Goal: Information Seeking & Learning: Find contact information

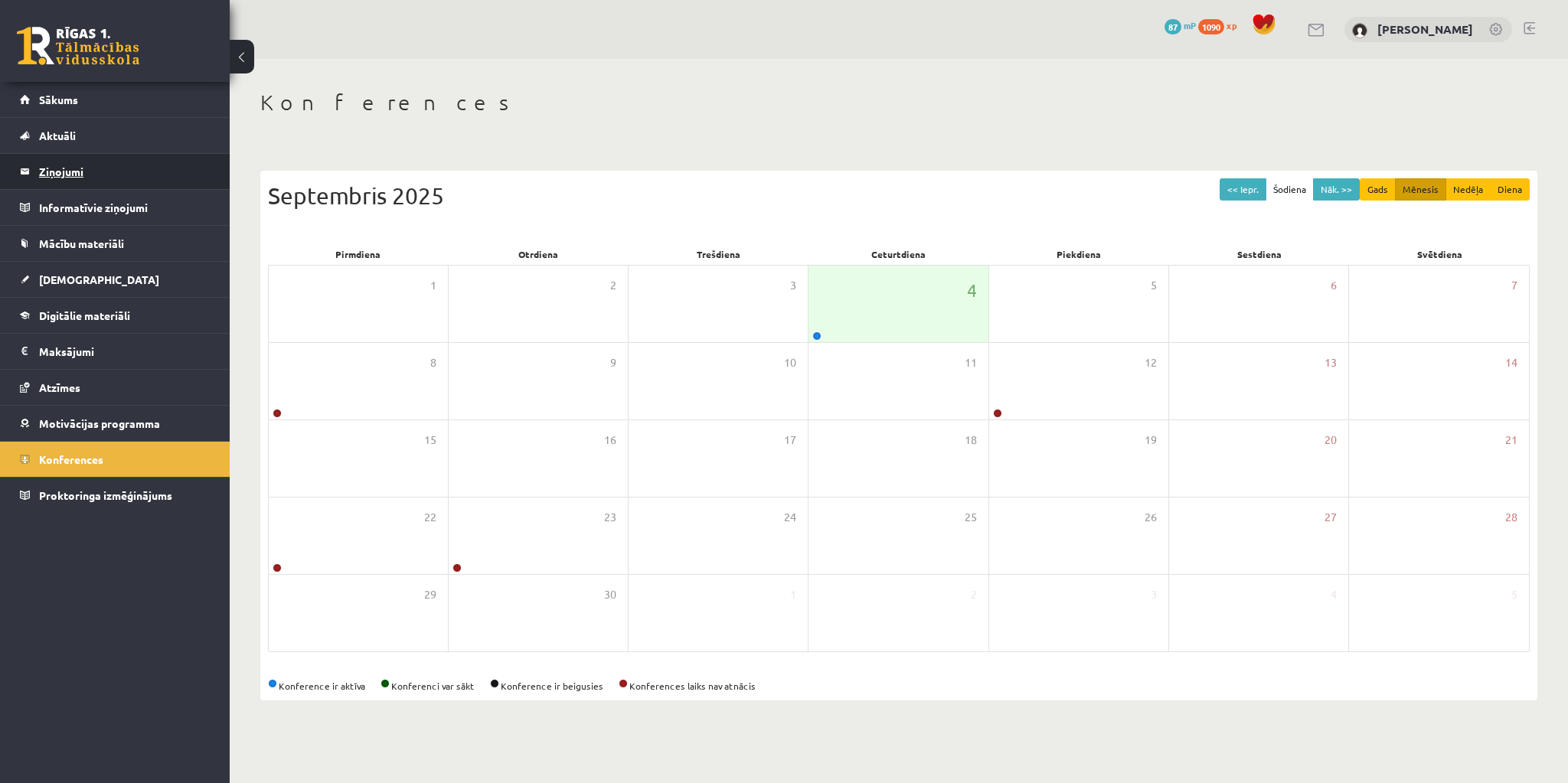
click at [71, 171] on legend "Ziņojumi 0" at bounding box center [125, 171] width 171 height 35
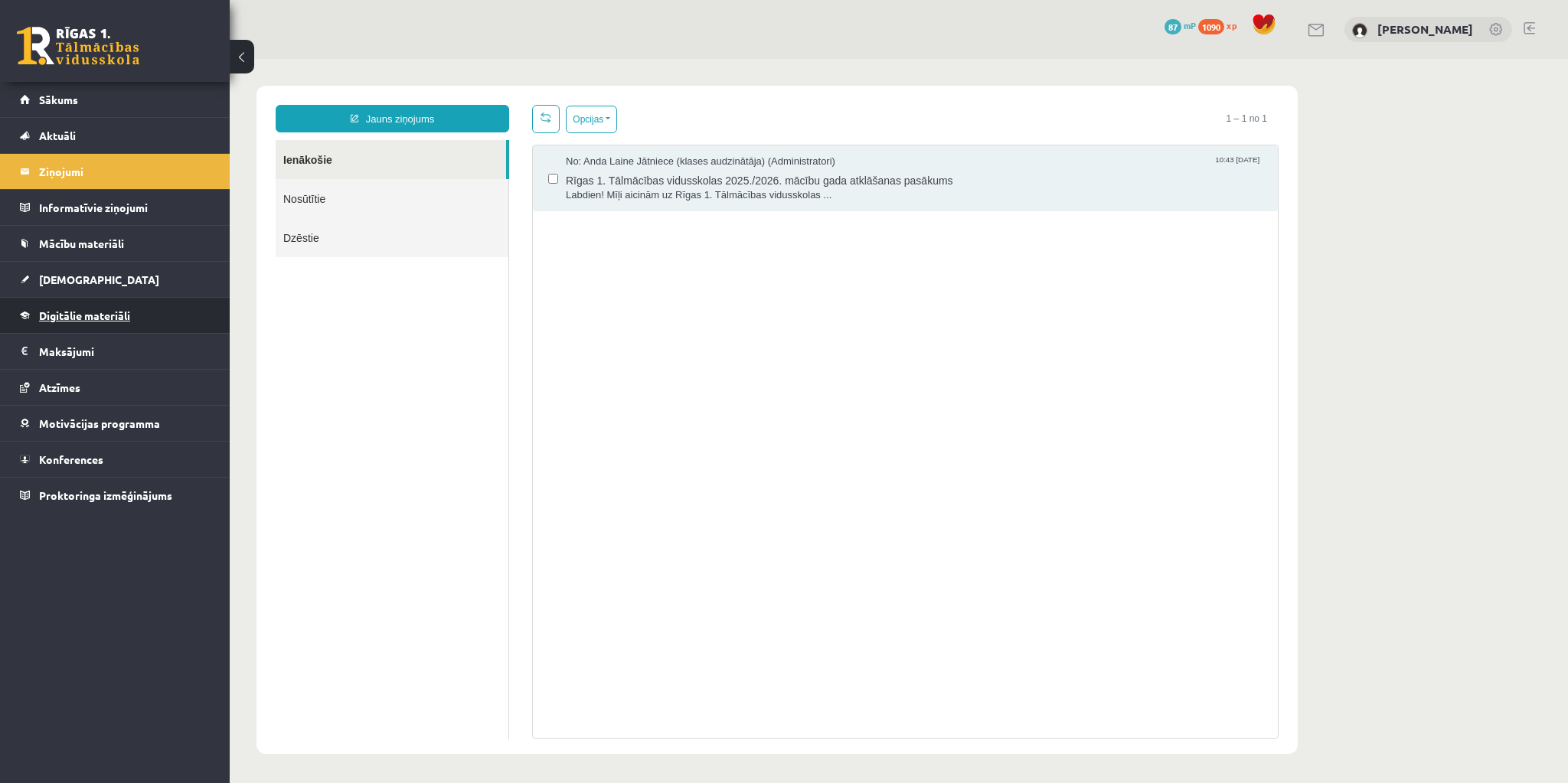
click at [57, 314] on span "Digitālie materiāli" at bounding box center [85, 315] width 91 height 14
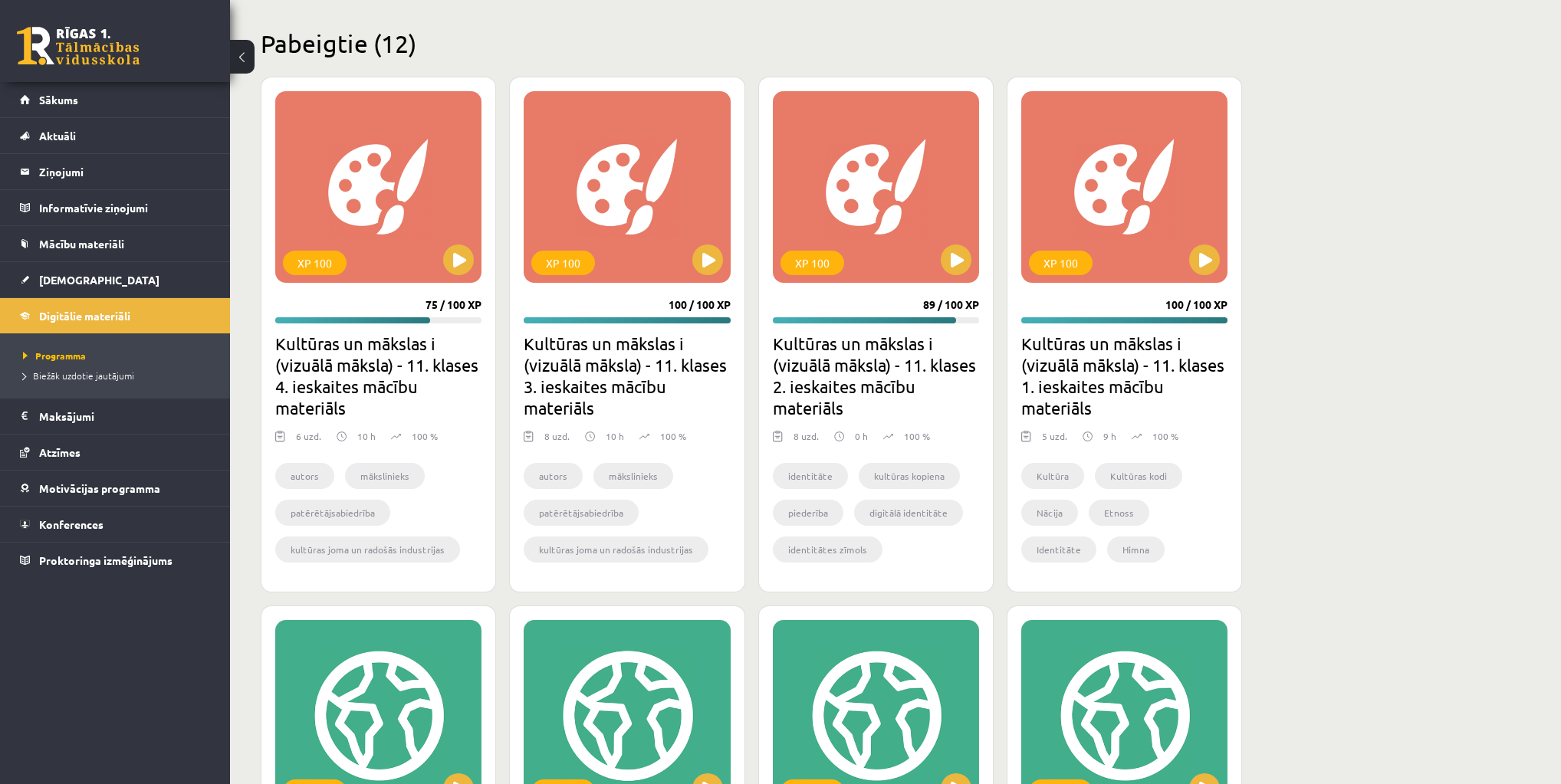
scroll to position [429, 0]
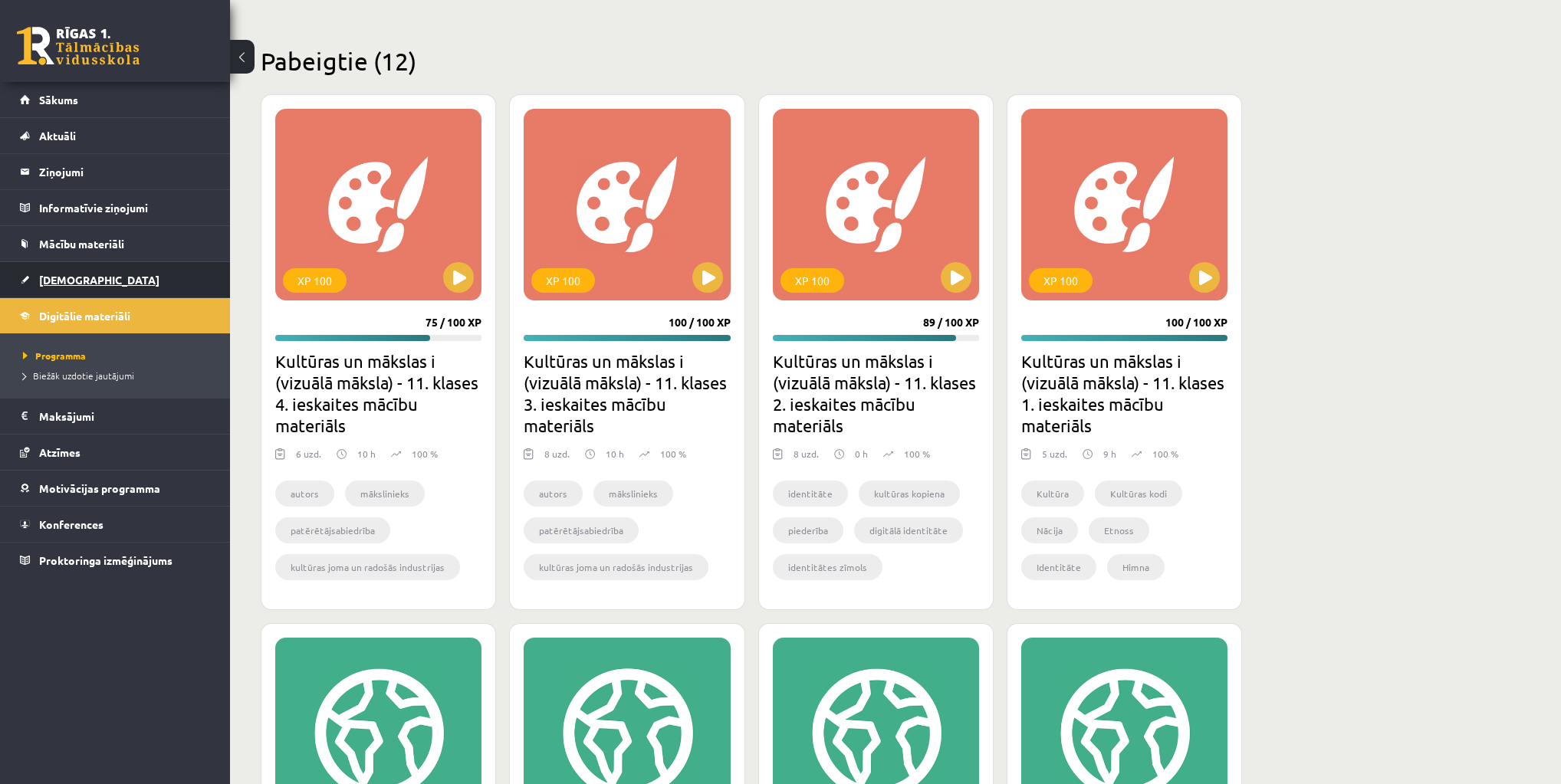
click at [75, 279] on span "[DEMOGRAPHIC_DATA]" at bounding box center [99, 279] width 120 height 14
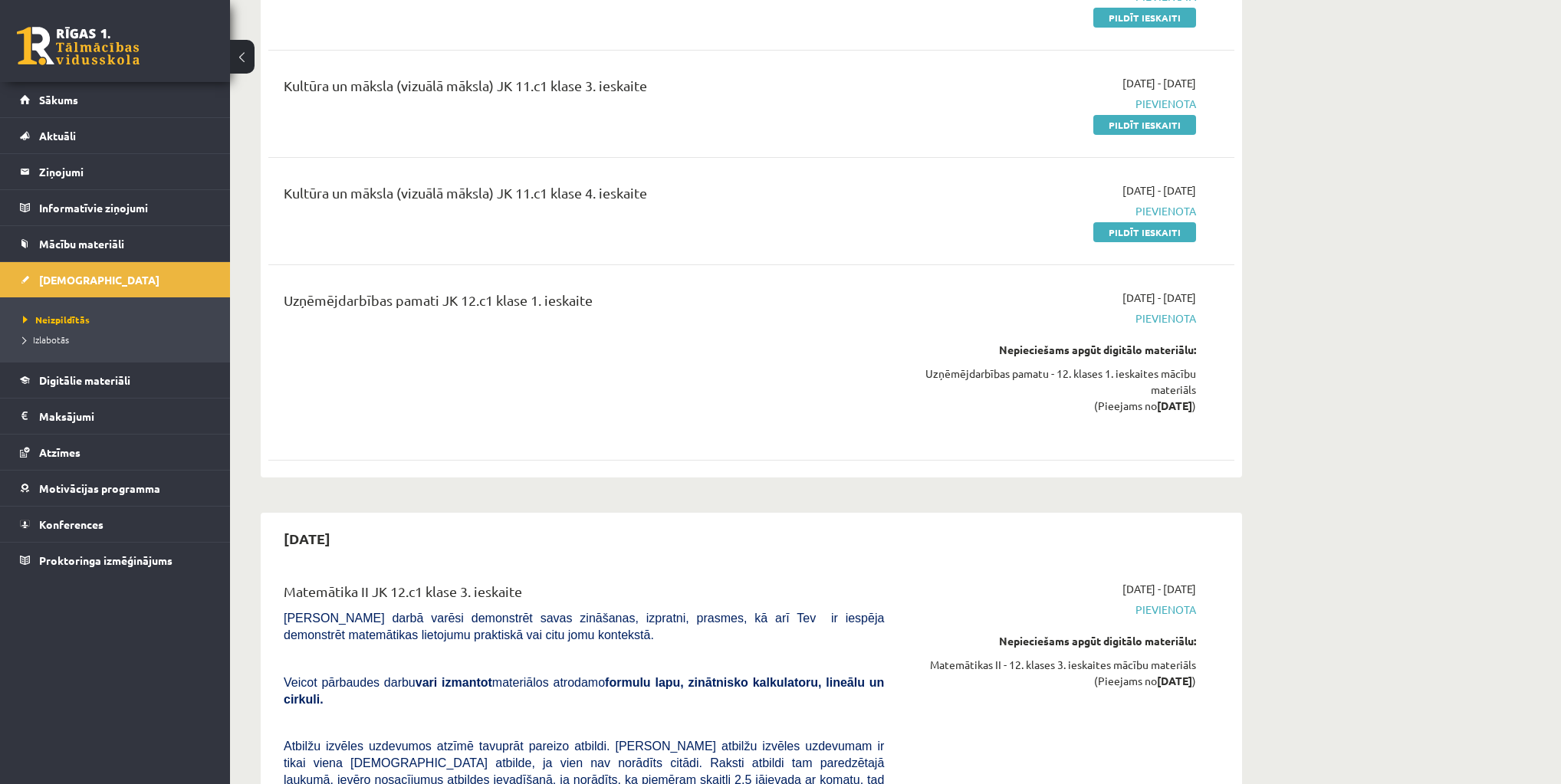
scroll to position [3250, 0]
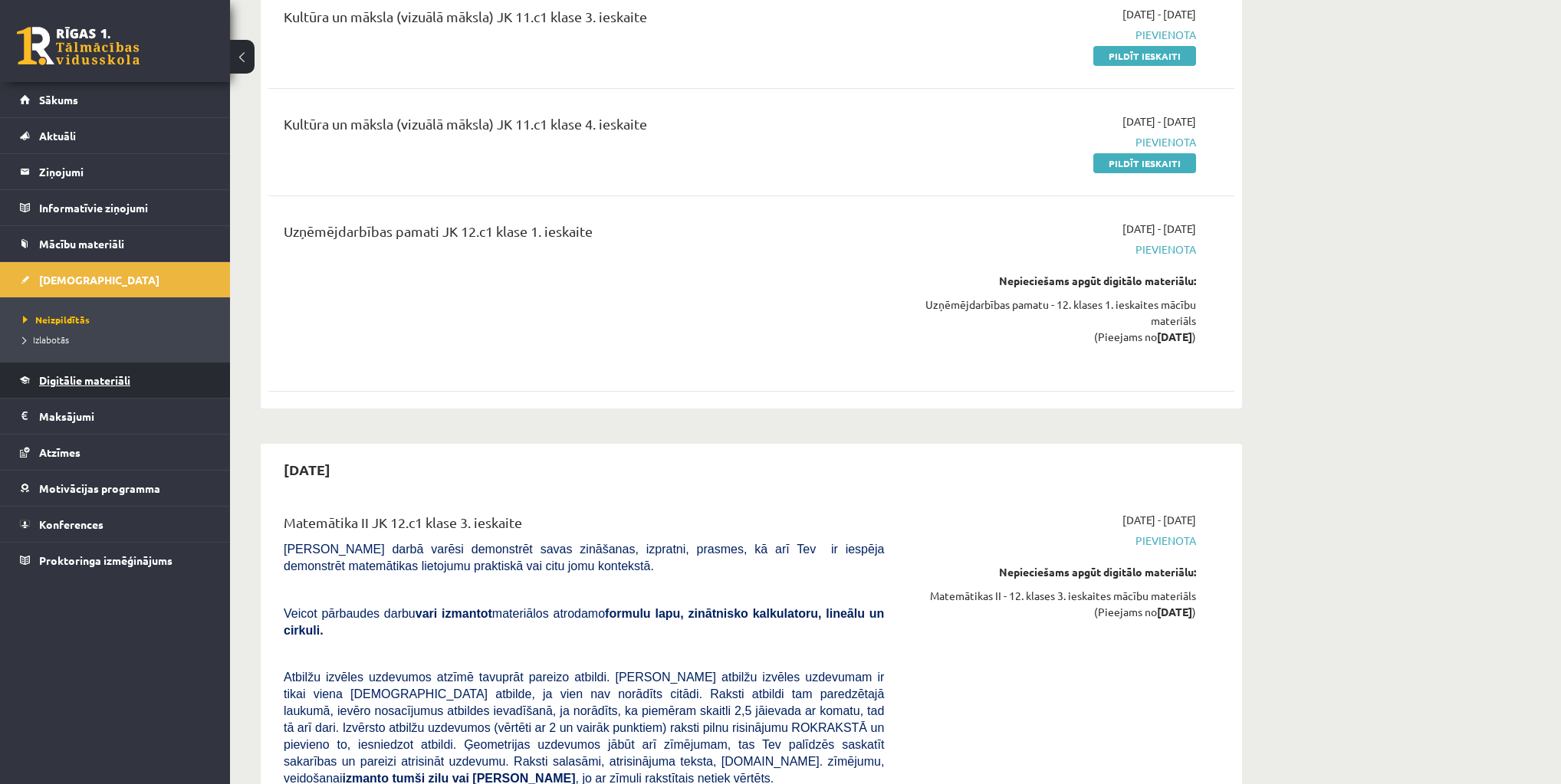
click at [120, 386] on link "Digitālie materiāli" at bounding box center [115, 380] width 191 height 35
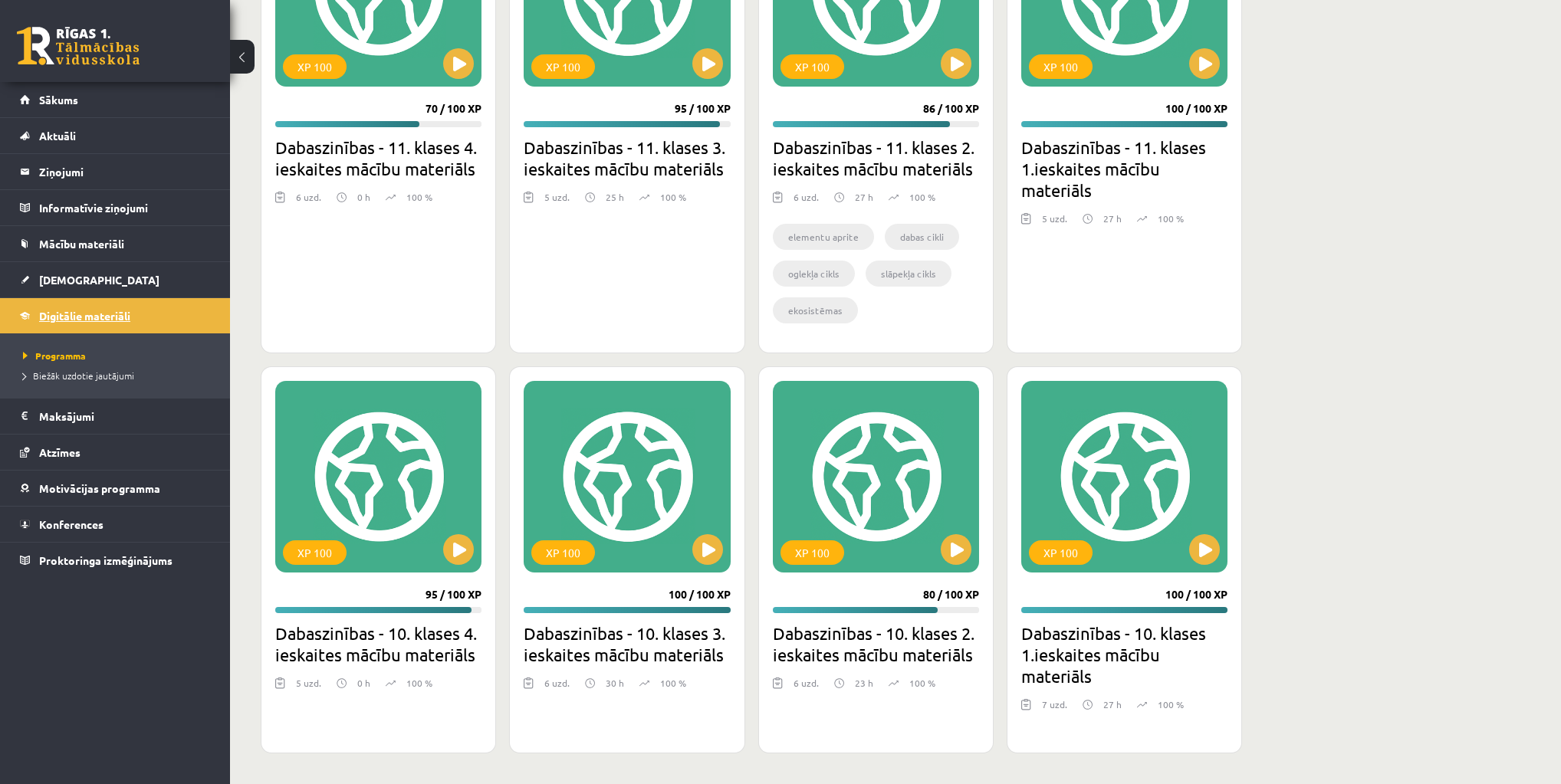
scroll to position [1171, 0]
click at [88, 250] on link "Mācību materiāli" at bounding box center [115, 244] width 191 height 35
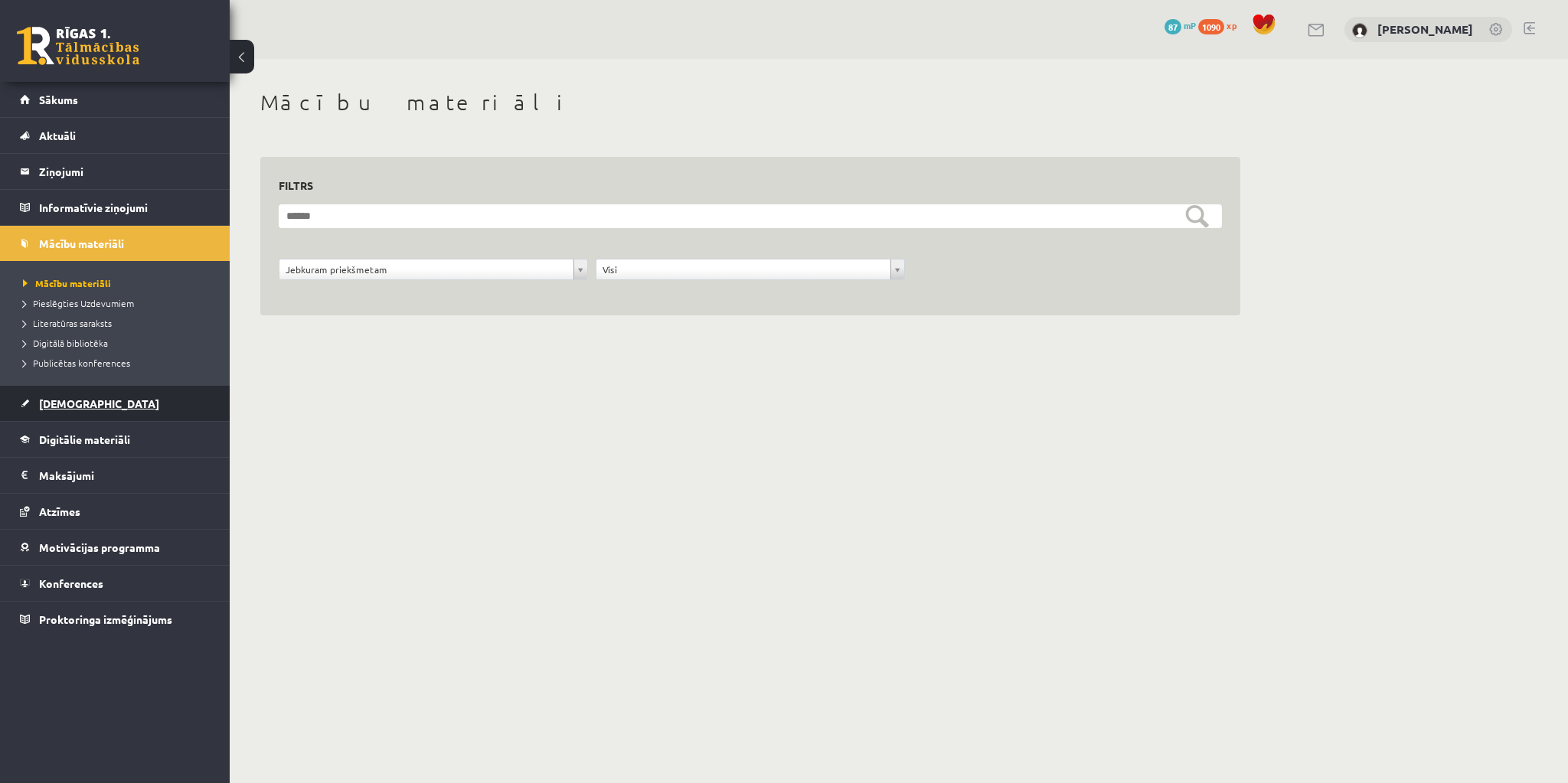
click at [59, 409] on link "[DEMOGRAPHIC_DATA]" at bounding box center [114, 404] width 191 height 35
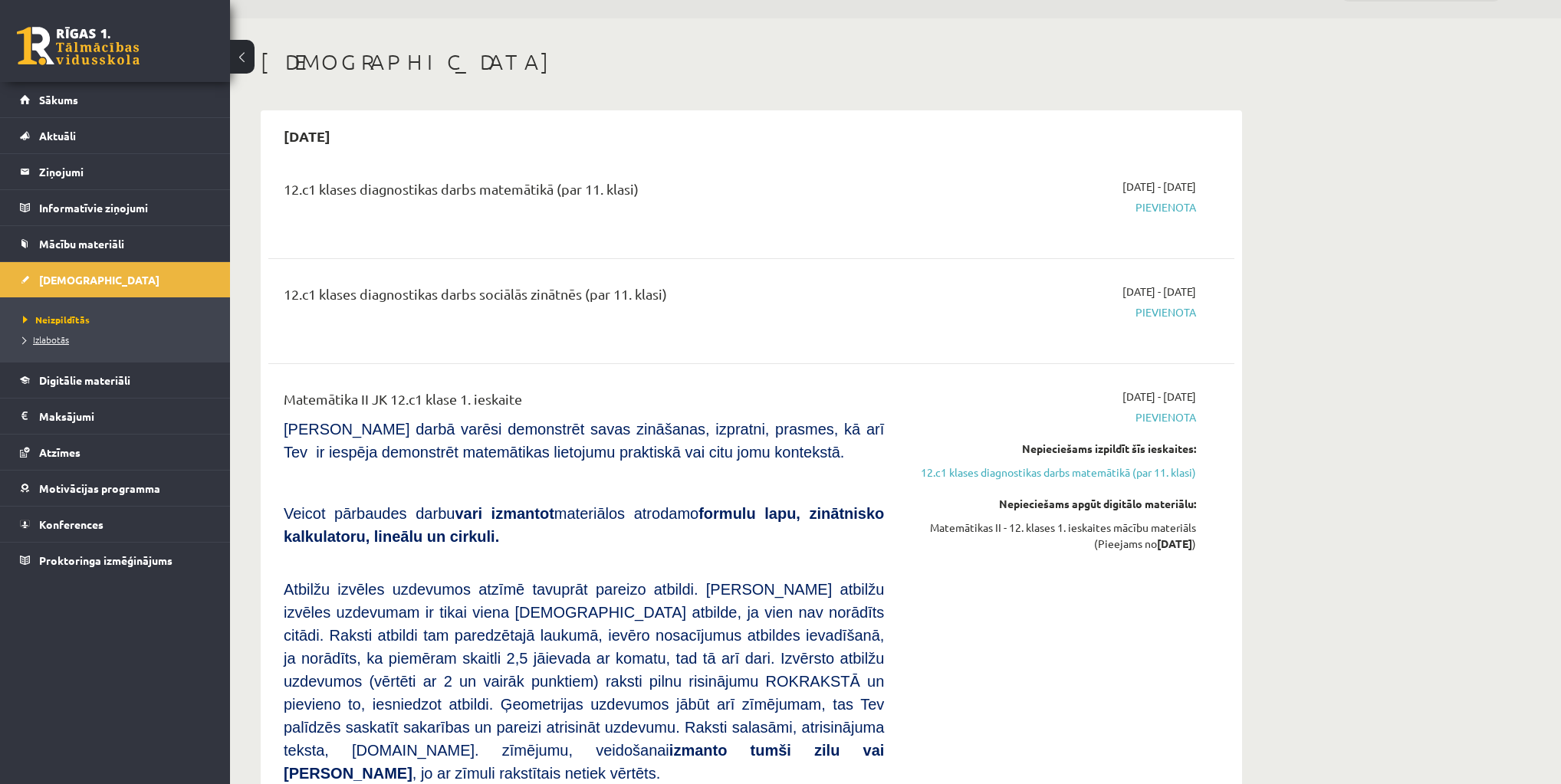
scroll to position [61, 0]
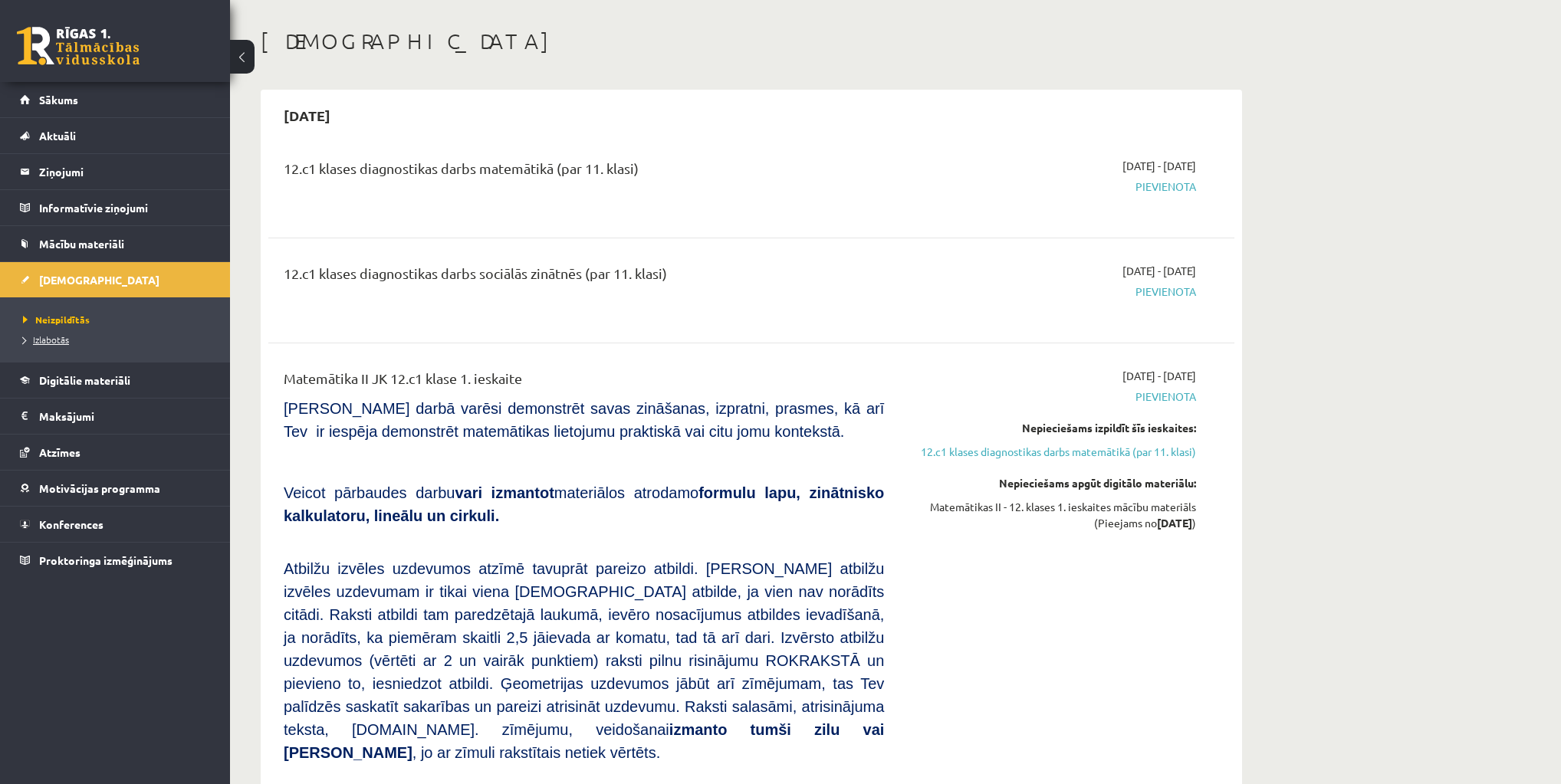
click at [58, 337] on span "Izlabotās" at bounding box center [46, 339] width 46 height 12
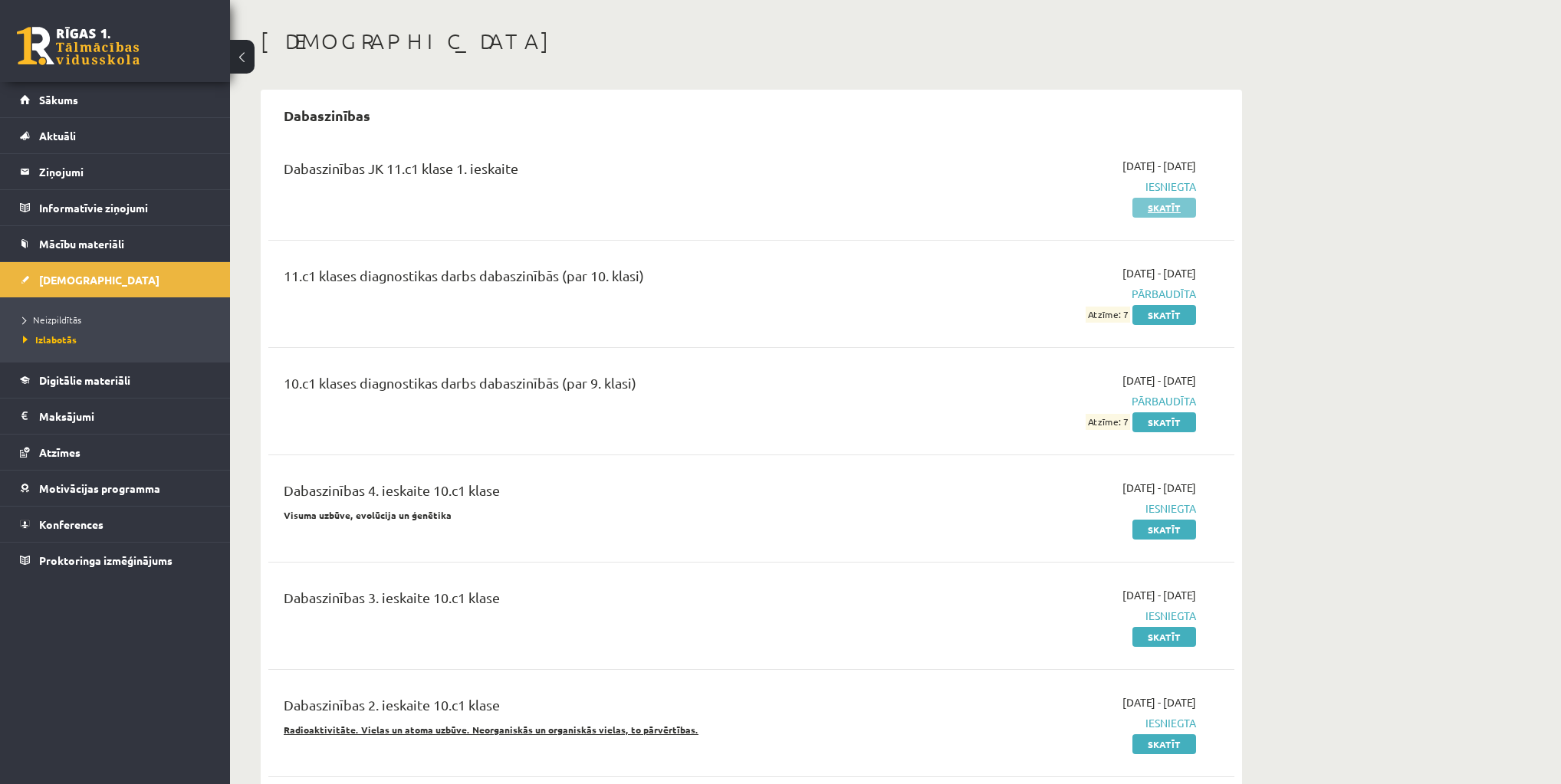
click at [1163, 211] on link "Skatīt" at bounding box center [1164, 207] width 63 height 20
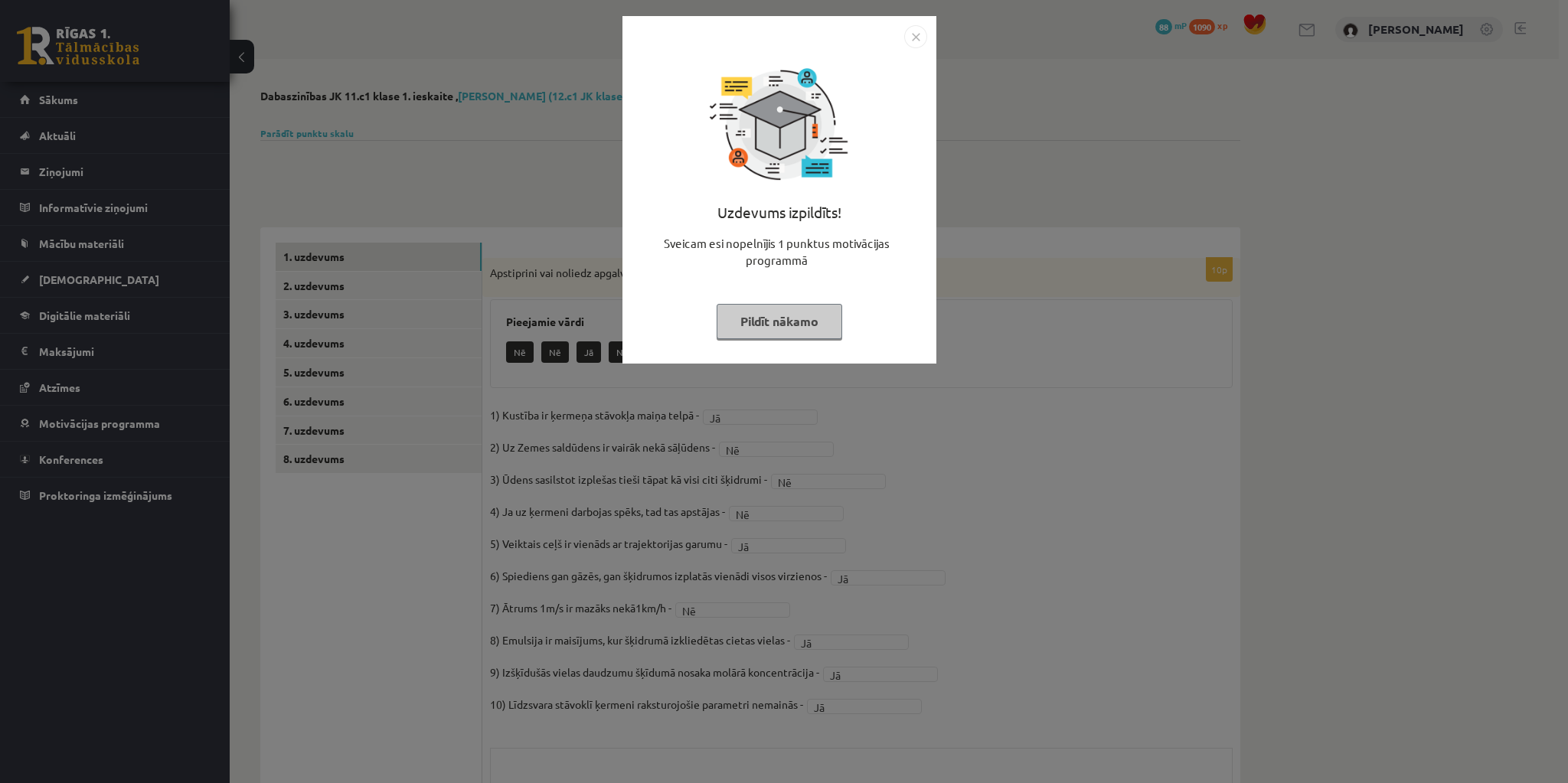
click at [912, 34] on img "Close" at bounding box center [915, 36] width 23 height 23
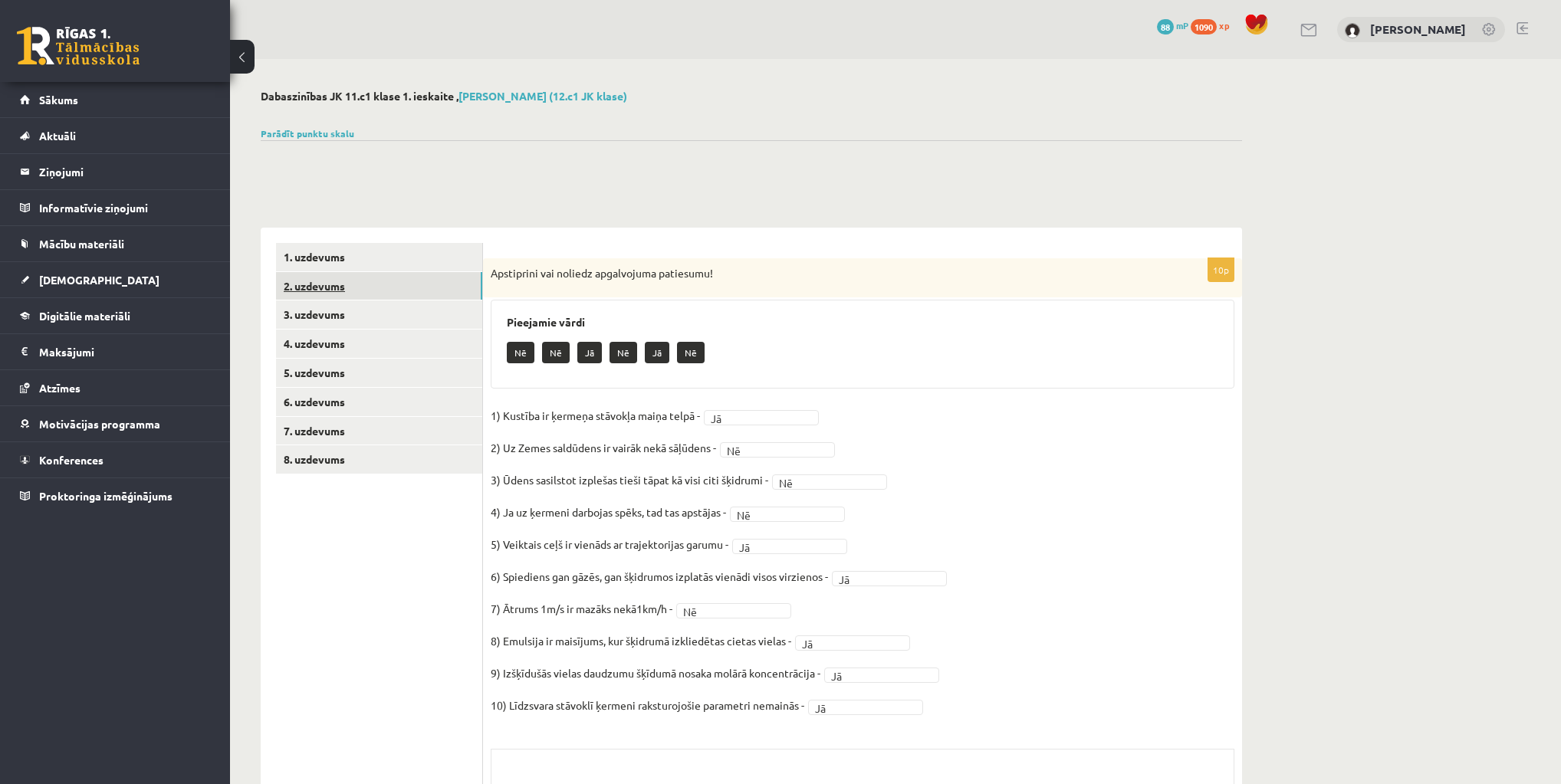
click at [328, 283] on link "2. uzdevums" at bounding box center [378, 286] width 206 height 28
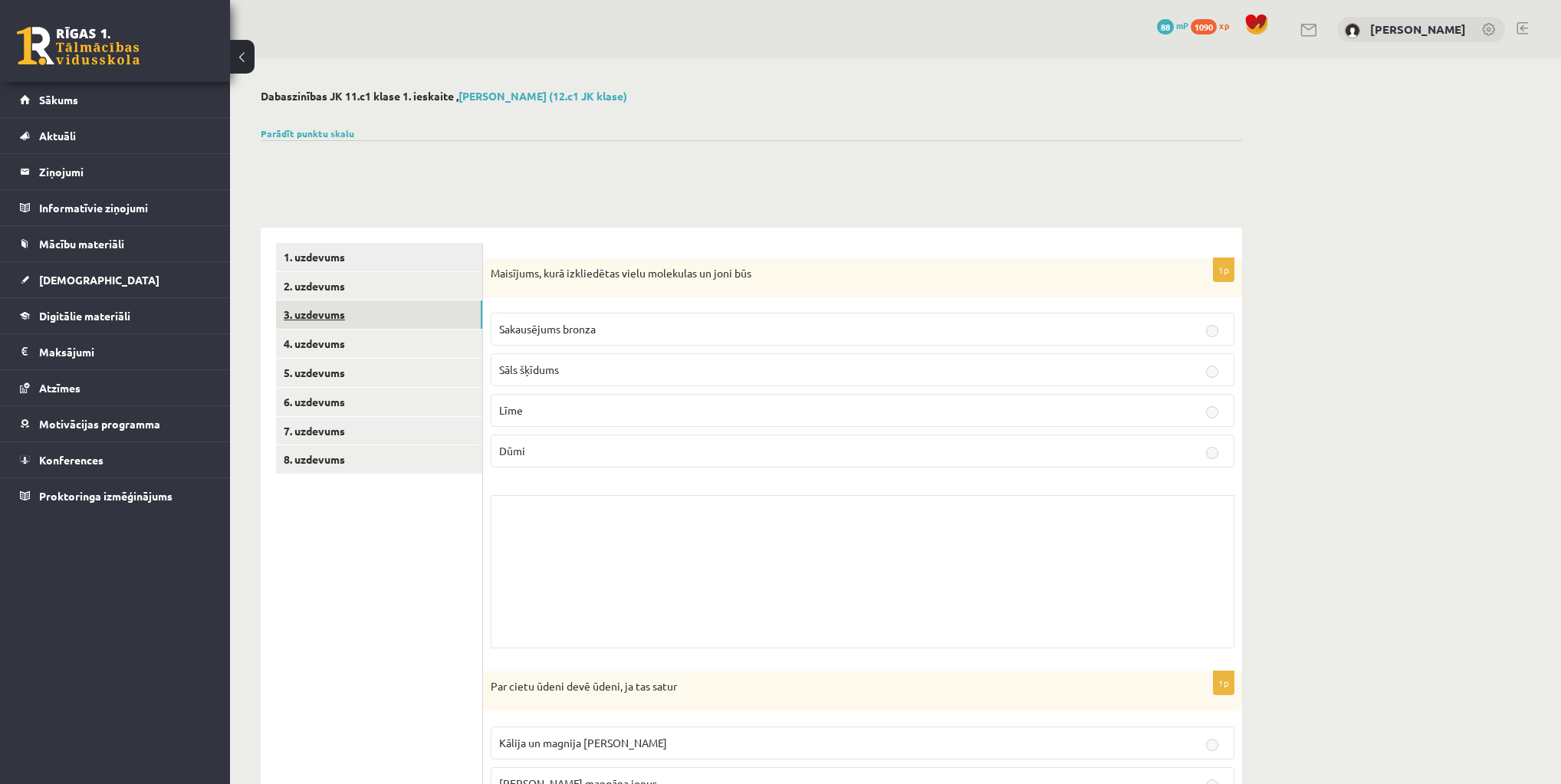
click at [328, 314] on link "3. uzdevums" at bounding box center [378, 315] width 206 height 28
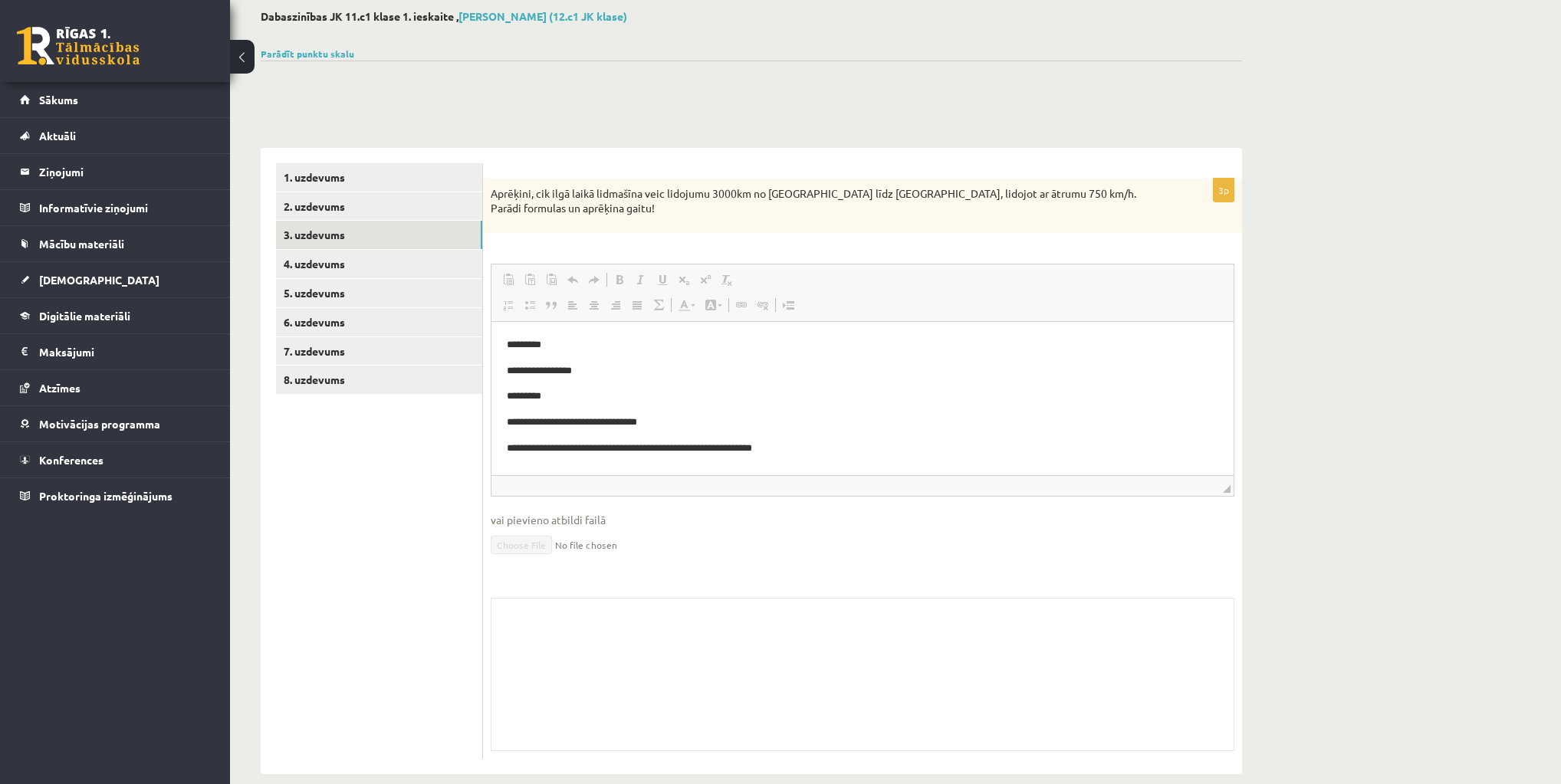
scroll to position [85, 0]
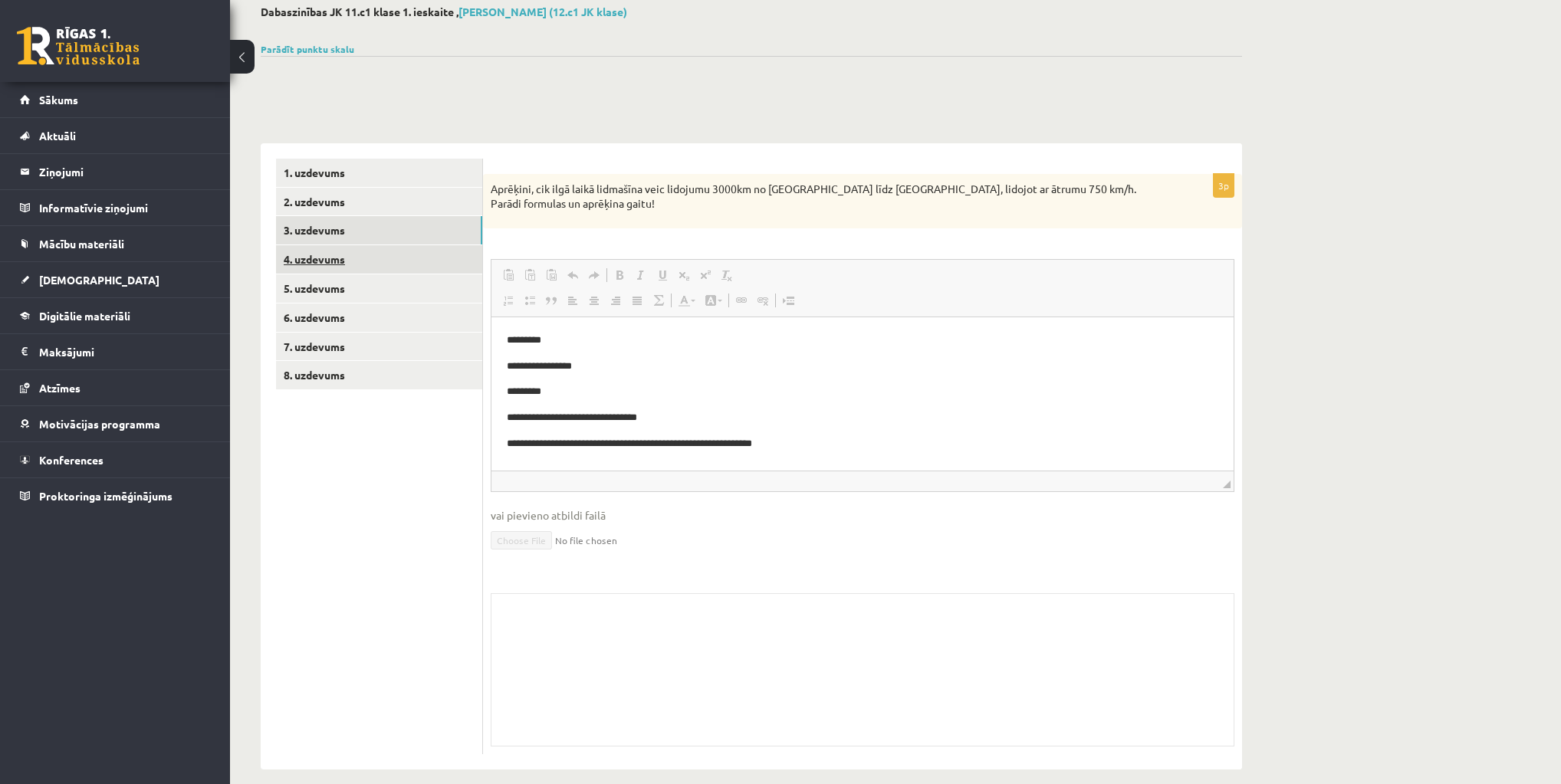
click at [336, 265] on link "4. uzdevums" at bounding box center [378, 259] width 206 height 28
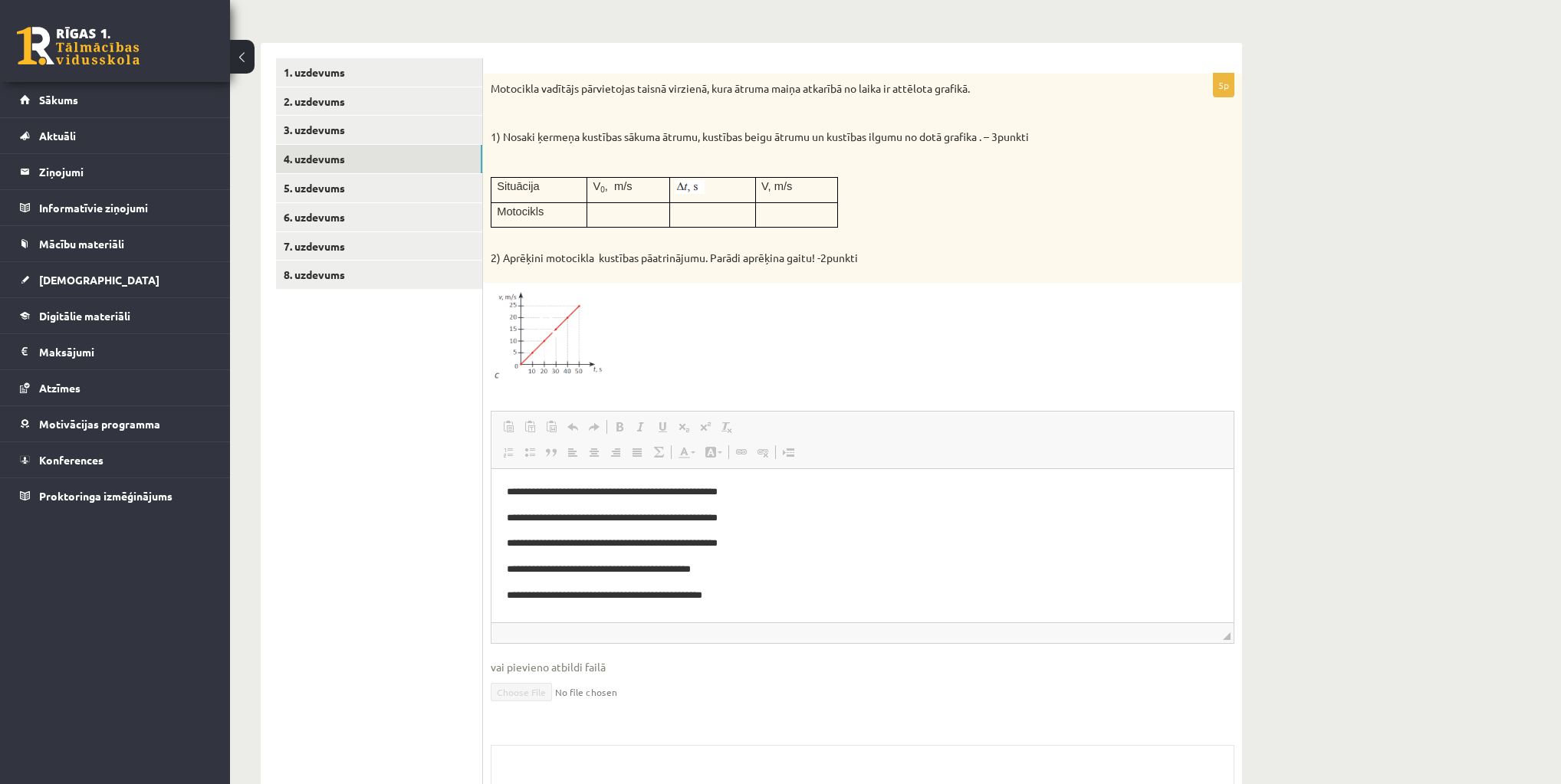
scroll to position [207, 0]
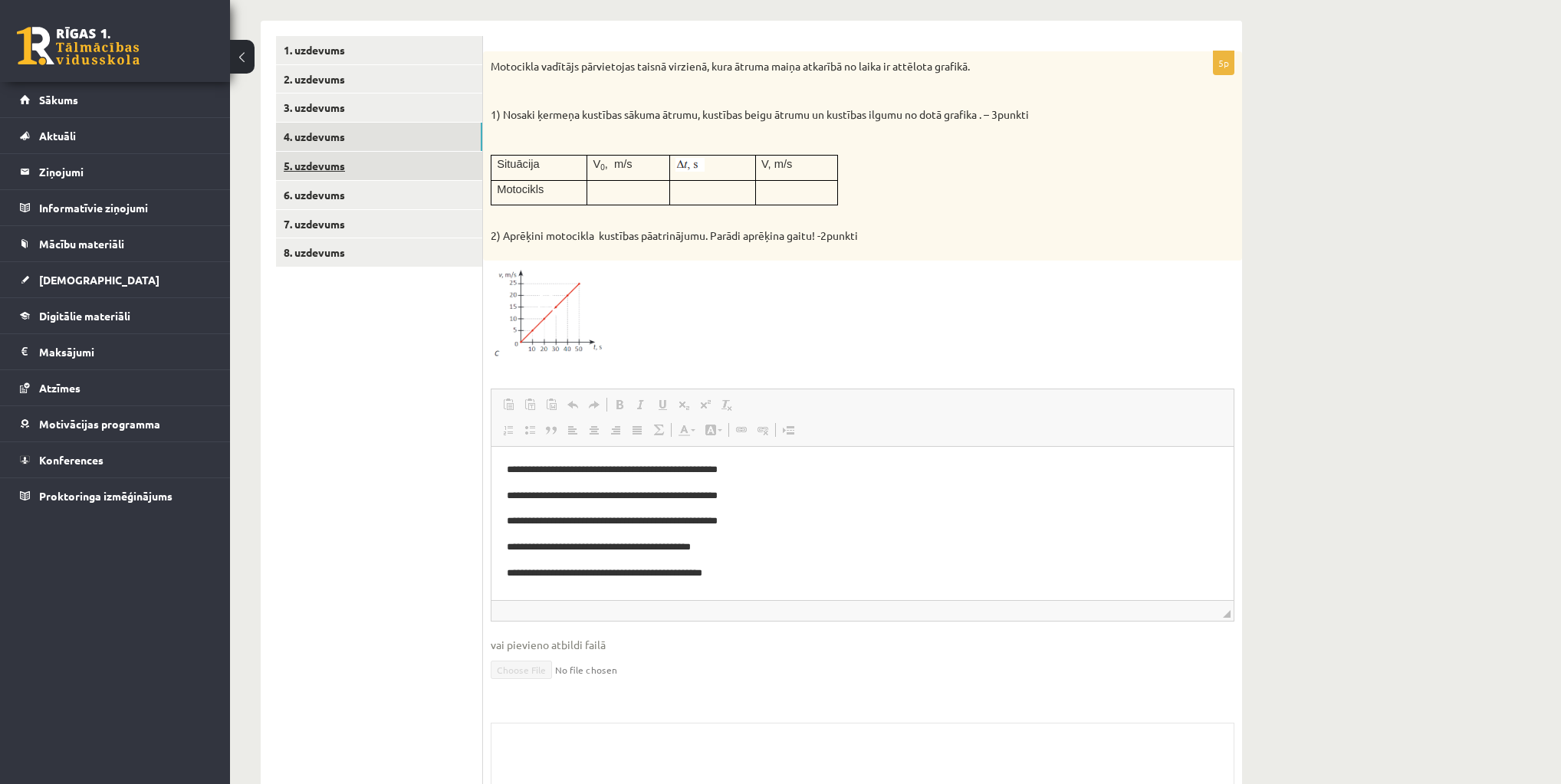
click at [309, 159] on link "5. uzdevums" at bounding box center [378, 166] width 206 height 28
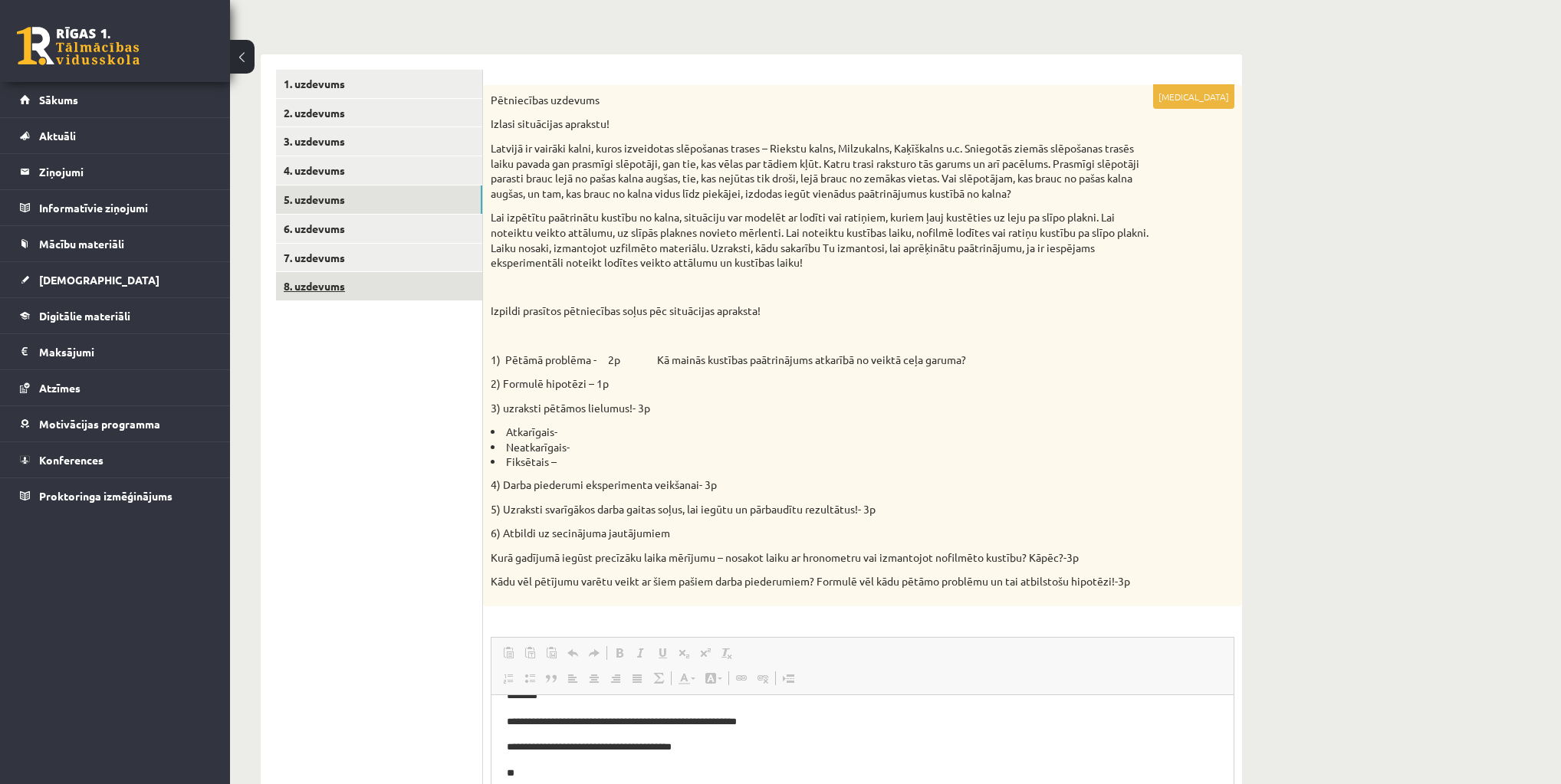
scroll to position [169, 0]
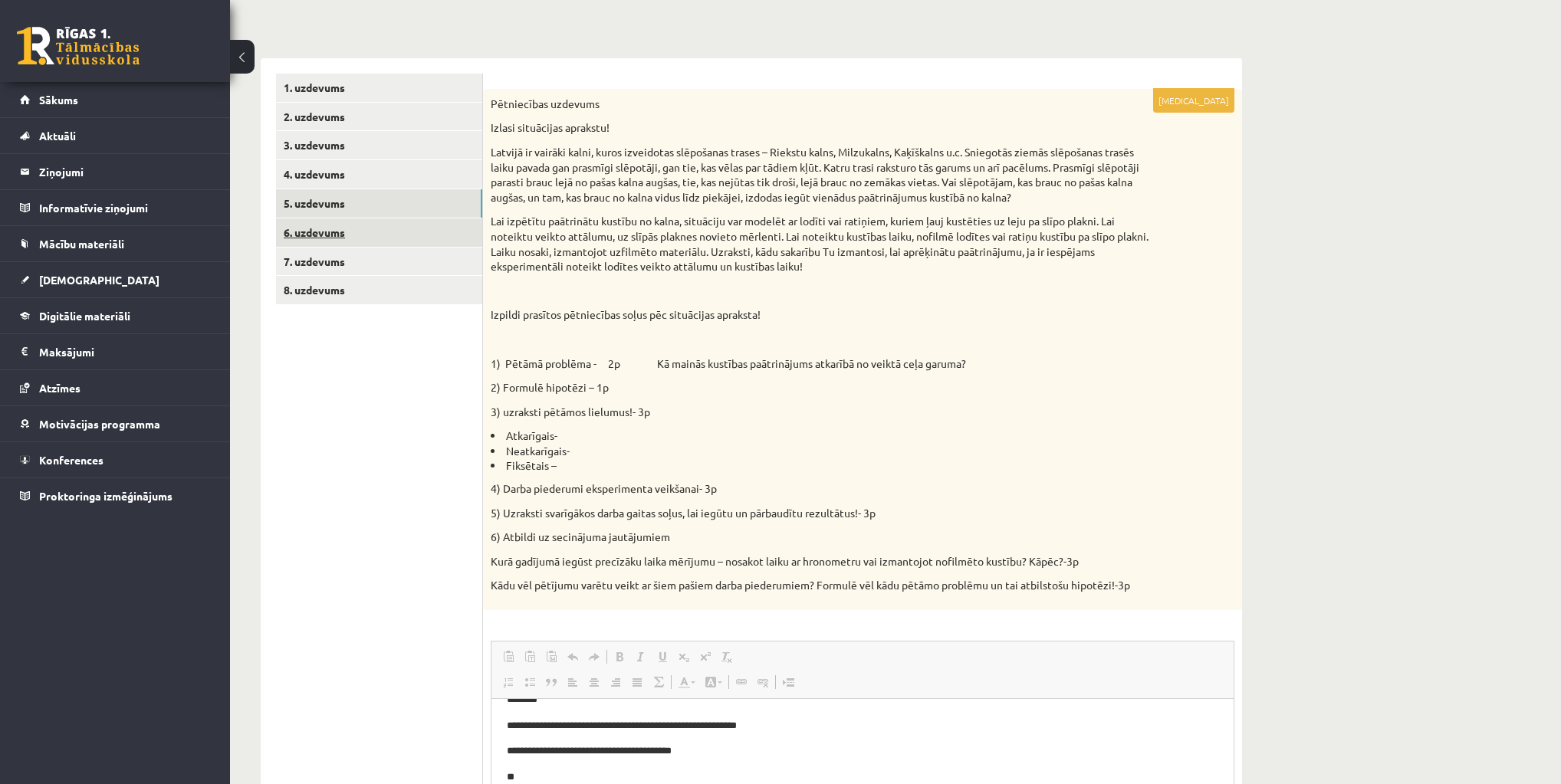
click at [337, 228] on link "6. uzdevums" at bounding box center [378, 233] width 206 height 28
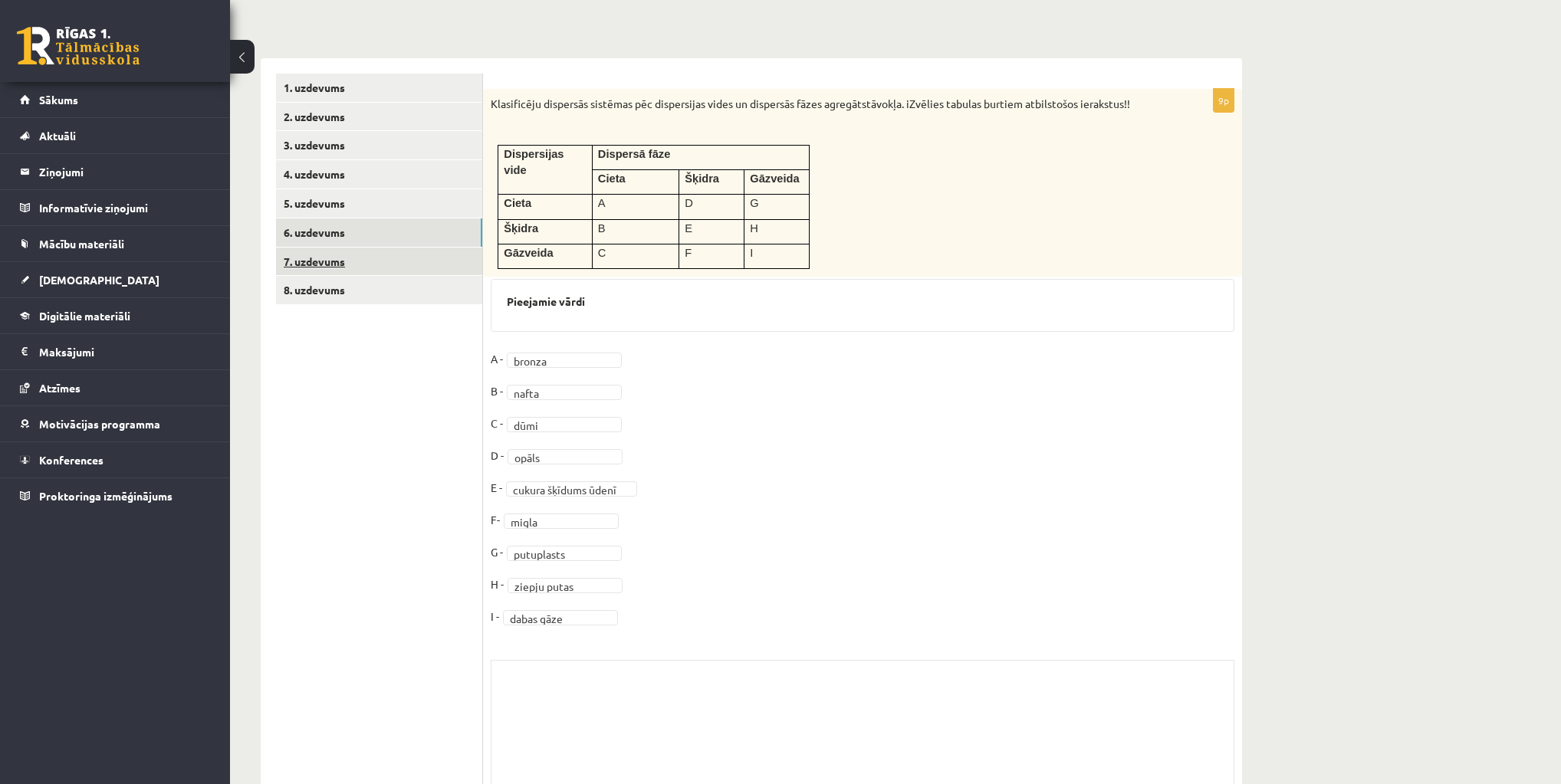
click at [343, 257] on link "7. uzdevums" at bounding box center [378, 262] width 206 height 28
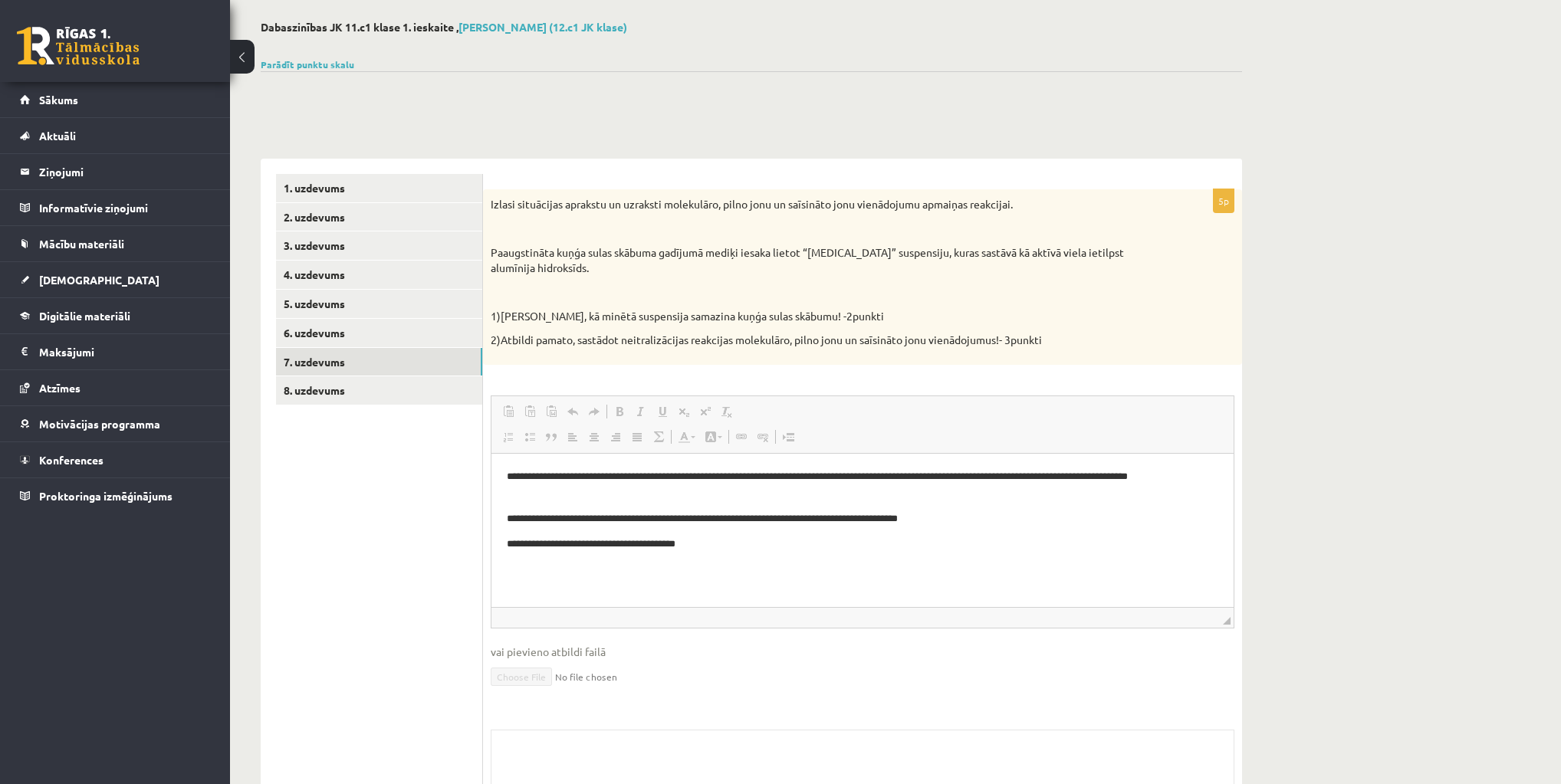
scroll to position [130, 0]
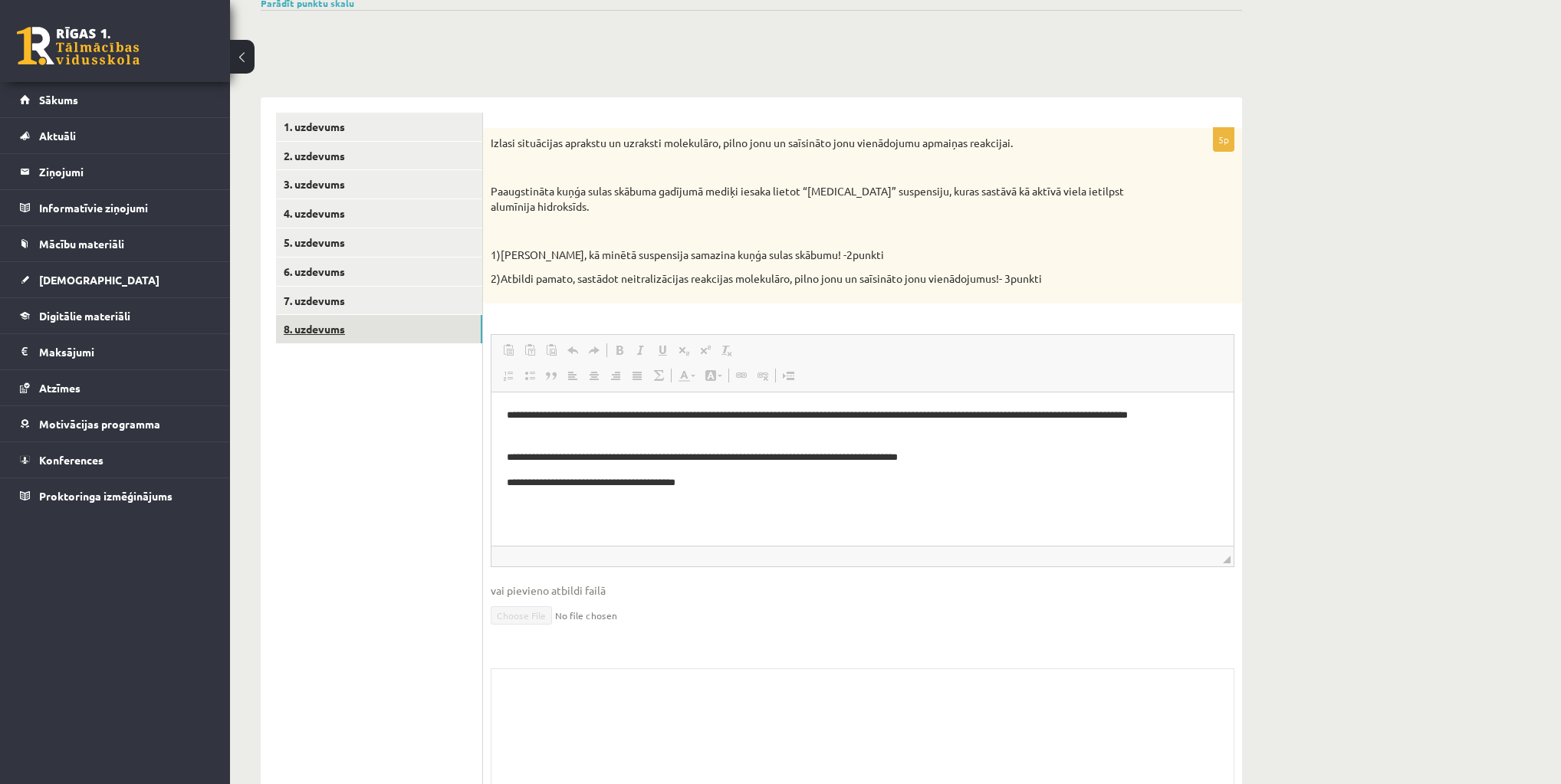
click at [376, 327] on link "8. uzdevums" at bounding box center [378, 329] width 206 height 28
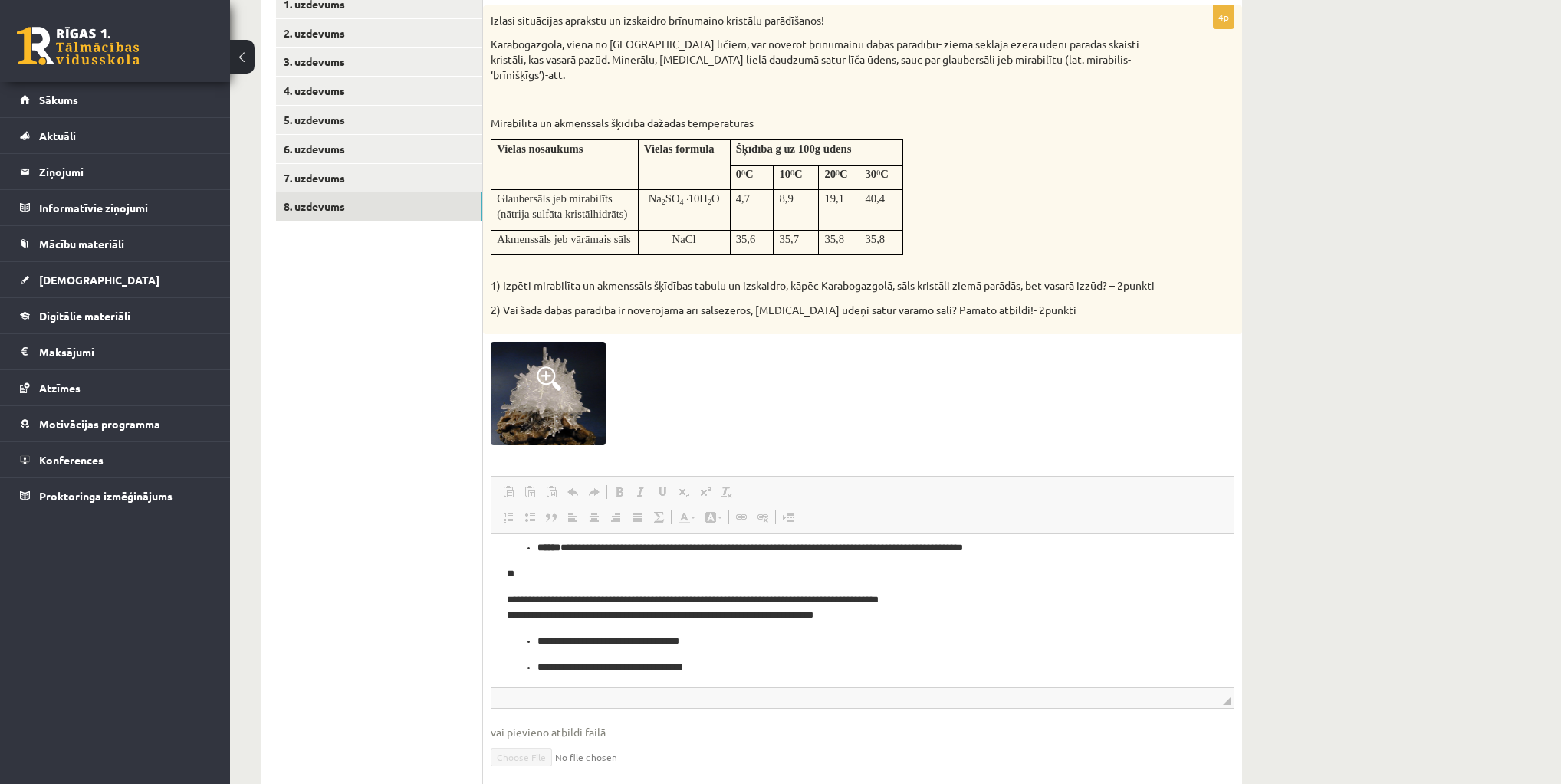
scroll to position [80, 0]
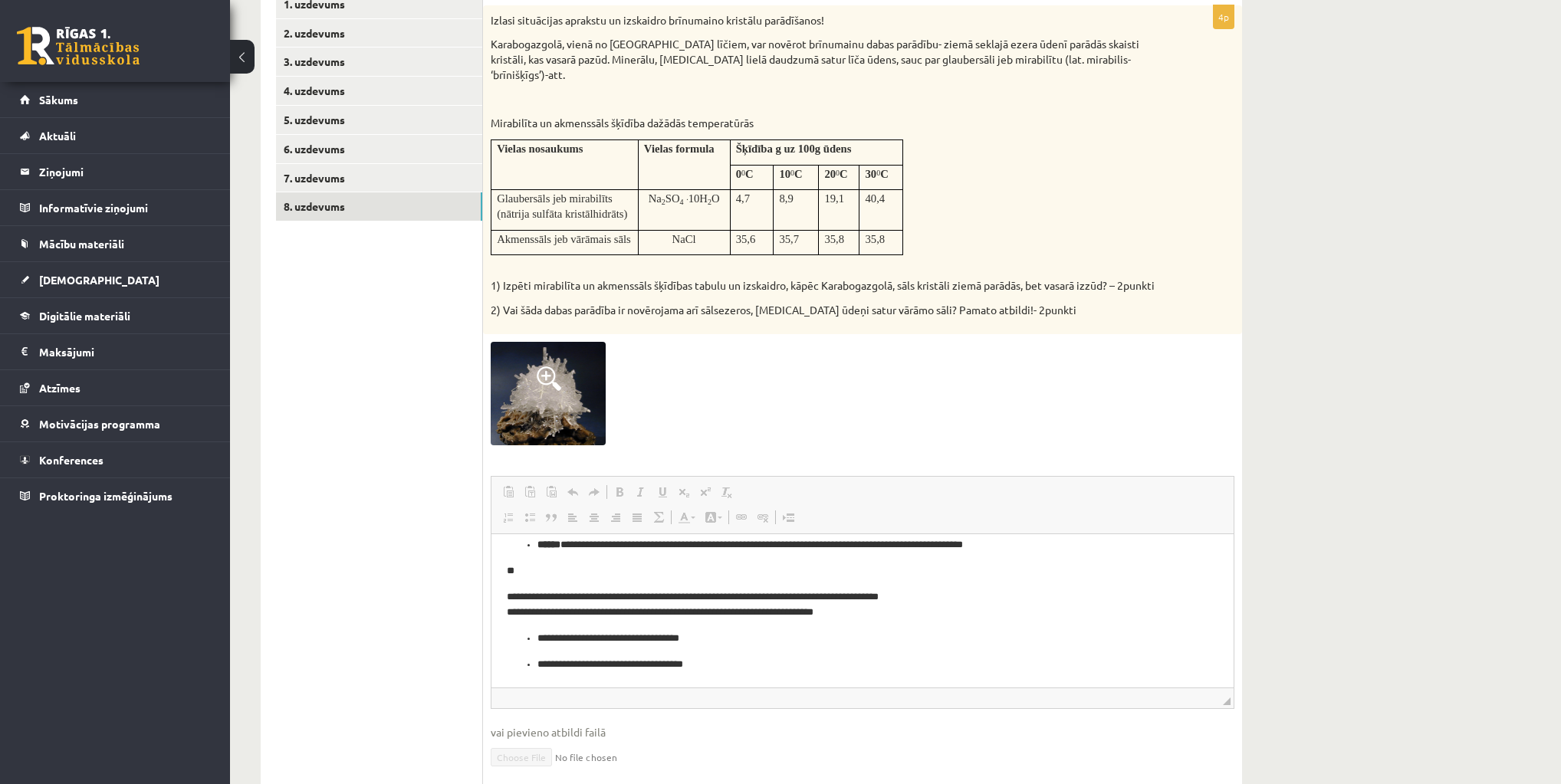
click at [691, 583] on body "**********" at bounding box center [862, 570] width 712 height 202
click at [592, 537] on p "**********" at bounding box center [858, 544] width 642 height 16
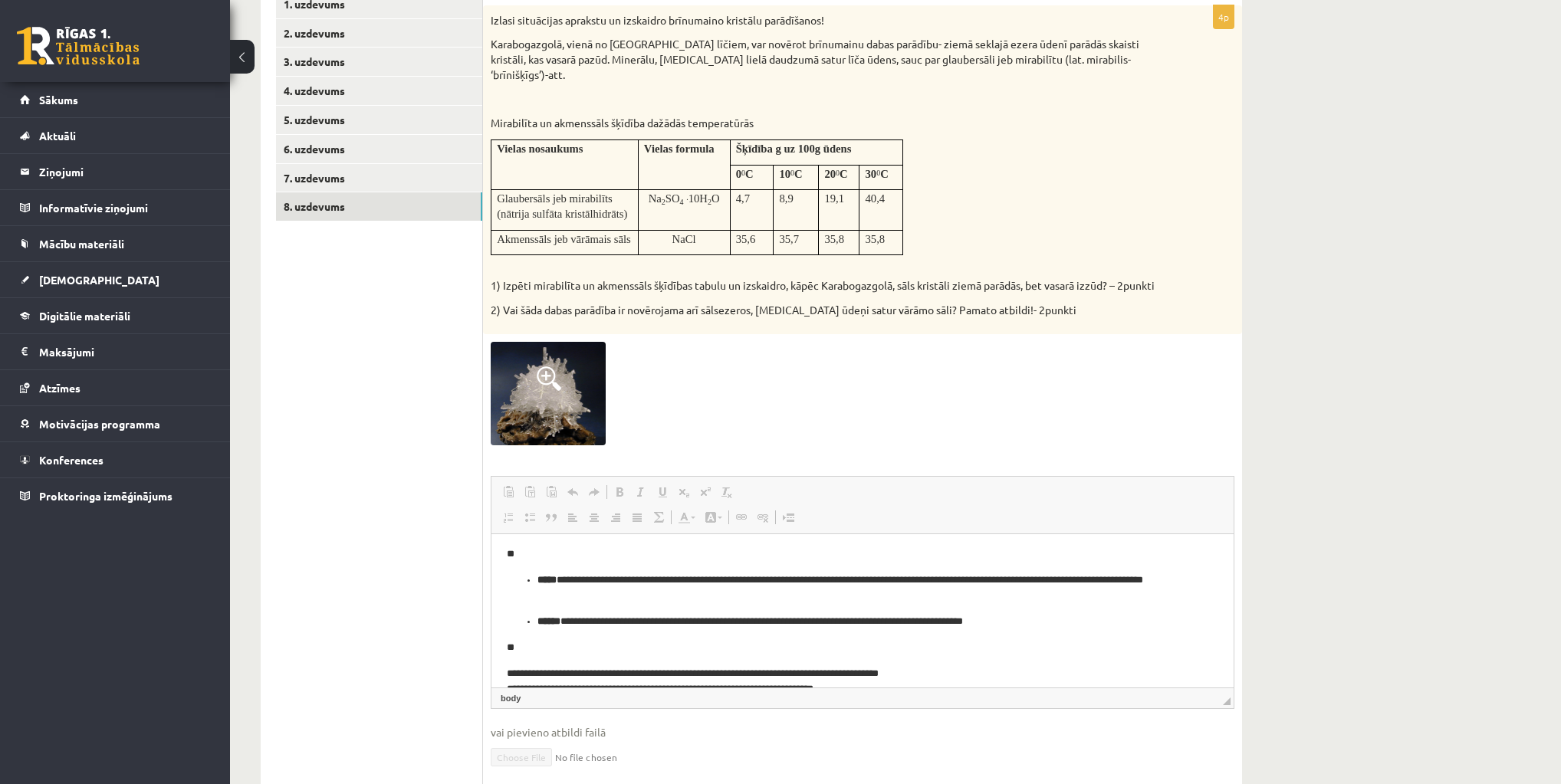
scroll to position [0, 0]
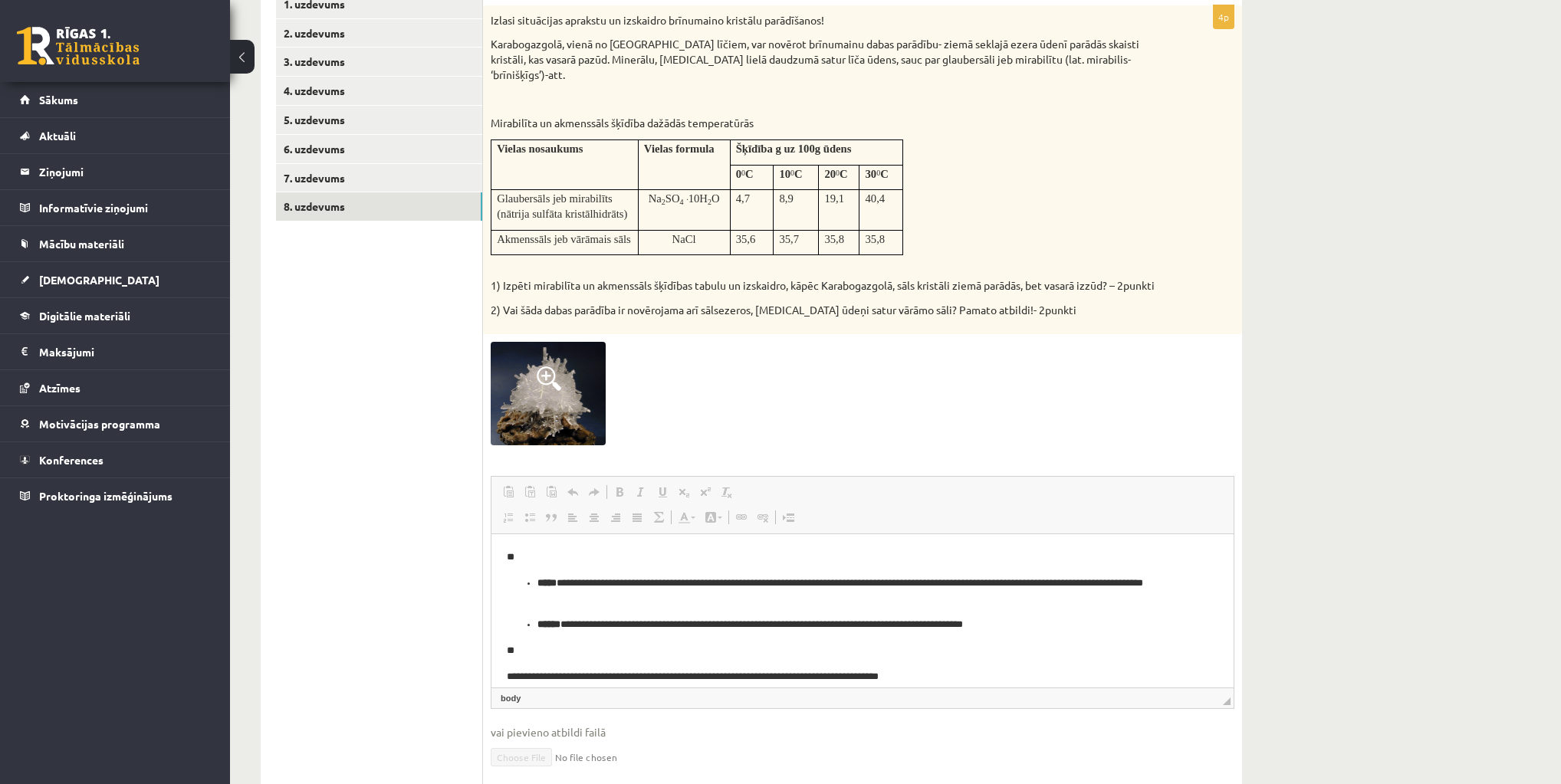
click at [561, 623] on strong "******" at bounding box center [549, 623] width 23 height 10
click at [550, 620] on strong "******" at bounding box center [549, 623] width 23 height 10
click at [539, 579] on strong "*****" at bounding box center [547, 582] width 20 height 10
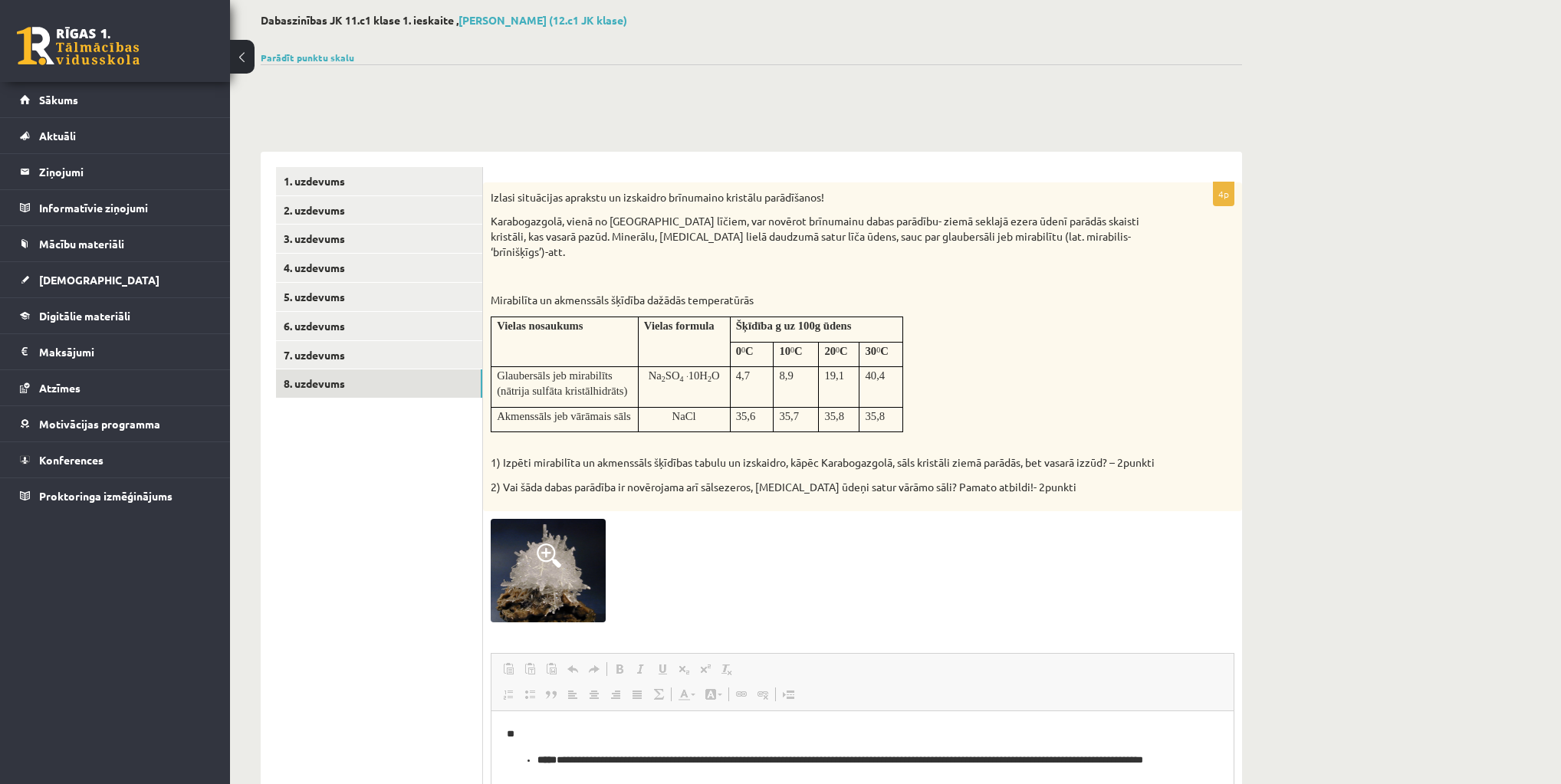
scroll to position [69, 0]
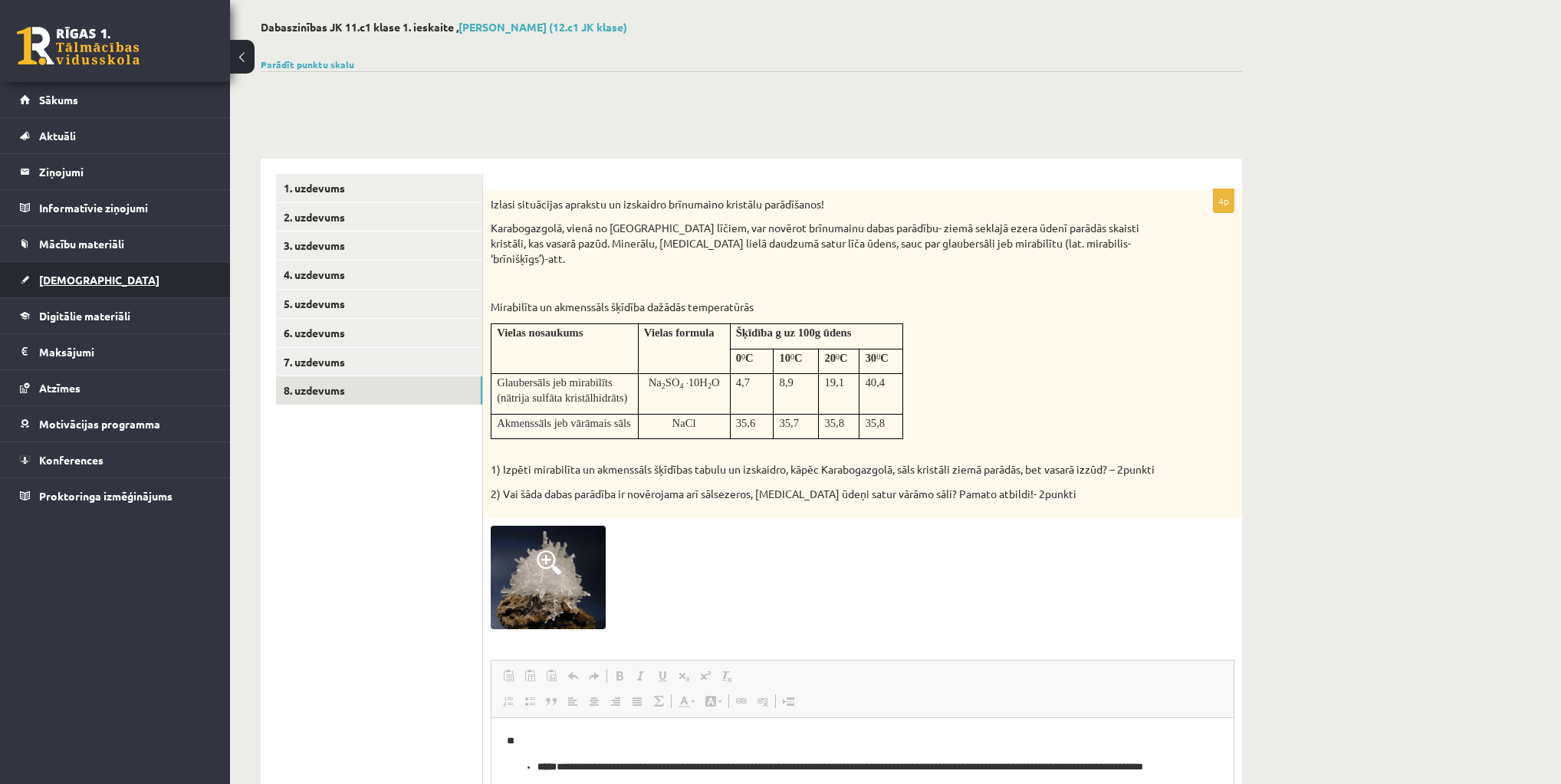
click at [65, 285] on link "[DEMOGRAPHIC_DATA]" at bounding box center [115, 280] width 191 height 35
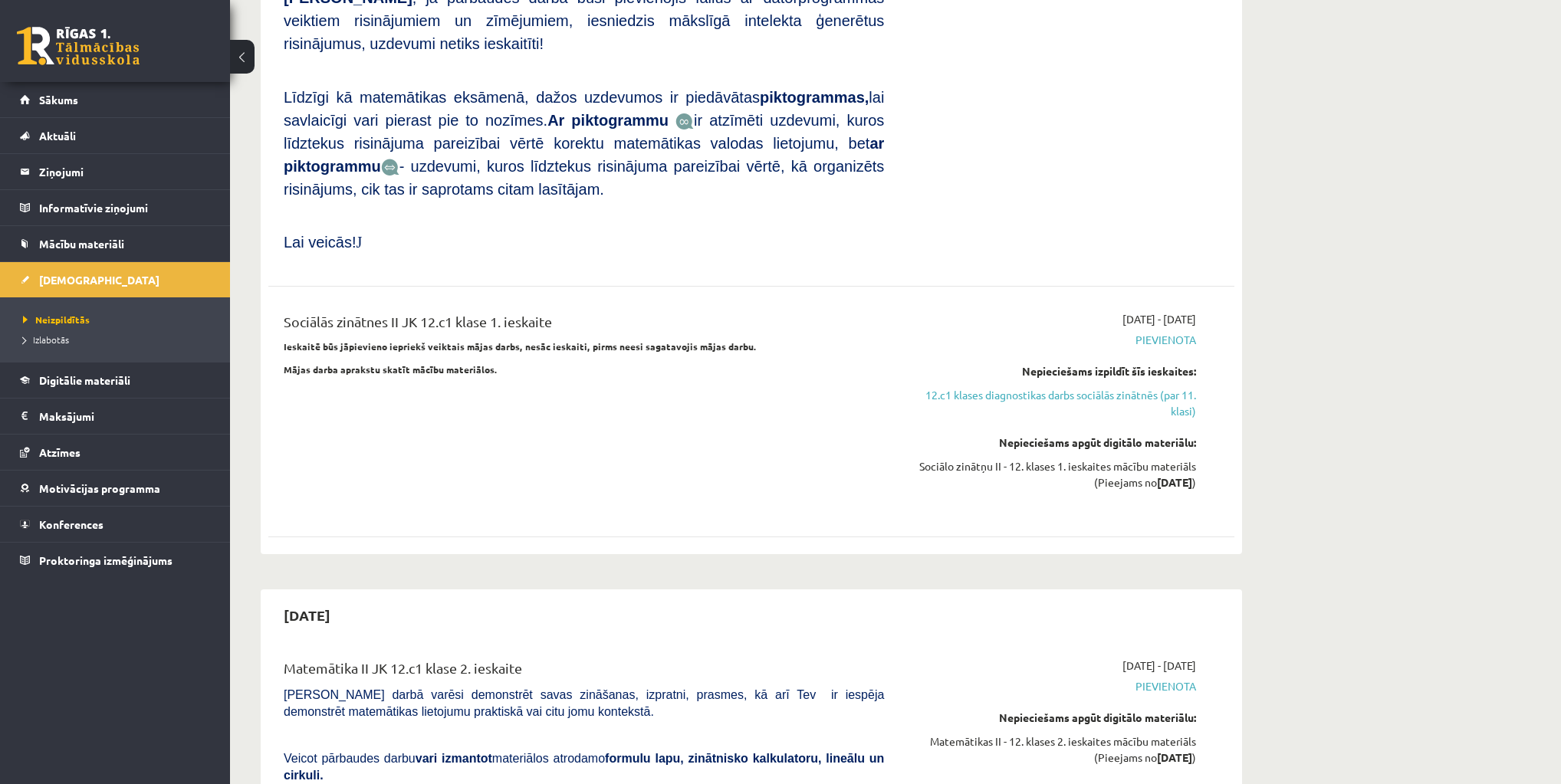
scroll to position [927, 0]
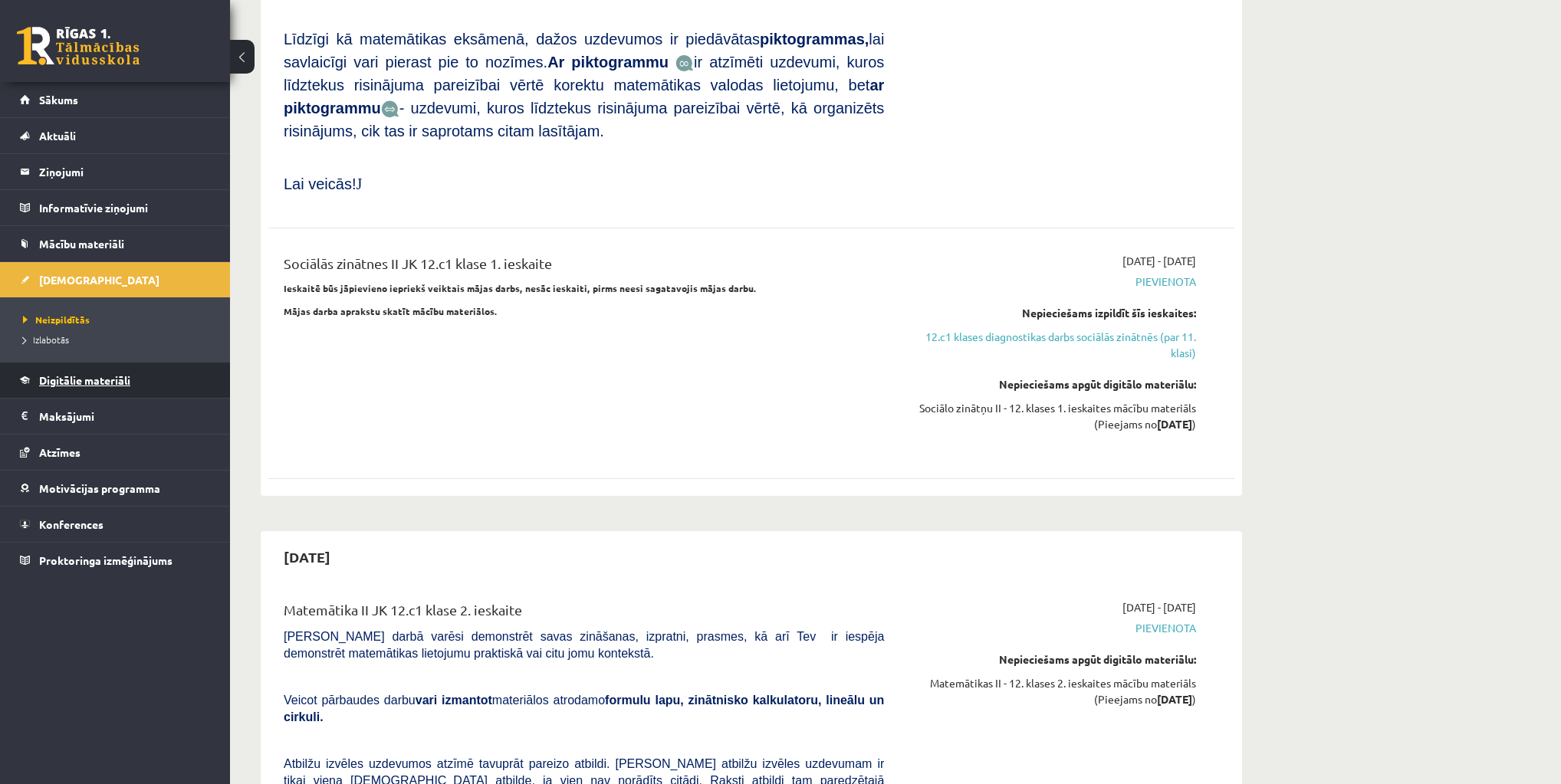
click at [72, 379] on span "Digitālie materiāli" at bounding box center [85, 380] width 91 height 14
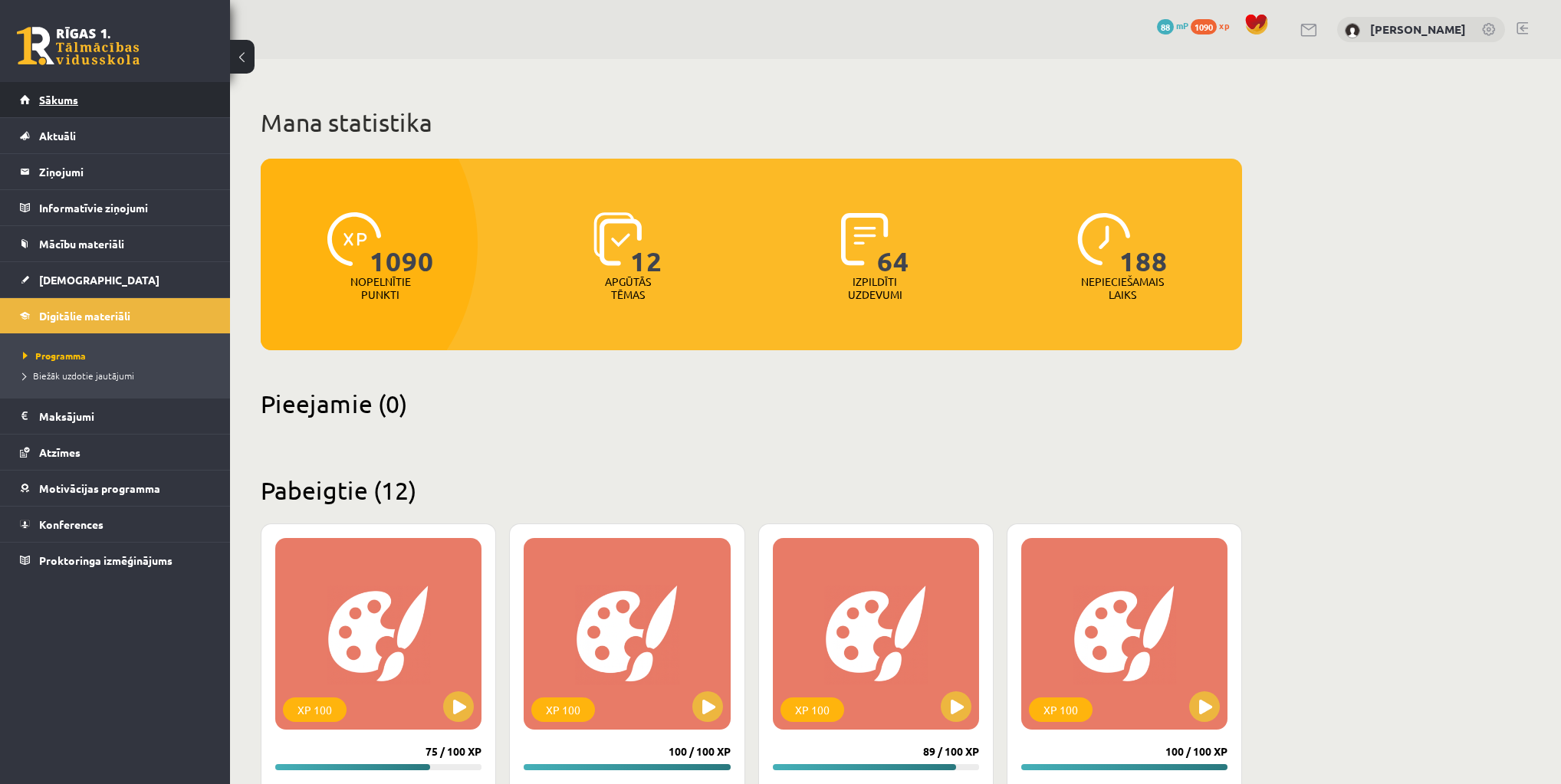
click at [62, 103] on span "Sākums" at bounding box center [59, 100] width 39 height 14
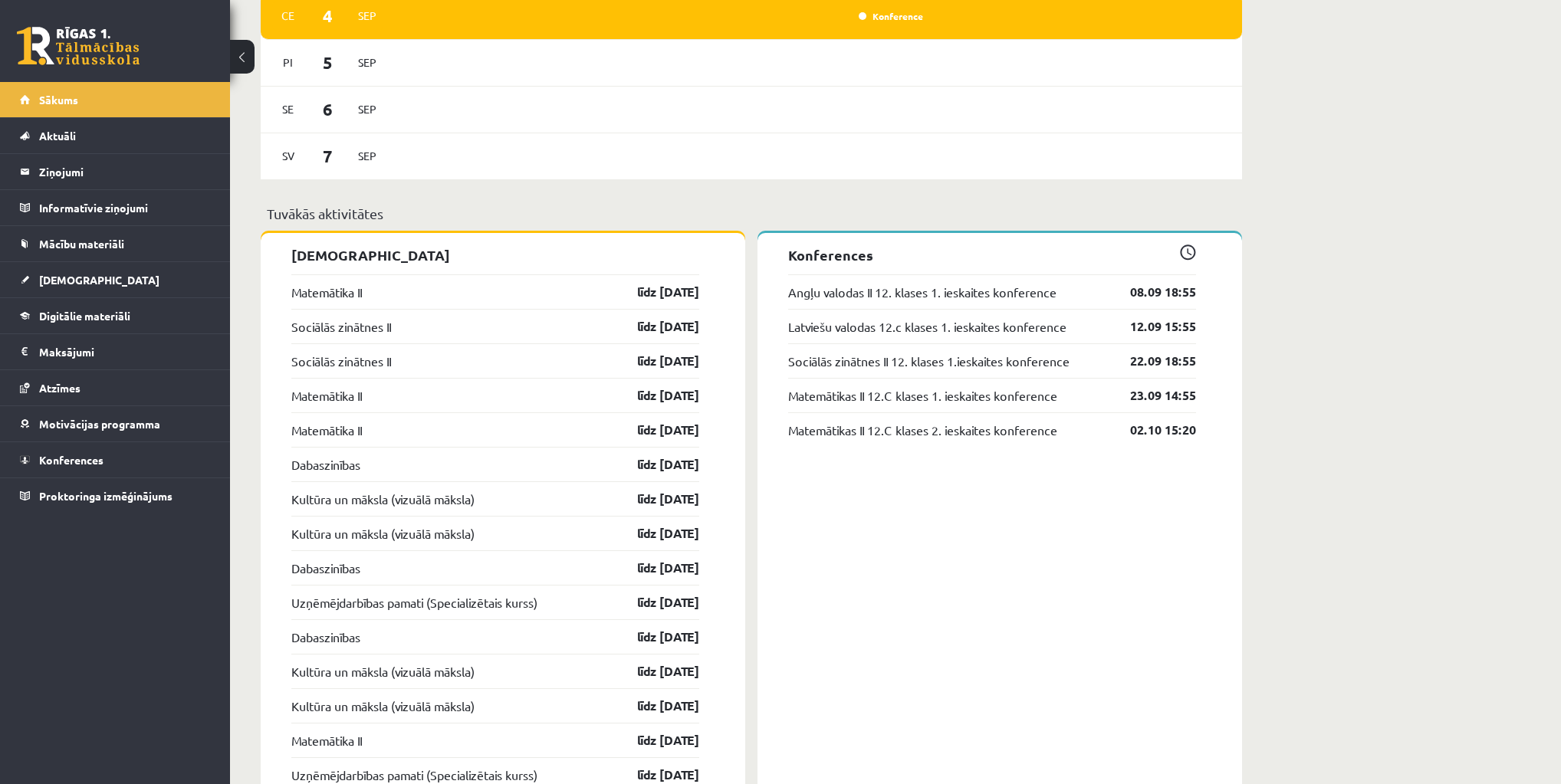
scroll to position [1226, 0]
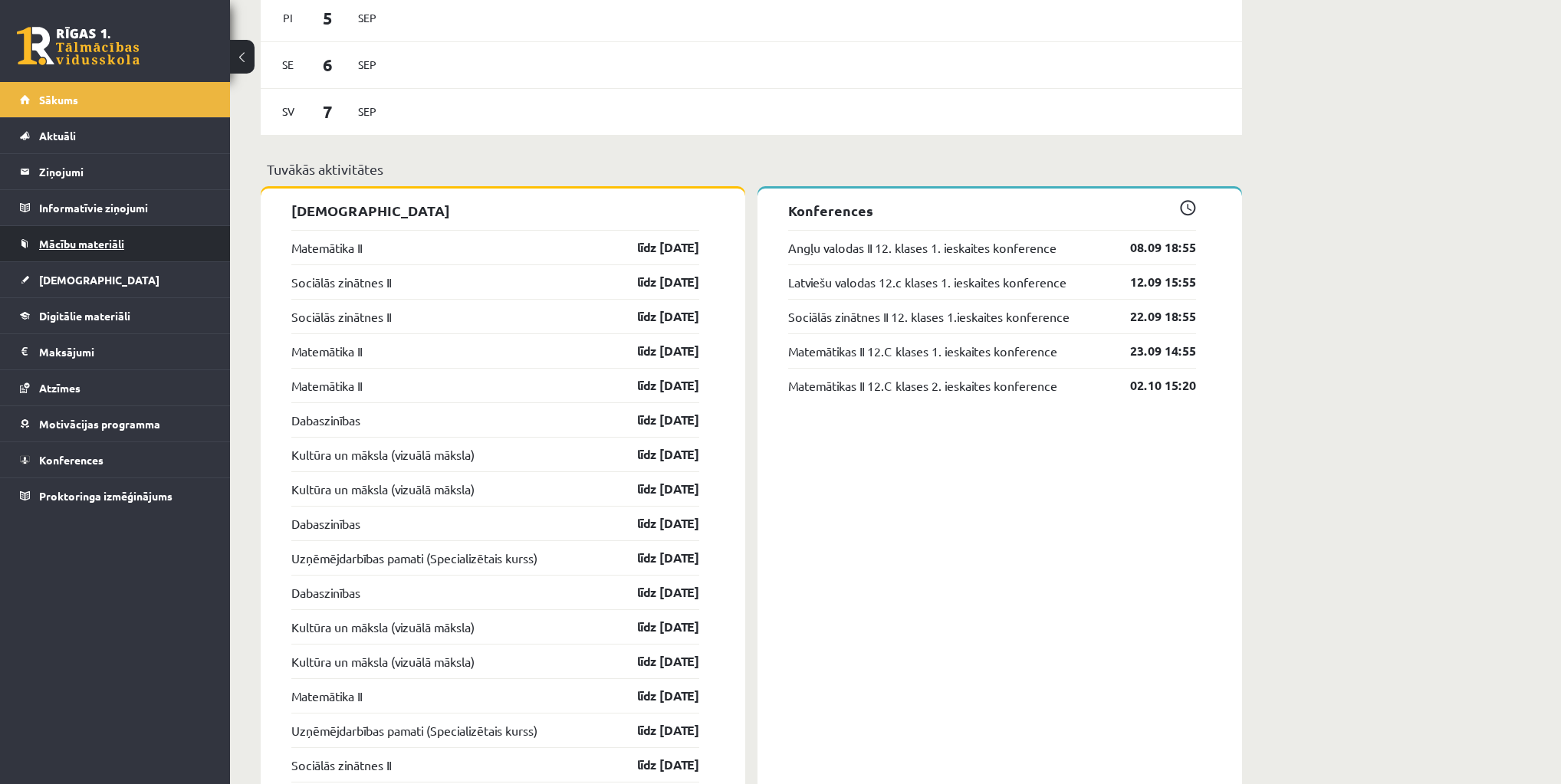
click at [72, 247] on span "Mācību materiāli" at bounding box center [81, 243] width 85 height 14
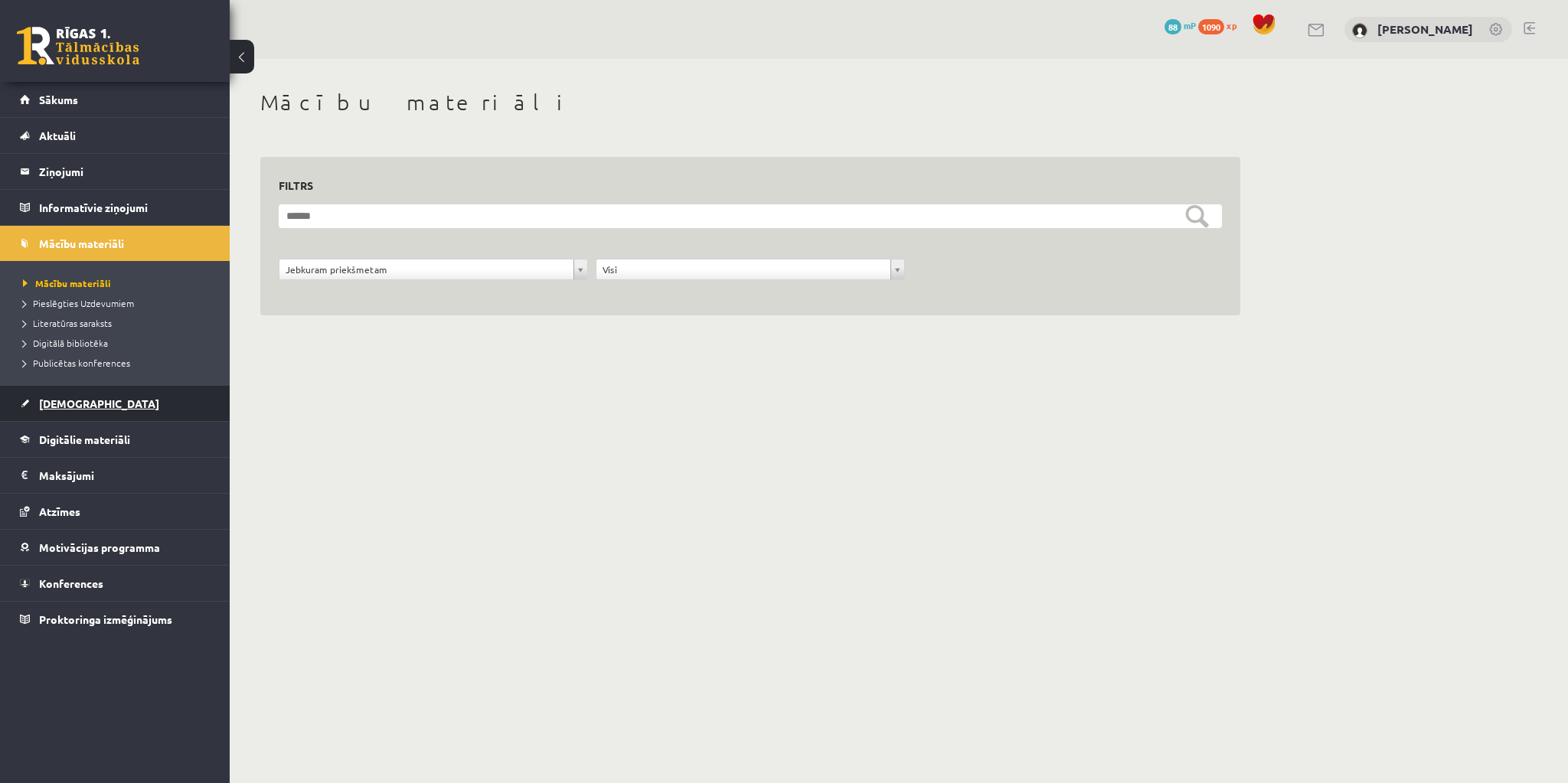
click at [73, 404] on span "[DEMOGRAPHIC_DATA]" at bounding box center [99, 403] width 120 height 14
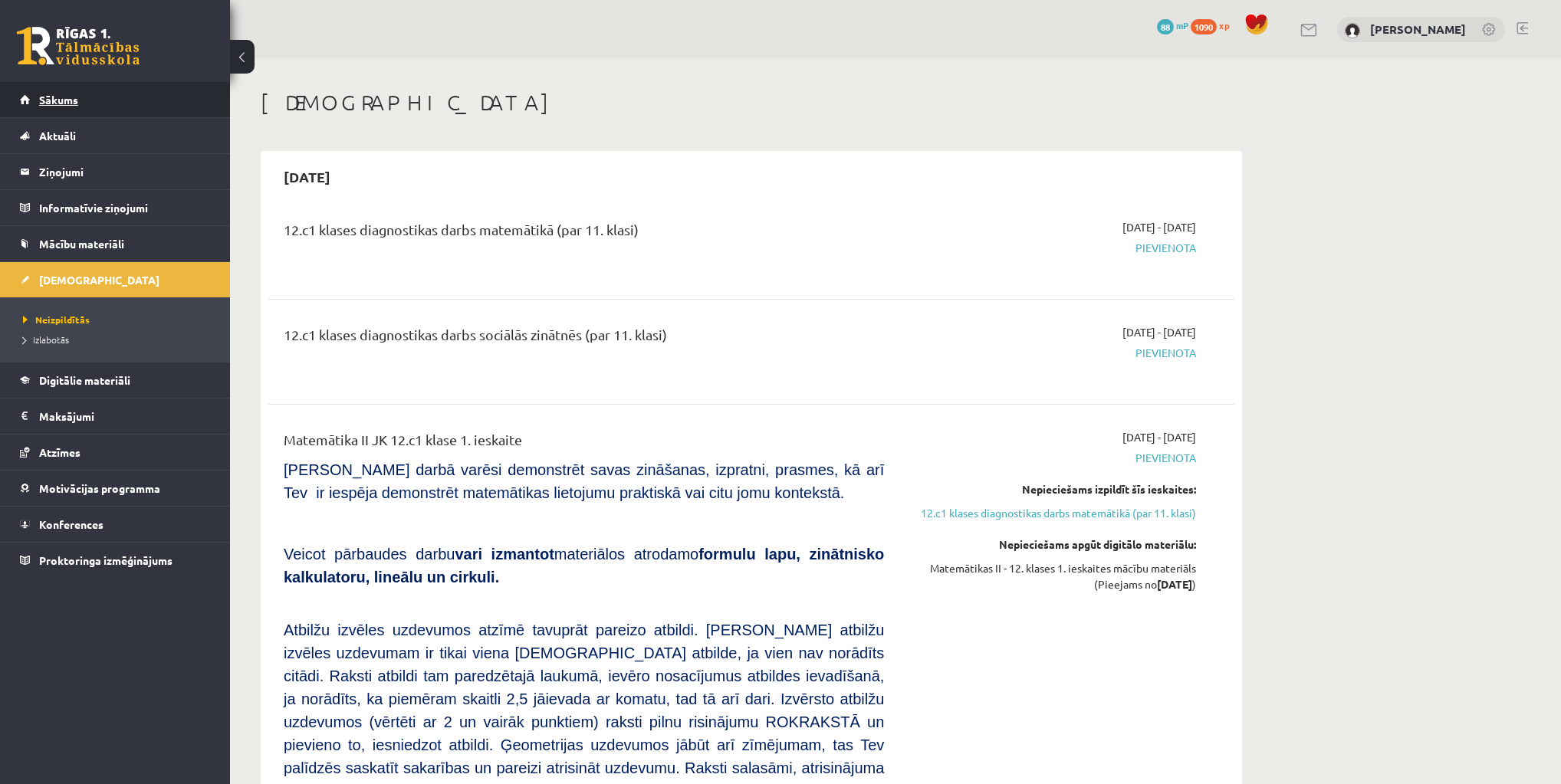
click at [59, 96] on span "Sākums" at bounding box center [59, 100] width 39 height 14
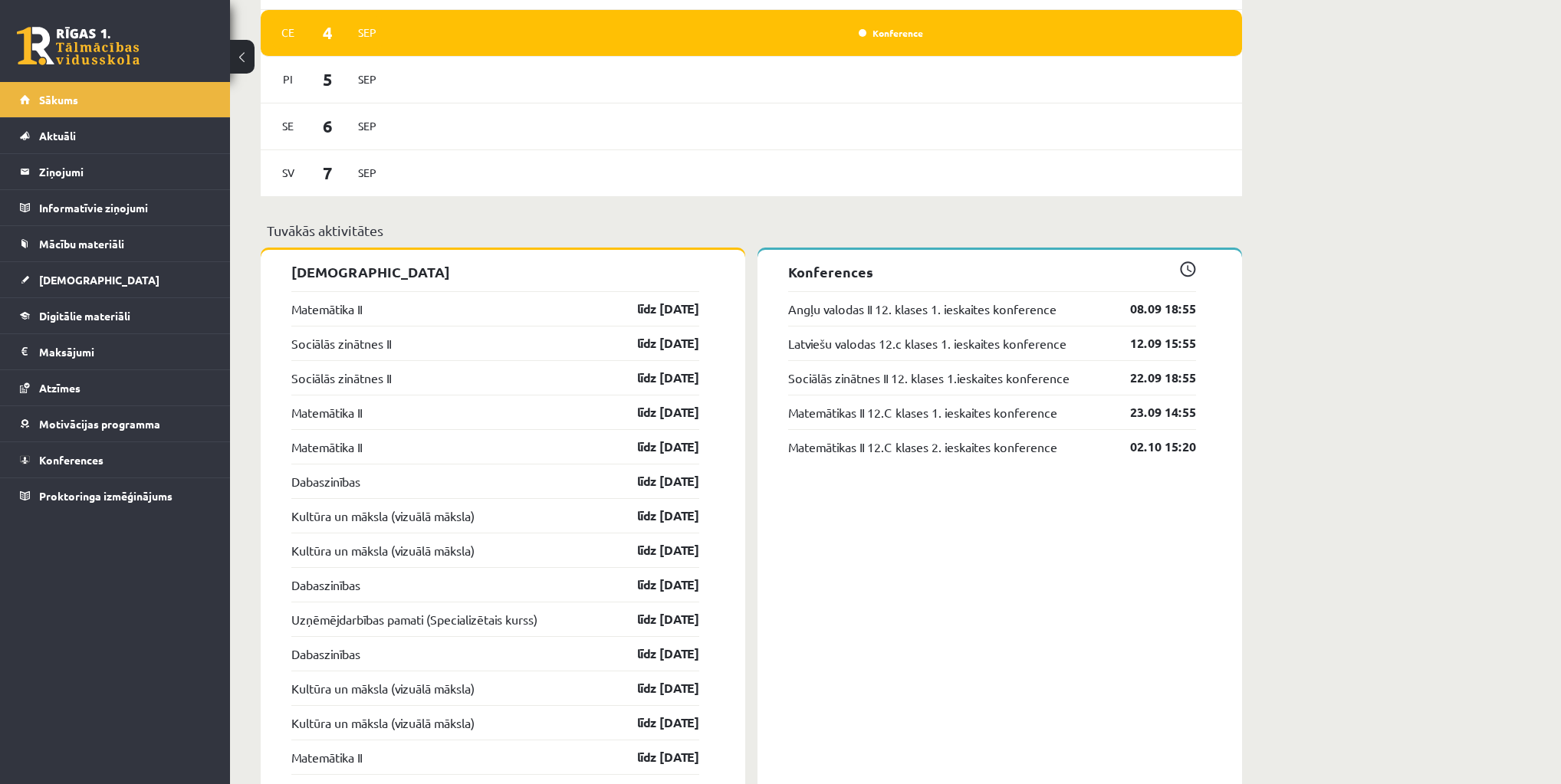
scroll to position [1226, 0]
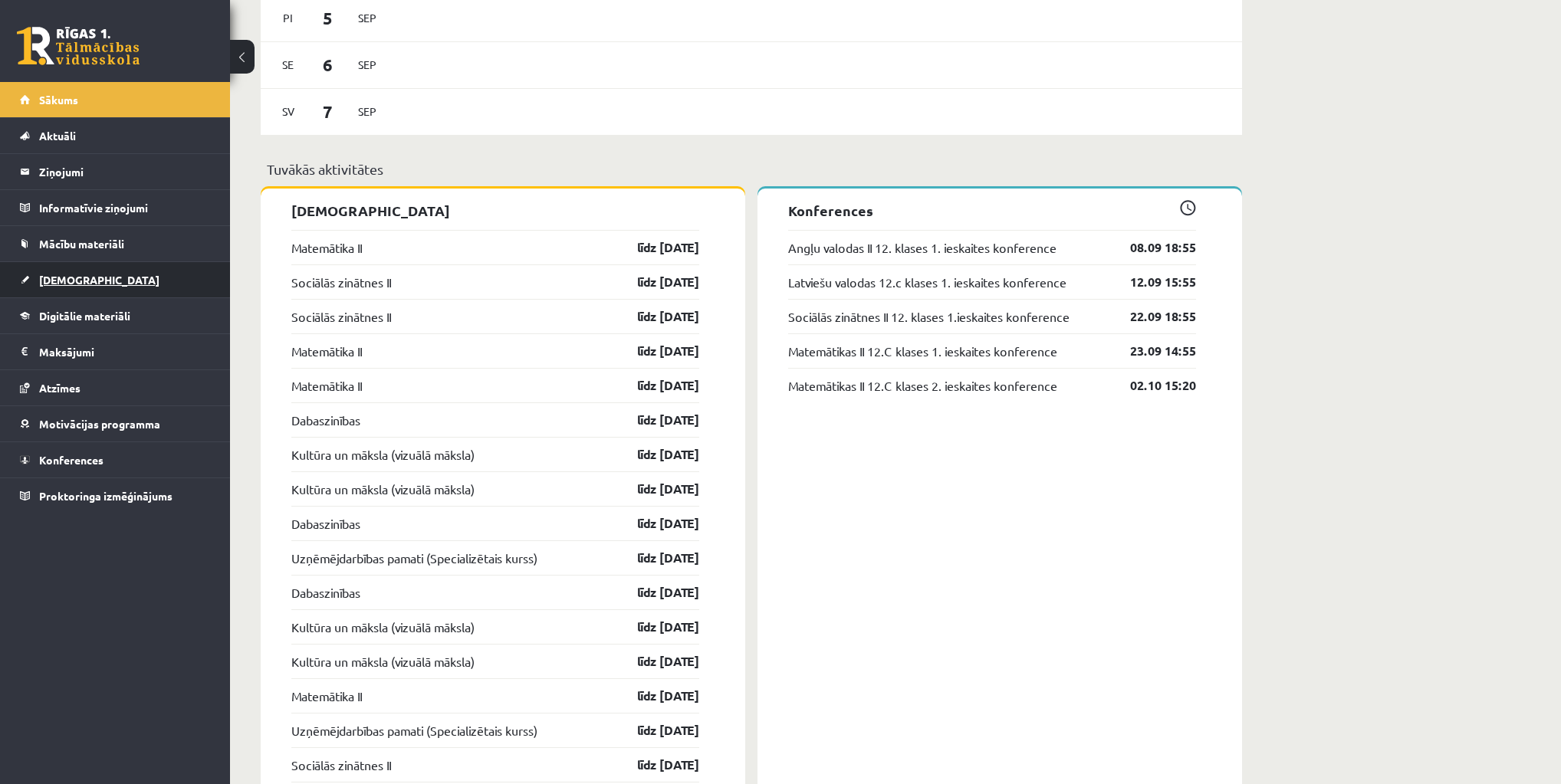
click at [70, 276] on span "[DEMOGRAPHIC_DATA]" at bounding box center [99, 279] width 120 height 14
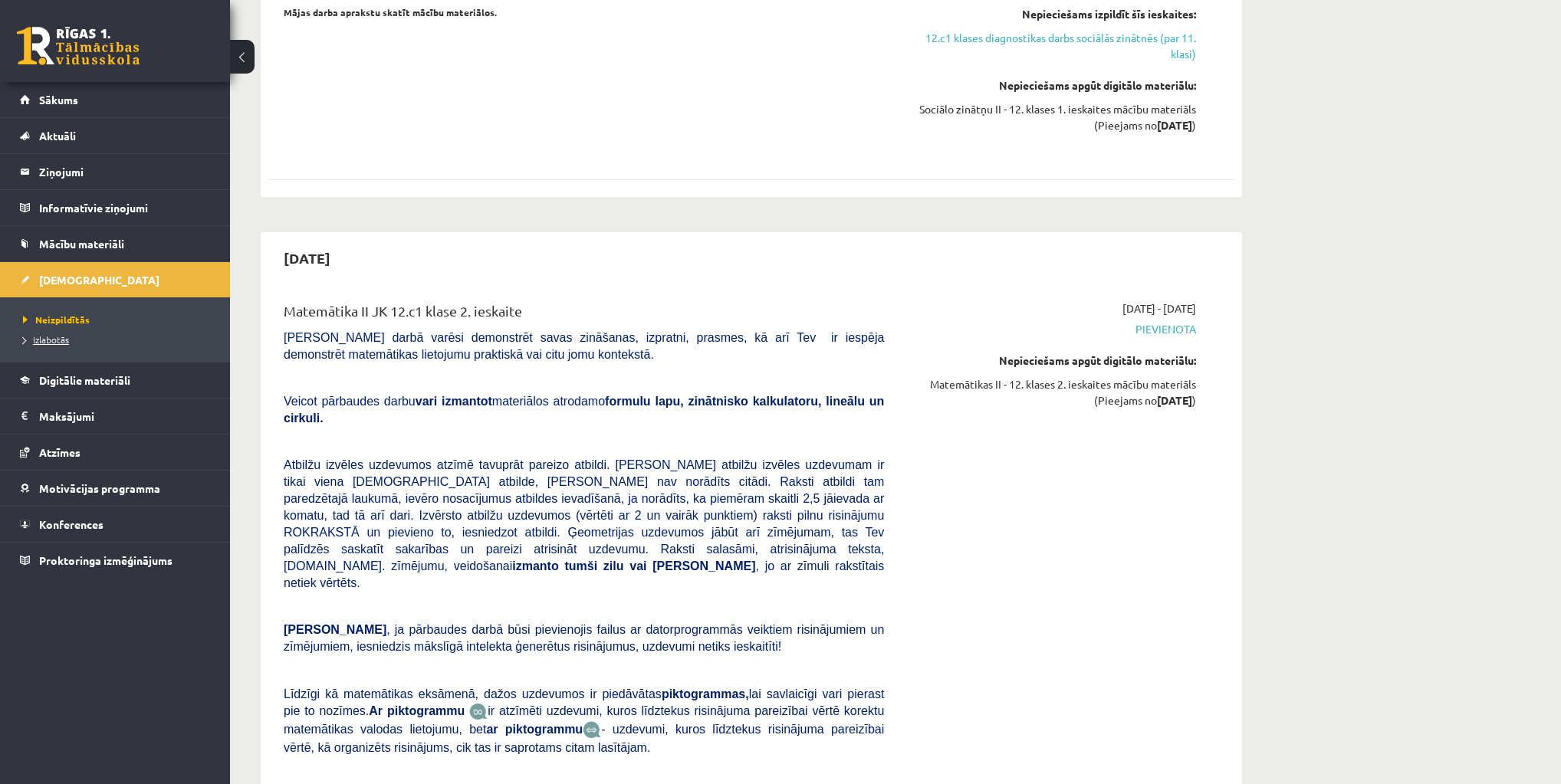
click at [47, 332] on link "Izlabotās" at bounding box center [119, 339] width 192 height 14
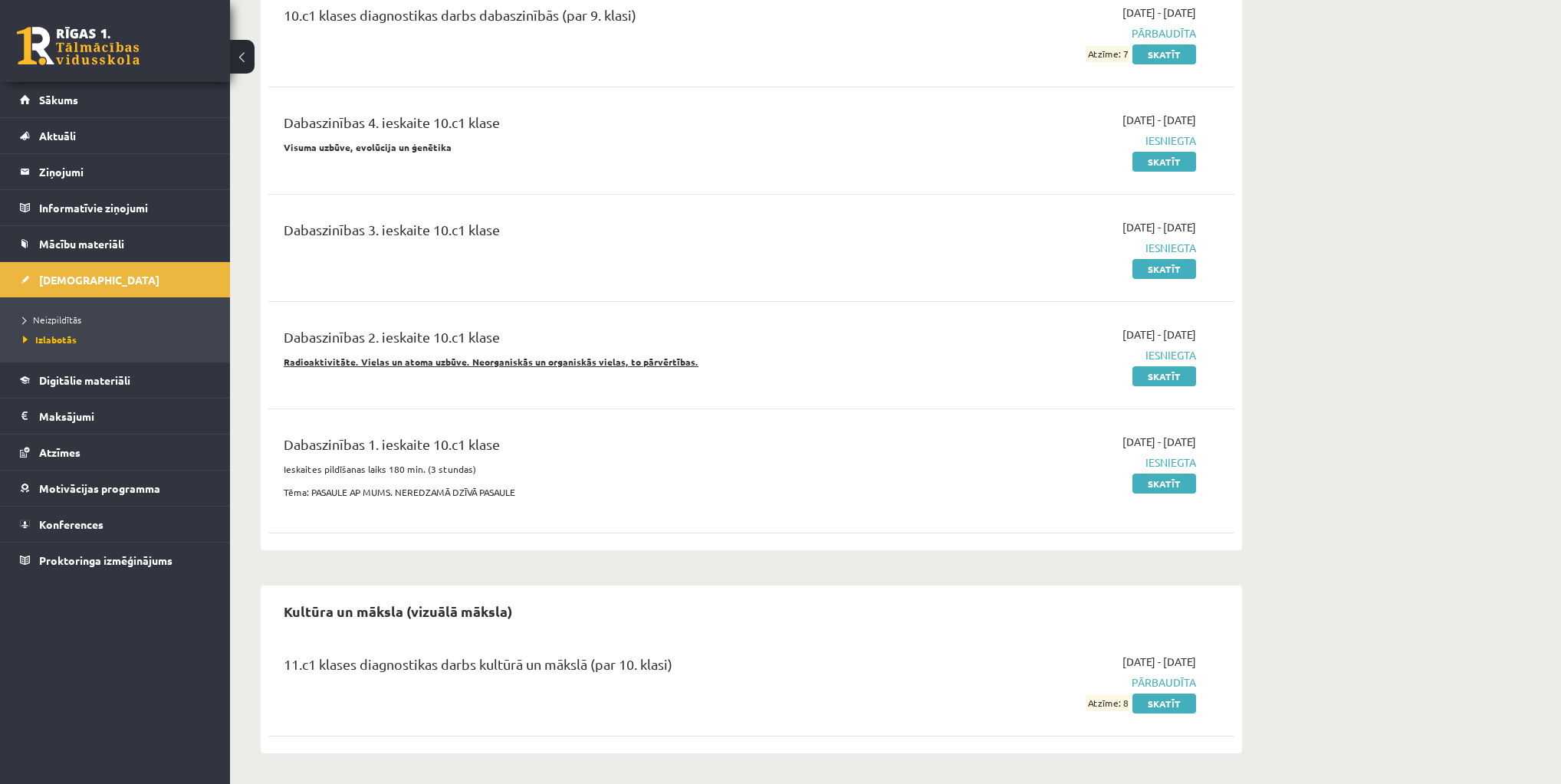
scroll to position [426, 0]
click at [1178, 383] on link "Skatīt" at bounding box center [1164, 378] width 63 height 20
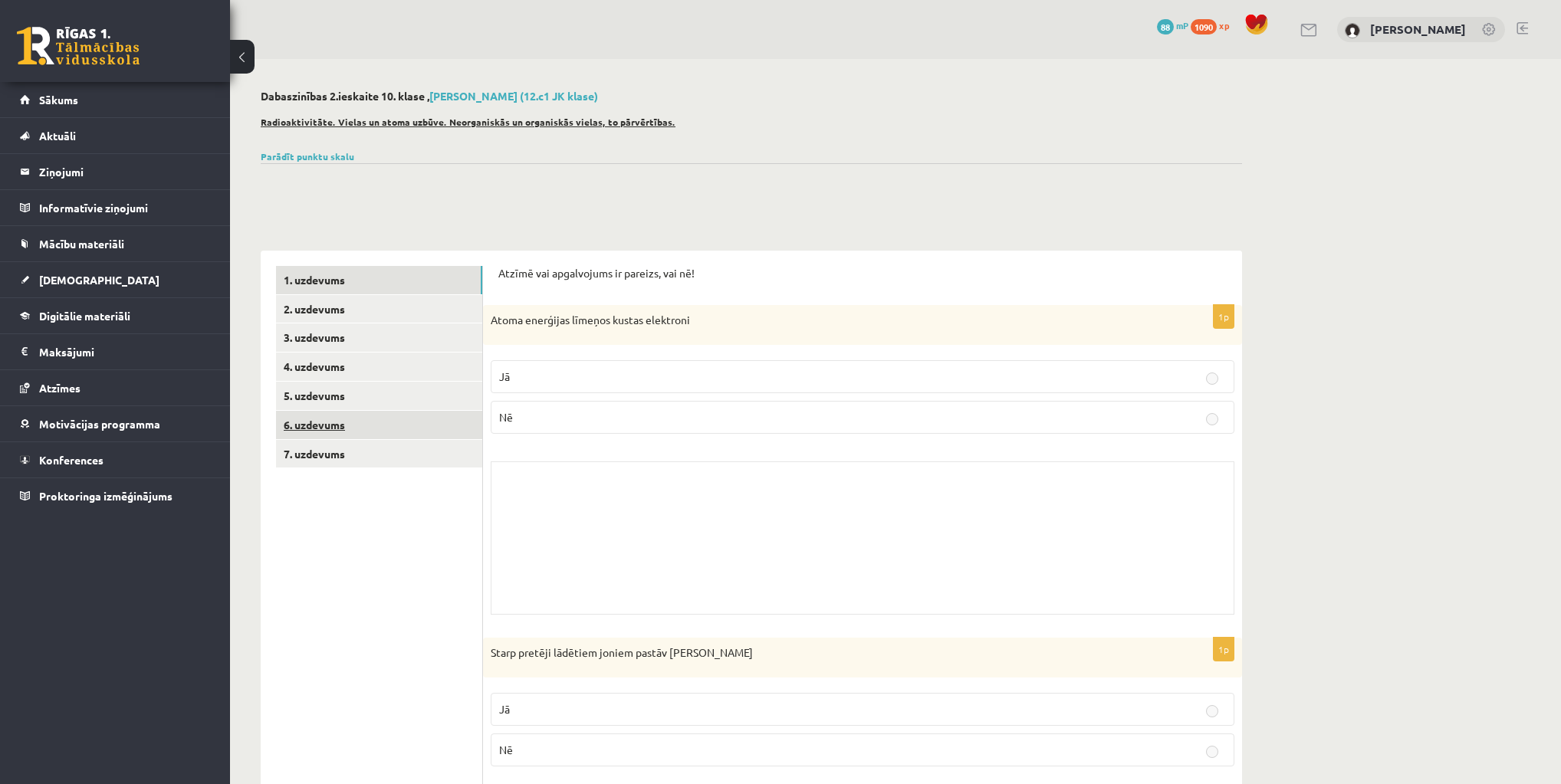
click at [356, 414] on link "6. uzdevums" at bounding box center [378, 425] width 206 height 28
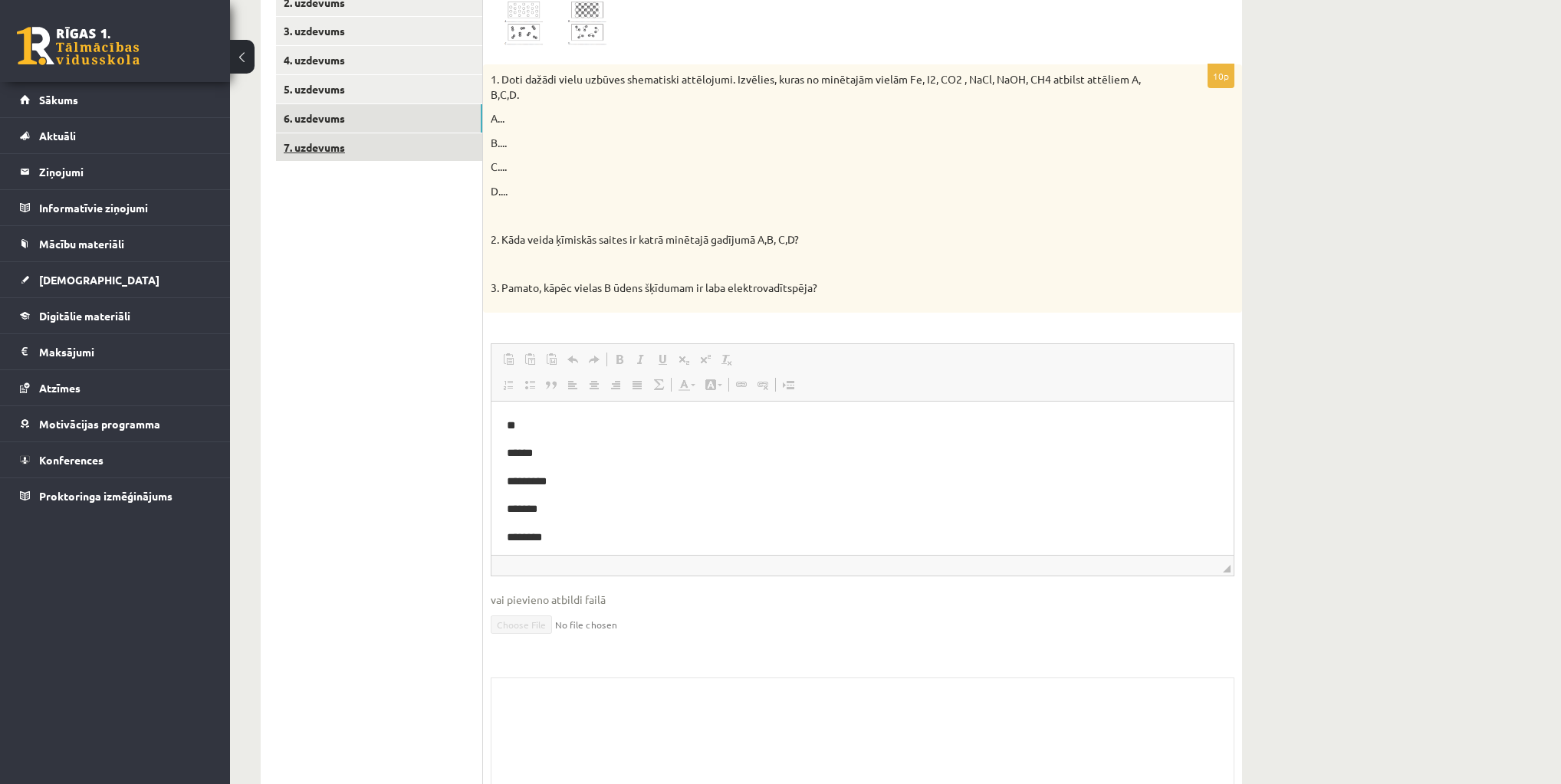
click at [317, 143] on link "7. uzdevums" at bounding box center [378, 147] width 206 height 28
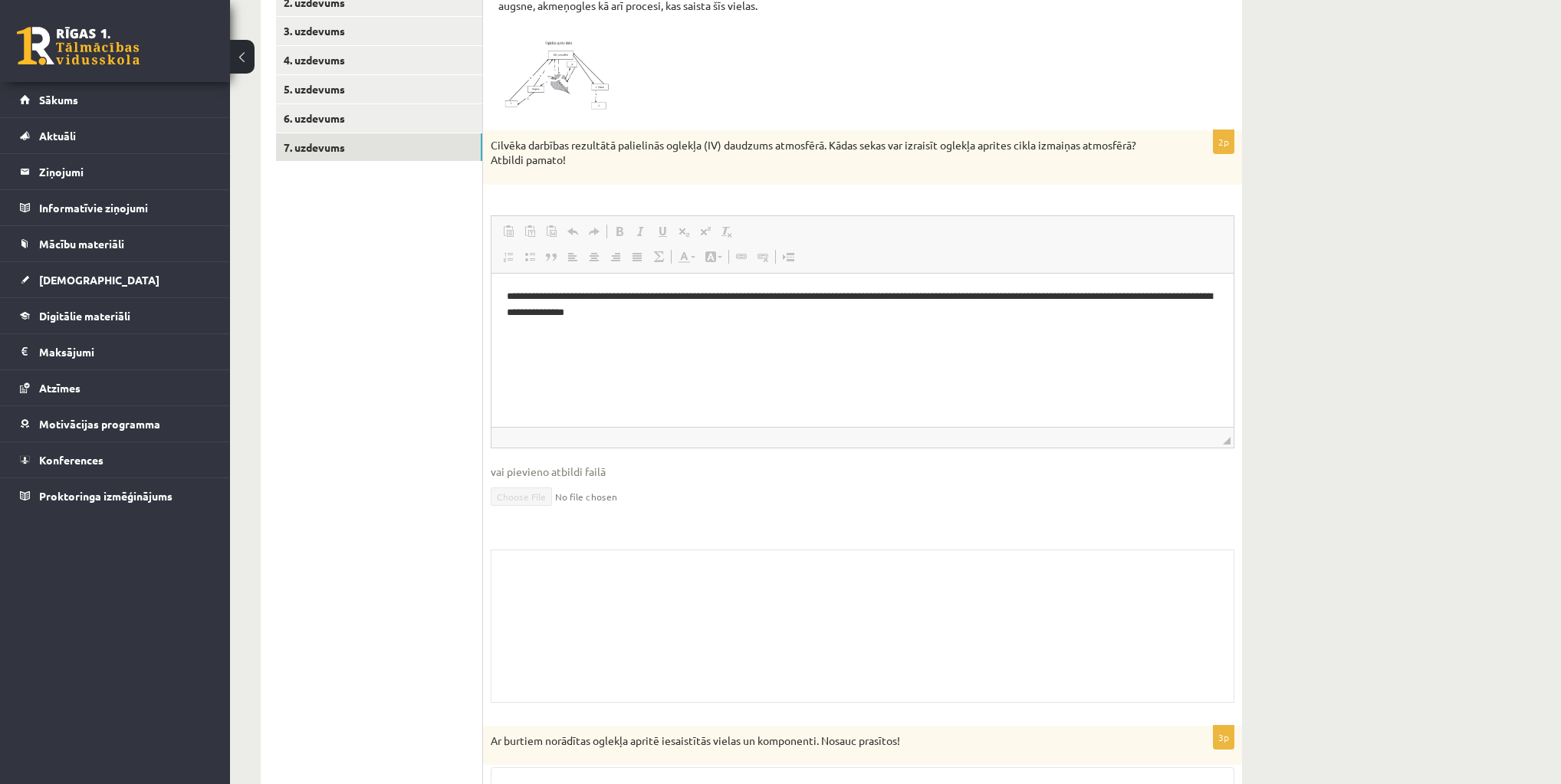
click at [675, 318] on p "**********" at bounding box center [862, 304] width 713 height 33
drag, startPoint x: 732, startPoint y: 318, endPoint x: 1089, endPoint y: 278, distance: 359.2
click at [1089, 278] on html "**********" at bounding box center [862, 304] width 742 height 62
click at [1103, 299] on p "**********" at bounding box center [862, 304] width 713 height 33
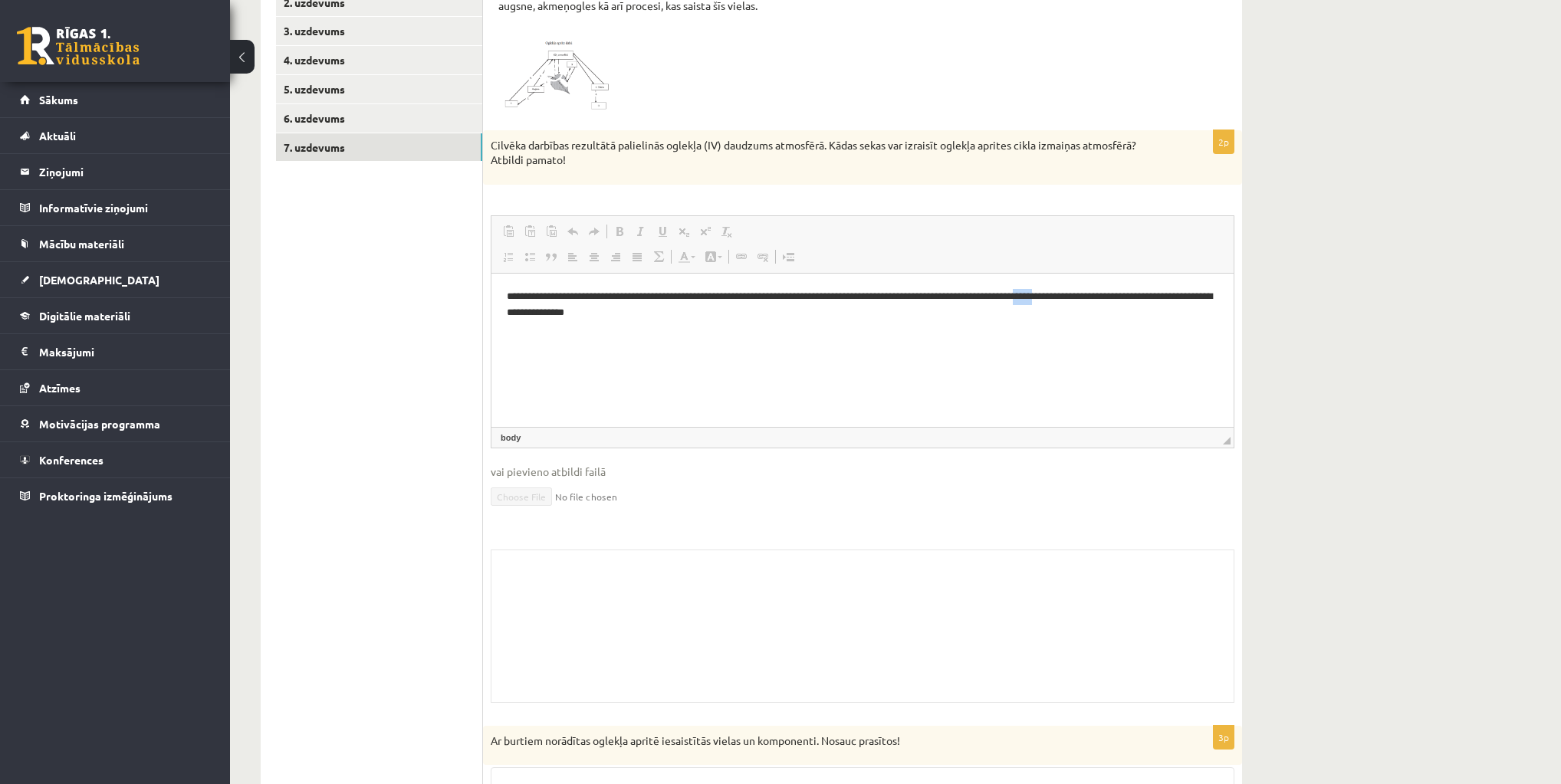
click at [1103, 299] on p "**********" at bounding box center [862, 304] width 713 height 33
click at [1069, 336] on html "**********" at bounding box center [862, 304] width 742 height 62
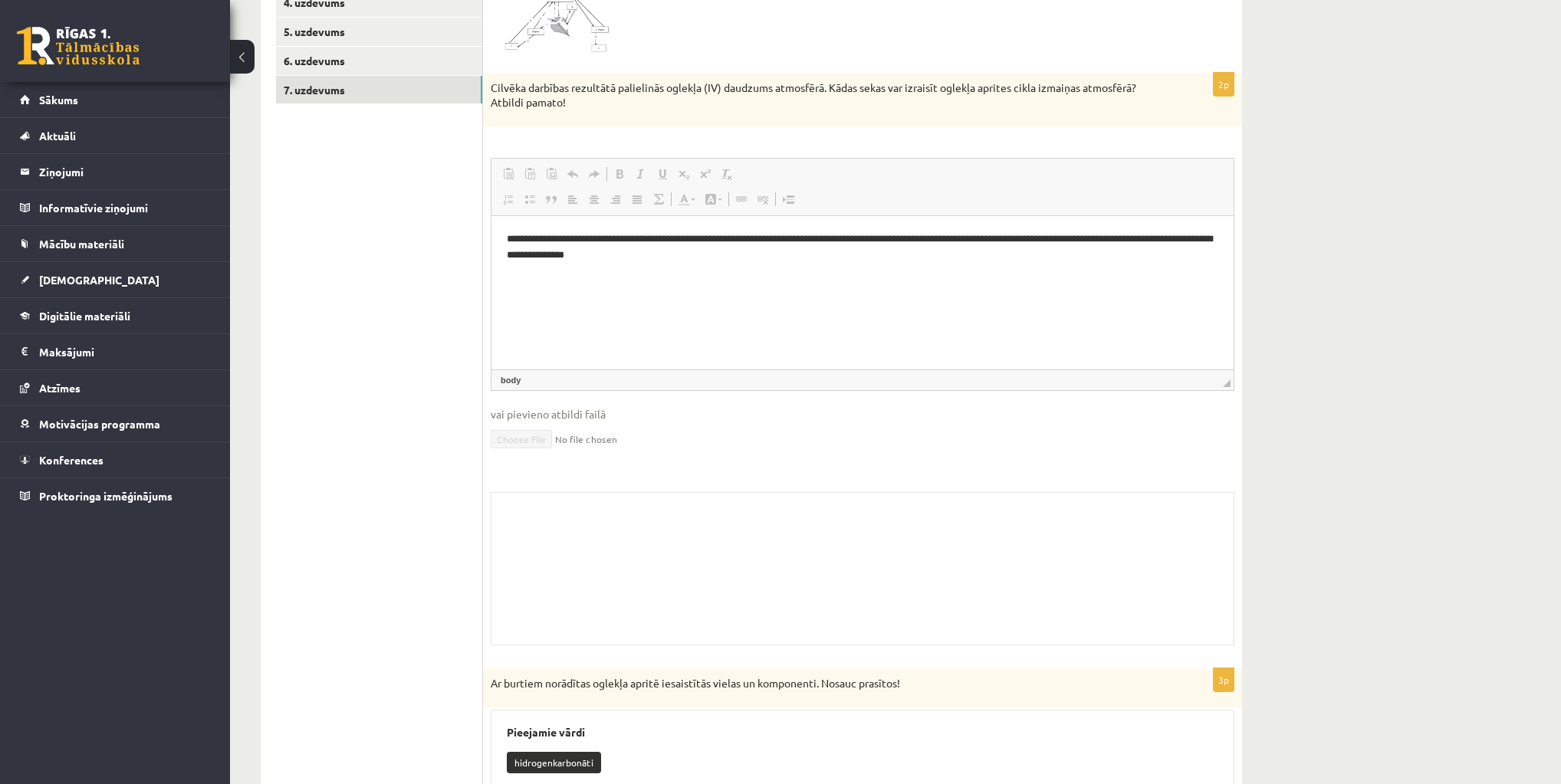
scroll to position [119, 0]
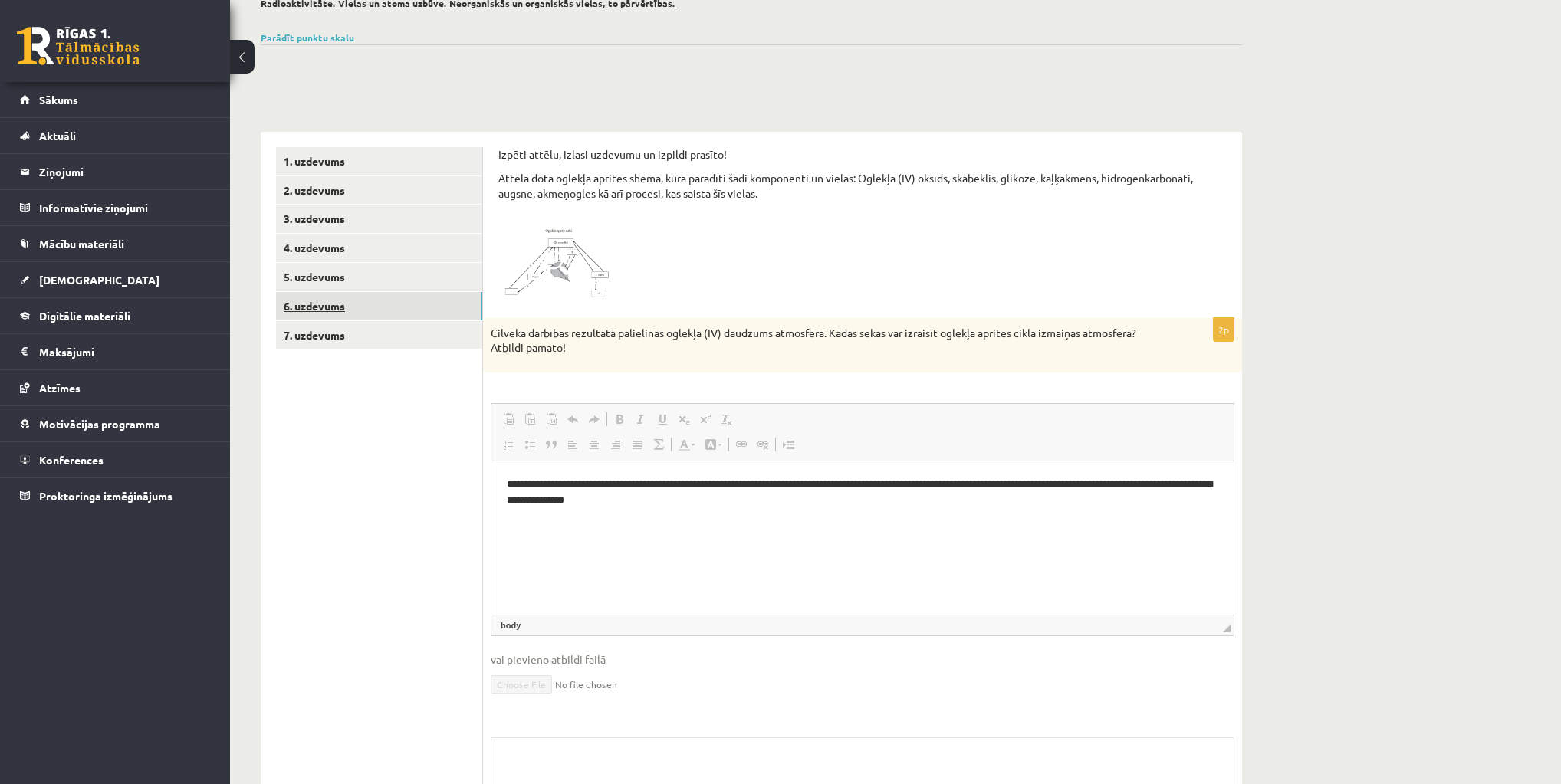
click at [313, 308] on link "6. uzdevums" at bounding box center [378, 306] width 206 height 28
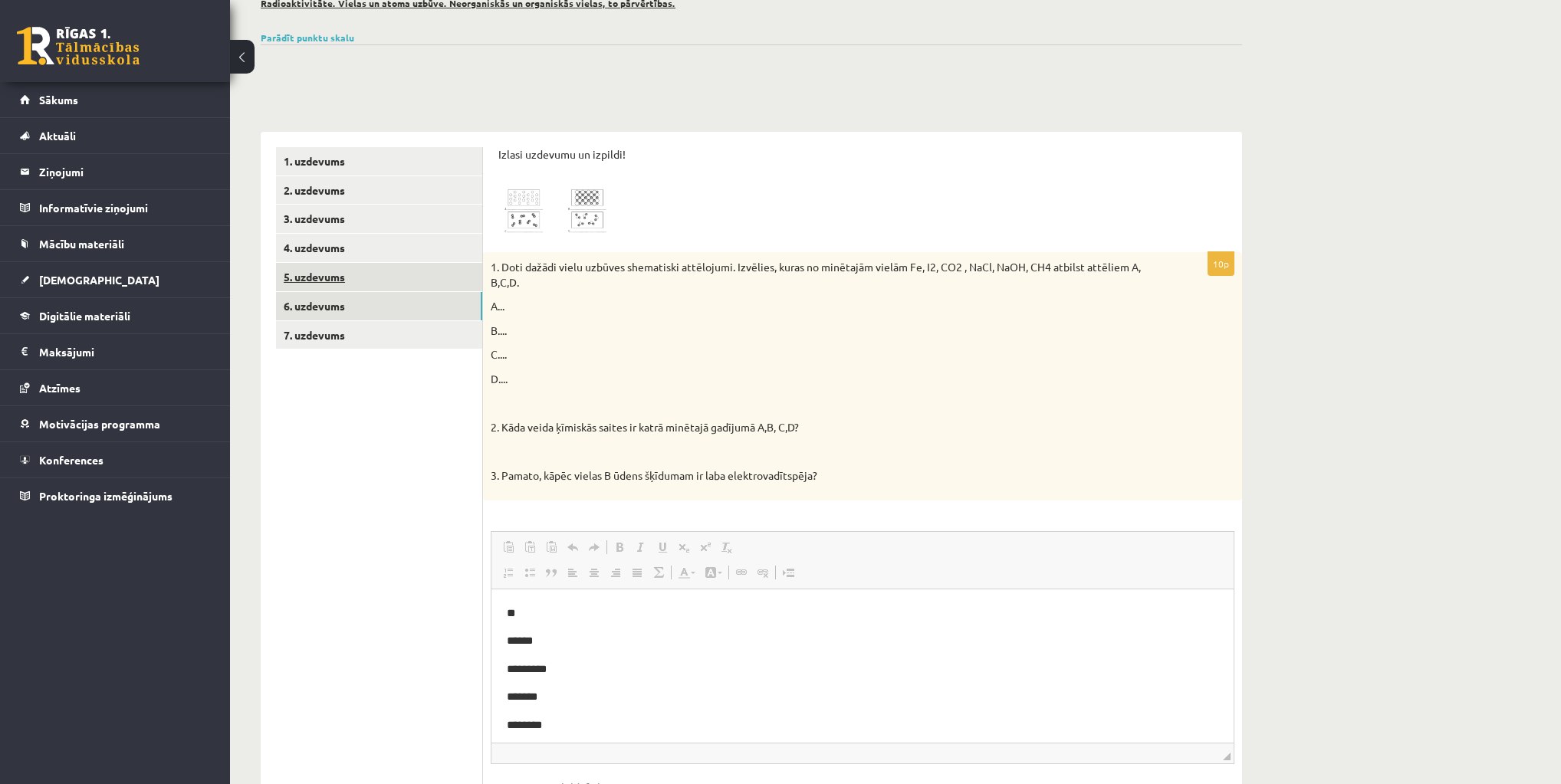
scroll to position [0, 0]
click at [310, 276] on link "5. uzdevums" at bounding box center [378, 277] width 206 height 28
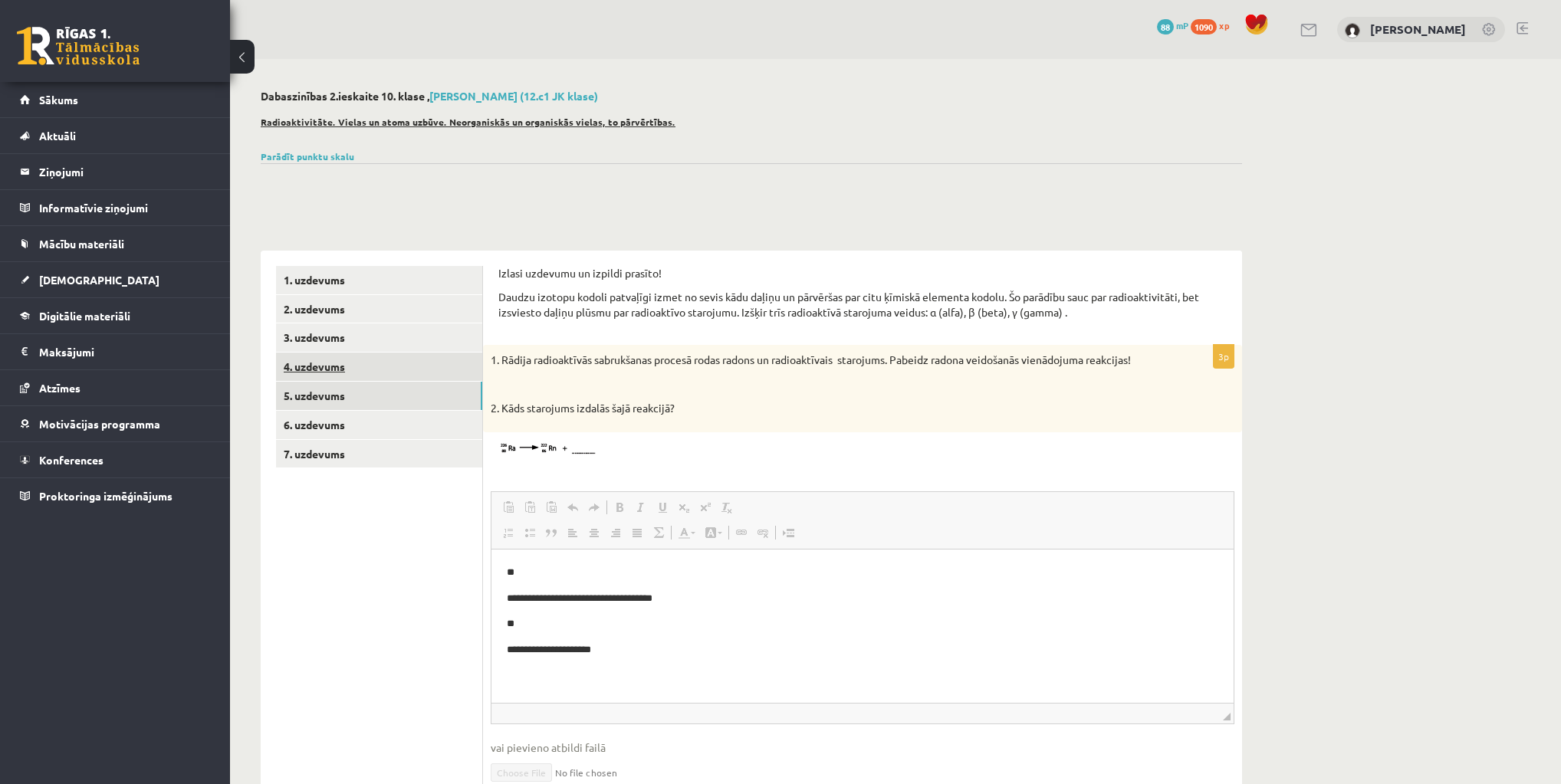
click at [319, 369] on link "4. uzdevums" at bounding box center [378, 367] width 206 height 28
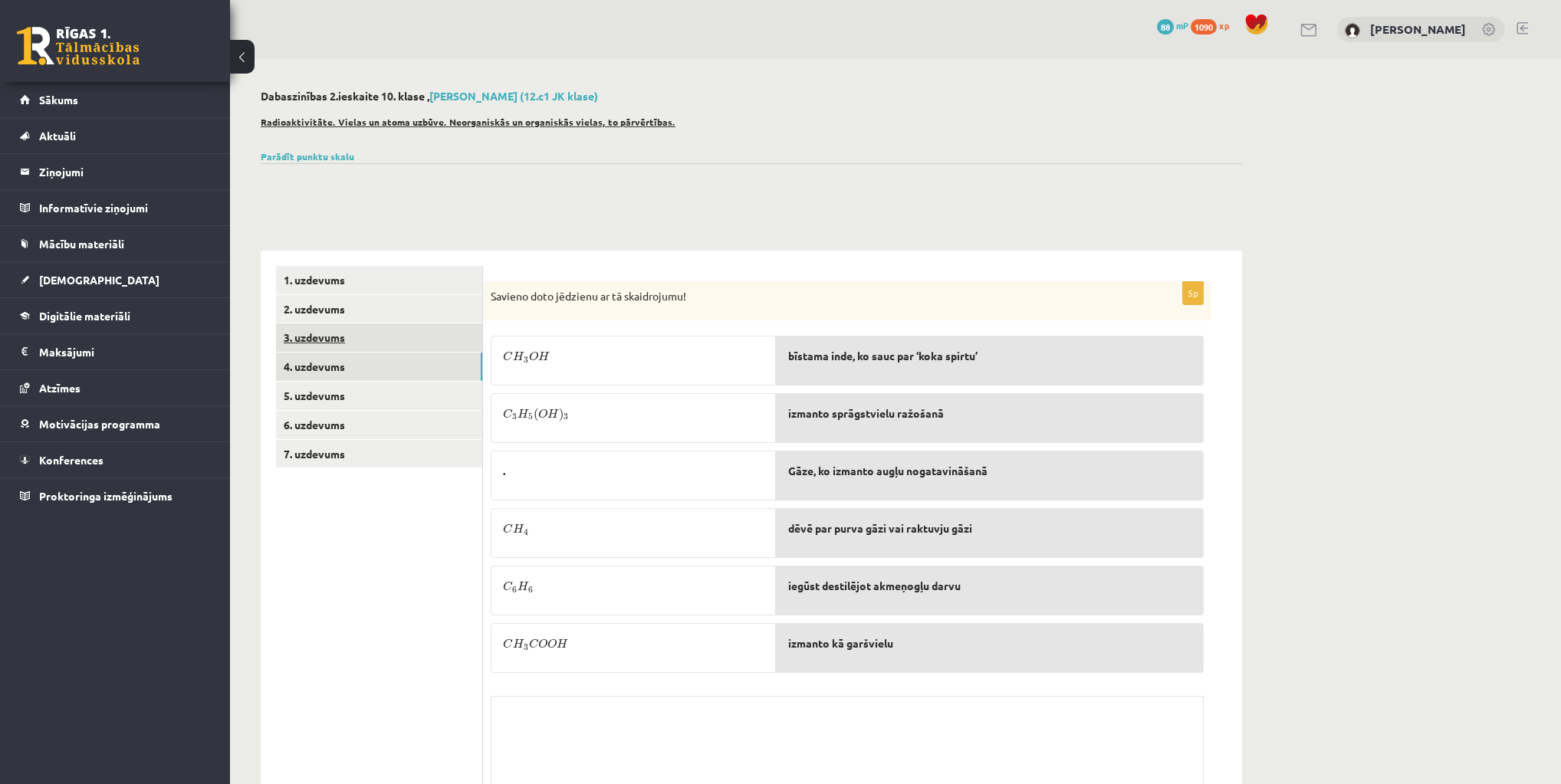
click at [319, 344] on link "3. uzdevums" at bounding box center [378, 337] width 206 height 28
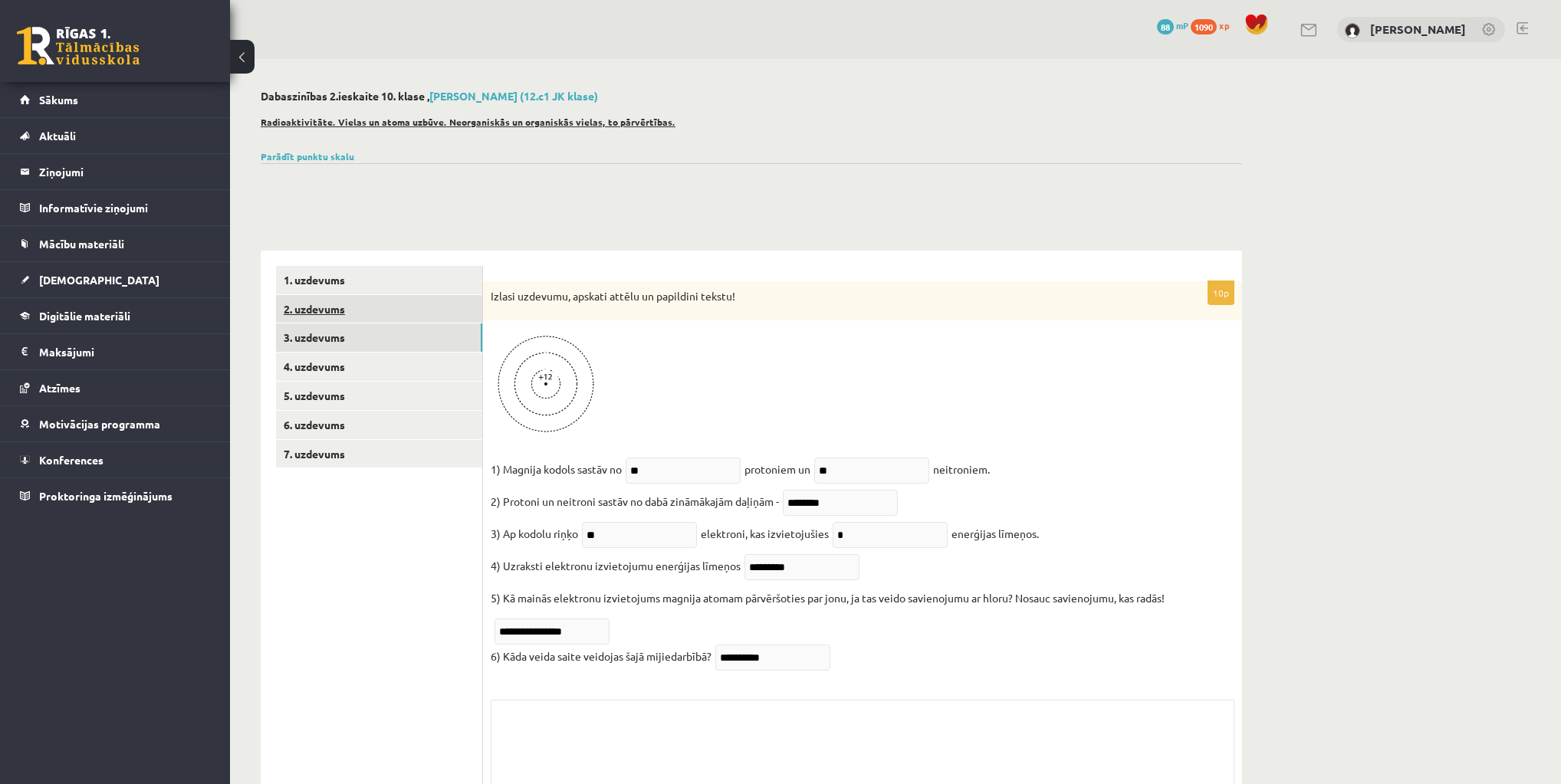
click at [323, 321] on link "2. uzdevums" at bounding box center [378, 309] width 206 height 28
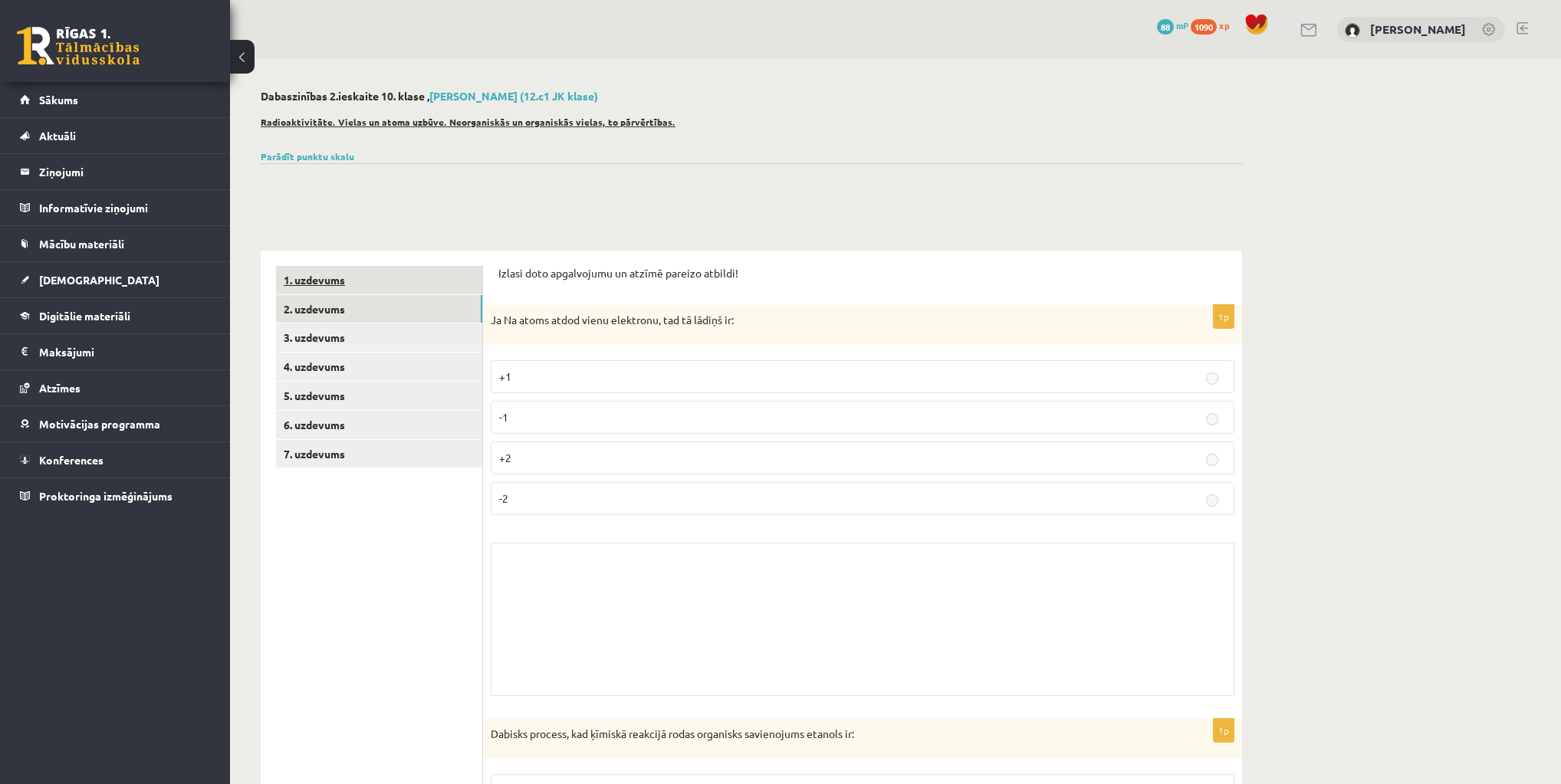
click at [324, 287] on link "1. uzdevums" at bounding box center [378, 280] width 206 height 28
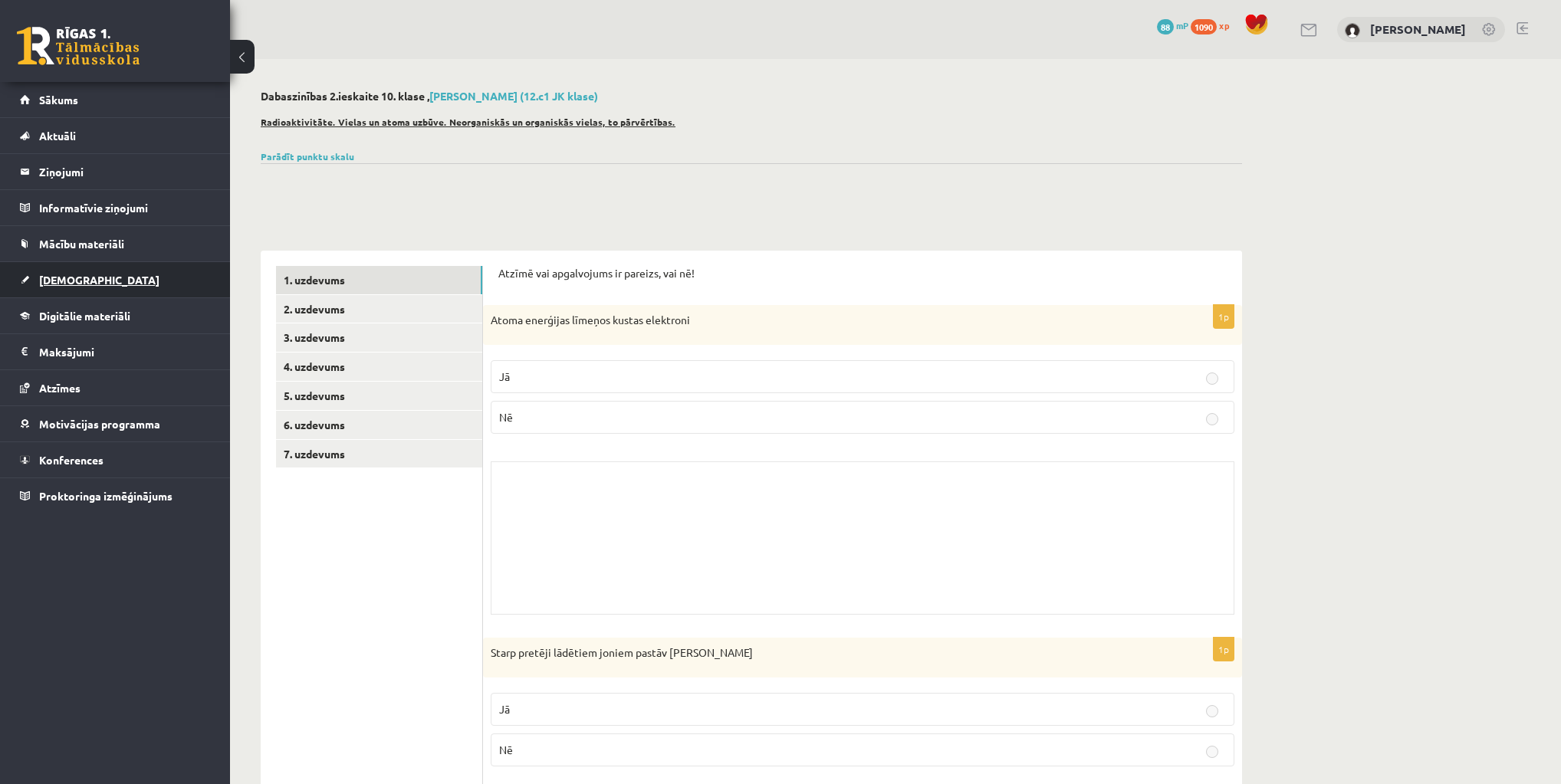
click at [61, 276] on span "[DEMOGRAPHIC_DATA]" at bounding box center [99, 279] width 120 height 14
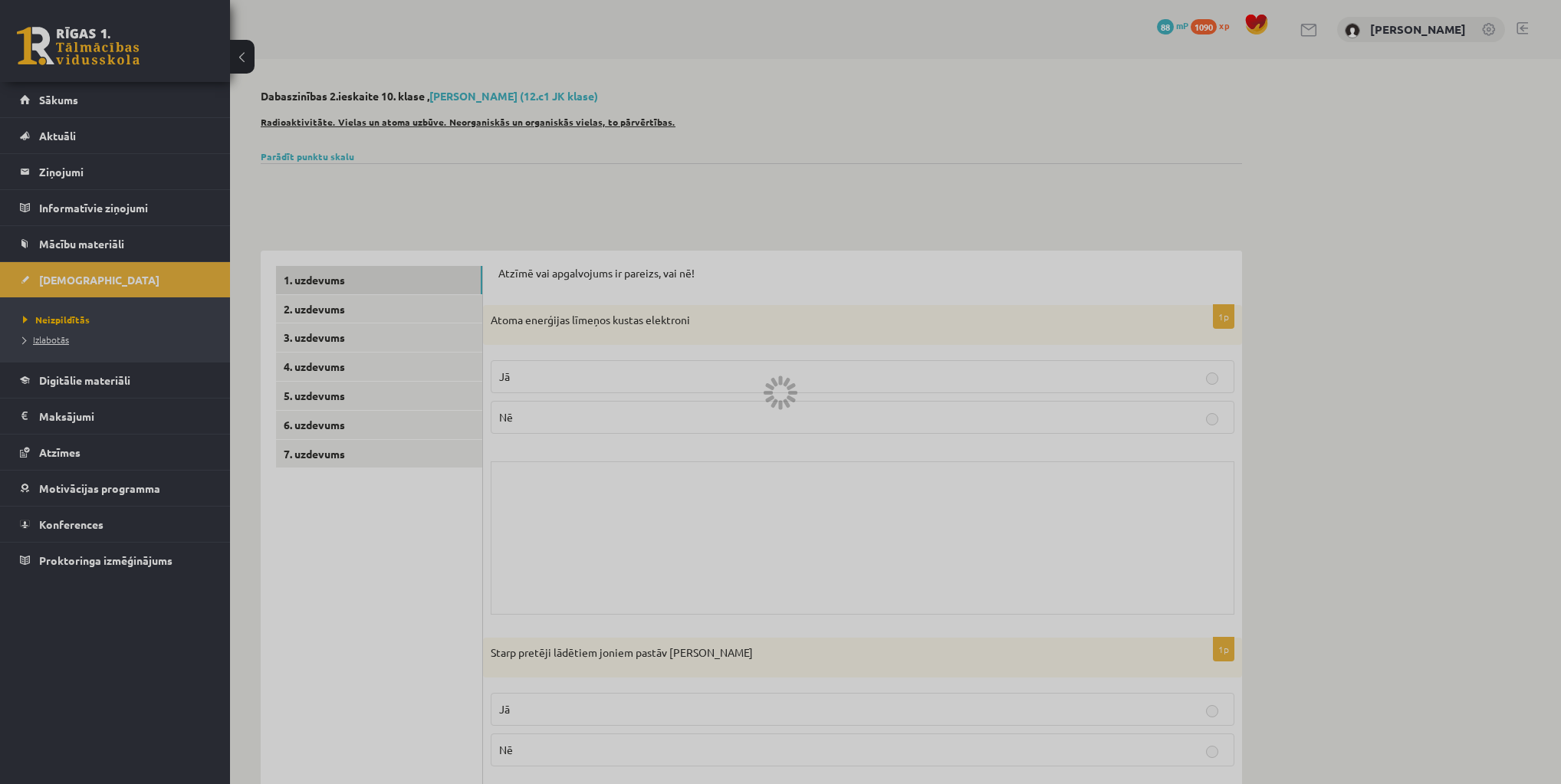
click at [58, 337] on span "Izlabotās" at bounding box center [46, 339] width 46 height 12
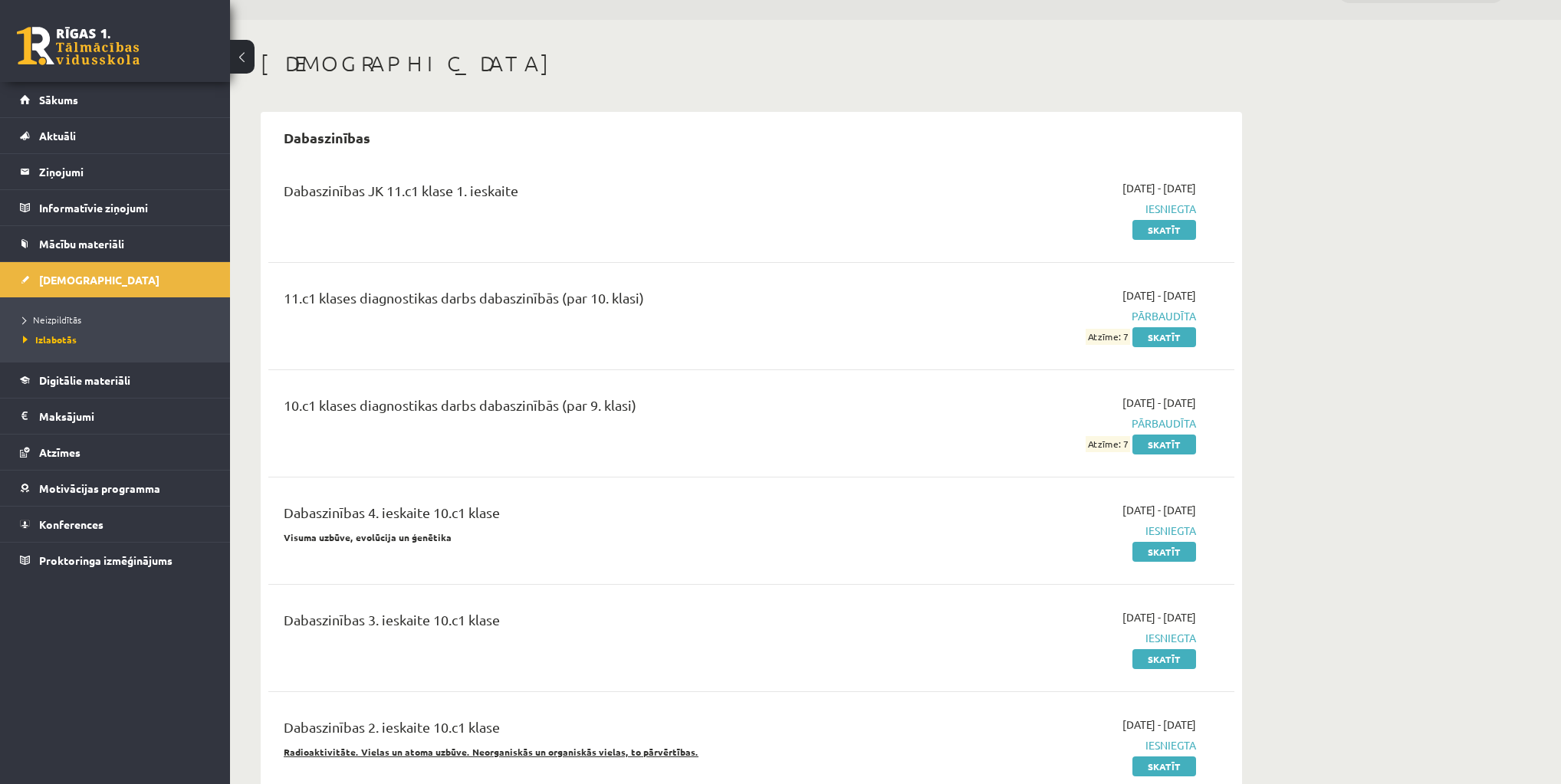
scroll to position [123, 0]
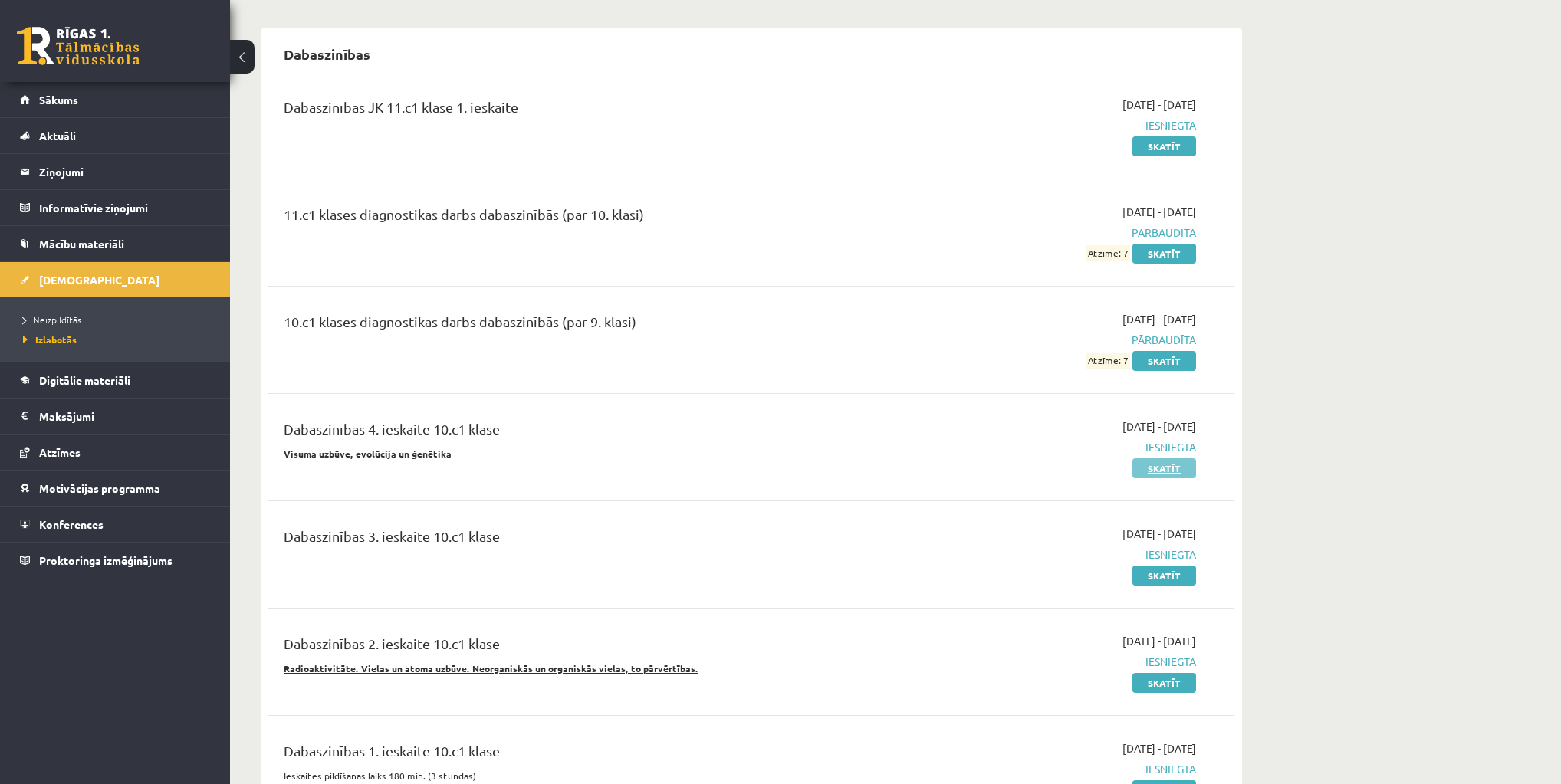
click at [1174, 466] on link "Skatīt" at bounding box center [1164, 467] width 63 height 20
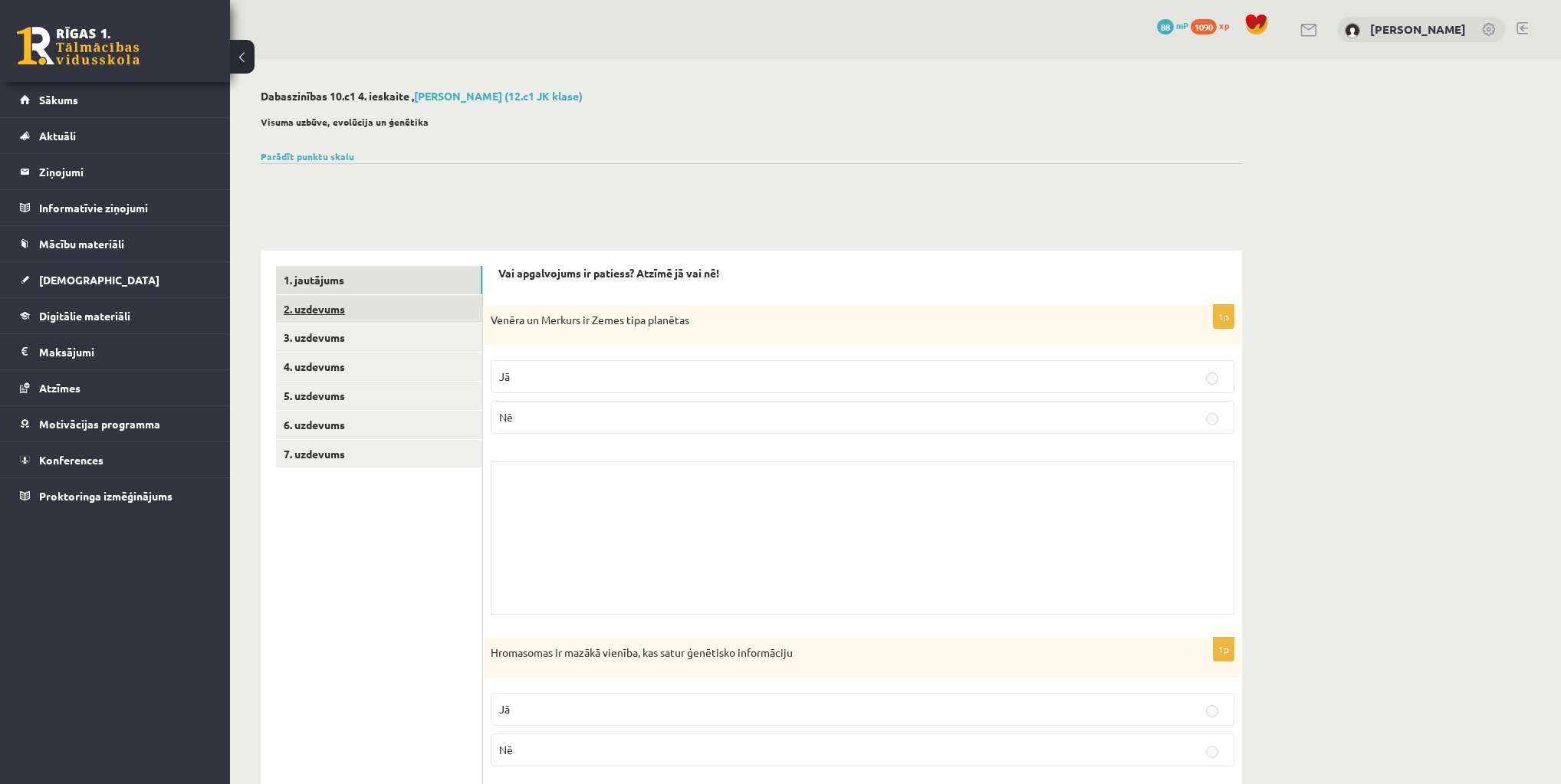
click at [371, 320] on link "2. uzdevums" at bounding box center [378, 309] width 206 height 28
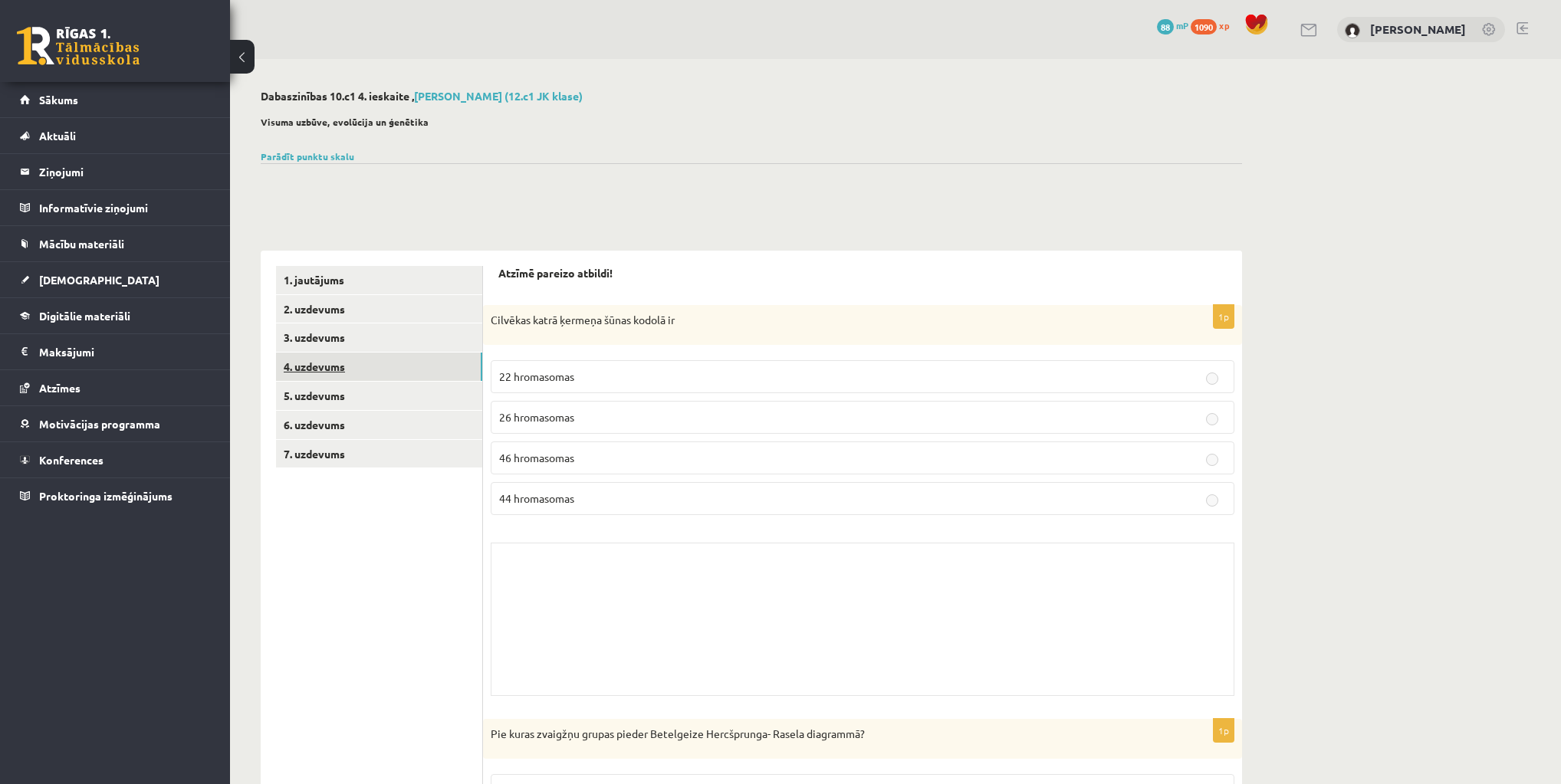
click at [347, 353] on link "4. uzdevums" at bounding box center [378, 367] width 206 height 28
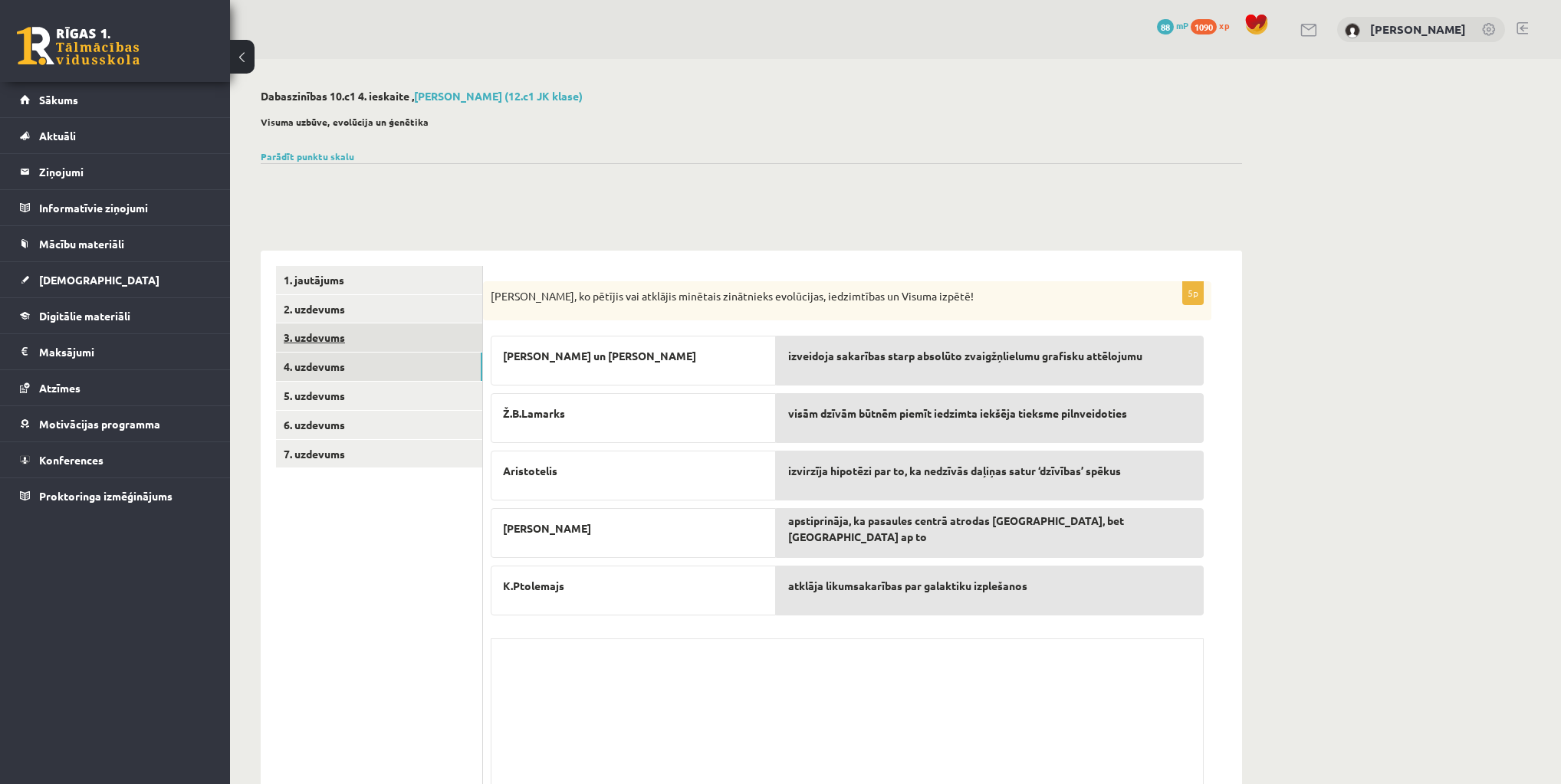
click at [344, 349] on link "3. uzdevums" at bounding box center [378, 337] width 206 height 28
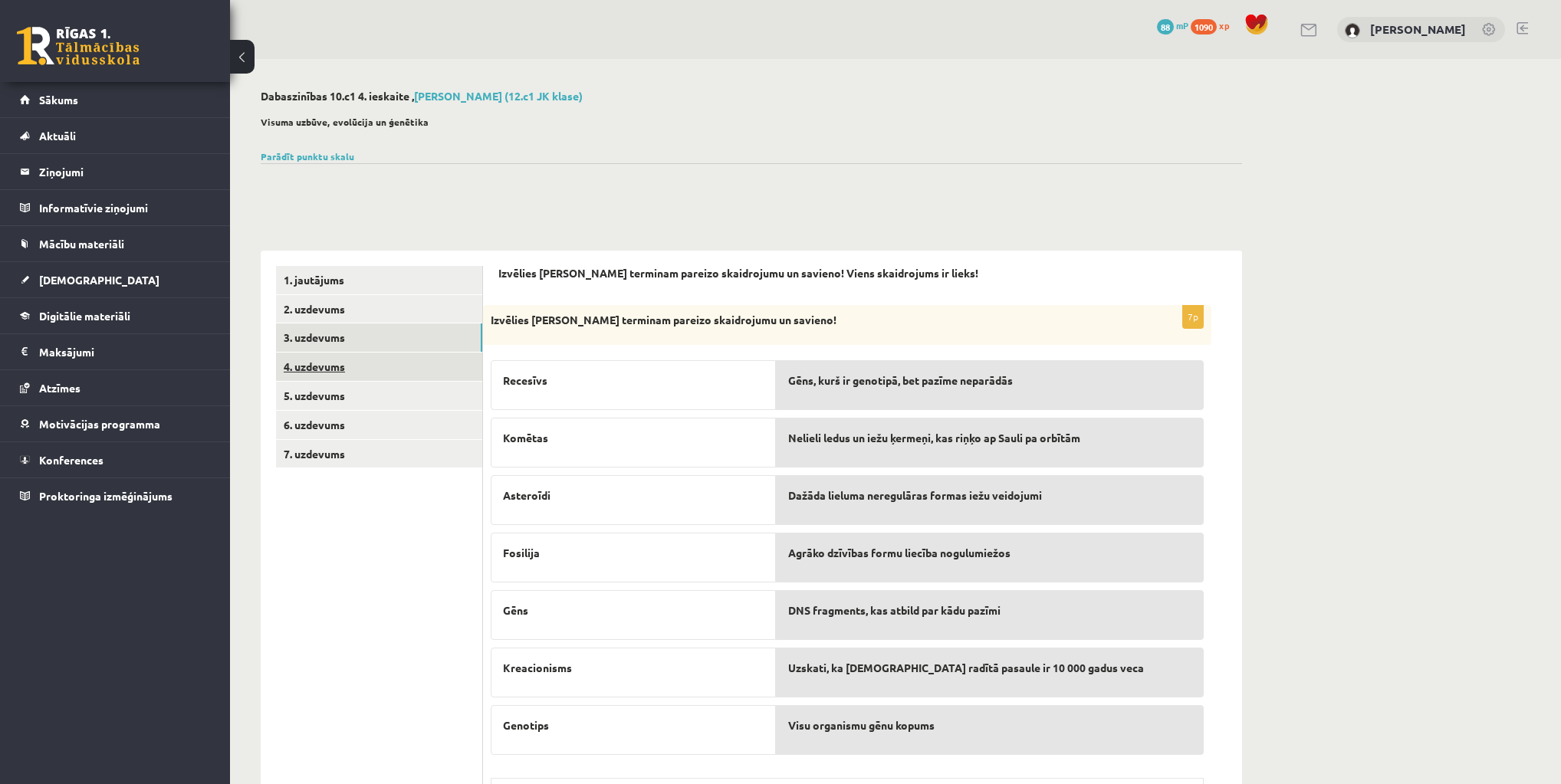
click at [345, 369] on link "4. uzdevums" at bounding box center [378, 367] width 206 height 28
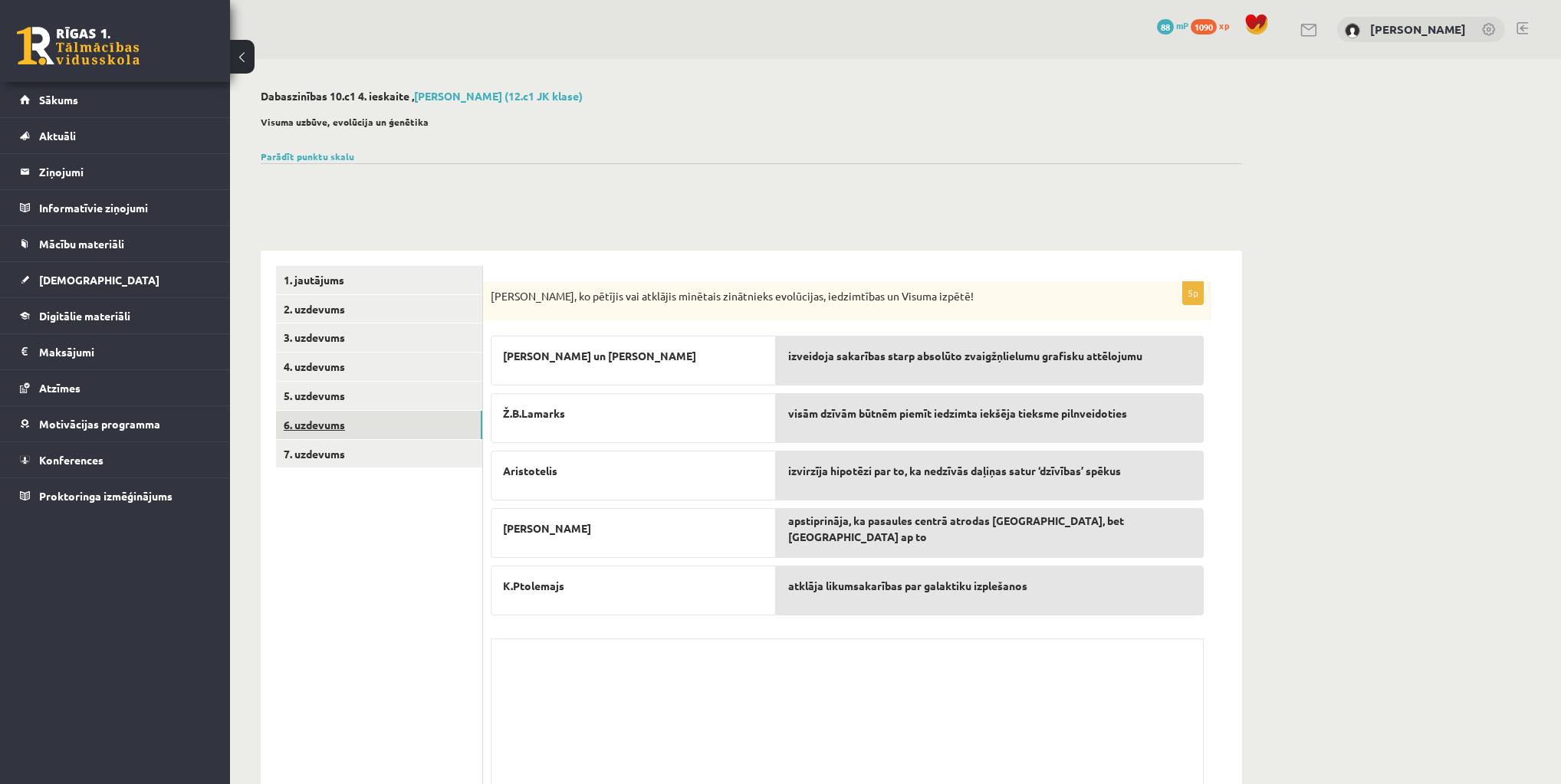
click at [351, 418] on link "6. uzdevums" at bounding box center [378, 425] width 206 height 28
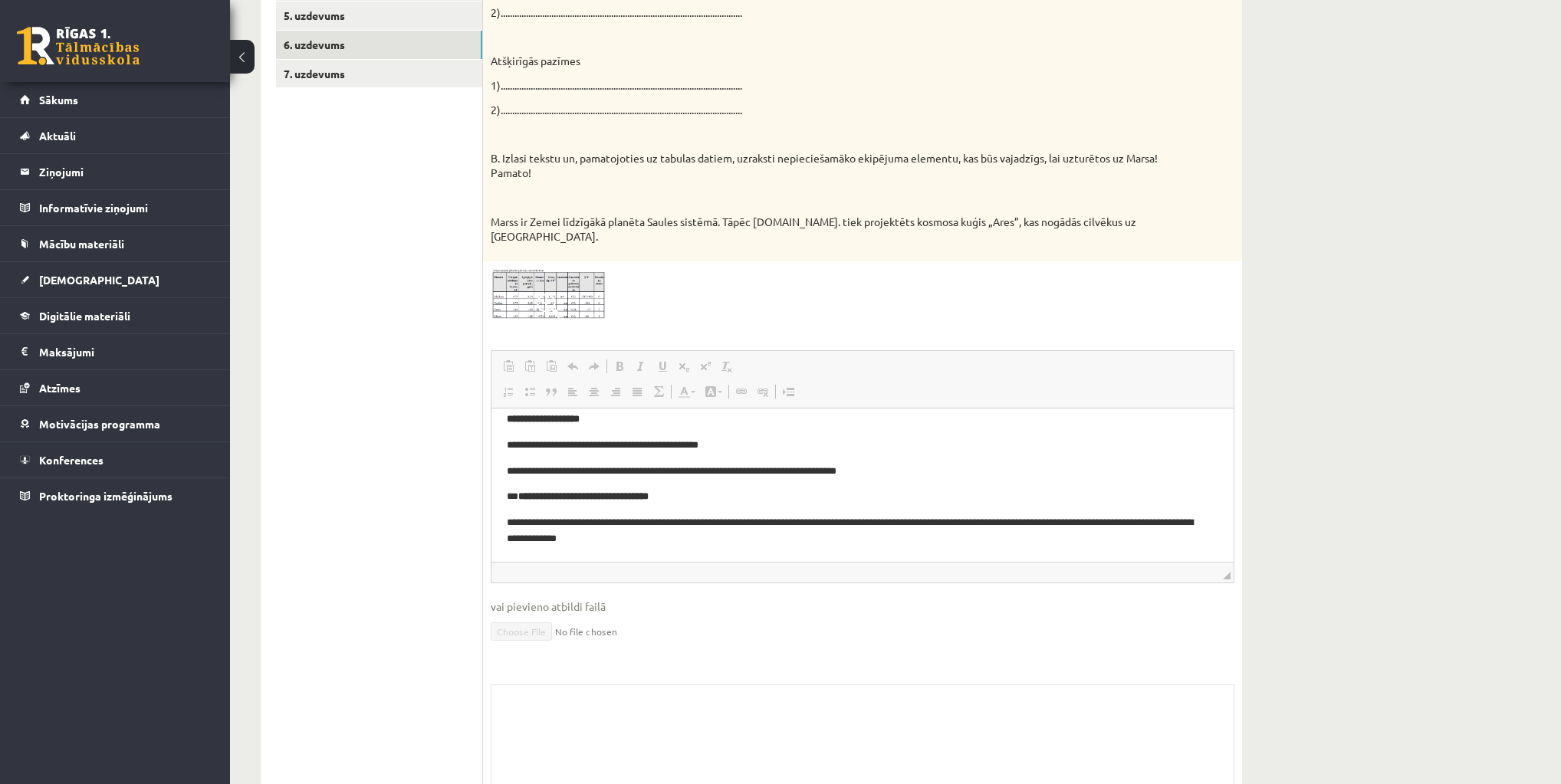
scroll to position [29, 0]
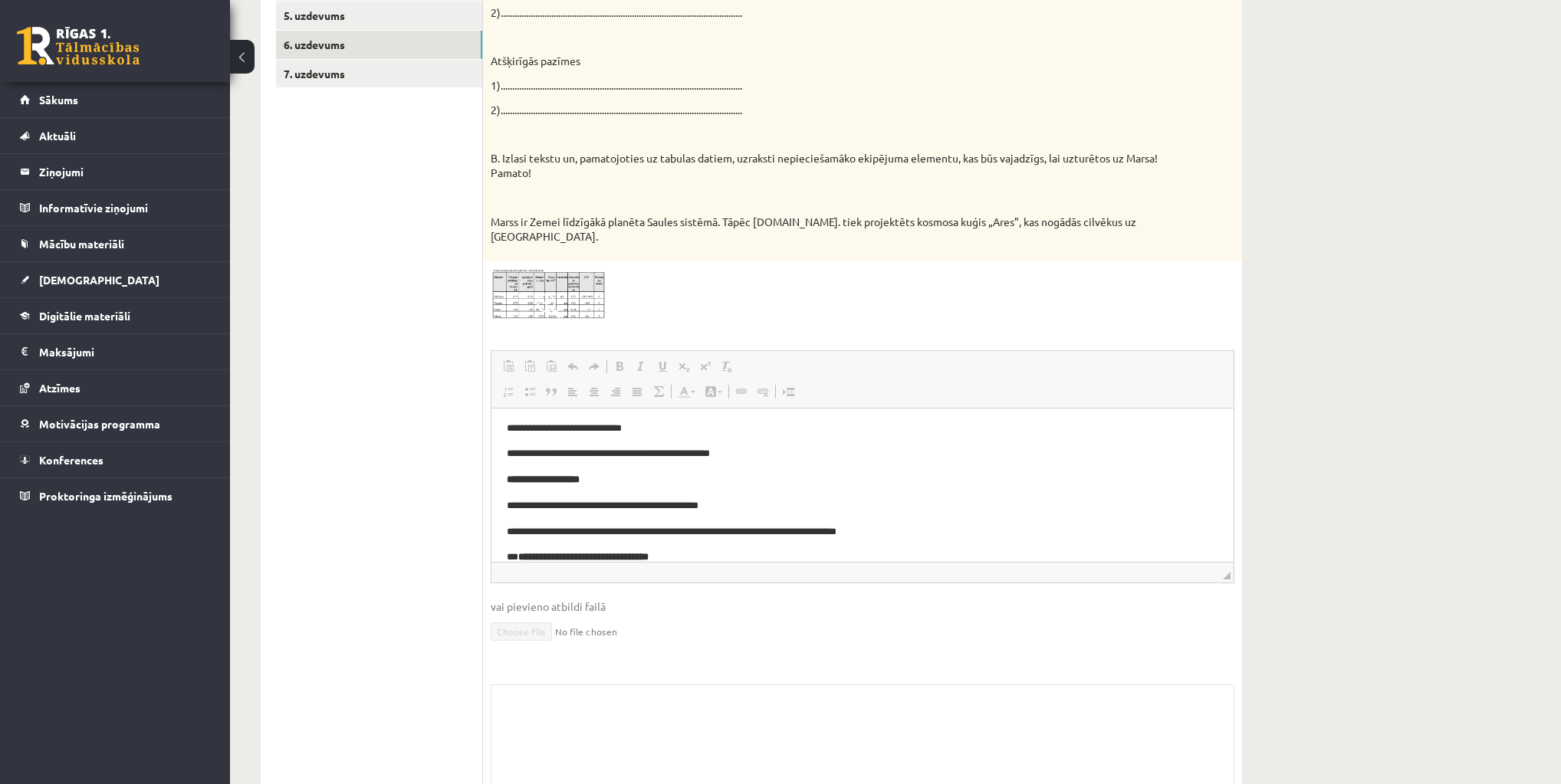
click at [522, 269] on img at bounding box center [548, 294] width 115 height 51
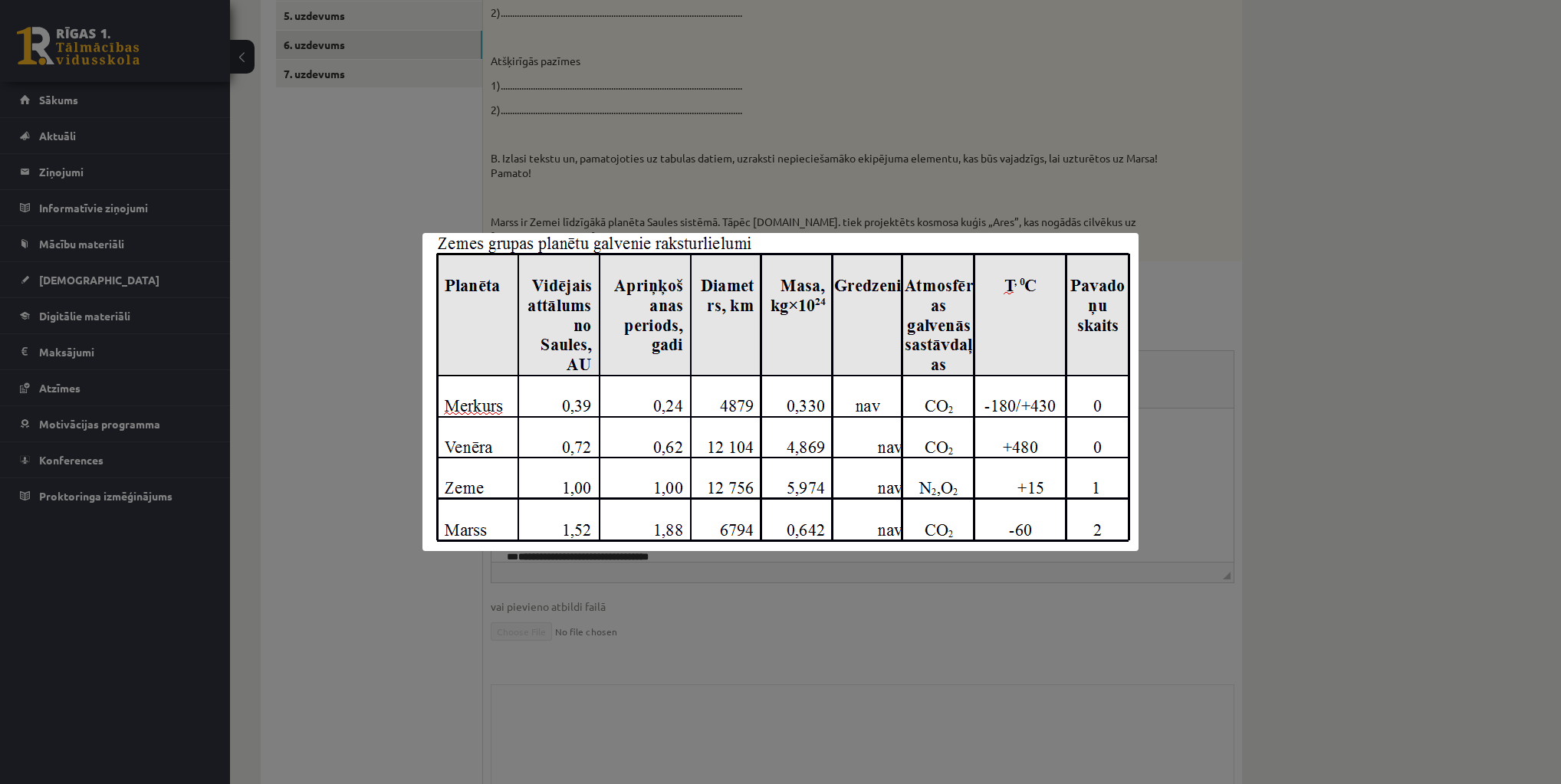
click at [505, 135] on div at bounding box center [780, 392] width 1561 height 784
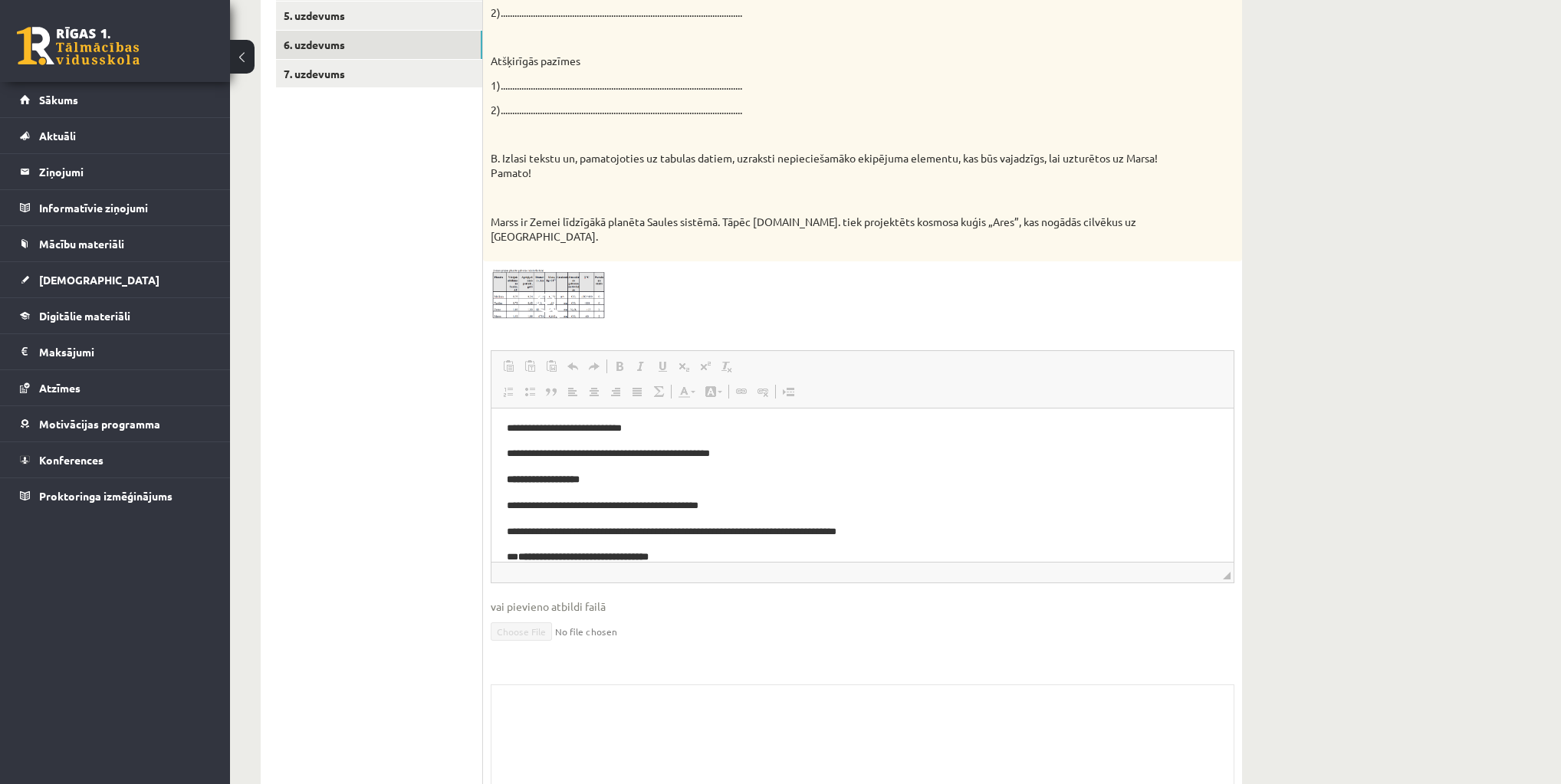
click at [542, 276] on img at bounding box center [548, 294] width 115 height 51
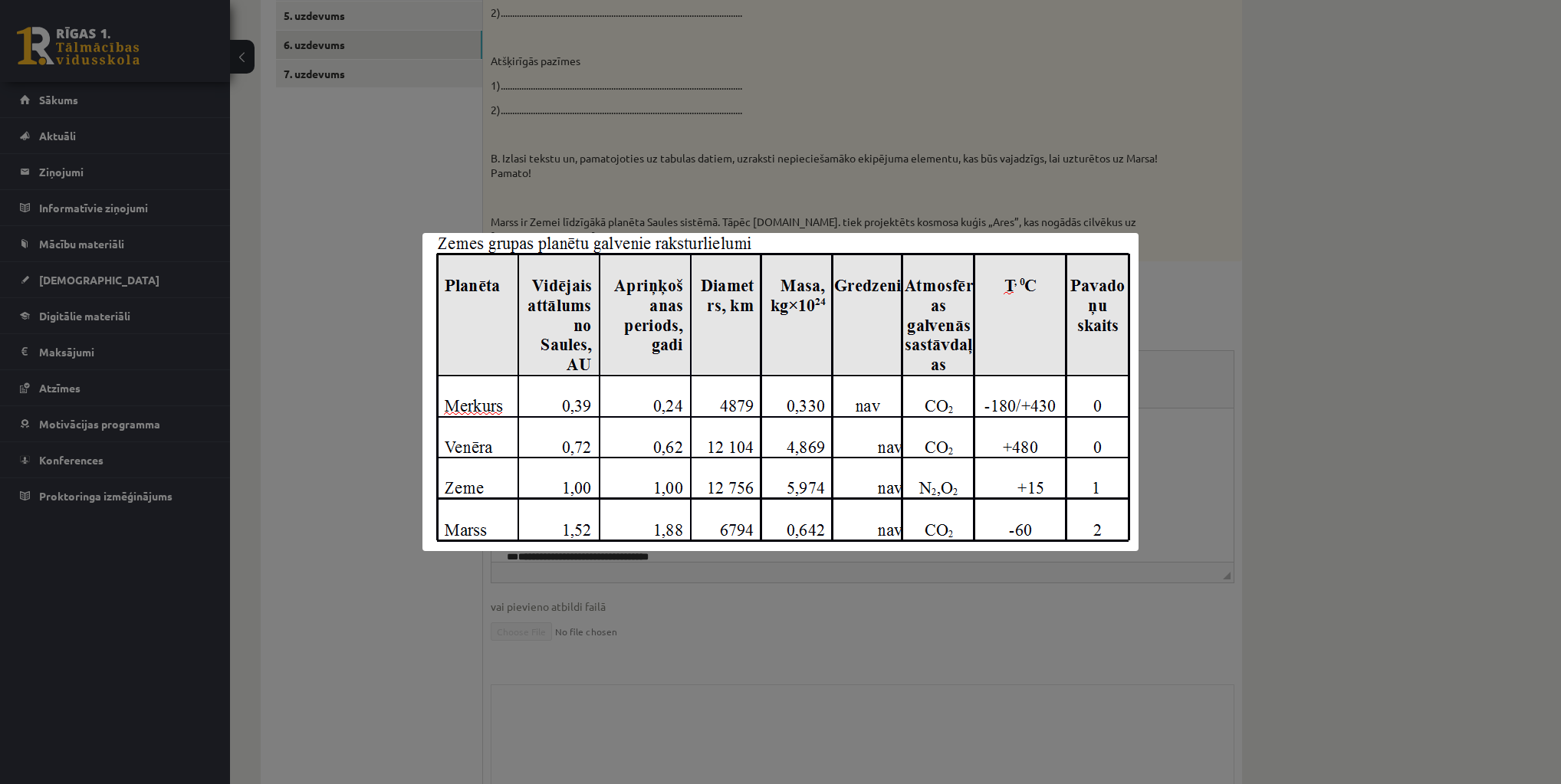
click at [825, 108] on div at bounding box center [780, 392] width 1561 height 784
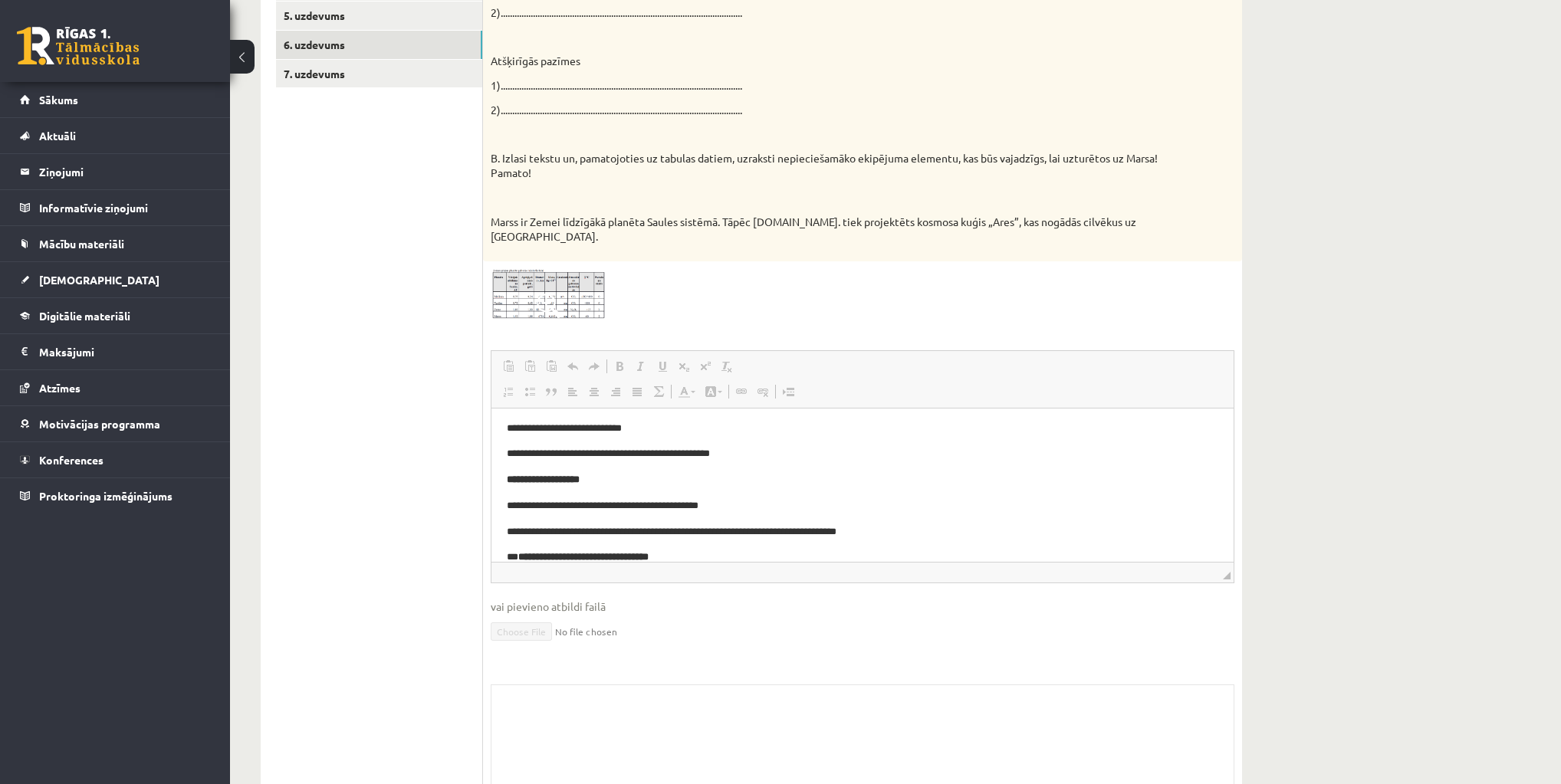
click at [536, 293] on span at bounding box center [549, 305] width 24 height 24
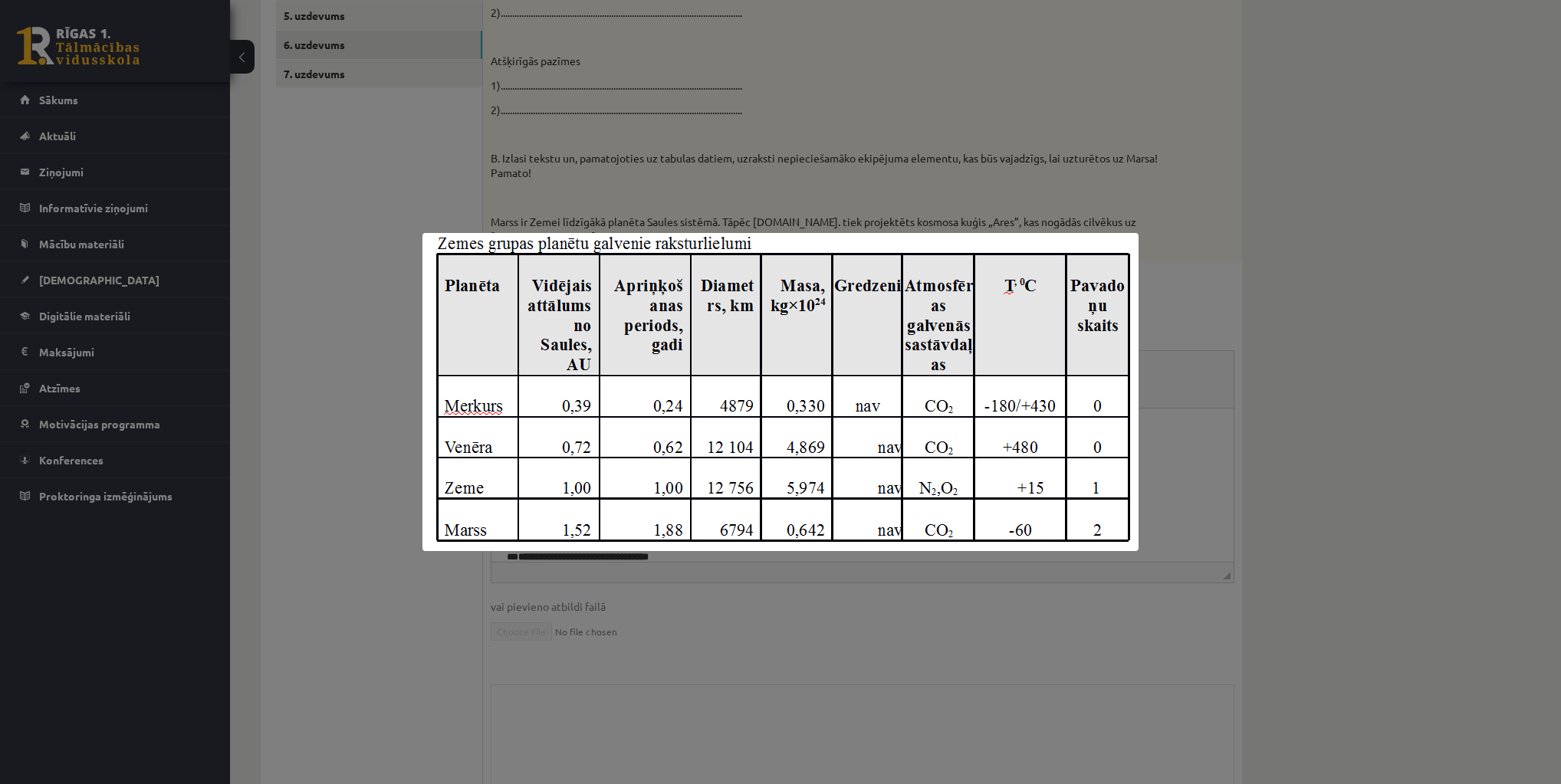
click at [733, 163] on div at bounding box center [780, 392] width 1561 height 784
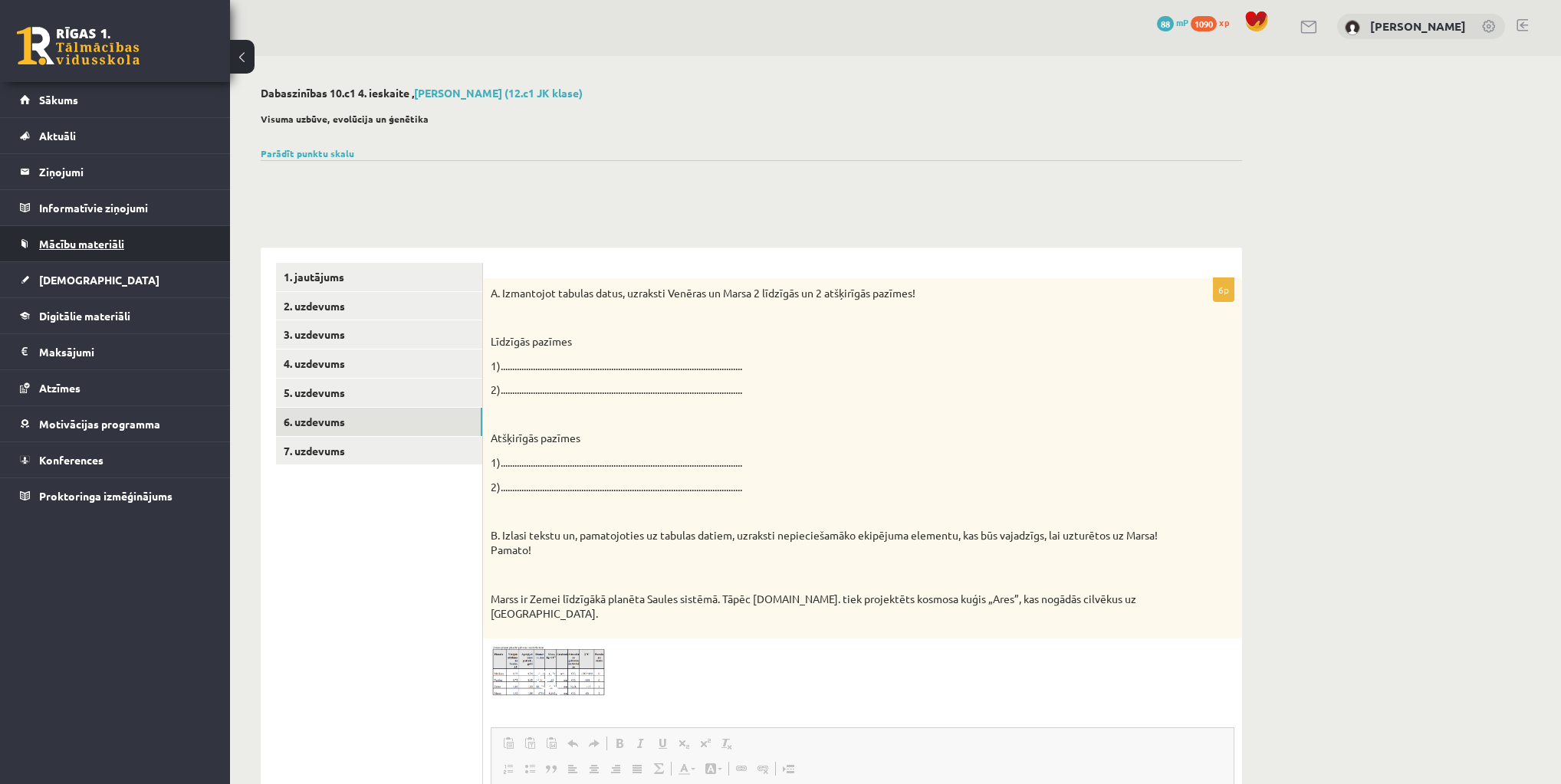
scroll to position [0, 0]
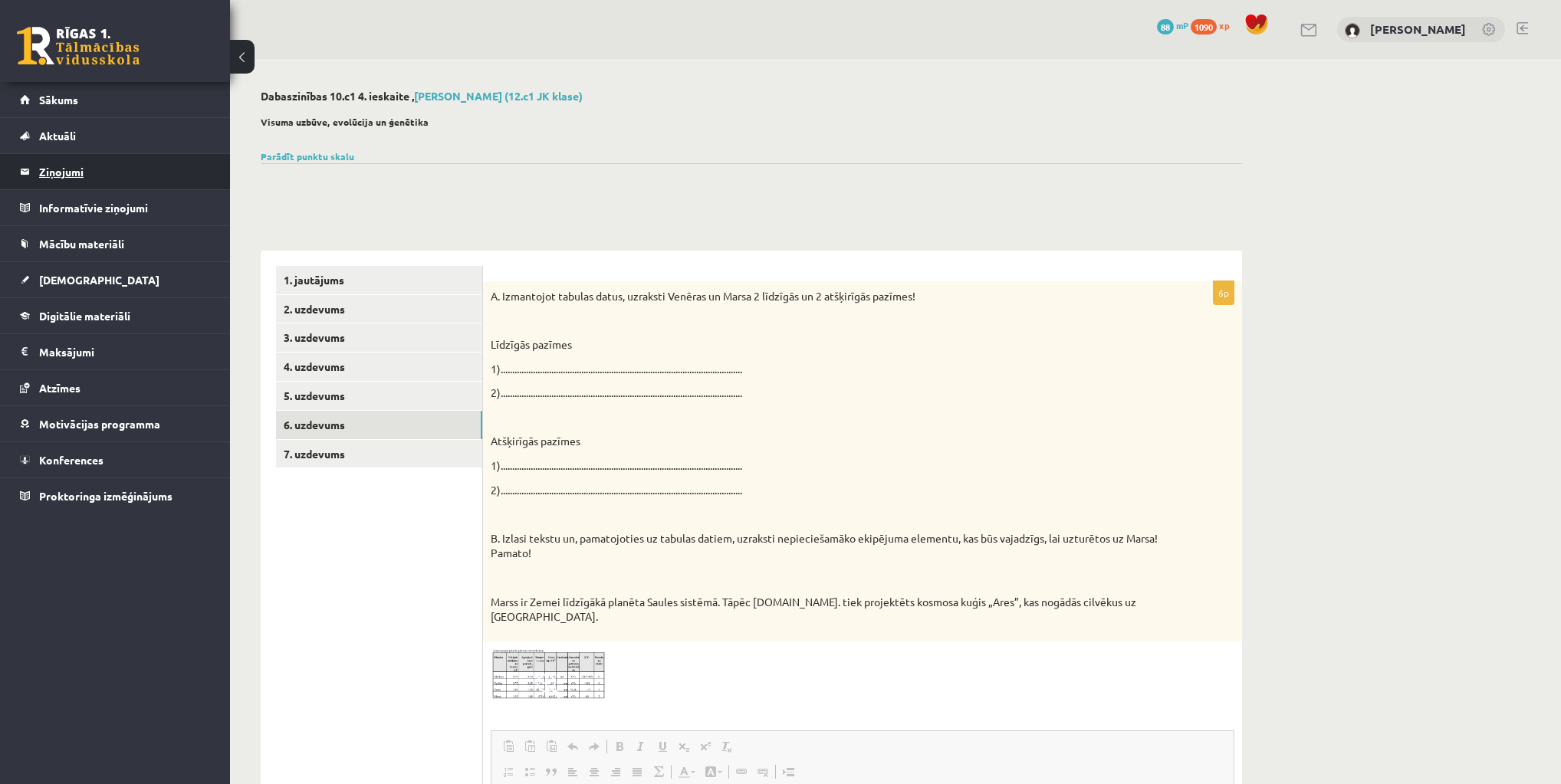
click at [59, 166] on legend "Ziņojumi 0" at bounding box center [125, 171] width 171 height 35
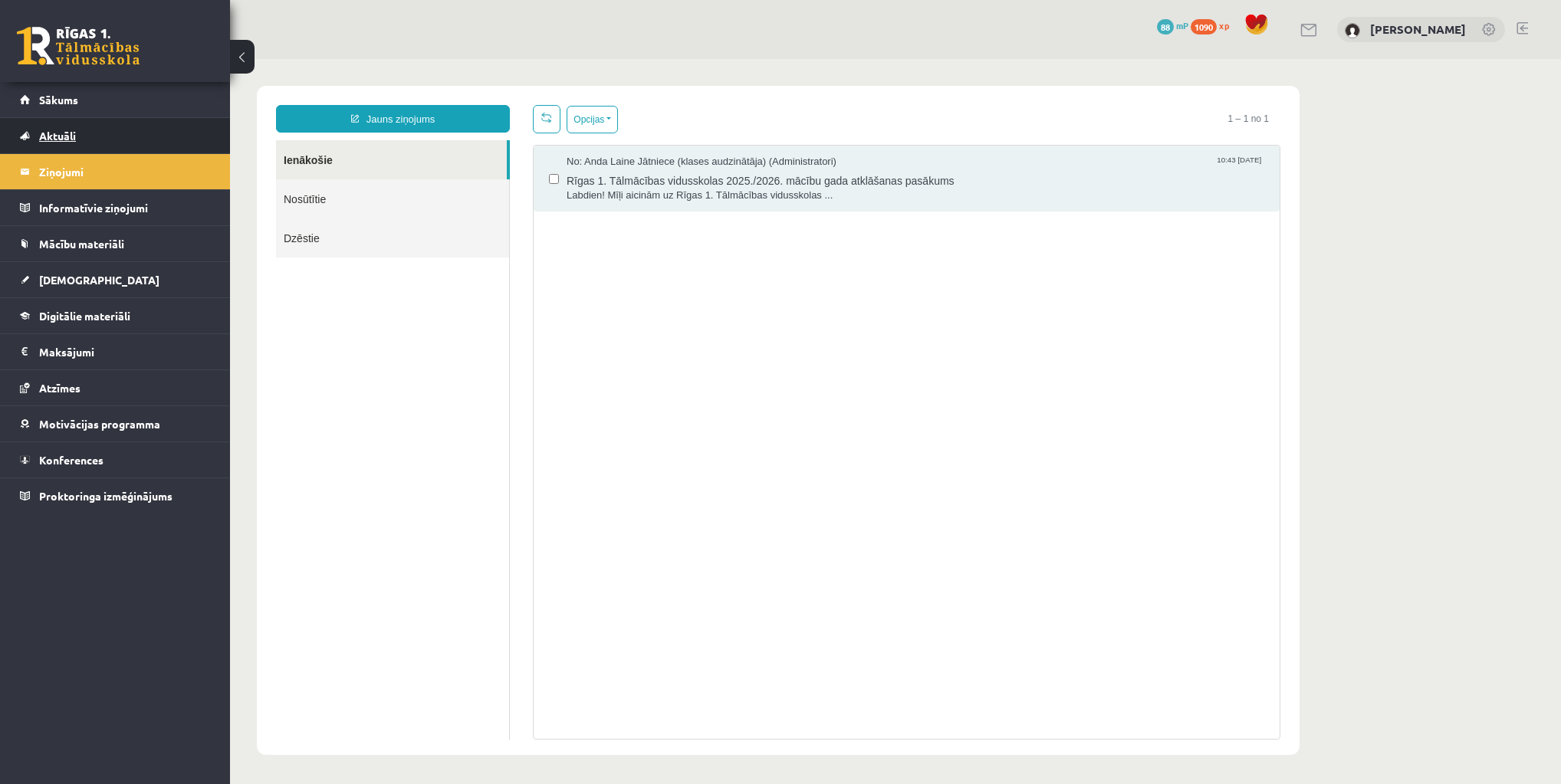
click at [63, 138] on span "Aktuāli" at bounding box center [58, 135] width 37 height 14
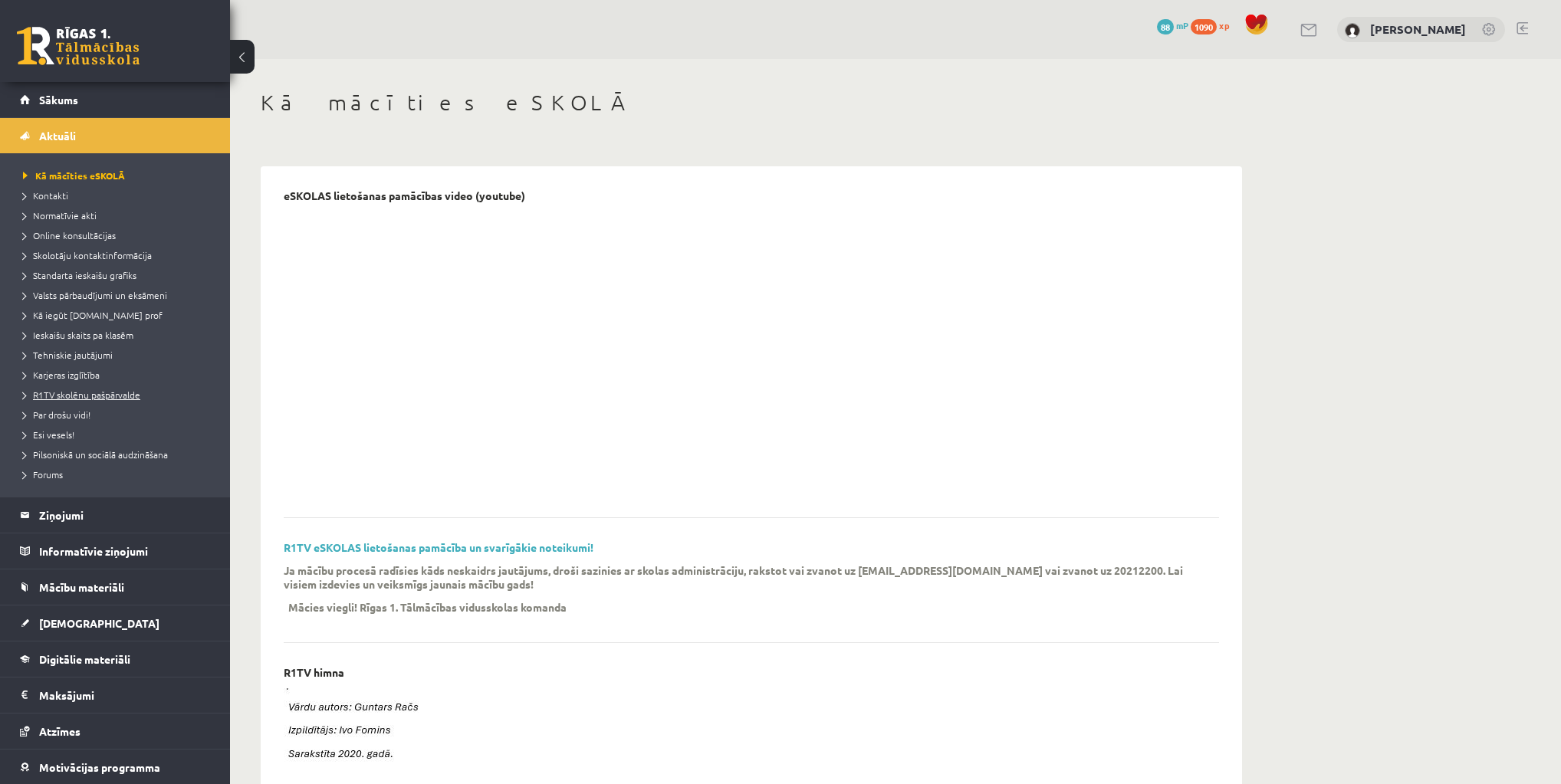
click at [73, 399] on link "R1TV skolēnu pašpārvalde" at bounding box center [119, 395] width 192 height 14
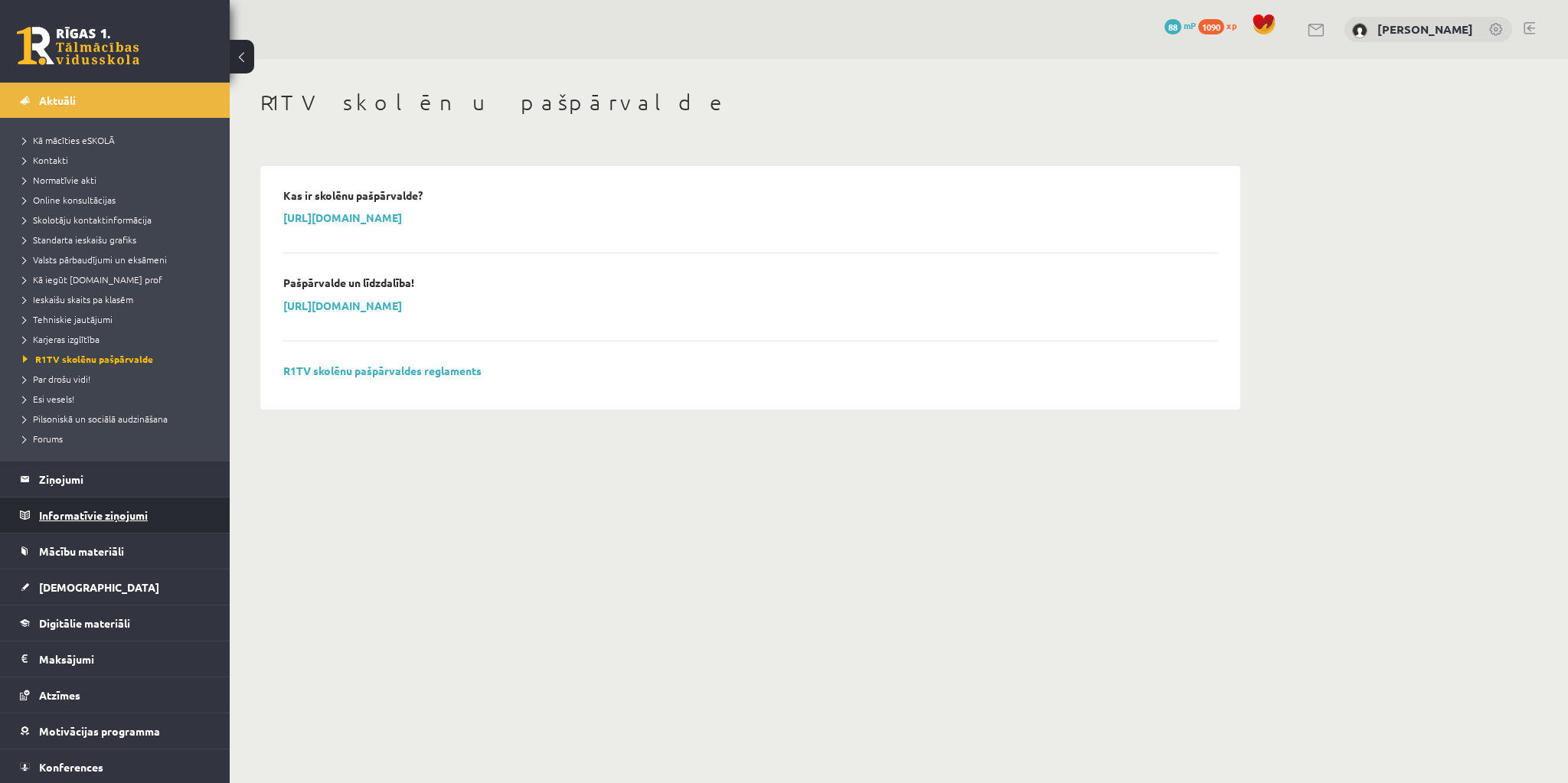
scroll to position [71, 0]
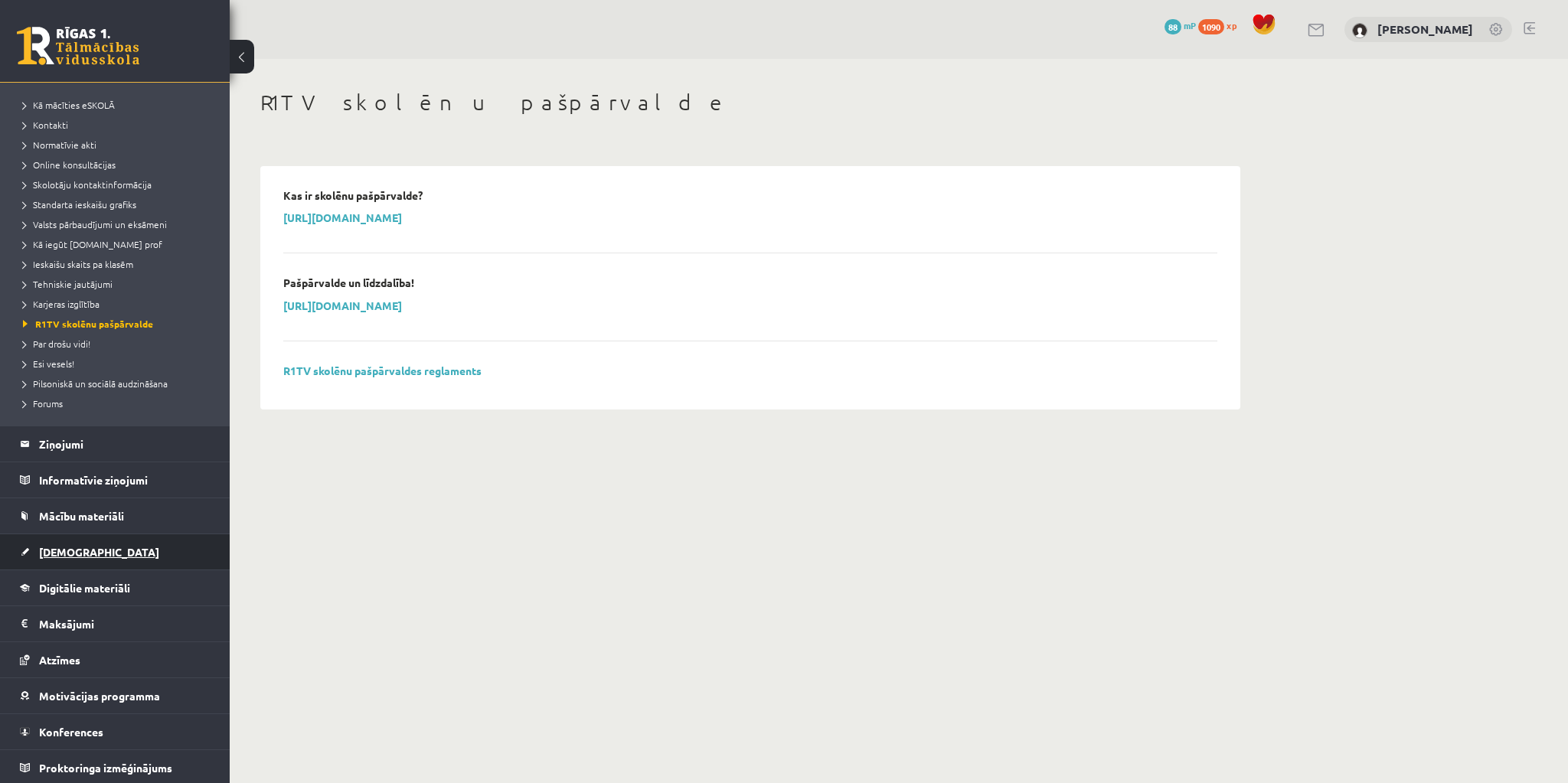
click at [51, 548] on span "[DEMOGRAPHIC_DATA]" at bounding box center [99, 551] width 120 height 14
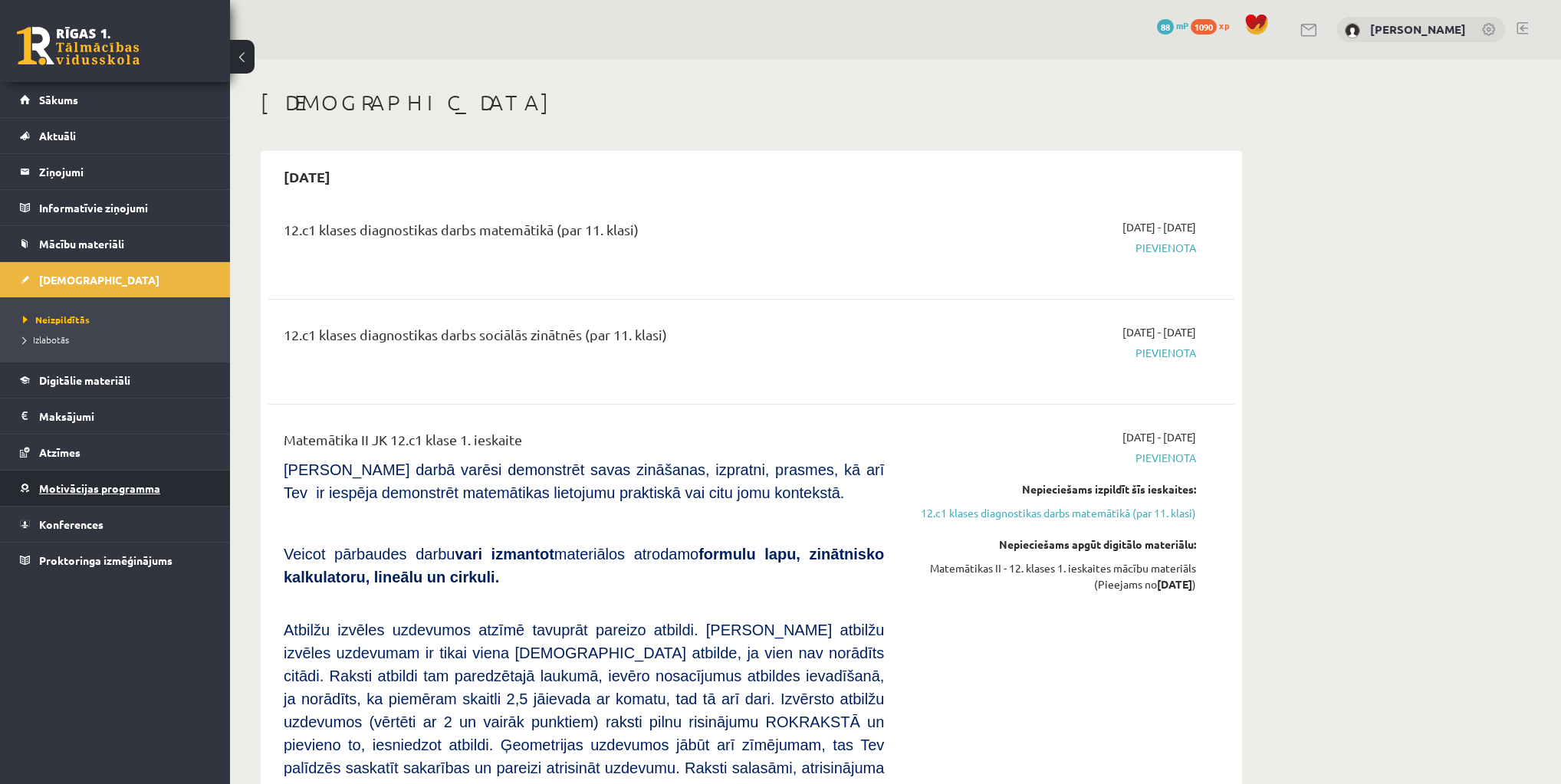
click at [70, 484] on span "Motivācijas programma" at bounding box center [100, 488] width 121 height 14
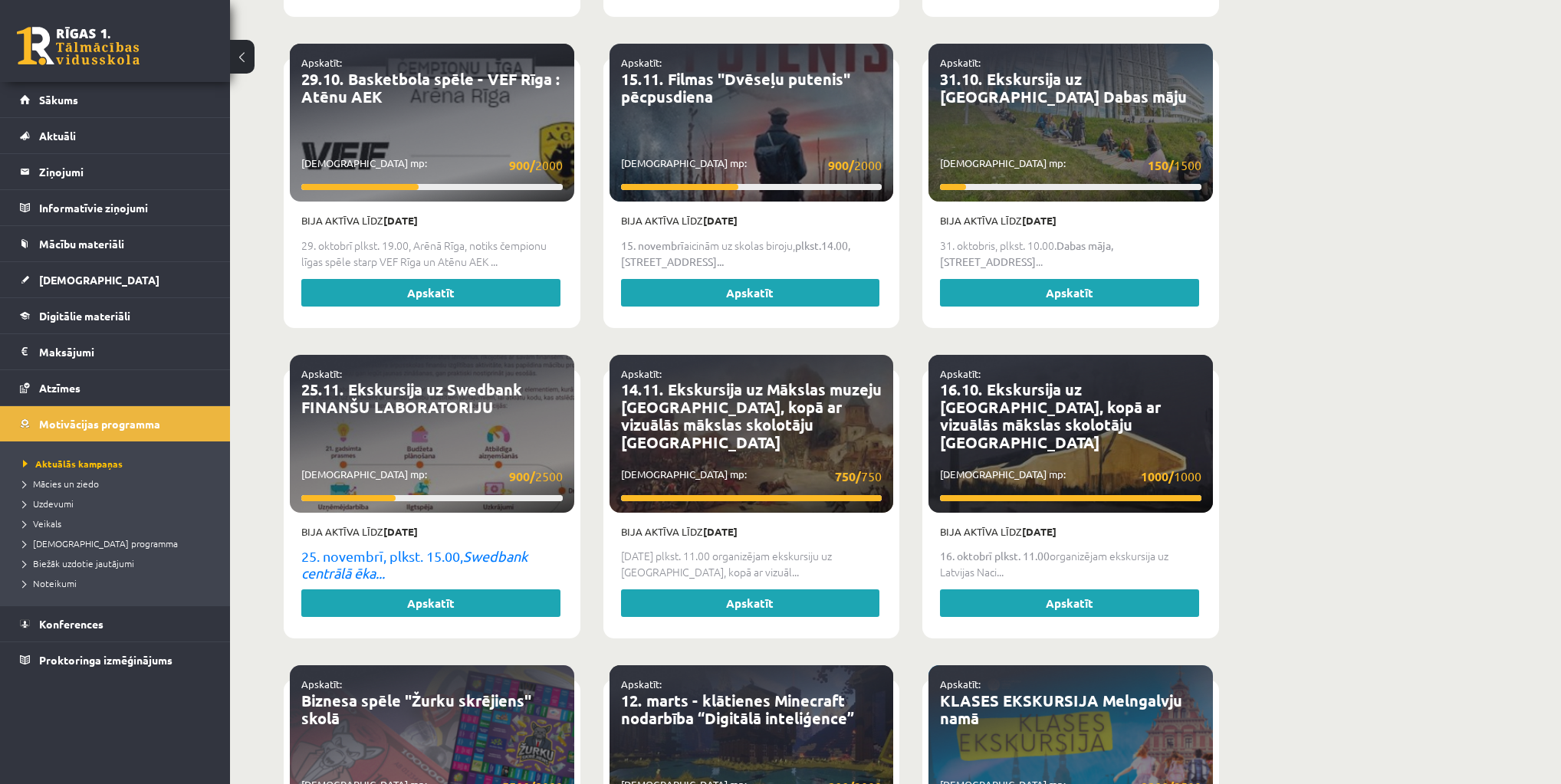
scroll to position [1594, 0]
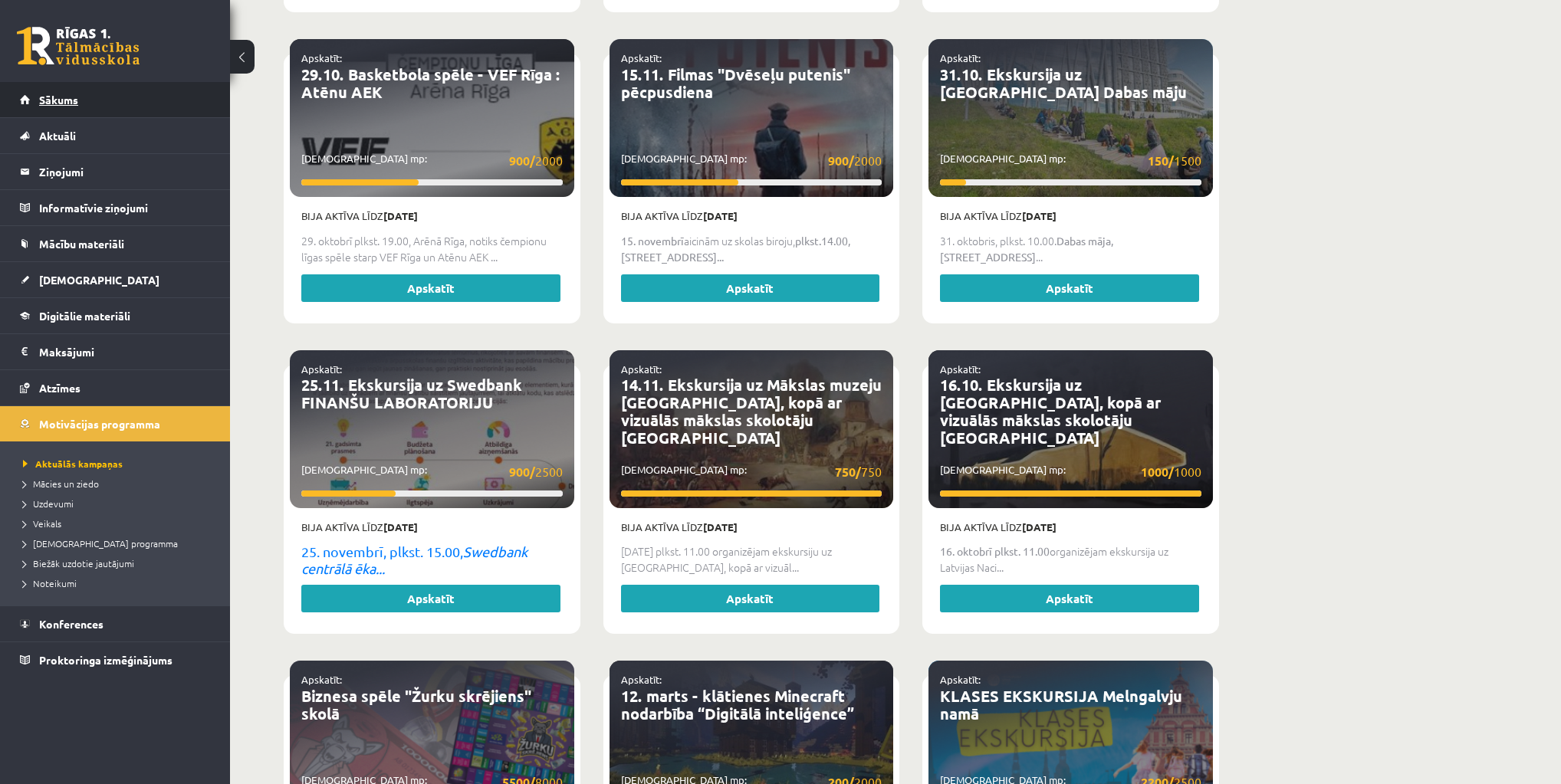
click at [52, 94] on span "Sākums" at bounding box center [59, 100] width 39 height 14
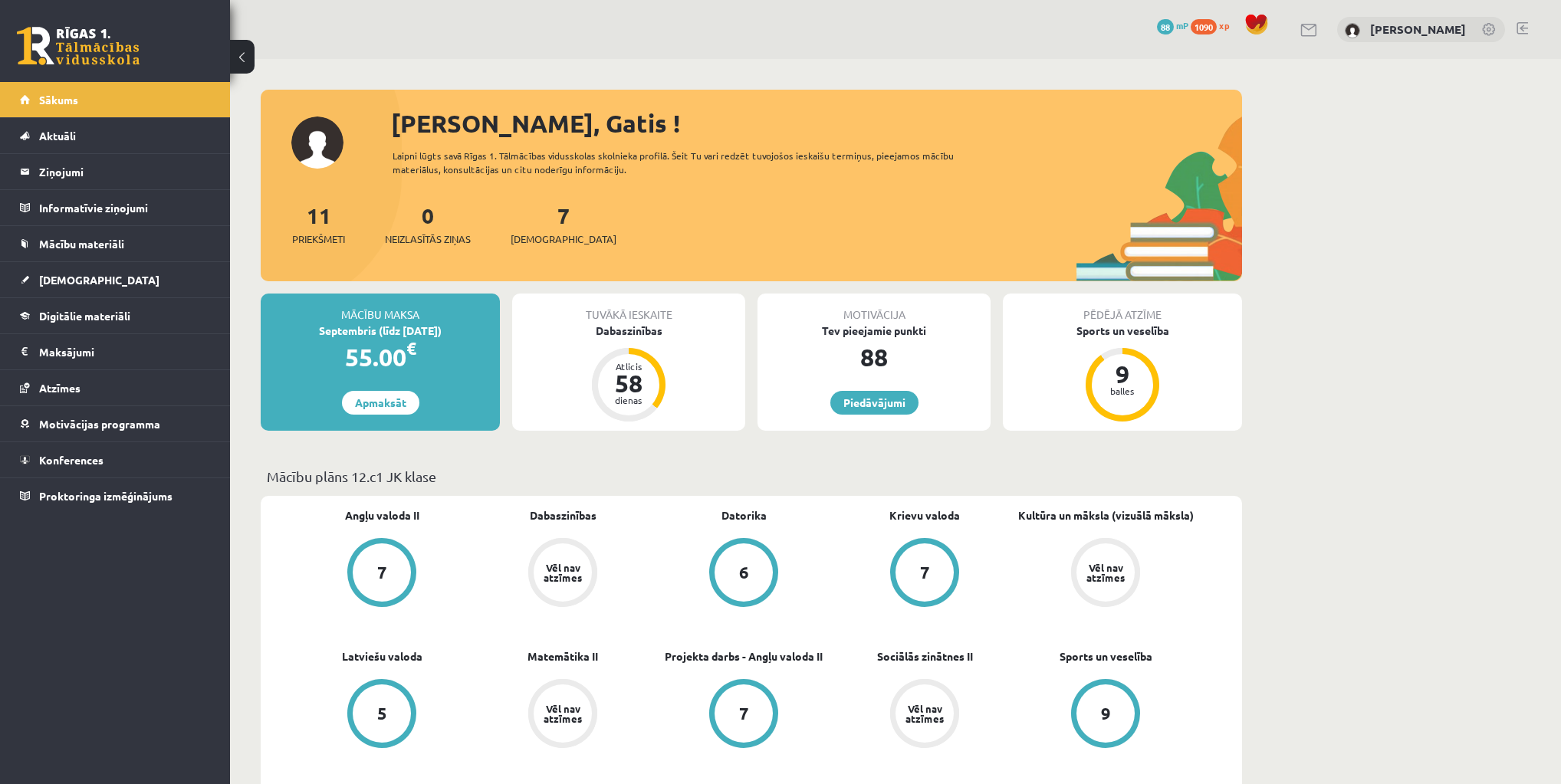
drag, startPoint x: 831, startPoint y: 307, endPoint x: 923, endPoint y: 388, distance: 122.6
click at [923, 388] on div "Motivācija Tev pieejamie punkti 88 [GEOGRAPHIC_DATA]" at bounding box center [874, 361] width 233 height 137
click at [924, 374] on div "Motivācija Tev pieejamie punkti 88 [GEOGRAPHIC_DATA]" at bounding box center [874, 361] width 233 height 137
click at [303, 232] on span "Priekšmeti" at bounding box center [319, 239] width 53 height 15
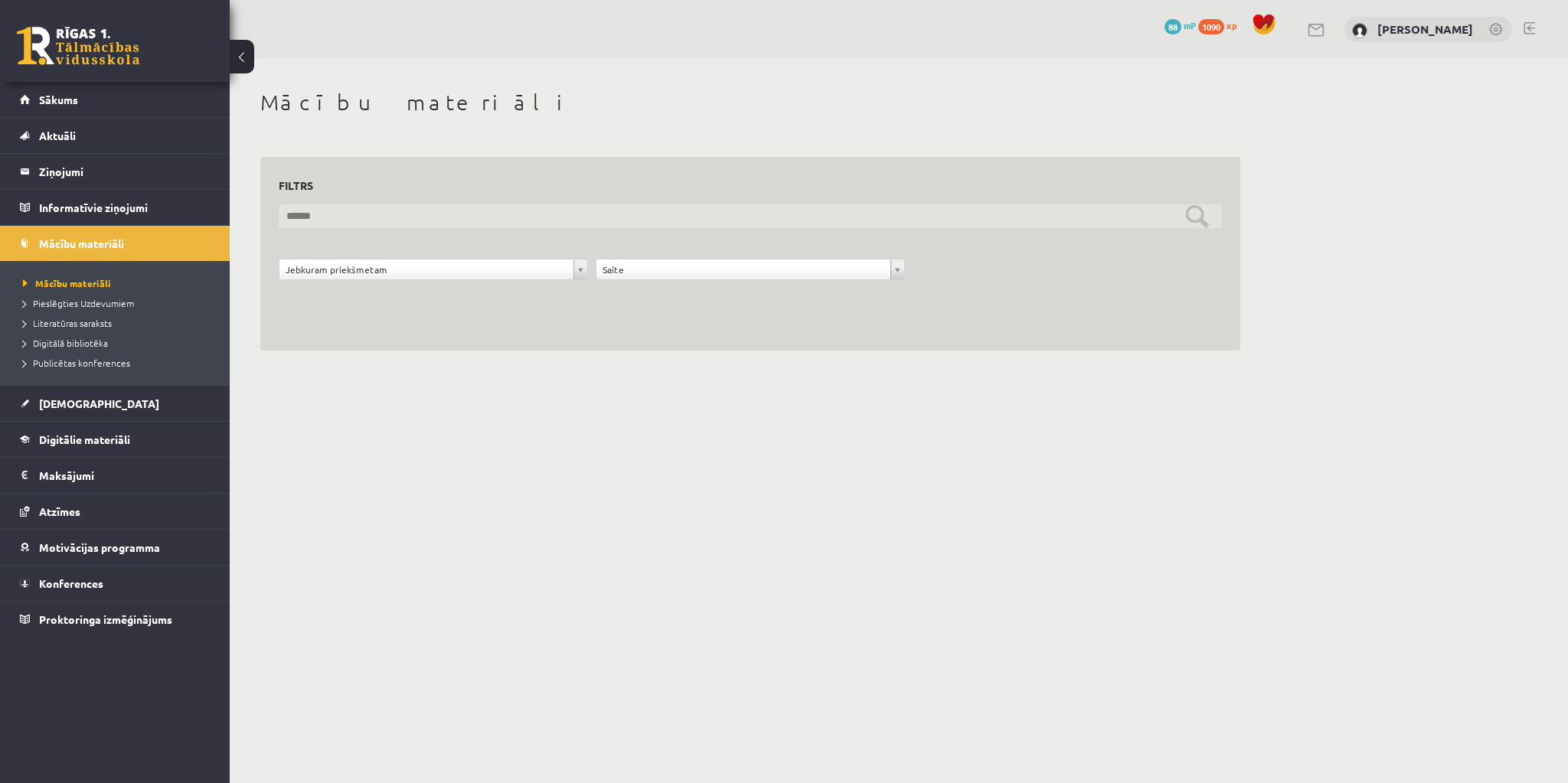
click at [526, 227] on input "text" at bounding box center [751, 217] width 943 height 24
click at [527, 220] on input "text" at bounding box center [751, 217] width 943 height 24
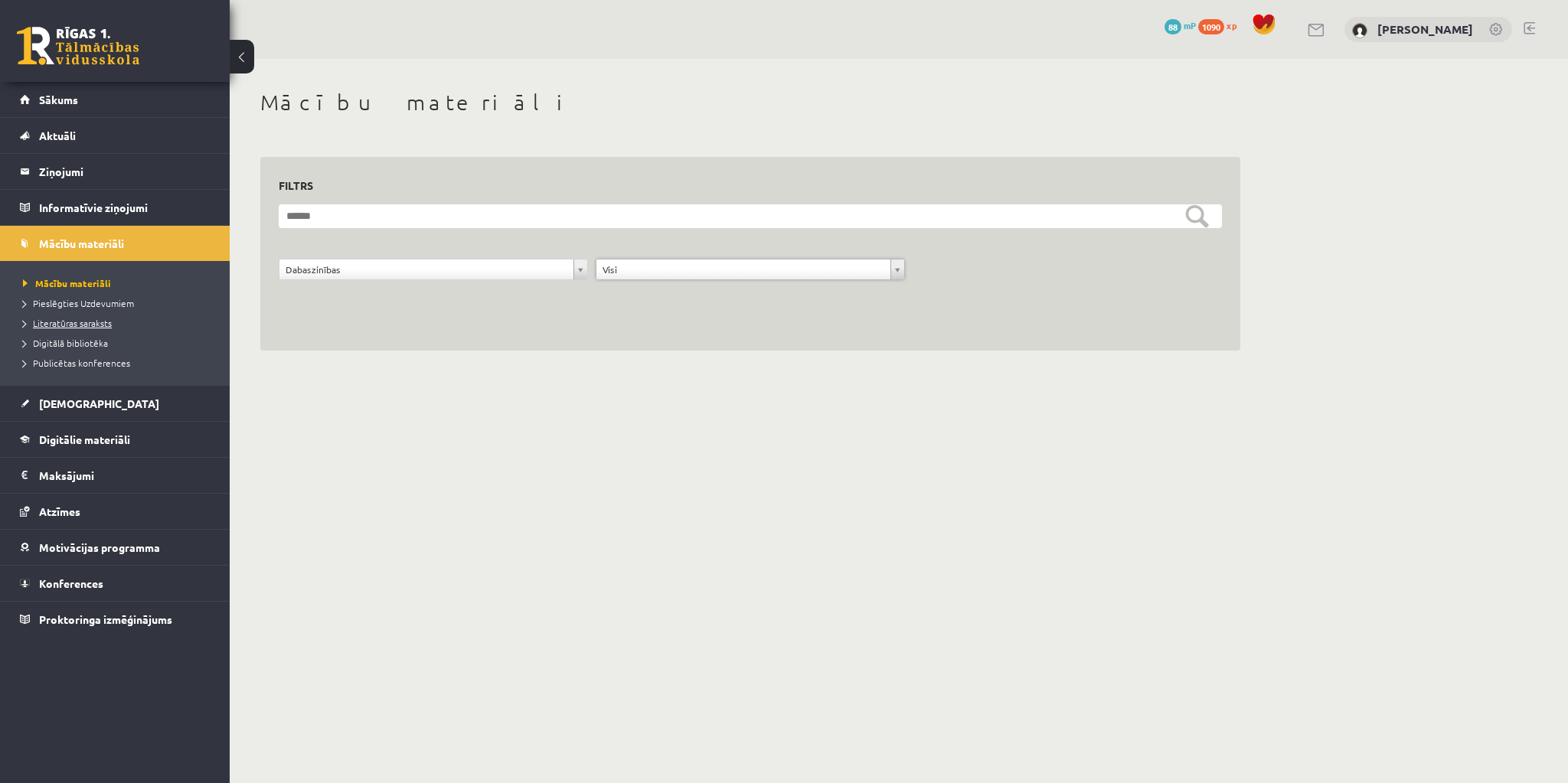
click at [80, 323] on span "Literatūras saraksts" at bounding box center [67, 323] width 88 height 12
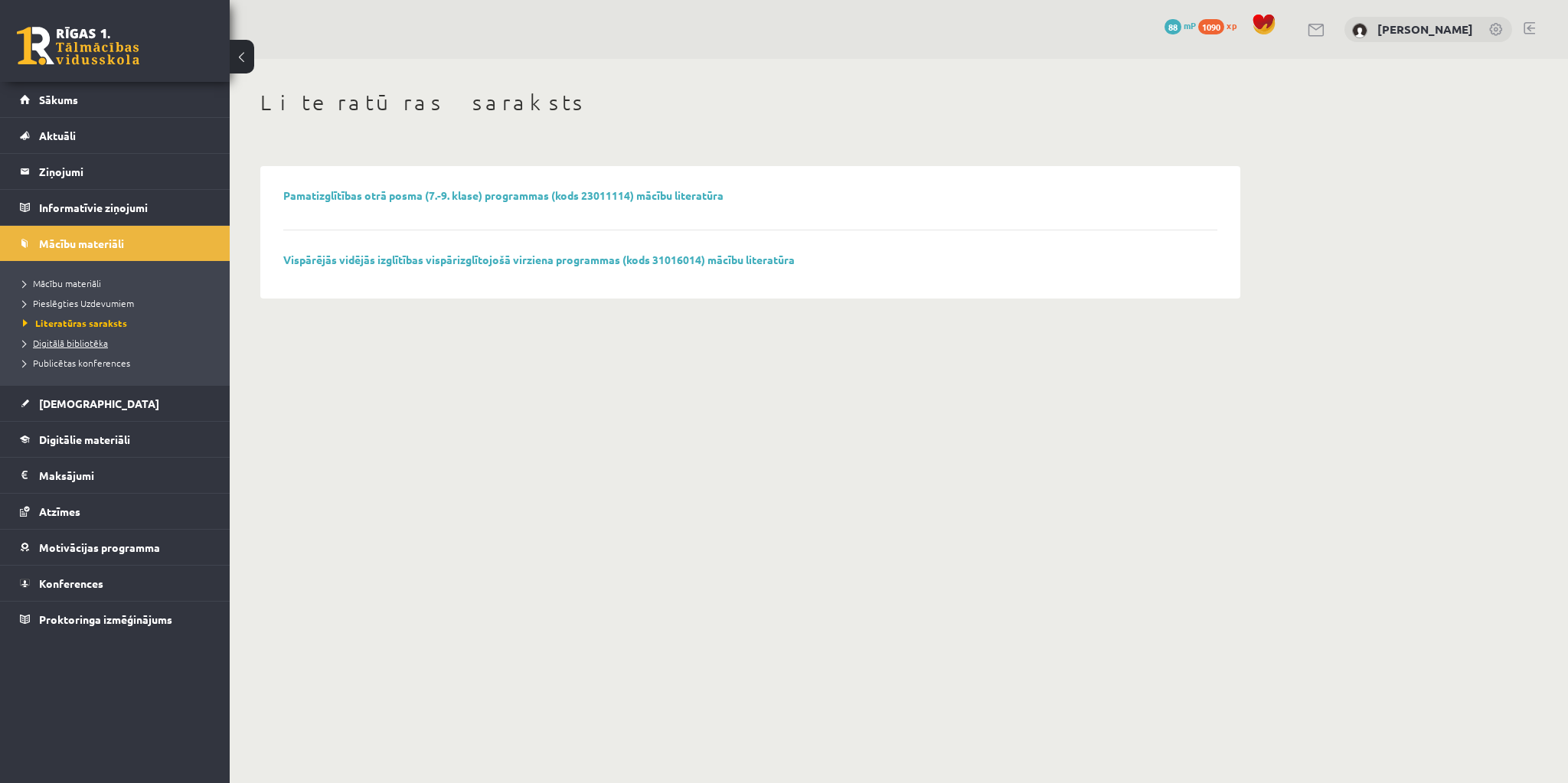
click at [86, 345] on span "Digitālā bibliotēka" at bounding box center [65, 342] width 85 height 12
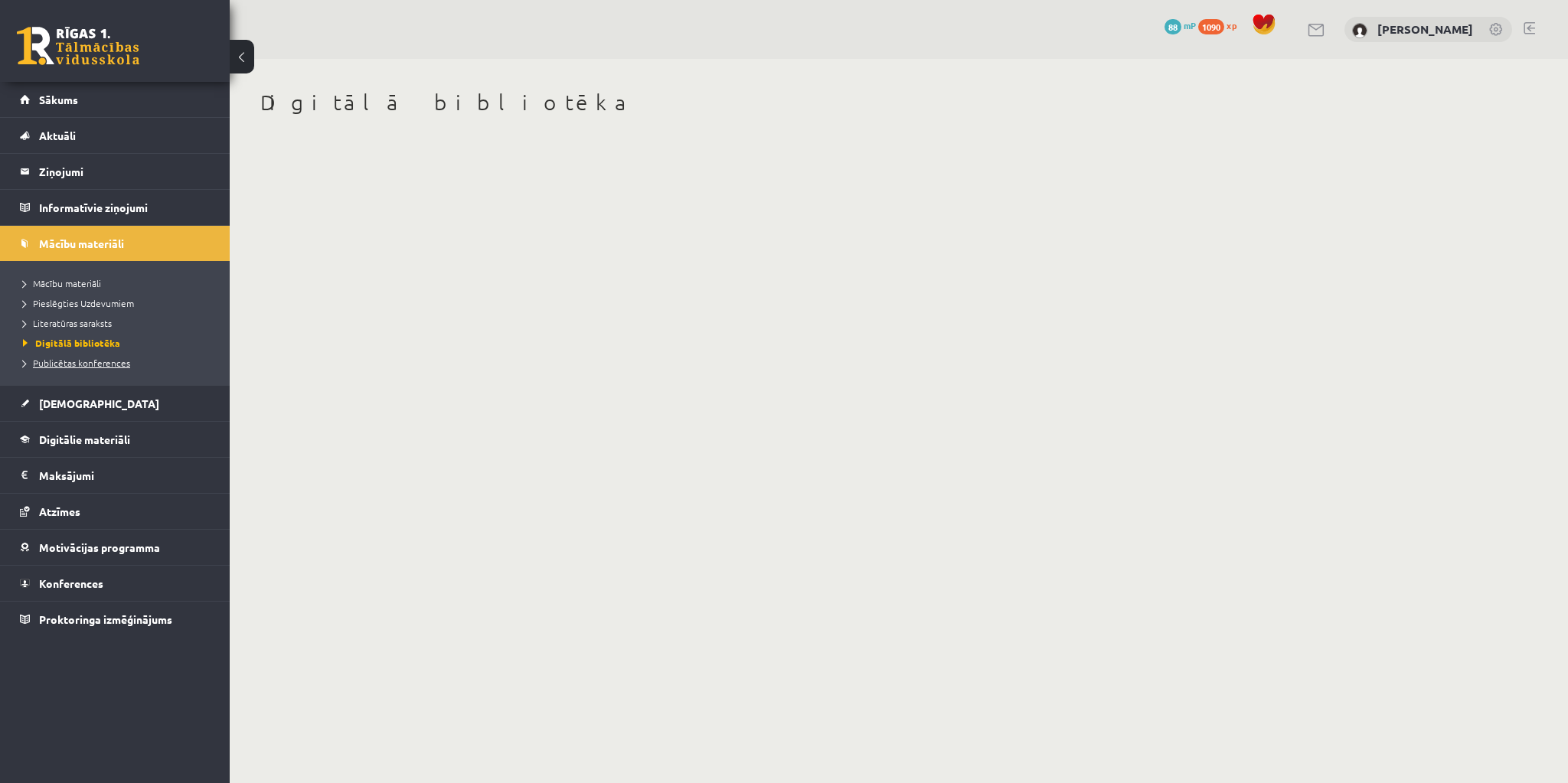
click at [92, 358] on span "Publicētas konferences" at bounding box center [76, 363] width 107 height 12
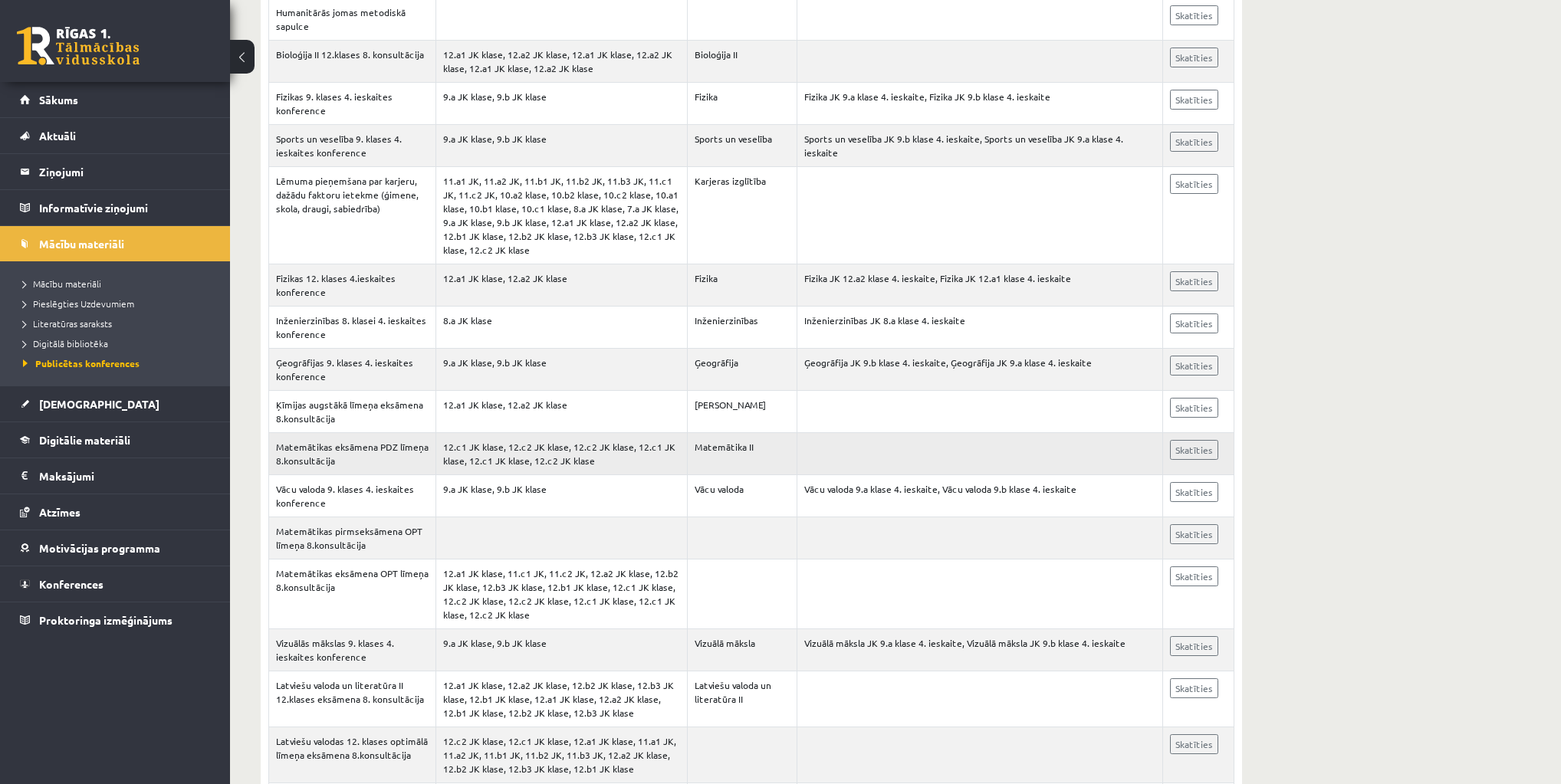
scroll to position [552, 0]
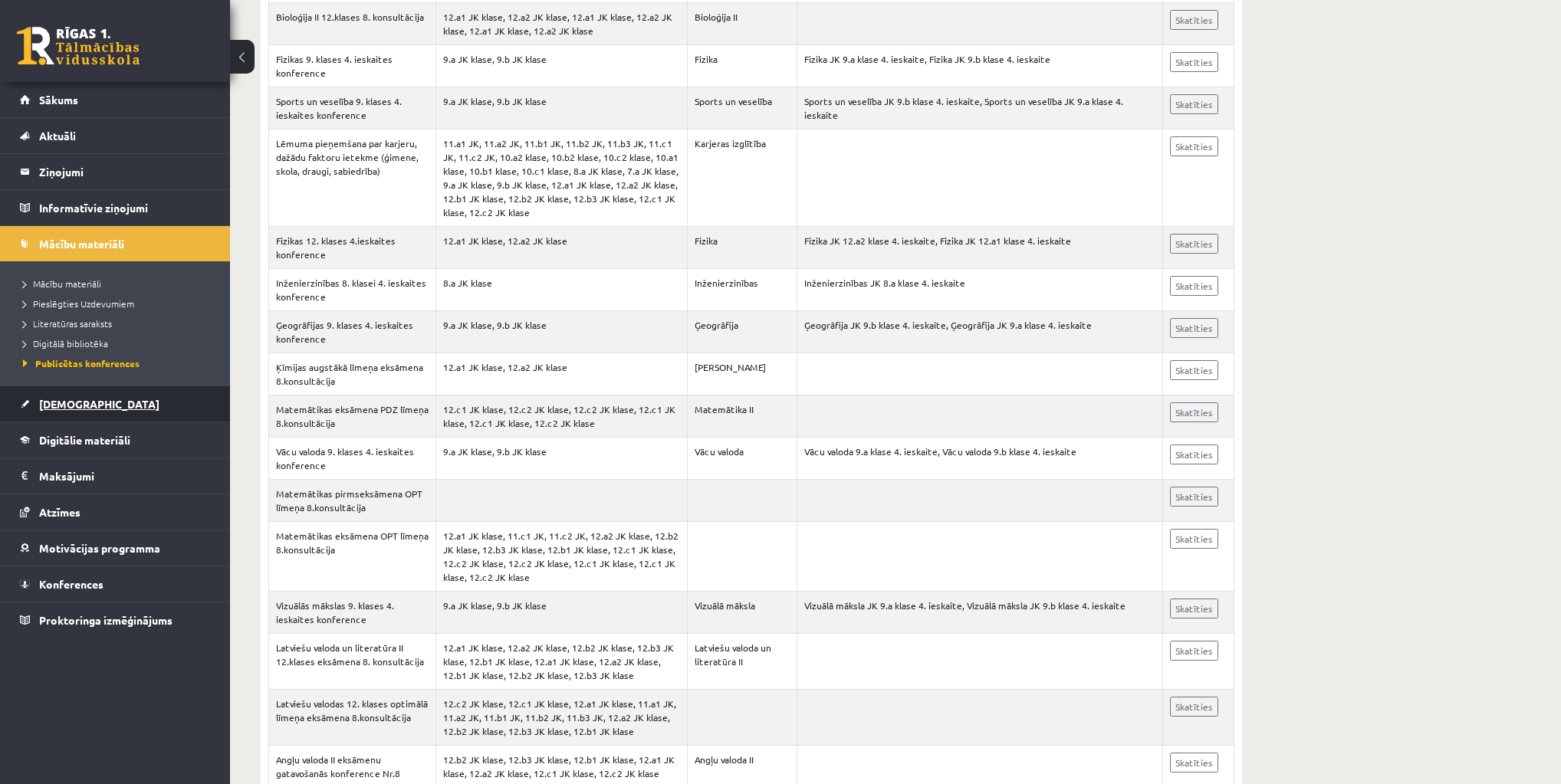
click at [51, 410] on link "[DEMOGRAPHIC_DATA]" at bounding box center [115, 404] width 191 height 35
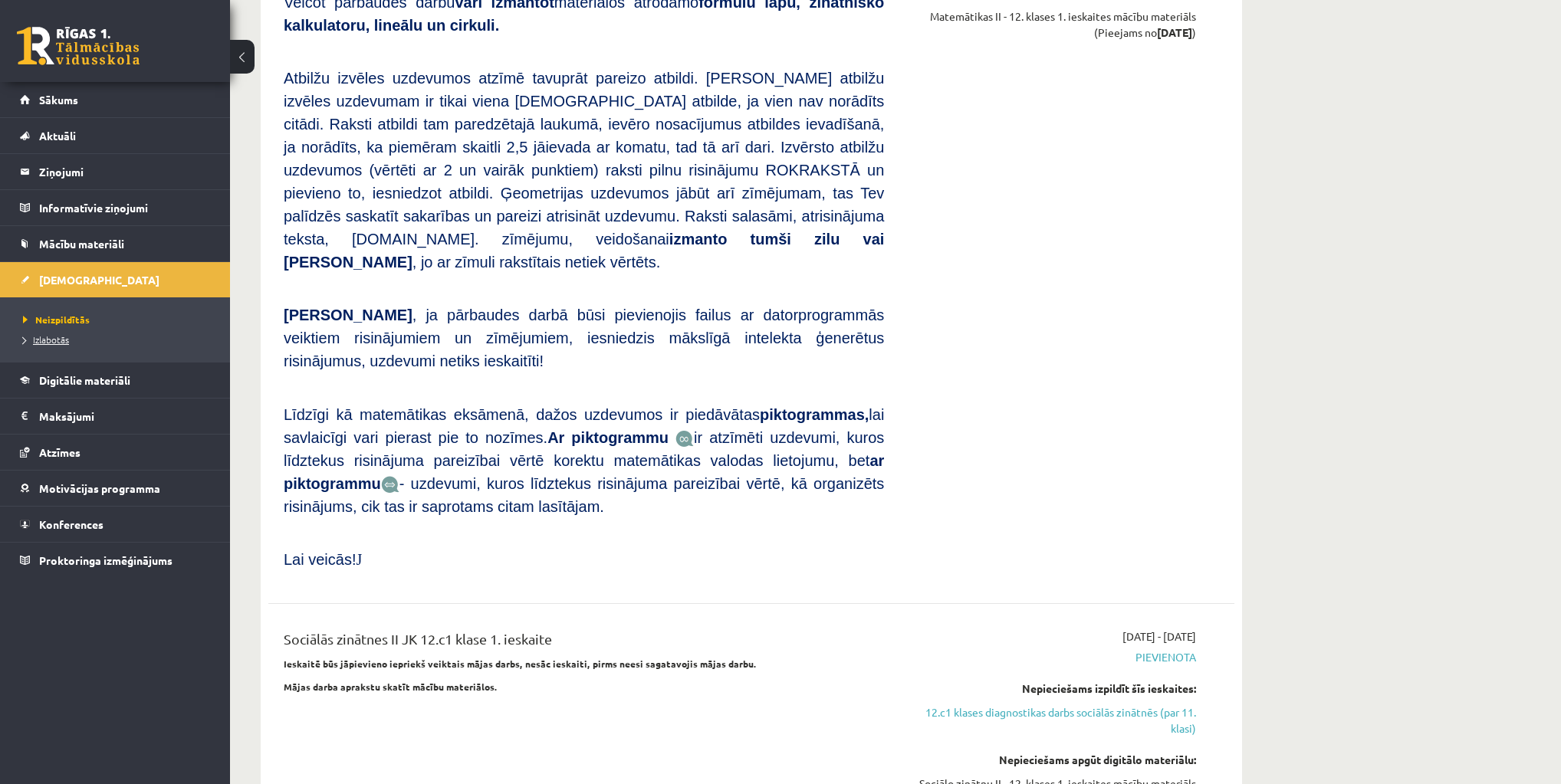
click at [47, 334] on span "Izlabotās" at bounding box center [46, 339] width 46 height 12
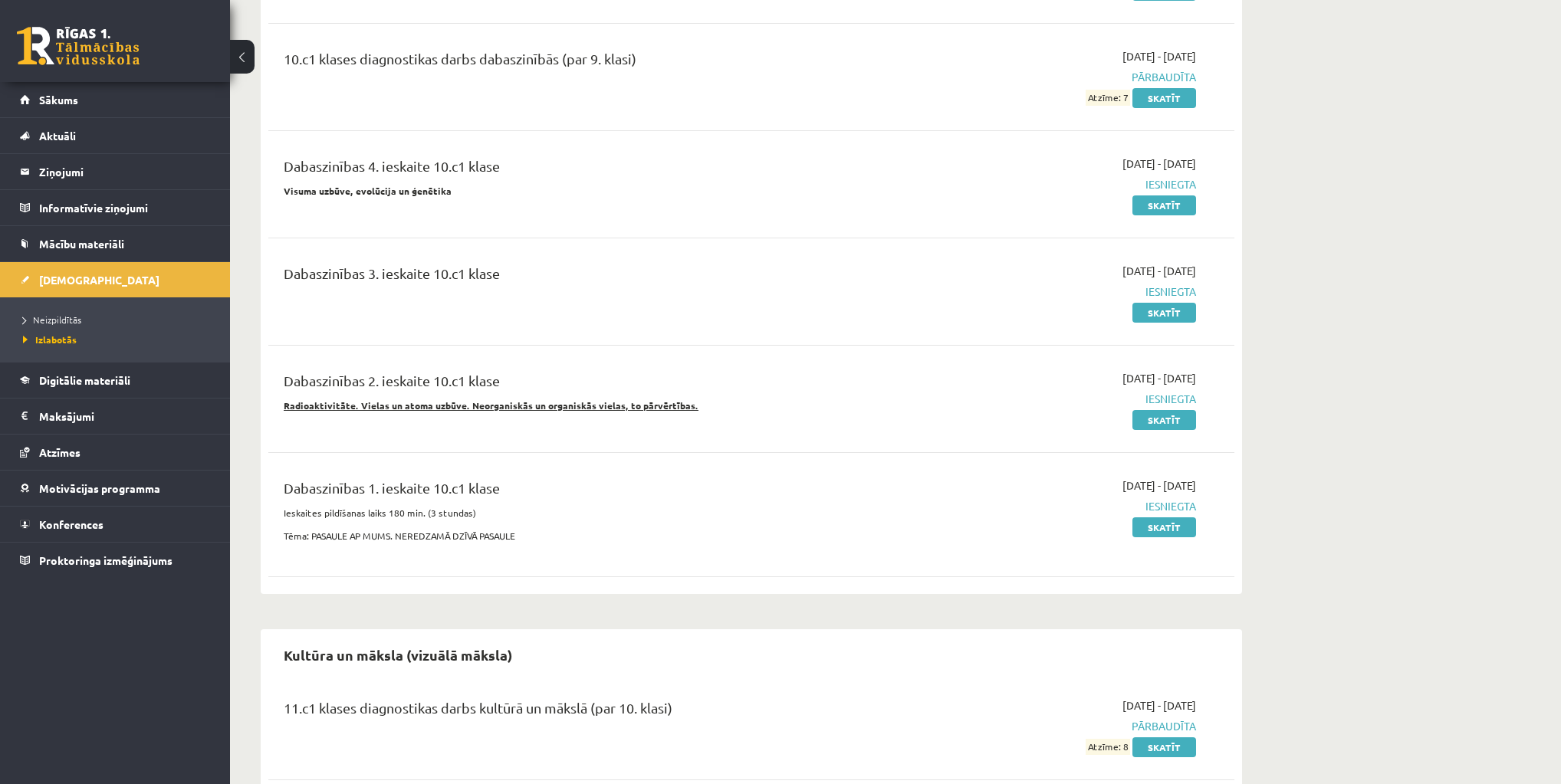
scroll to position [366, 0]
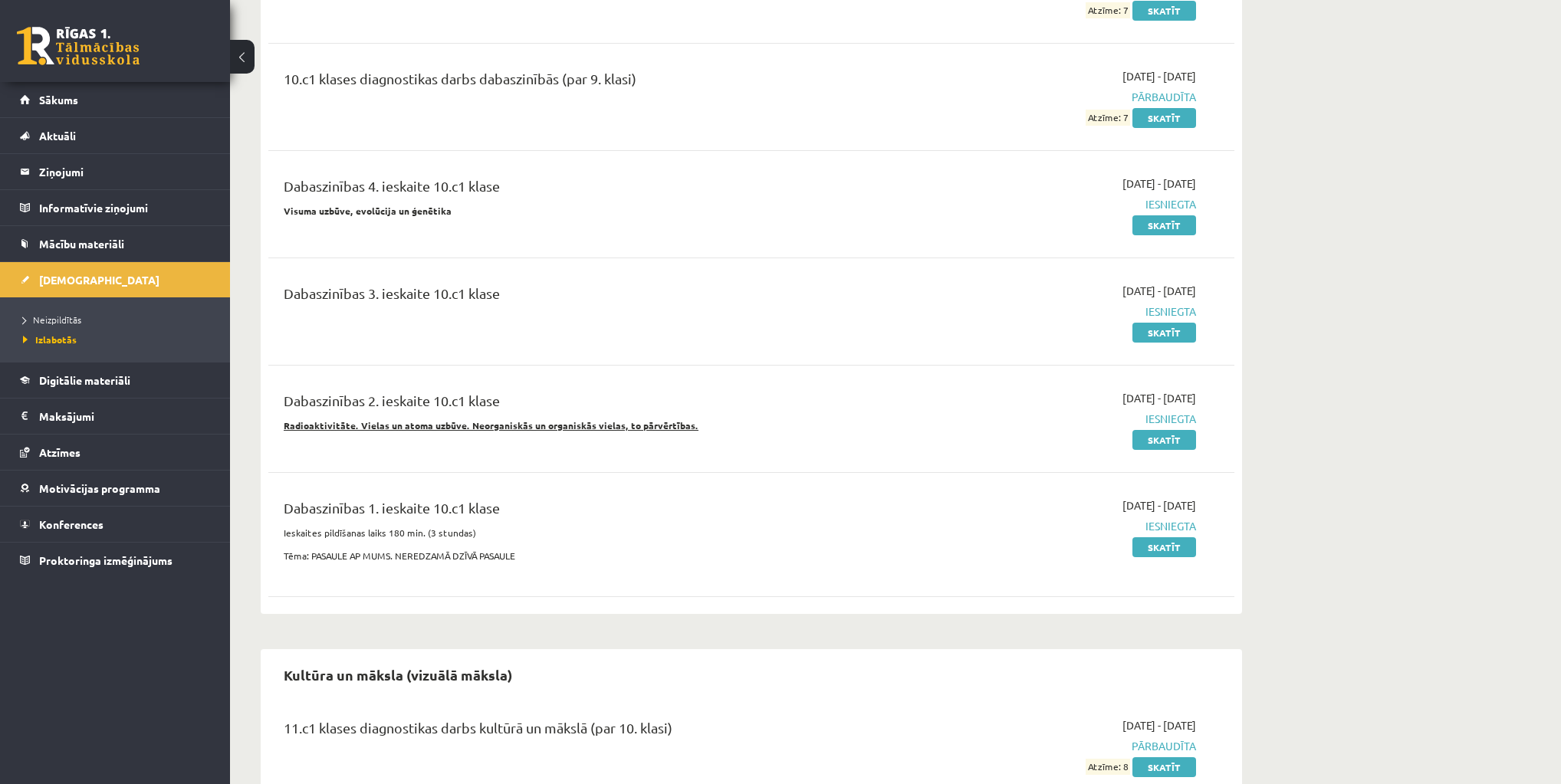
click at [1165, 233] on div "Dabaszinības 4. ieskaite 10.c1 klase Visuma uzbūve, evolūcija un ģenētika 2025-…" at bounding box center [751, 204] width 966 height 88
click at [1165, 232] on link "Skatīt" at bounding box center [1164, 224] width 63 height 20
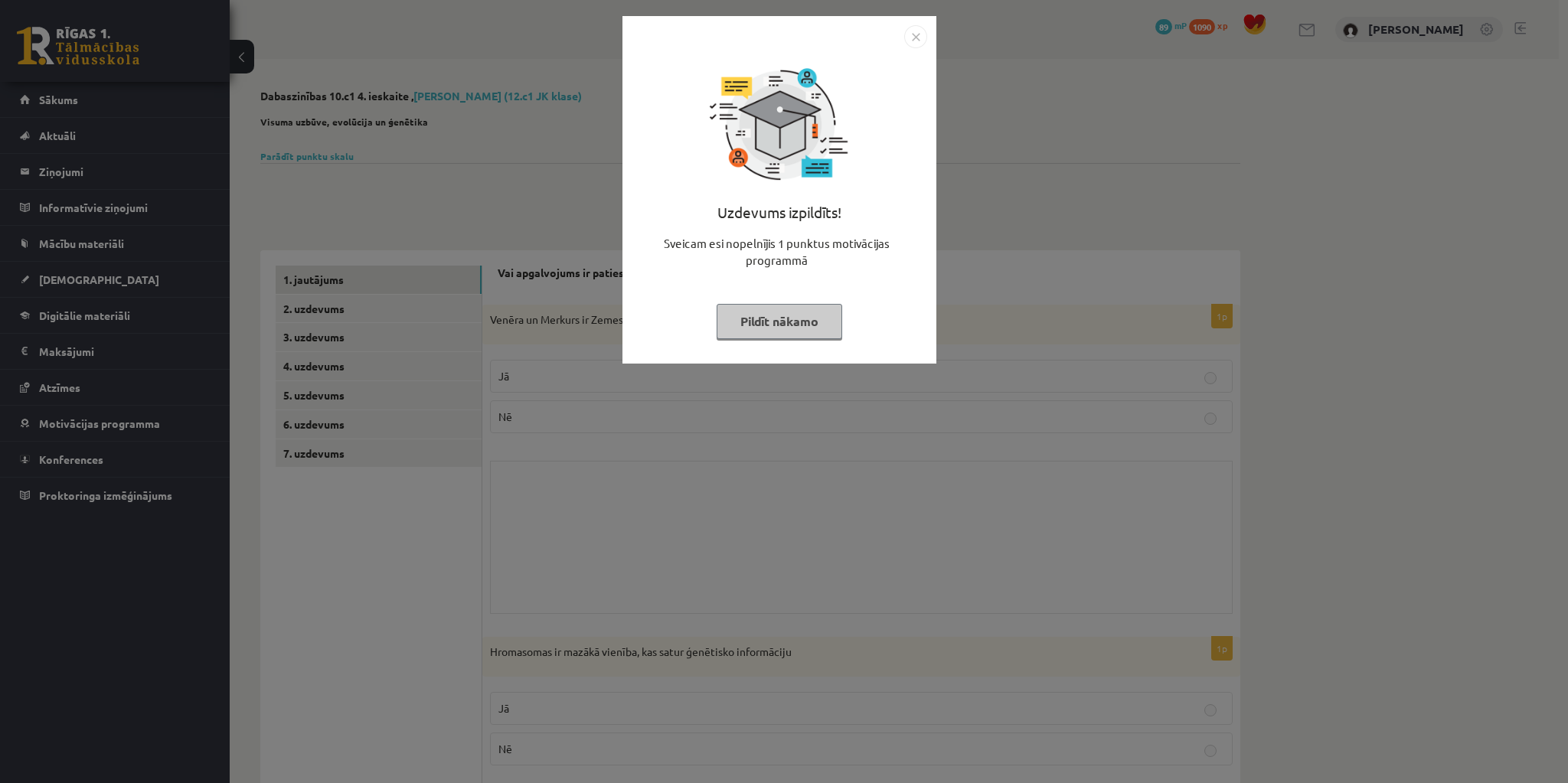
click at [907, 47] on div "Uzdevums izpildīts! Sveicam esi nopelnījis 1 punktus motivācijas programmā Pild…" at bounding box center [778, 190] width 313 height 348
click at [918, 33] on img "Close" at bounding box center [915, 36] width 23 height 23
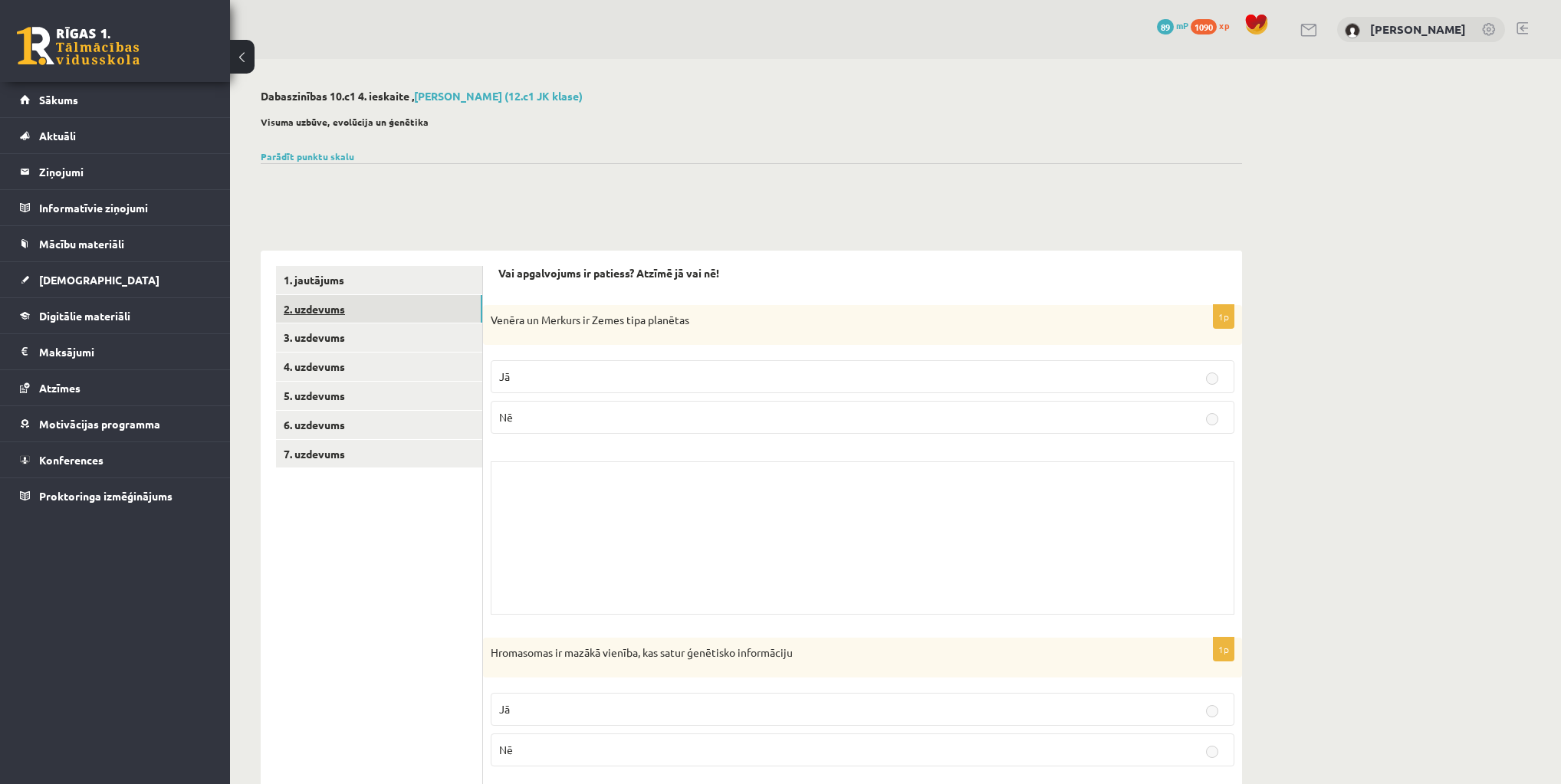
click at [349, 316] on link "2. uzdevums" at bounding box center [378, 309] width 206 height 28
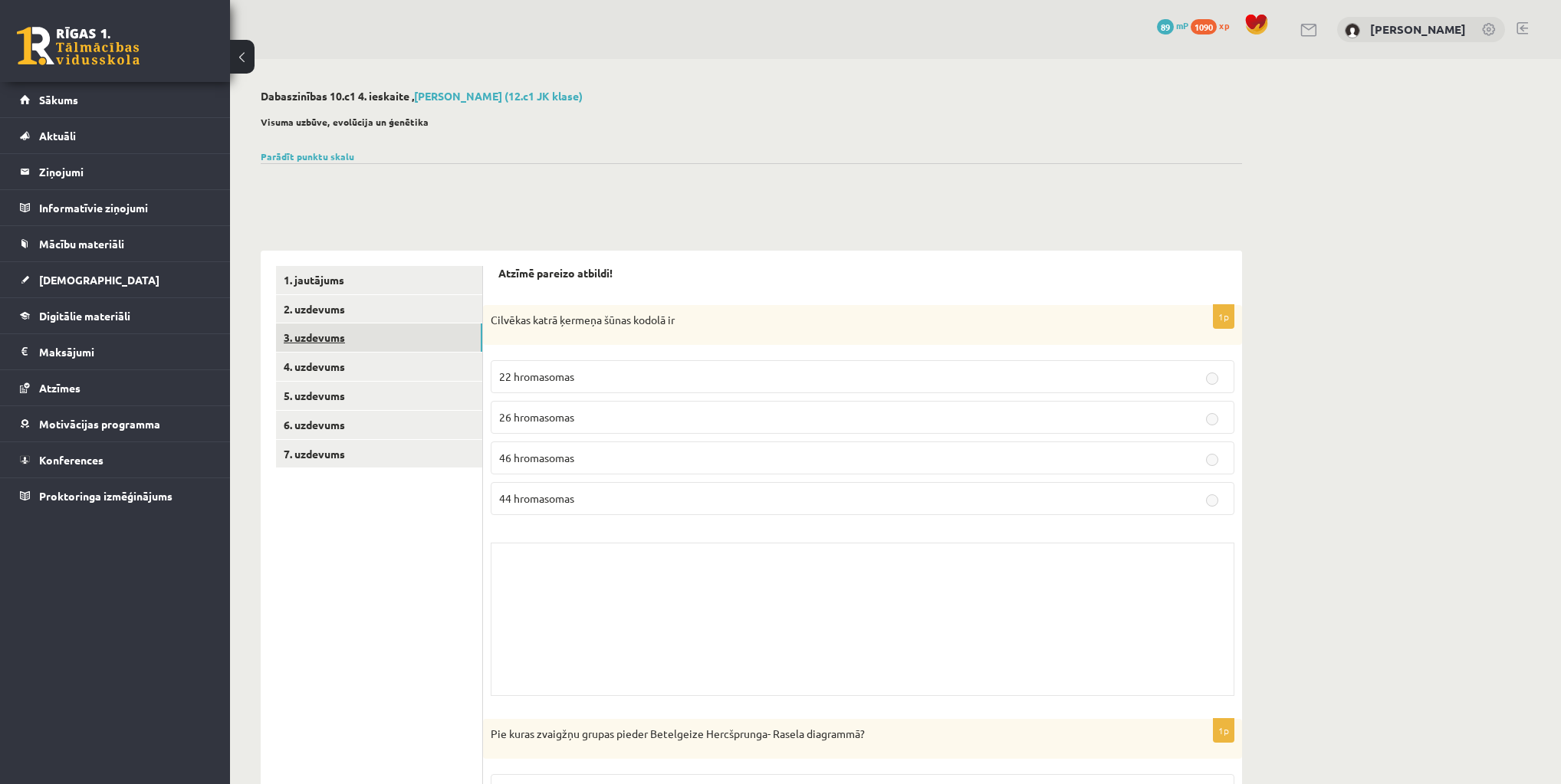
click at [332, 334] on link "3. uzdevums" at bounding box center [378, 337] width 206 height 28
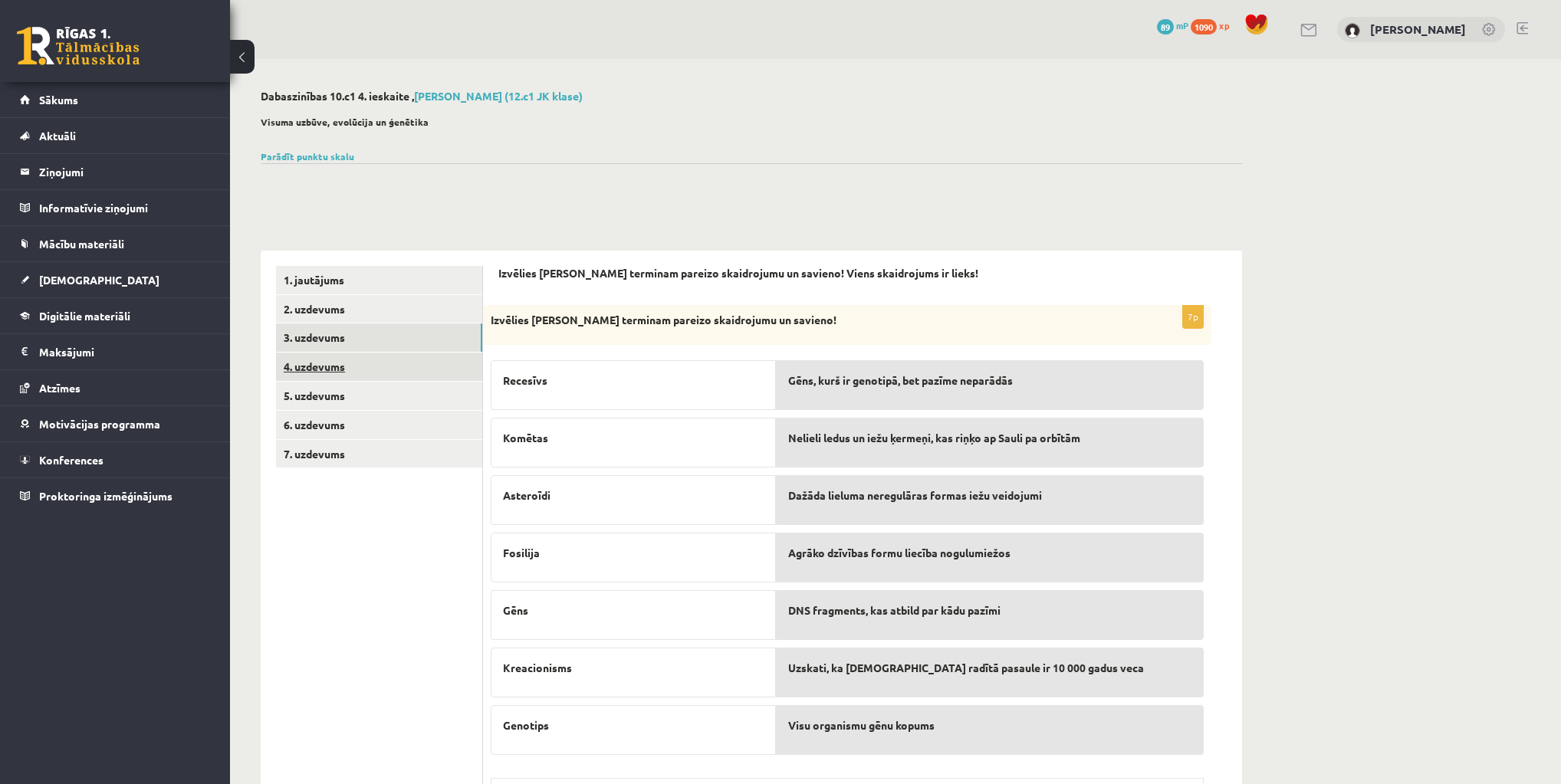
click at [332, 371] on link "4. uzdevums" at bounding box center [378, 367] width 206 height 28
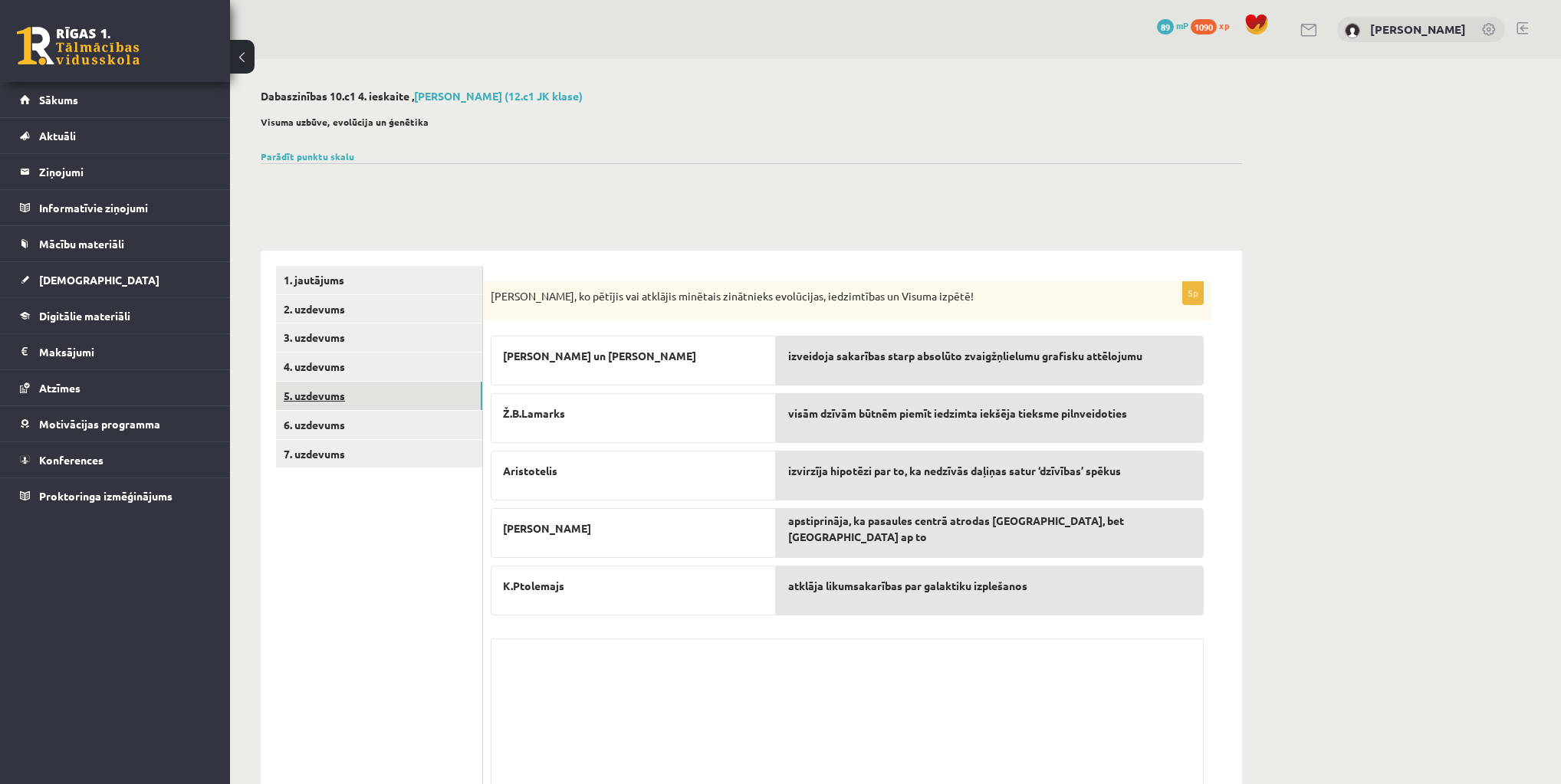
click at [334, 399] on link "5. uzdevums" at bounding box center [378, 396] width 206 height 28
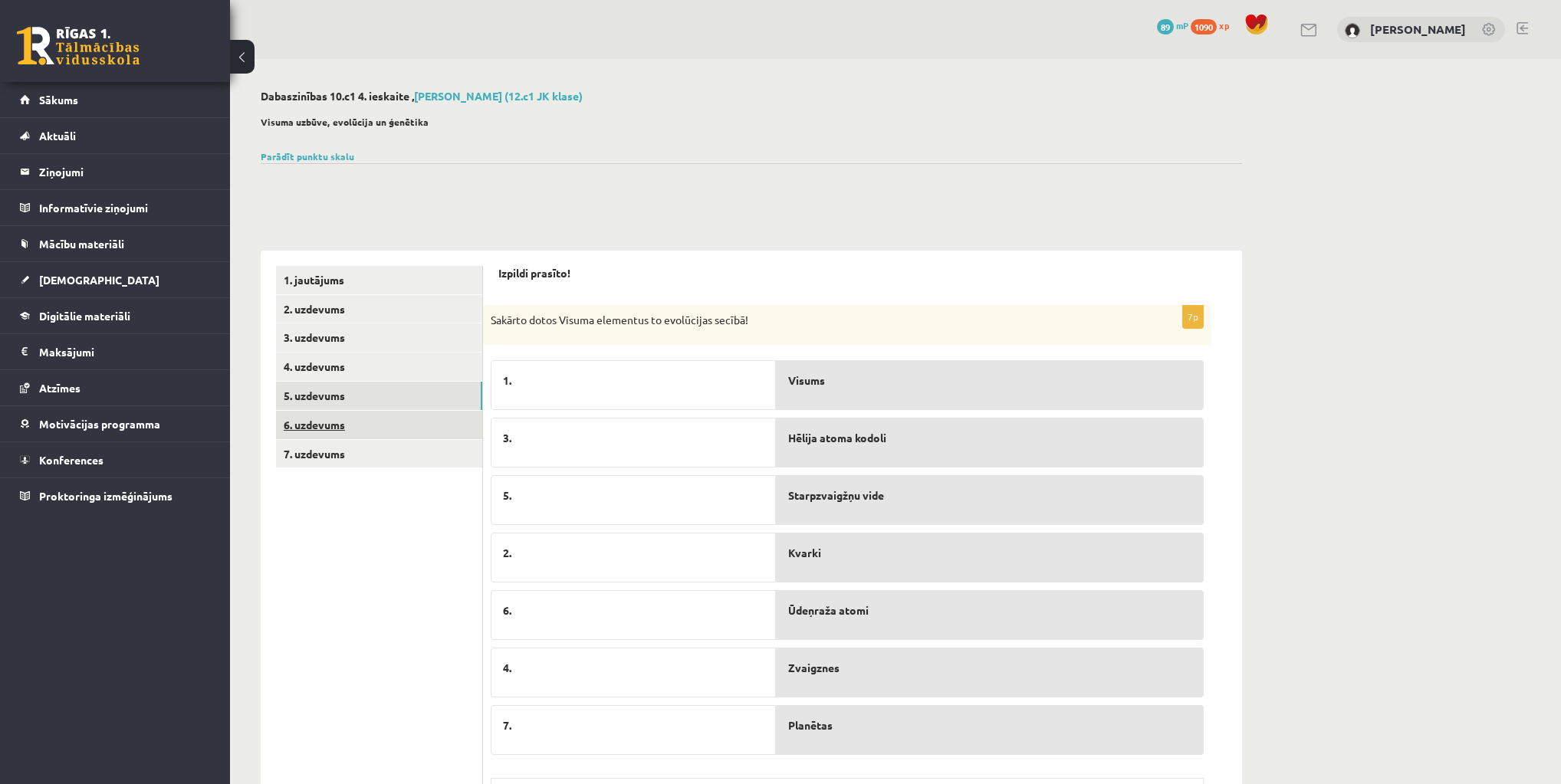
click at [340, 426] on link "6. uzdevums" at bounding box center [378, 425] width 206 height 28
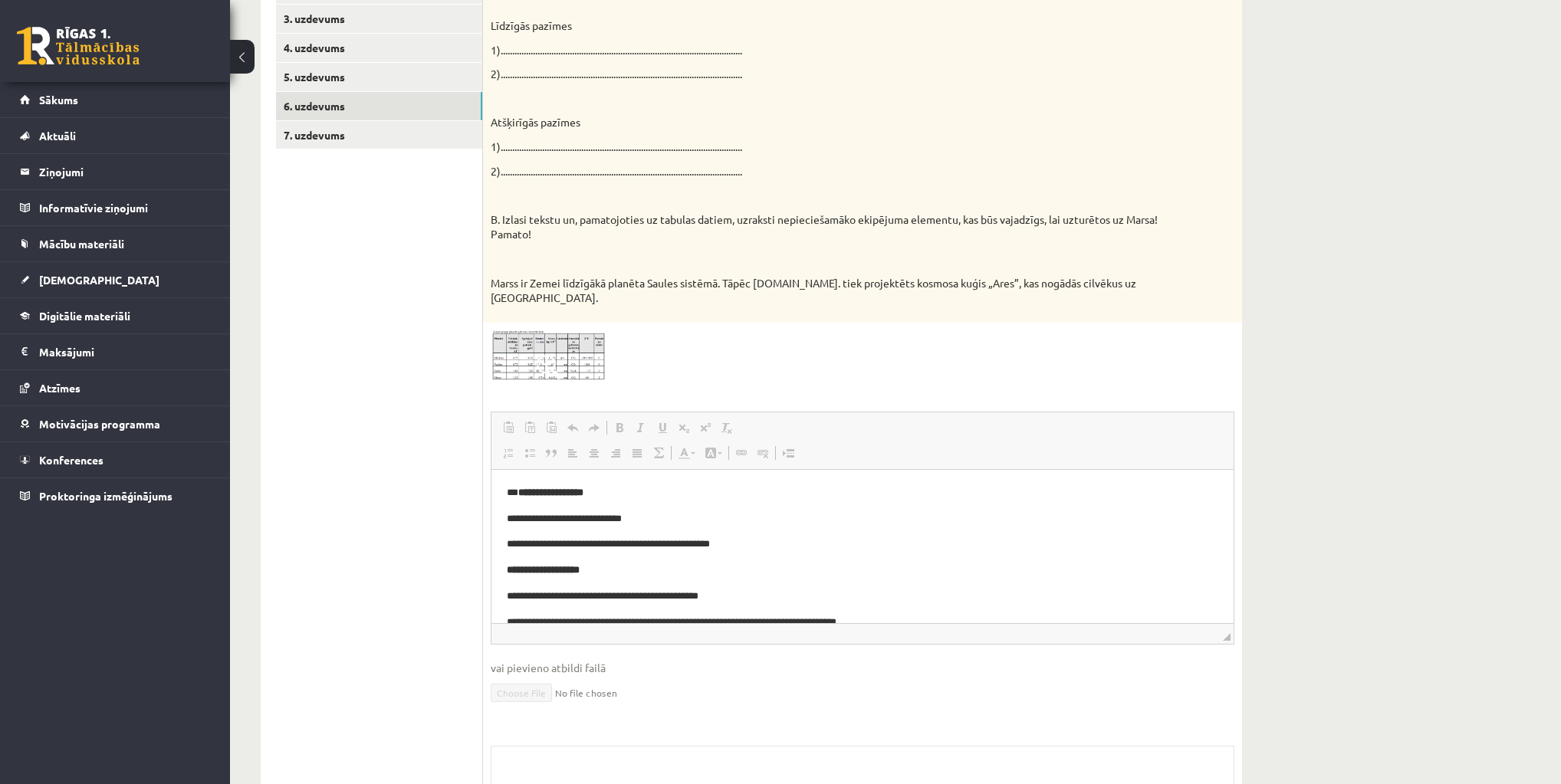
click at [551, 331] on img at bounding box center [548, 356] width 115 height 51
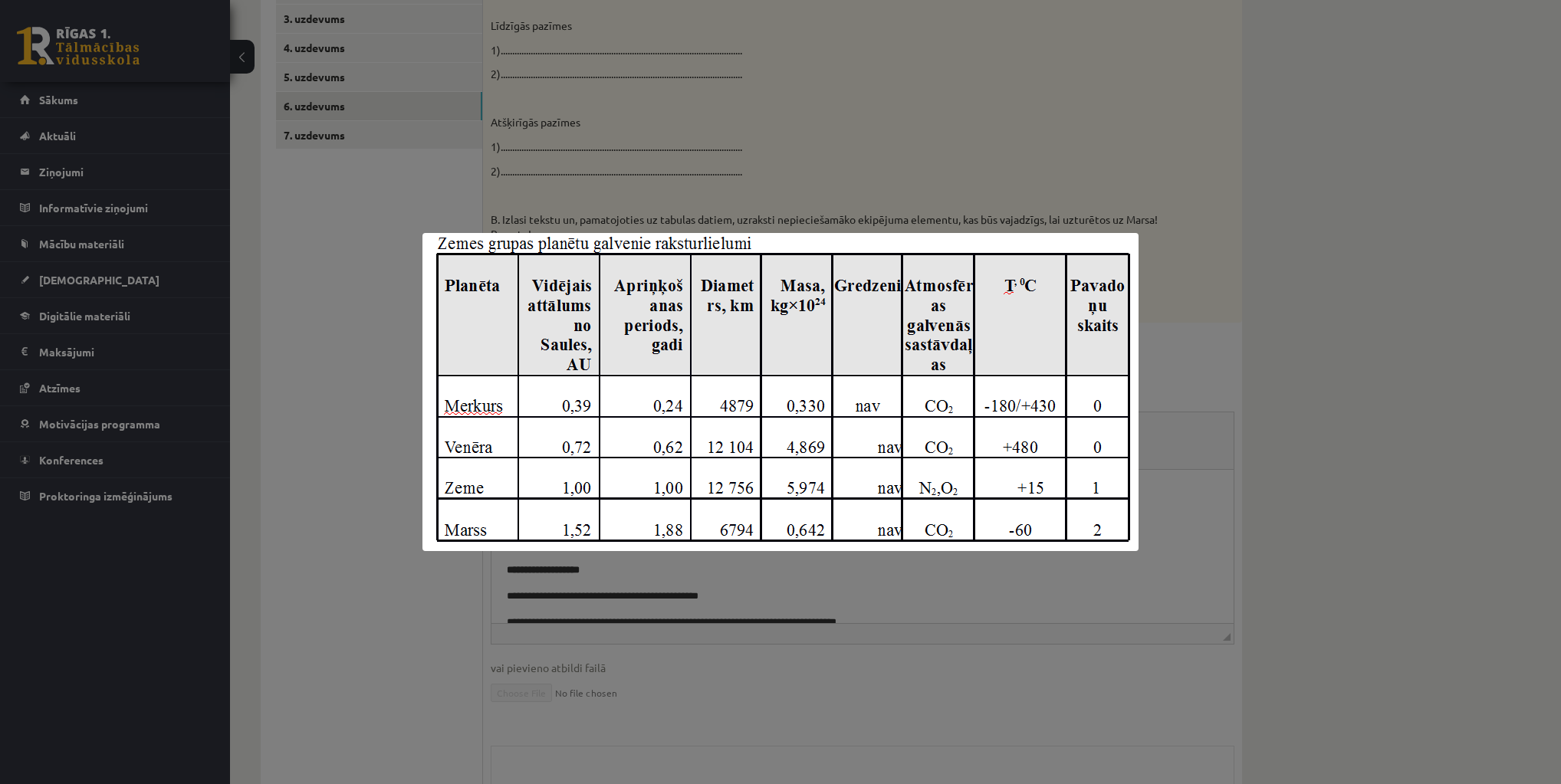
click at [753, 171] on div at bounding box center [780, 392] width 1561 height 784
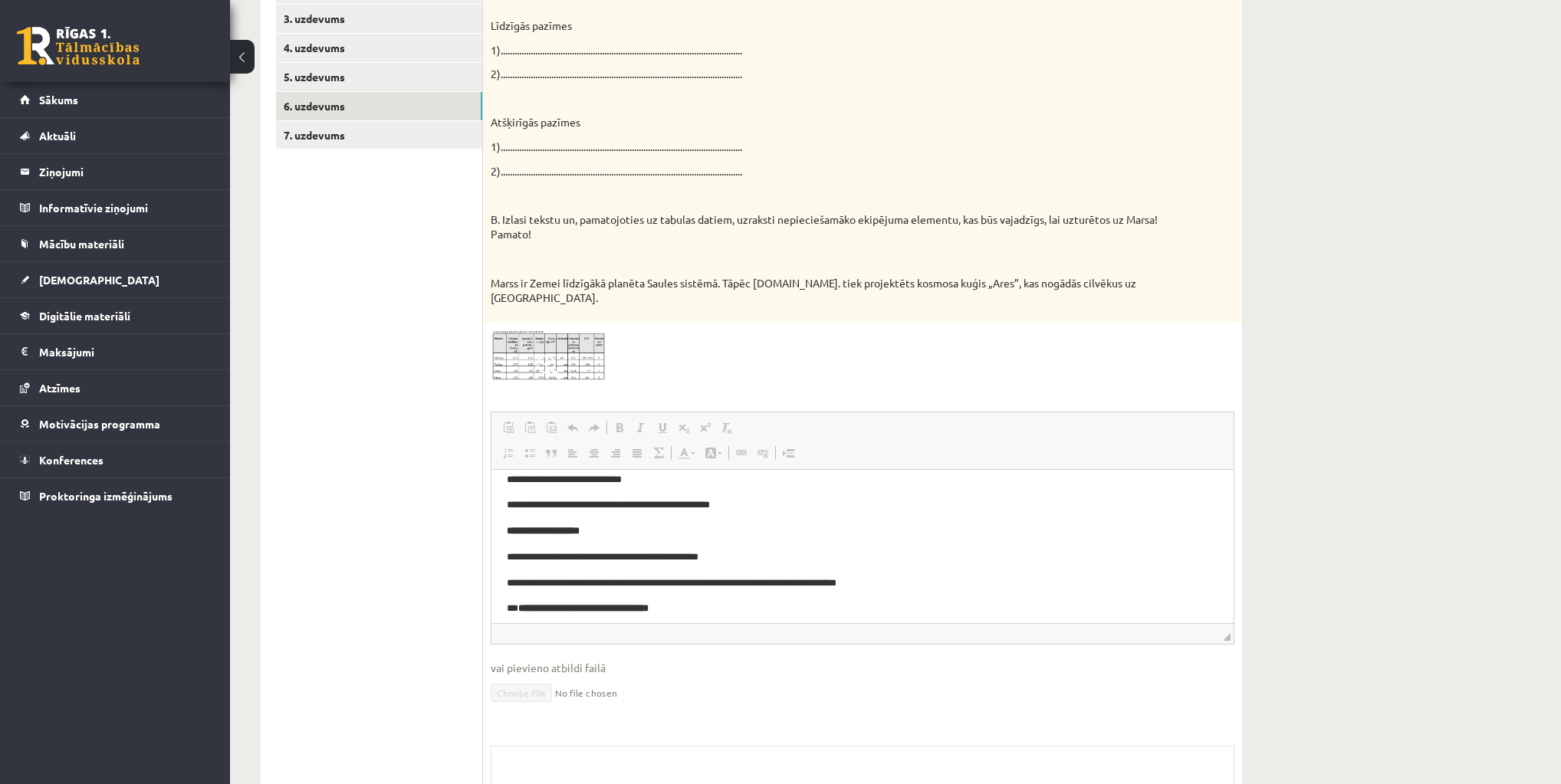
scroll to position [61, 0]
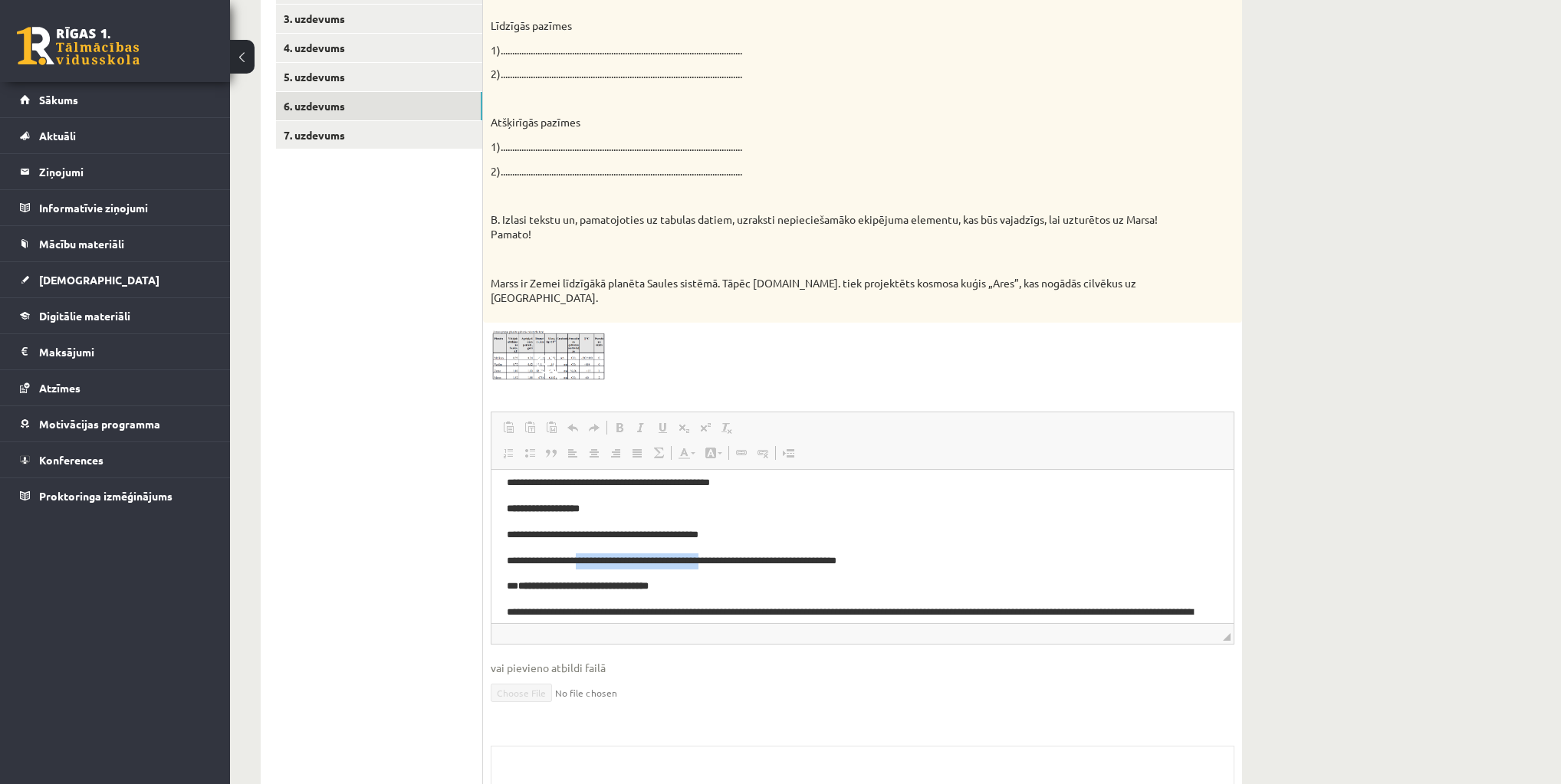
drag, startPoint x: 590, startPoint y: 558, endPoint x: 740, endPoint y: 556, distance: 150.0
click at [740, 556] on p "**********" at bounding box center [858, 561] width 703 height 16
click at [788, 562] on p "**********" at bounding box center [858, 561] width 703 height 16
drag, startPoint x: 570, startPoint y: 559, endPoint x: 926, endPoint y: 561, distance: 356.0
click at [861, 561] on p "**********" at bounding box center [858, 561] width 703 height 16
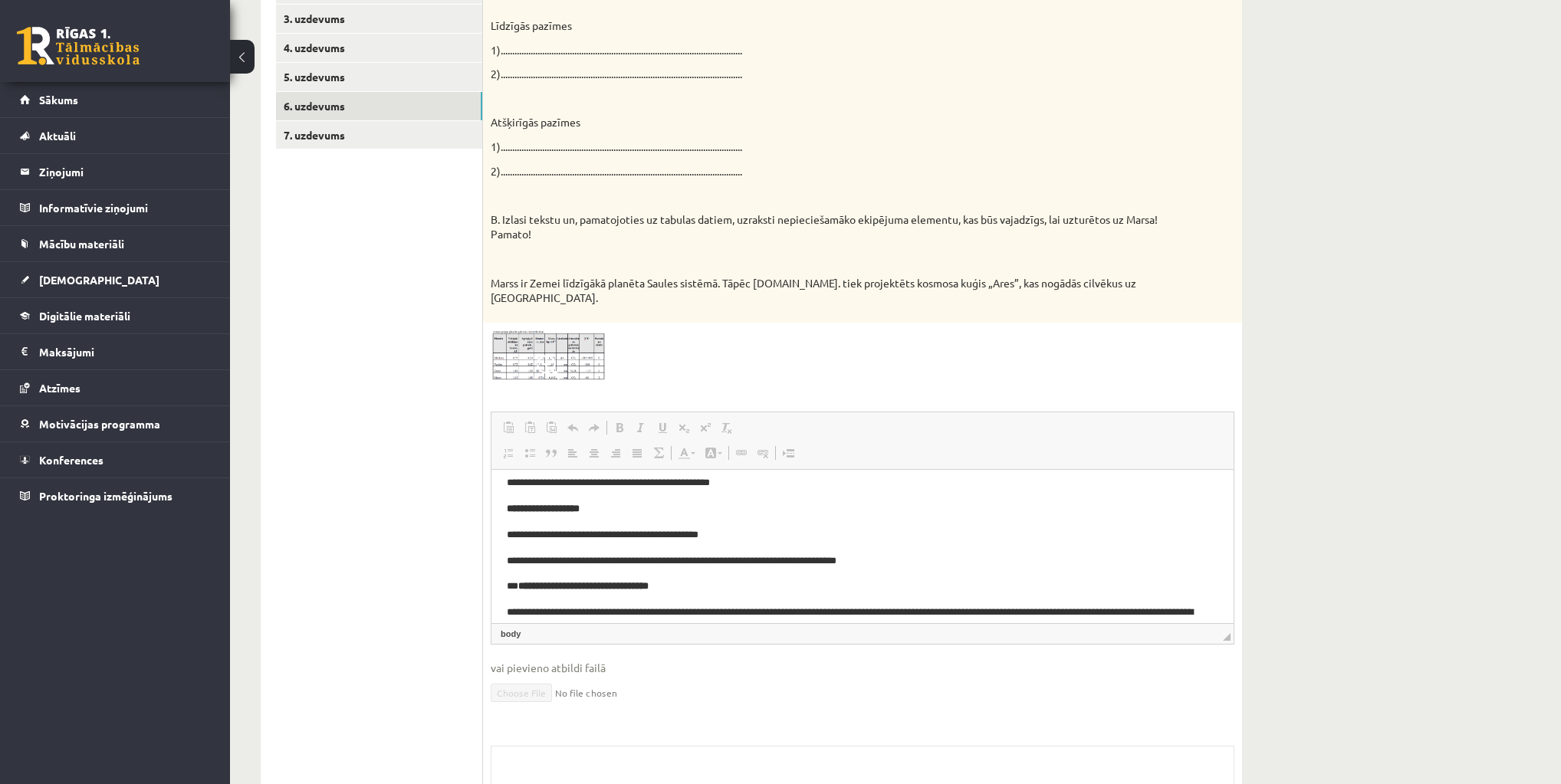
click at [926, 561] on p "**********" at bounding box center [858, 561] width 703 height 16
click at [564, 331] on img at bounding box center [548, 356] width 115 height 51
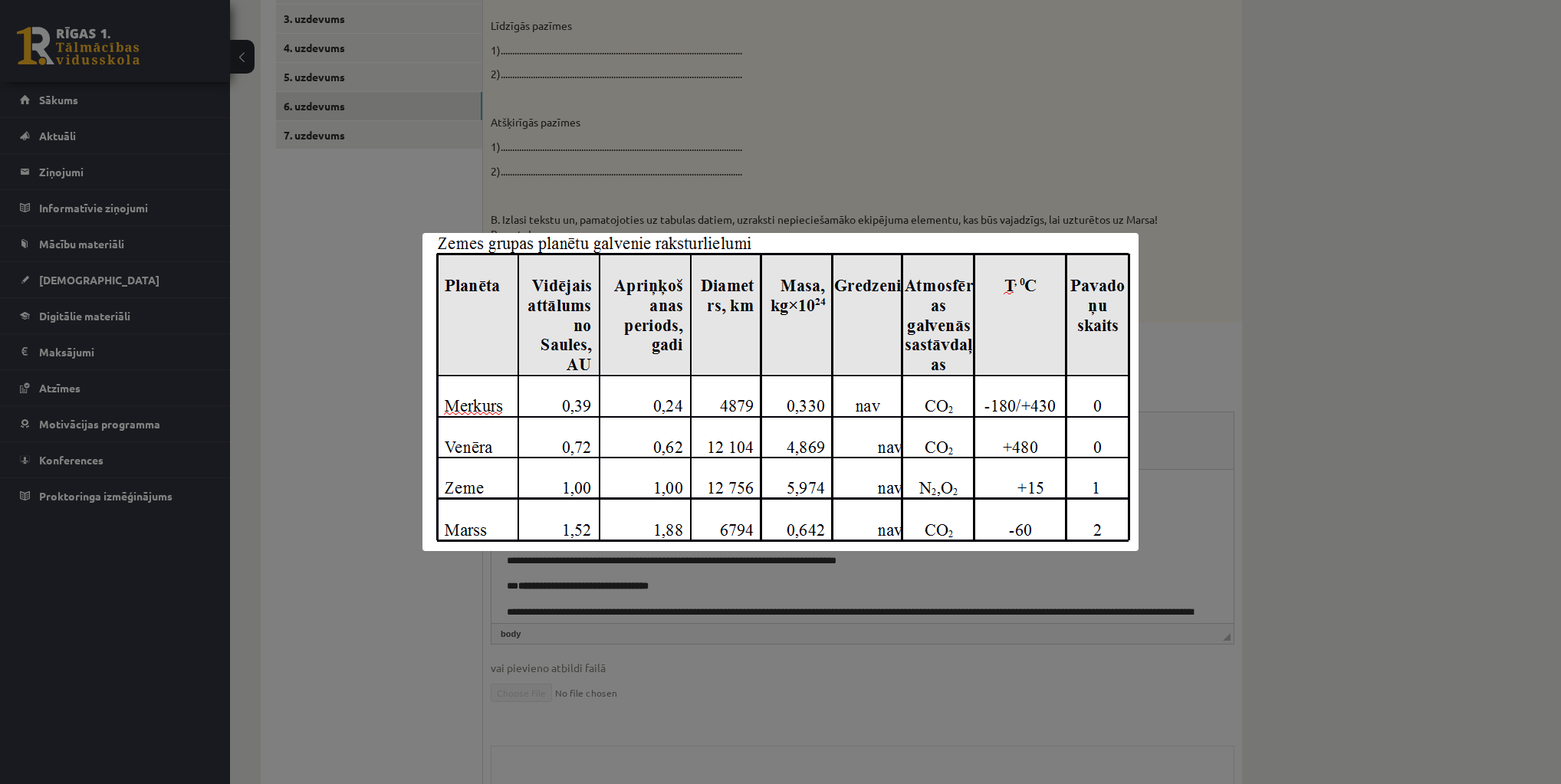
click at [1177, 284] on div at bounding box center [780, 392] width 1561 height 784
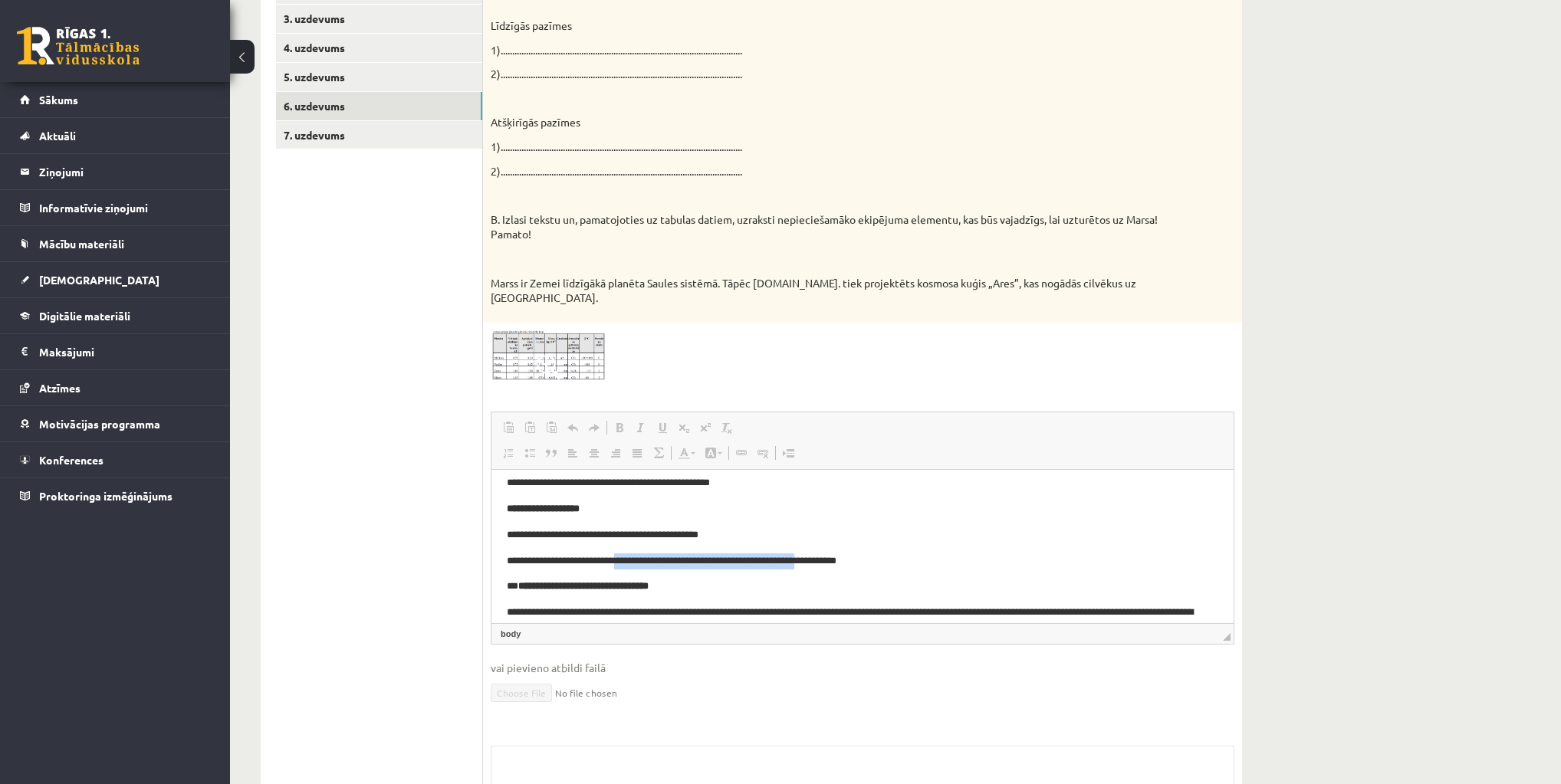
drag, startPoint x: 642, startPoint y: 559, endPoint x: 856, endPoint y: 561, distance: 214.0
click at [856, 561] on p "**********" at bounding box center [858, 561] width 703 height 16
click at [987, 548] on body "**********" at bounding box center [862, 530] width 712 height 212
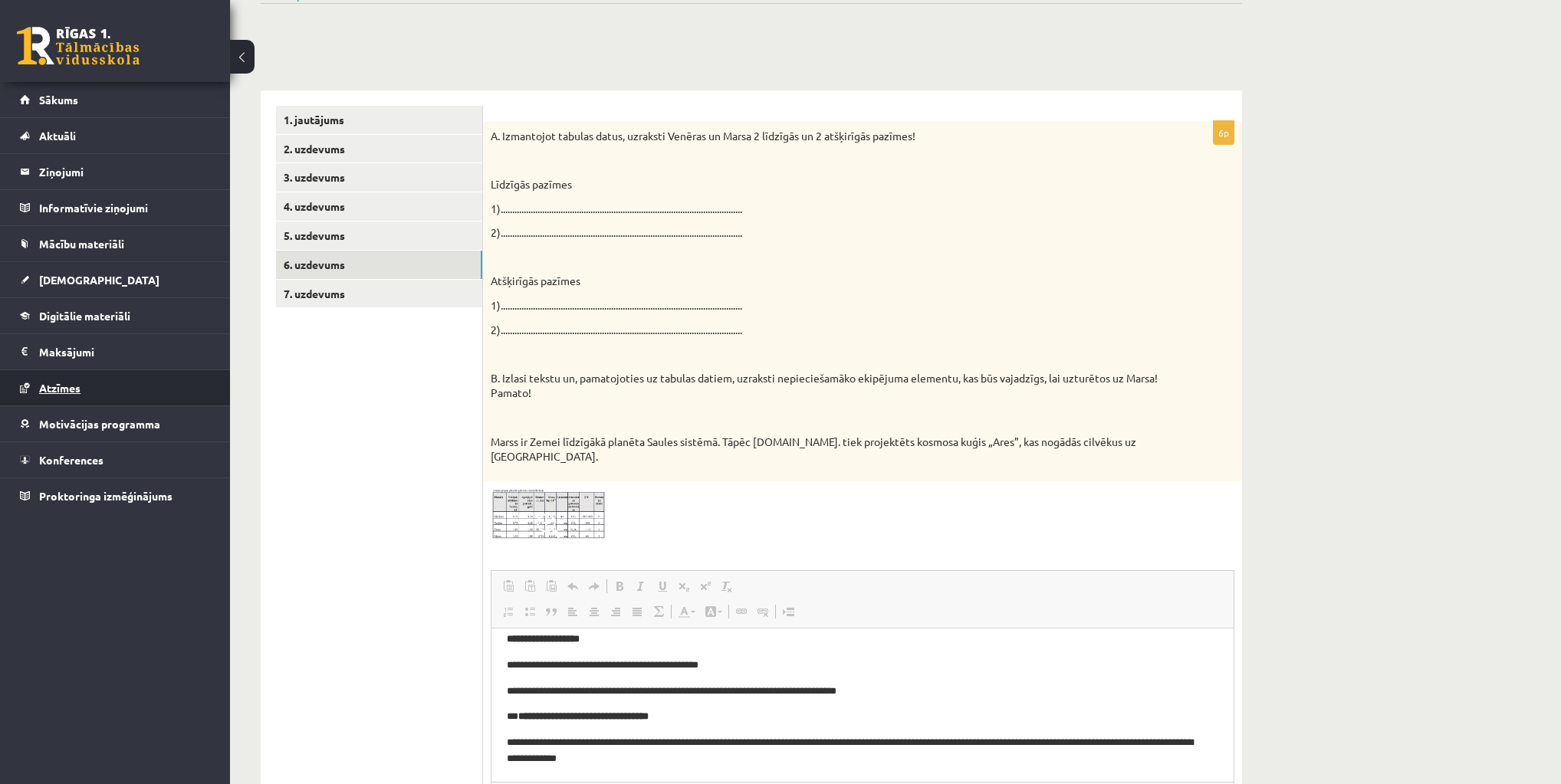
scroll to position [12, 0]
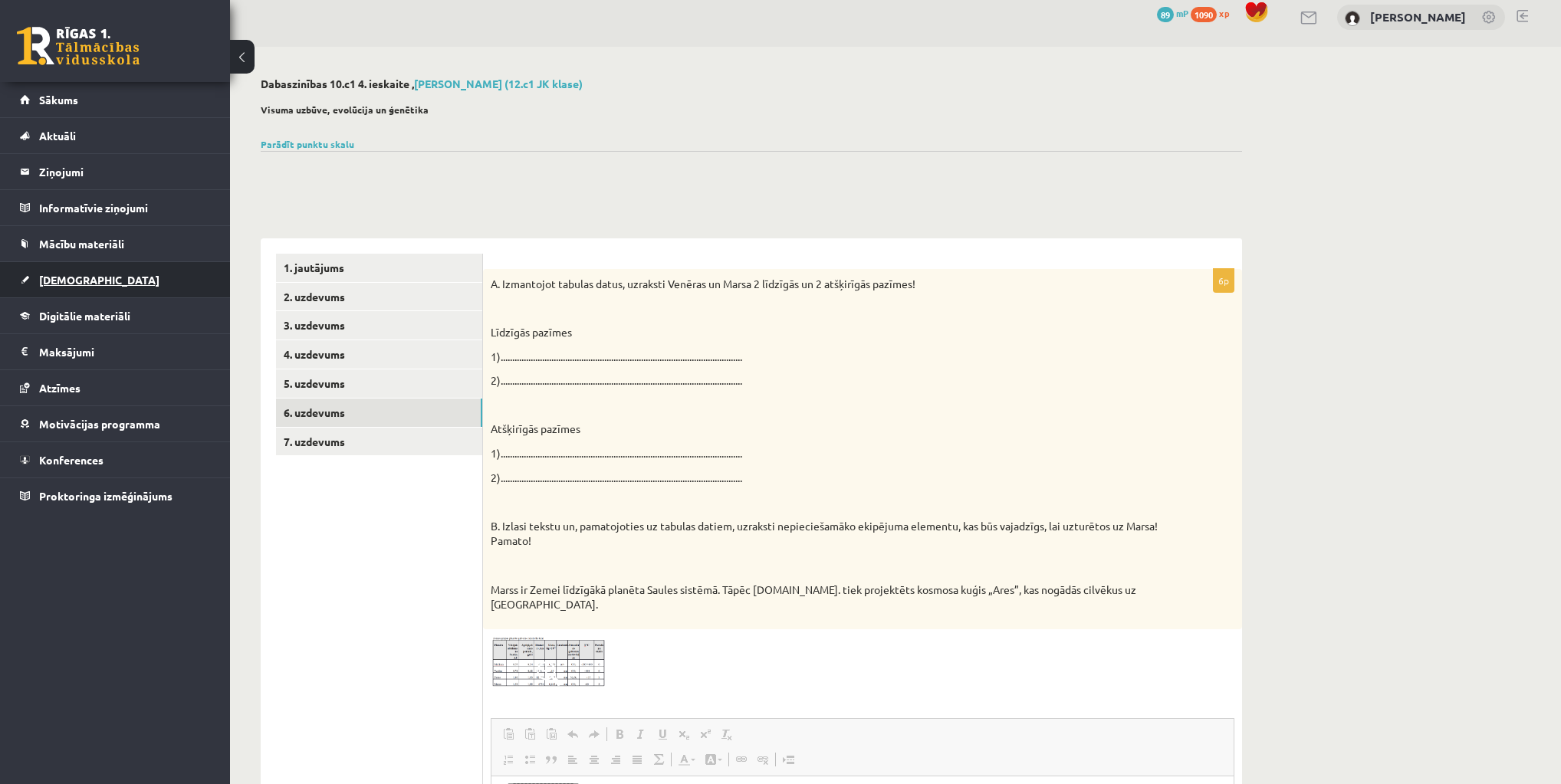
click at [61, 283] on span "[DEMOGRAPHIC_DATA]" at bounding box center [99, 279] width 120 height 14
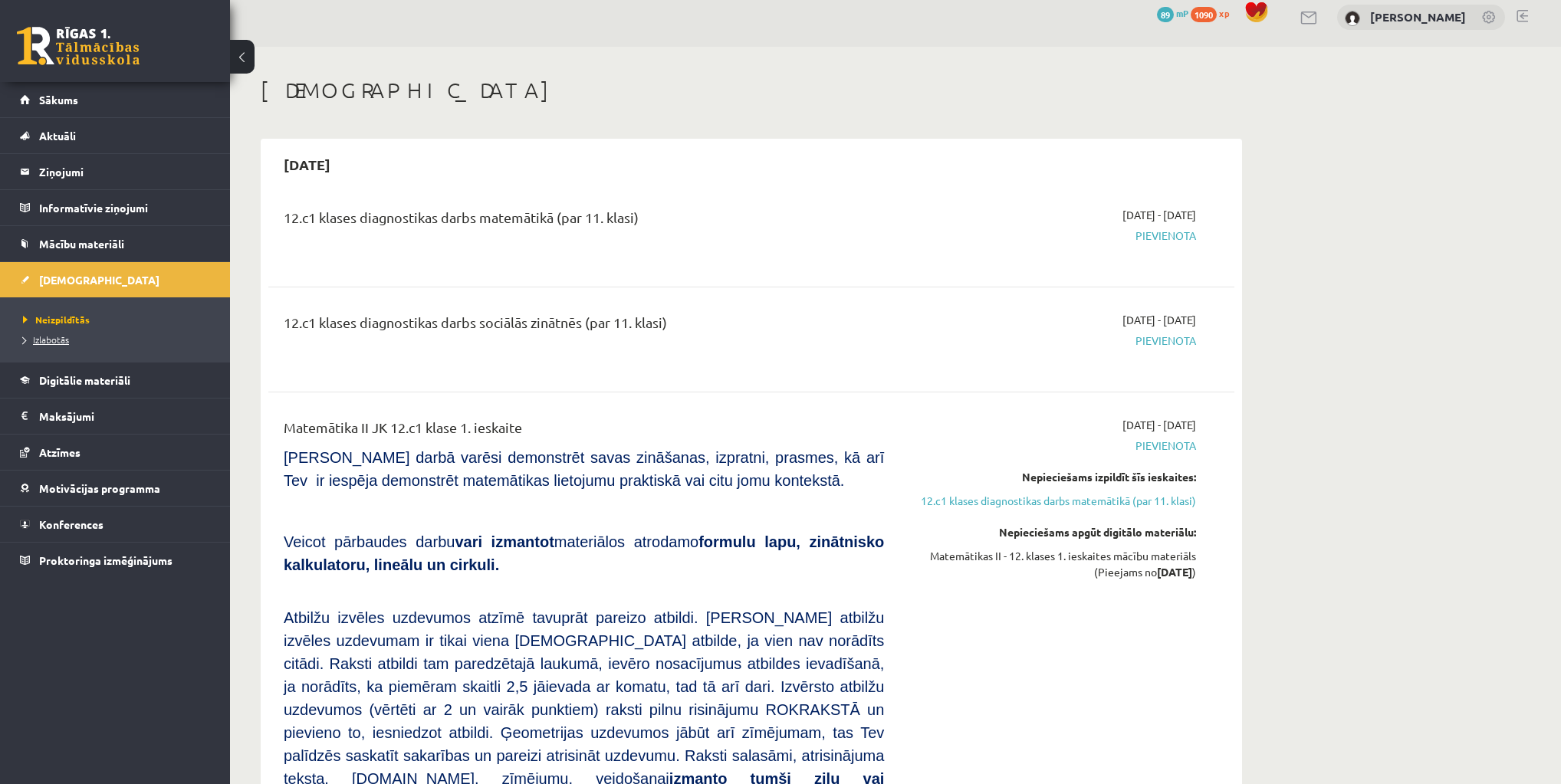
click at [57, 342] on span "Izlabotās" at bounding box center [46, 339] width 46 height 12
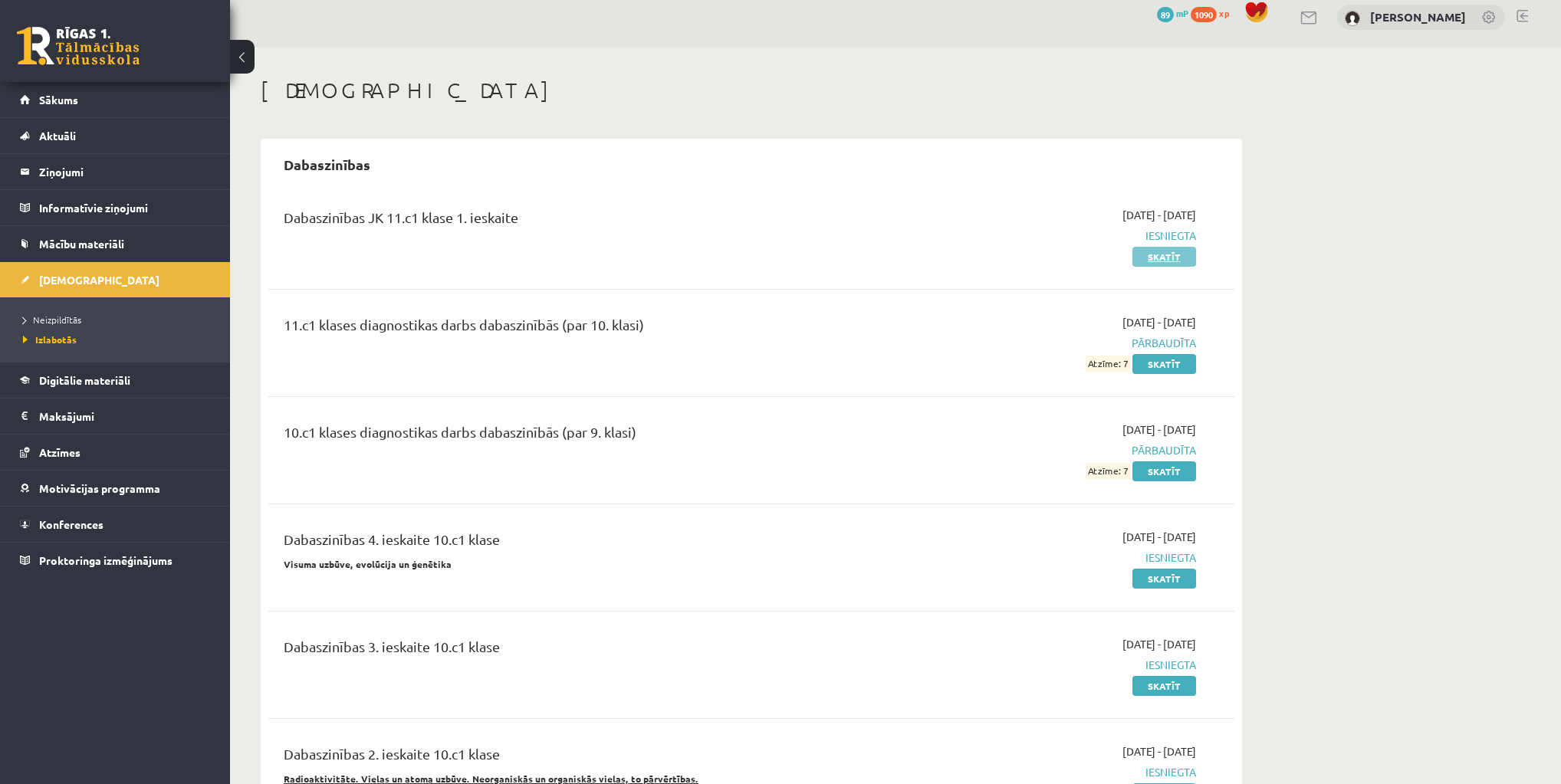
click at [1156, 250] on link "Skatīt" at bounding box center [1164, 256] width 63 height 20
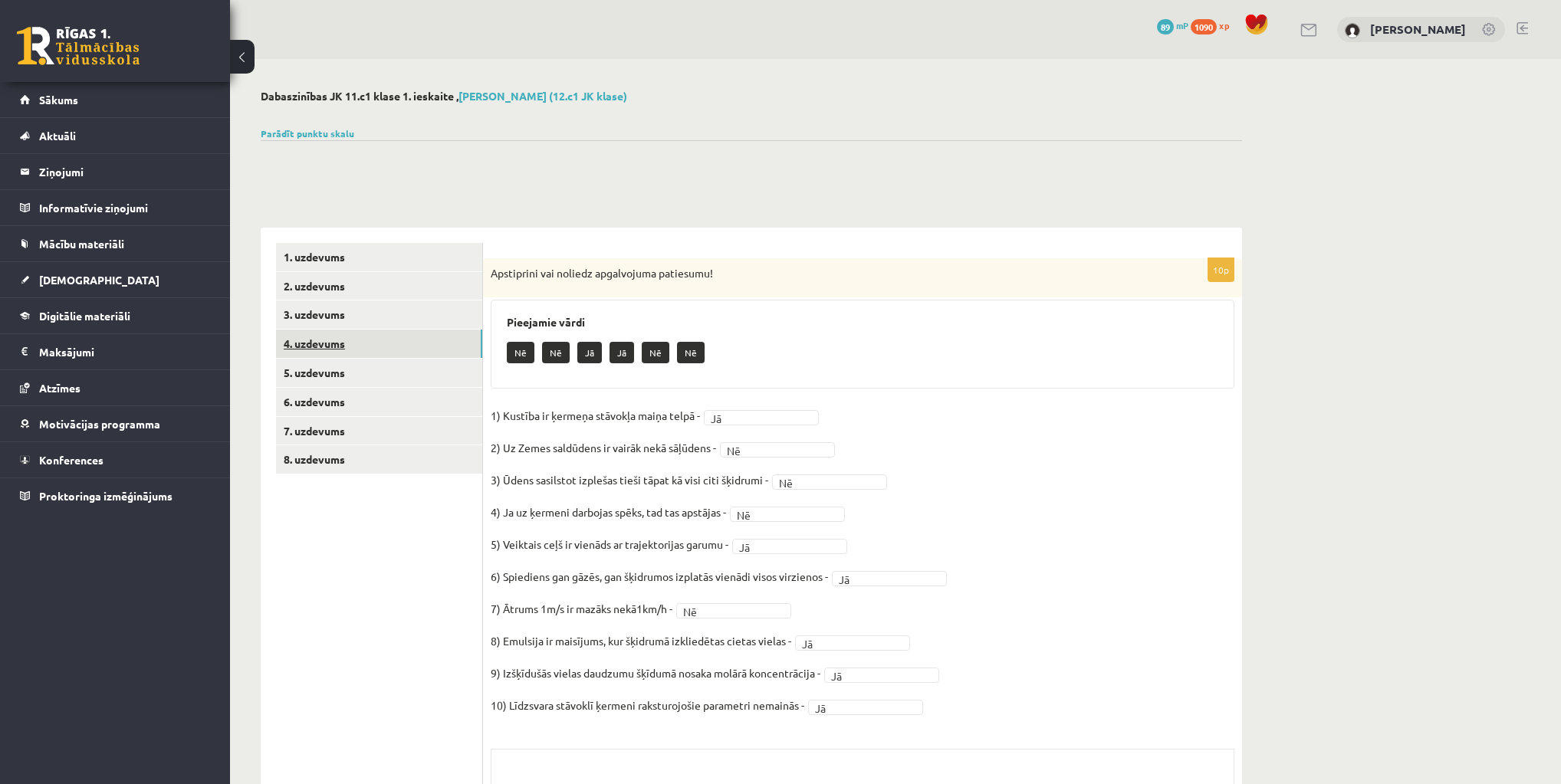
click at [360, 348] on link "4. uzdevums" at bounding box center [378, 344] width 206 height 28
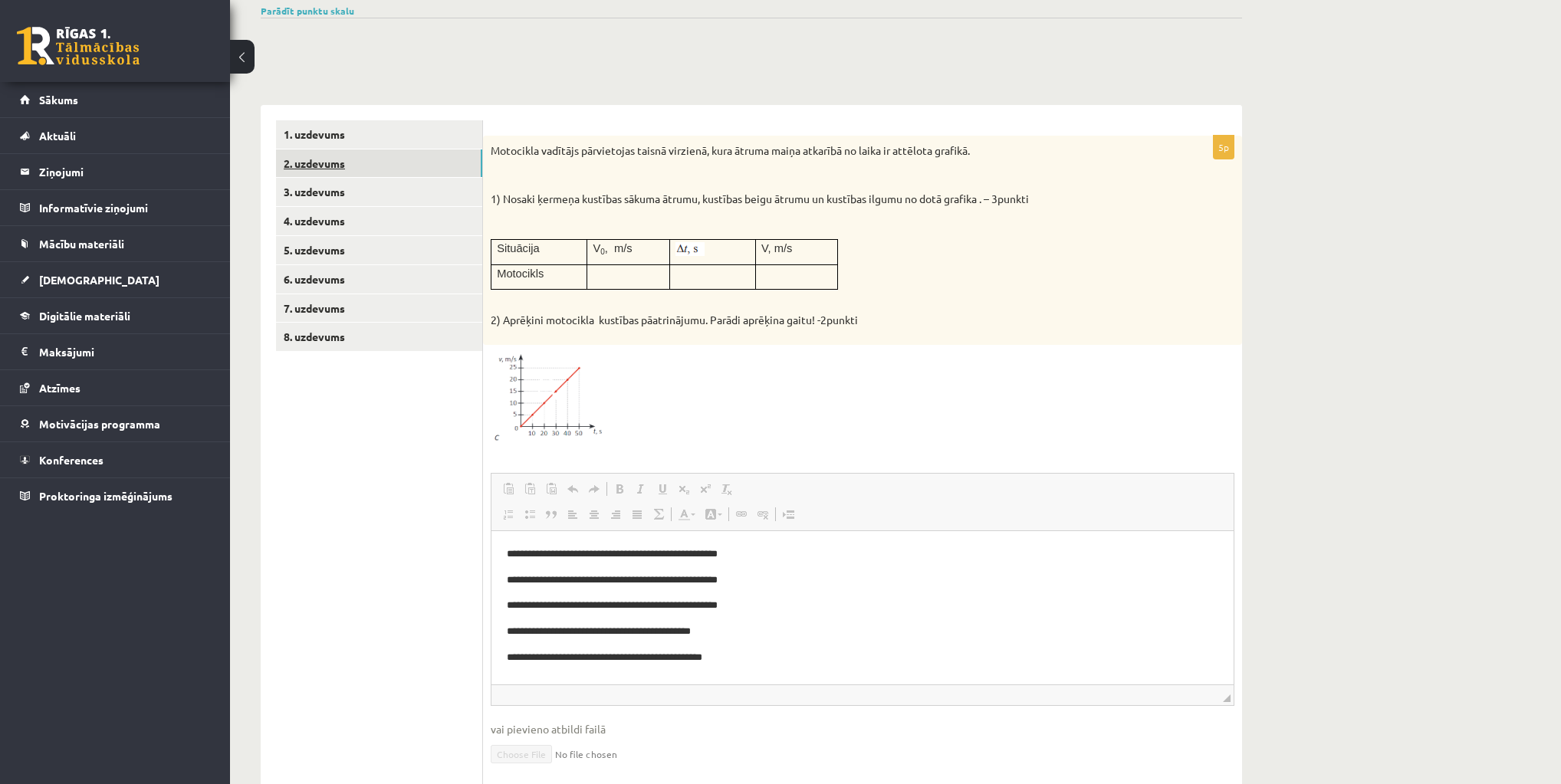
click at [306, 176] on link "2. uzdevums" at bounding box center [378, 164] width 206 height 28
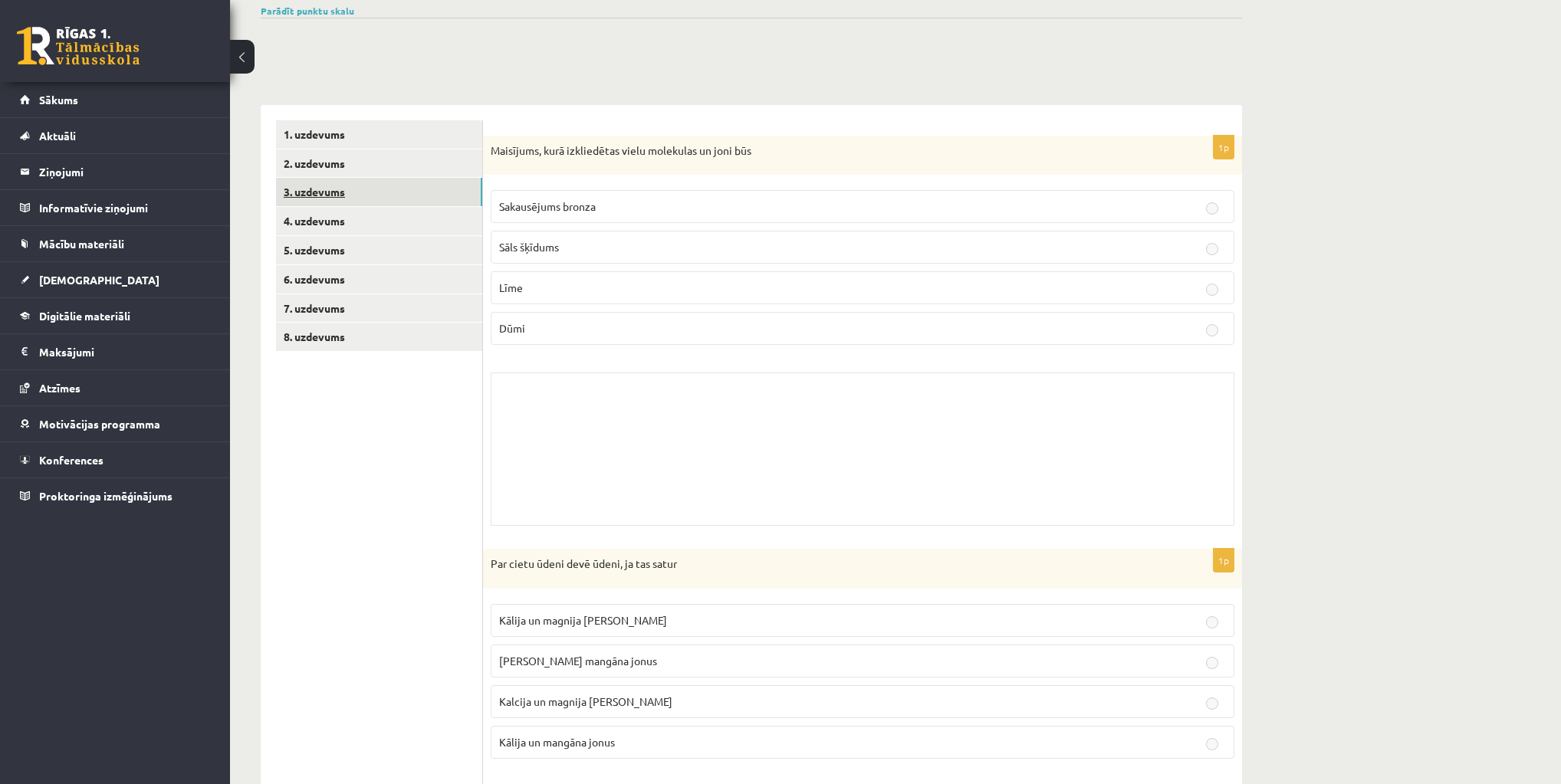
click at [306, 187] on link "3. uzdevums" at bounding box center [378, 192] width 206 height 28
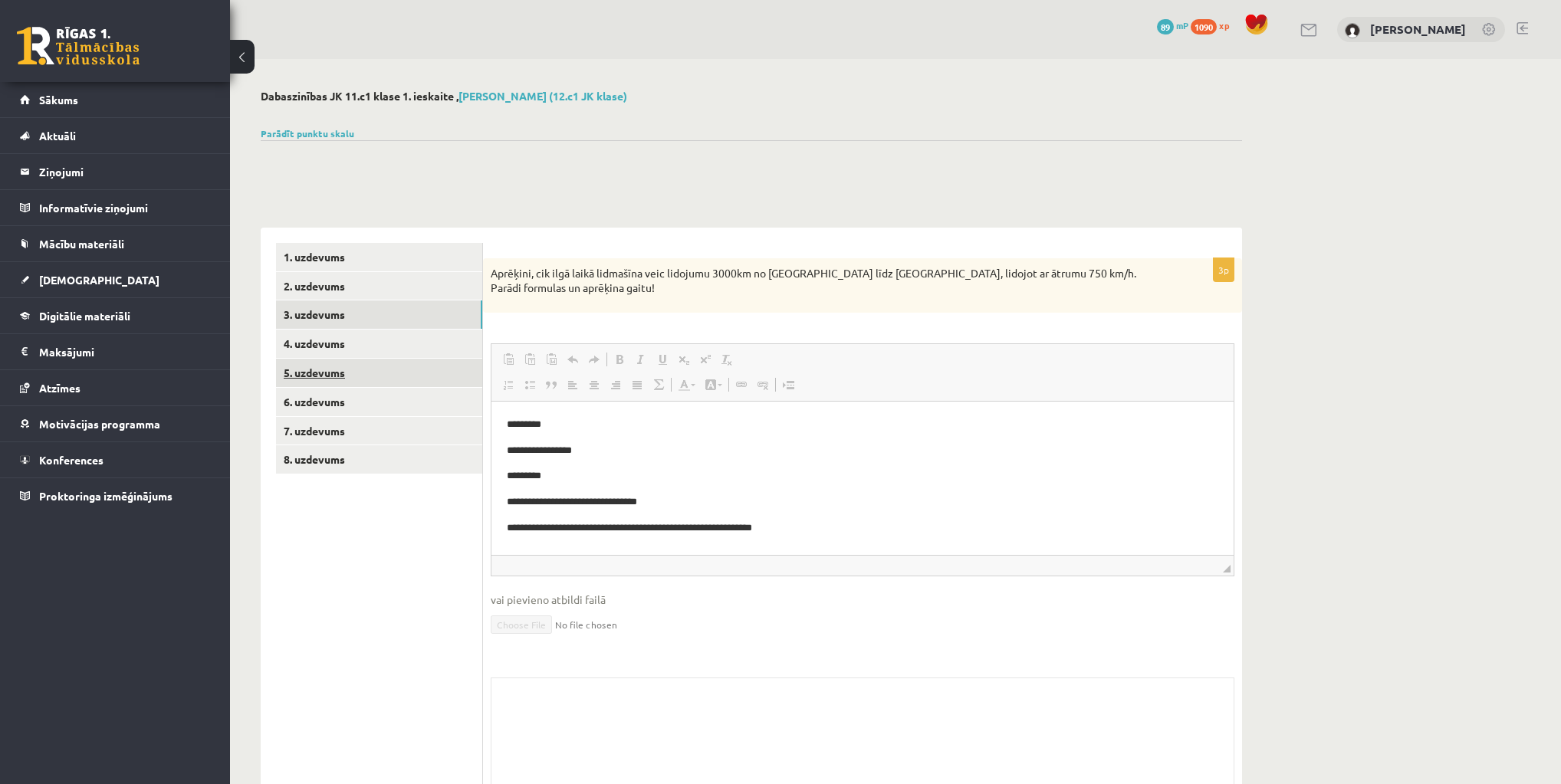
click at [319, 371] on link "5. uzdevums" at bounding box center [378, 372] width 206 height 28
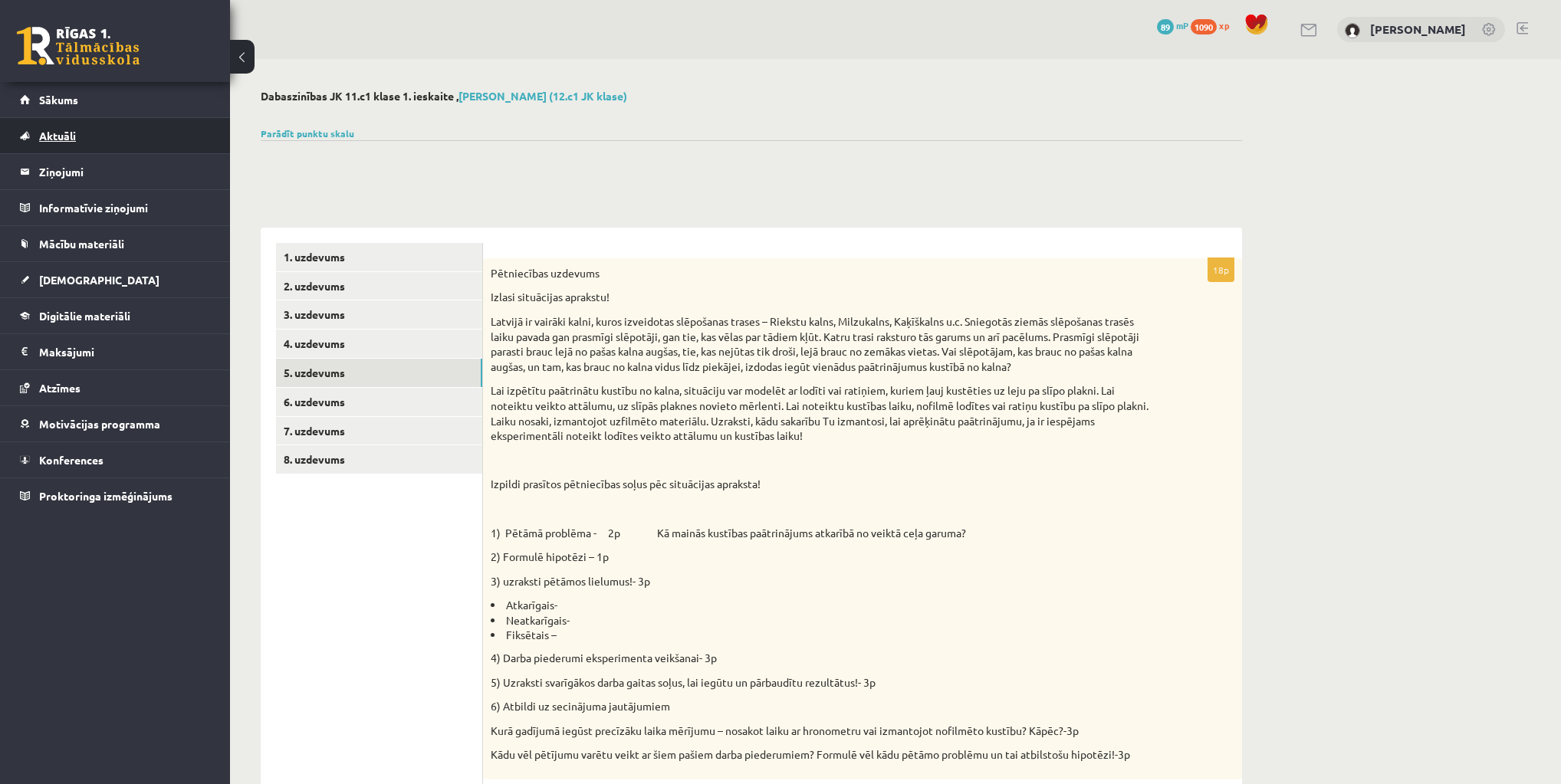
click at [86, 130] on link "Aktuāli" at bounding box center [115, 136] width 191 height 35
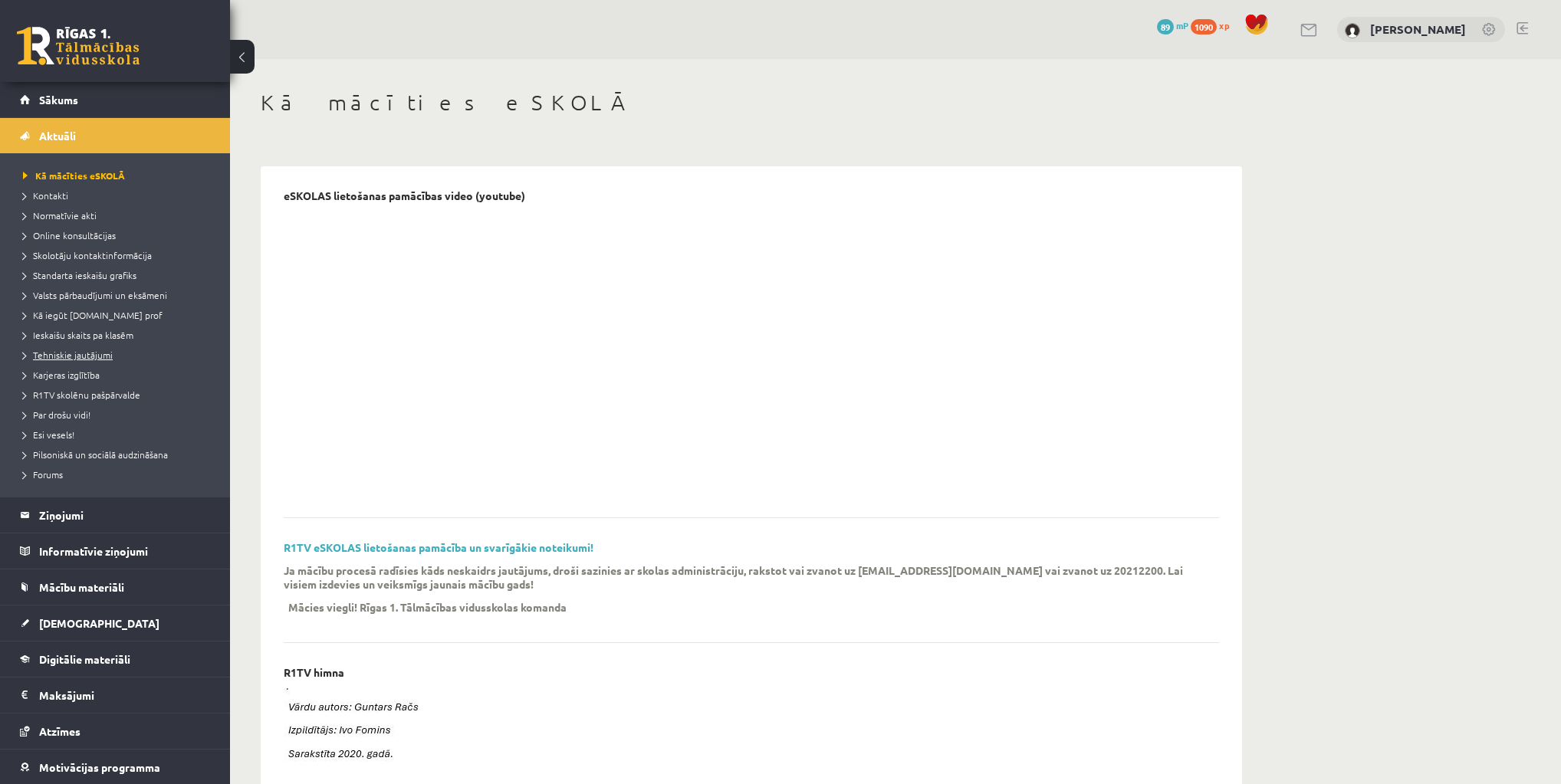
click at [62, 353] on span "Tehniskie jautājumi" at bounding box center [68, 355] width 89 height 12
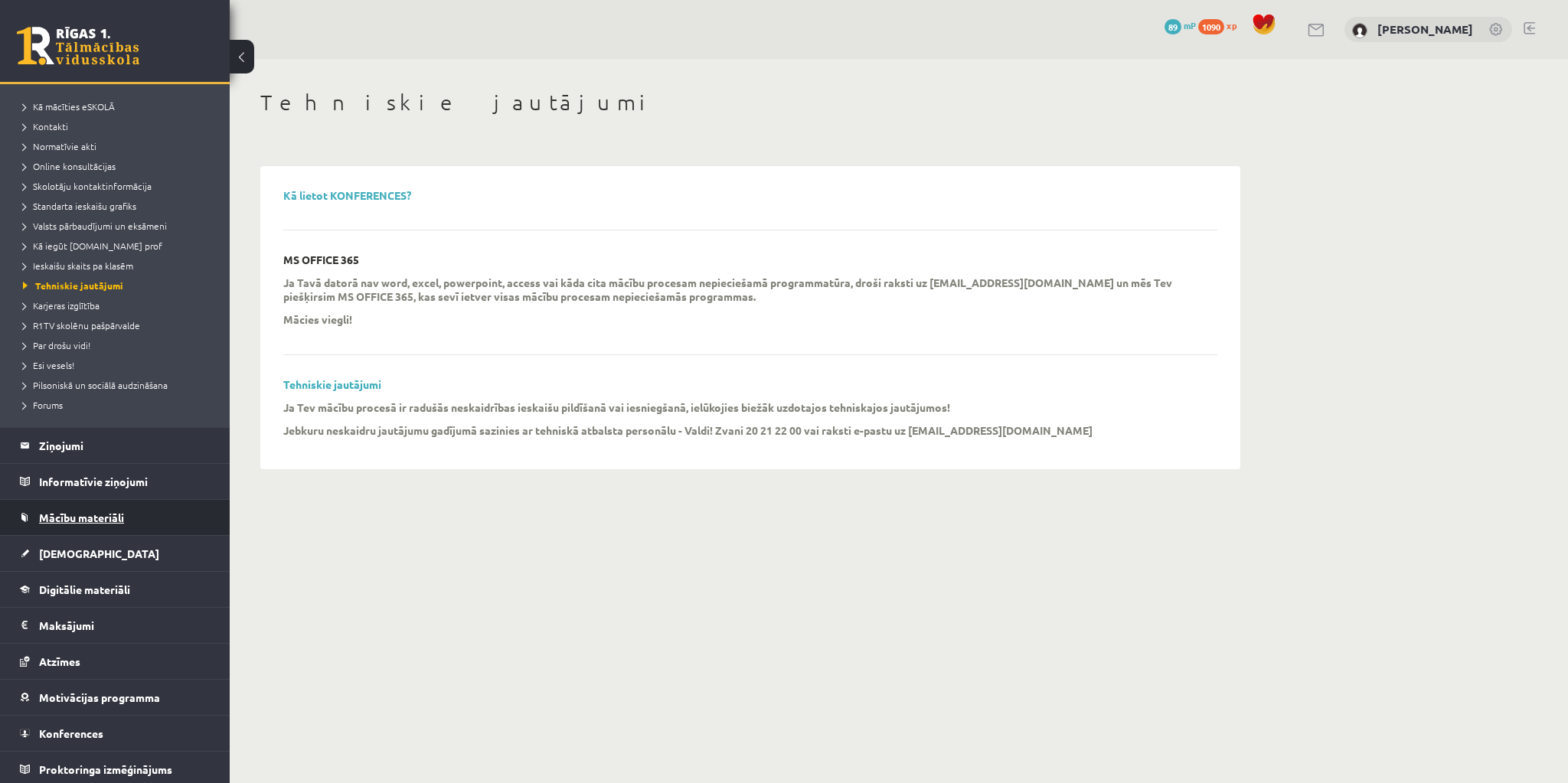
scroll to position [71, 0]
click at [55, 662] on span "Atzīmes" at bounding box center [60, 659] width 41 height 14
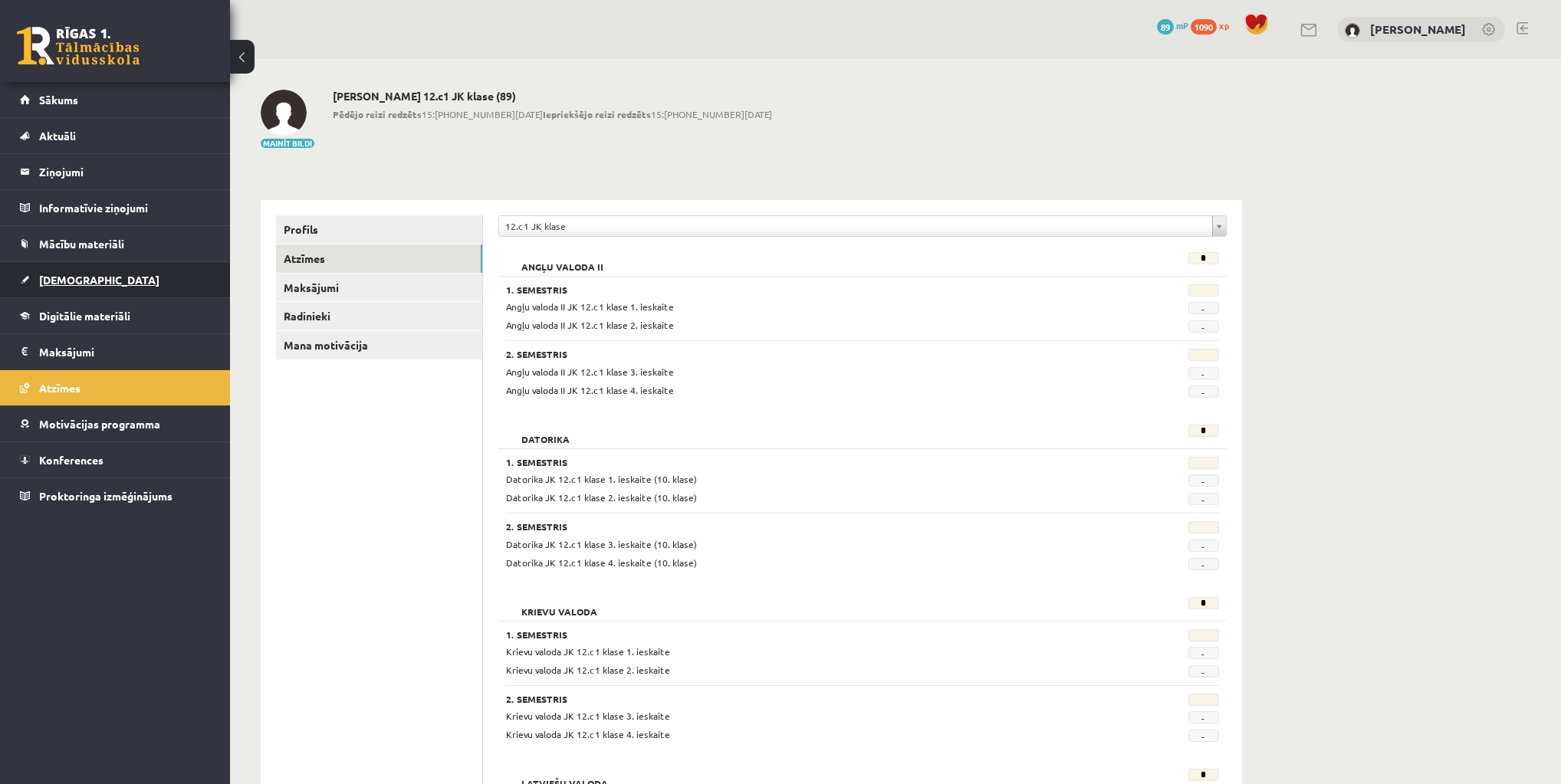
click at [75, 273] on span "[DEMOGRAPHIC_DATA]" at bounding box center [99, 279] width 120 height 14
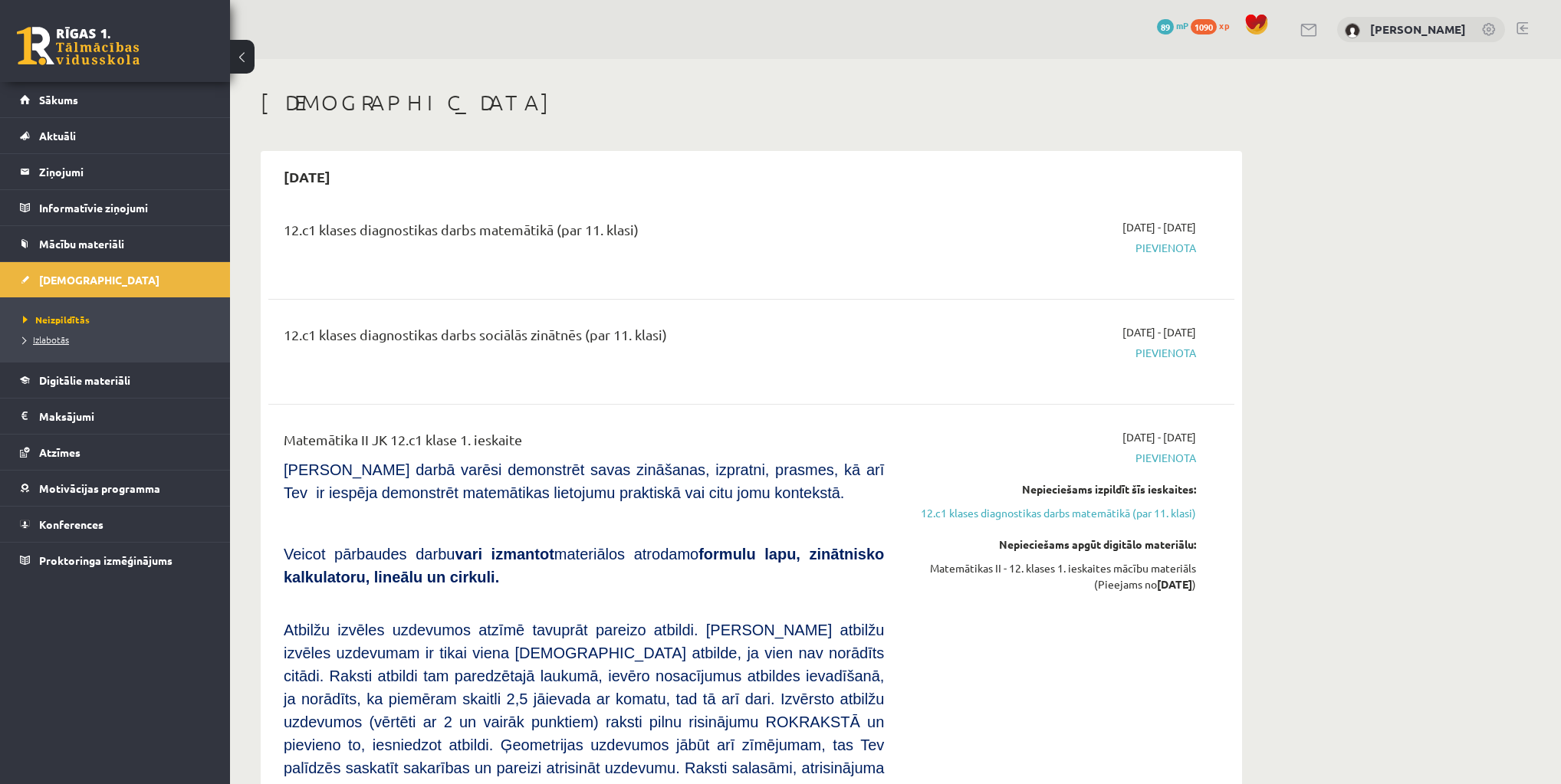
click at [54, 336] on span "Izlabotās" at bounding box center [46, 339] width 46 height 12
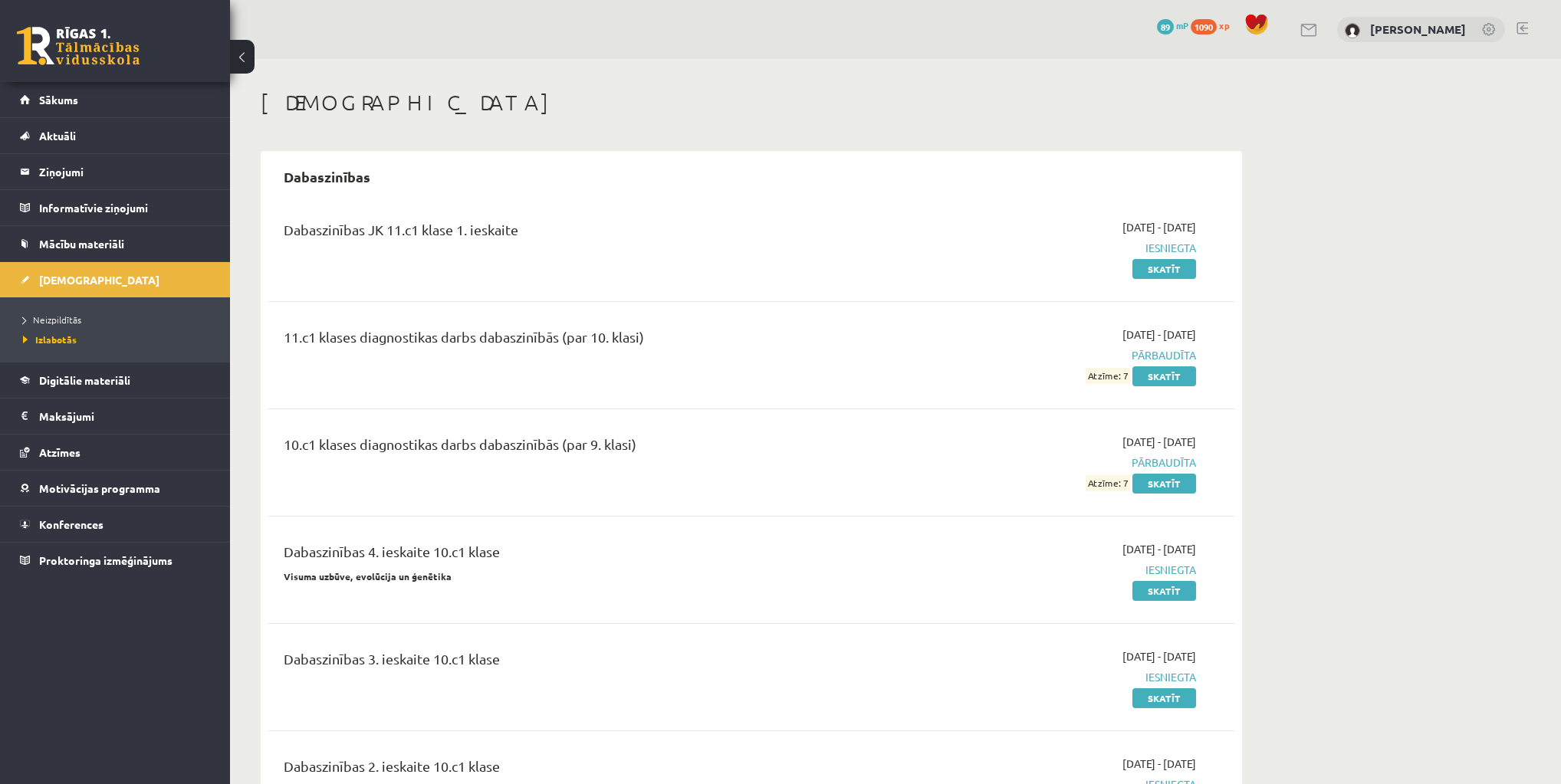
click at [1251, 250] on div "[DEMOGRAPHIC_DATA] Dabaszinības Dabaszinības JK 11.c1 klase 1. ieskaite [DATE] …" at bounding box center [751, 636] width 1042 height 1155
click at [81, 518] on span "Konferences" at bounding box center [71, 524] width 64 height 14
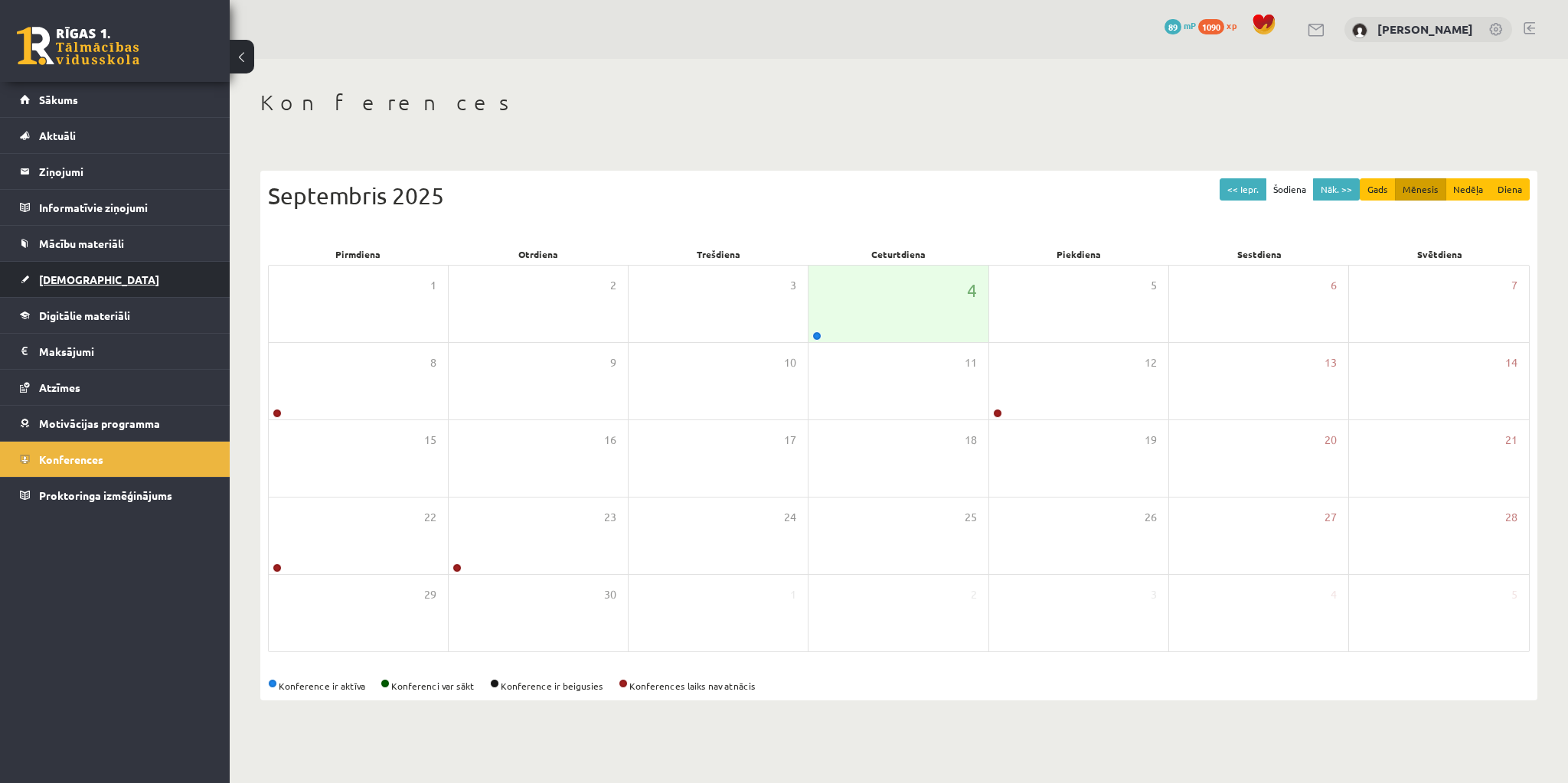
click at [60, 286] on link "[DEMOGRAPHIC_DATA]" at bounding box center [114, 280] width 191 height 35
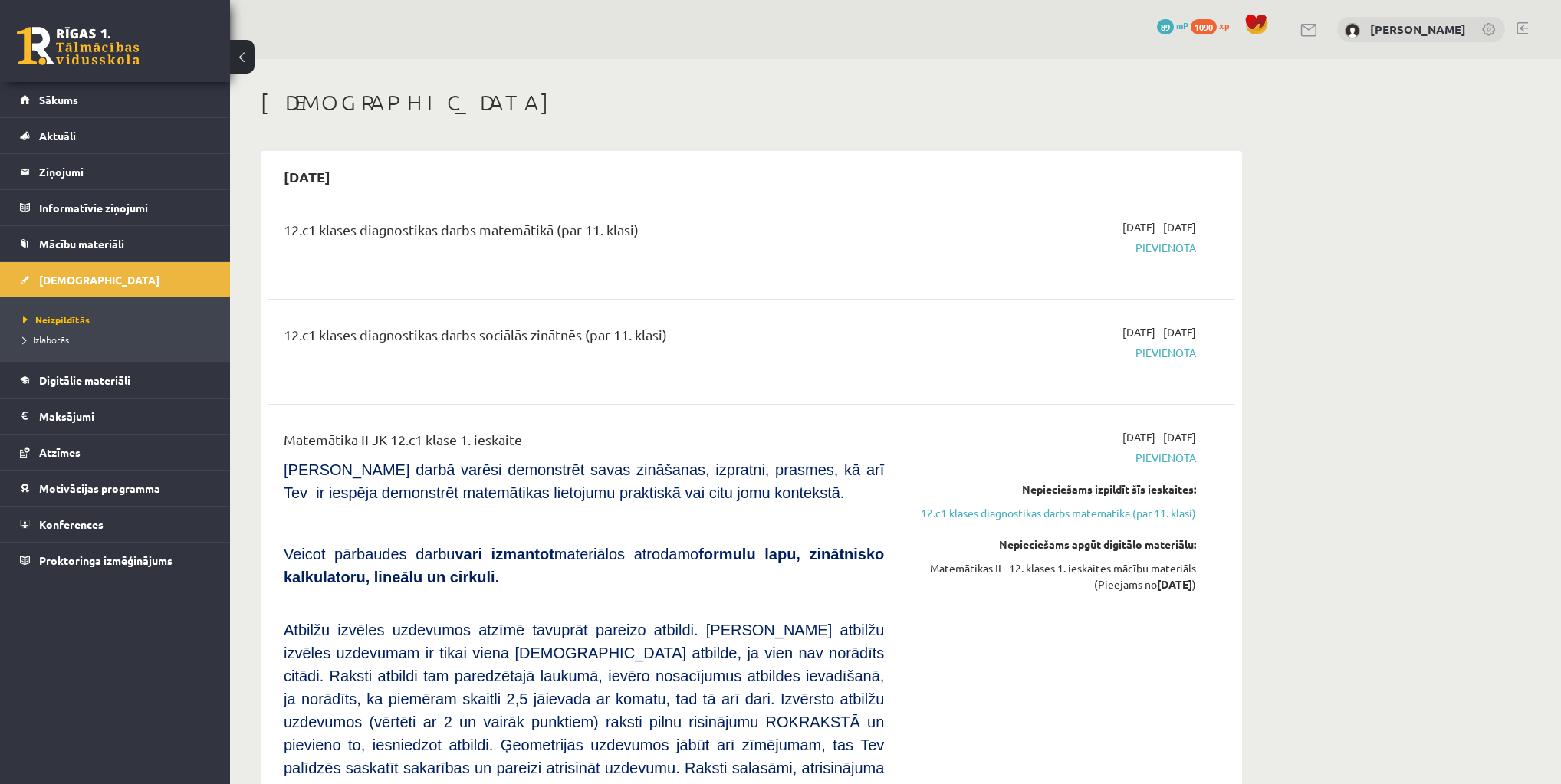
click at [1160, 356] on span "Pievienota" at bounding box center [1052, 352] width 289 height 16
click at [1159, 356] on span "Pievienota" at bounding box center [1052, 352] width 289 height 16
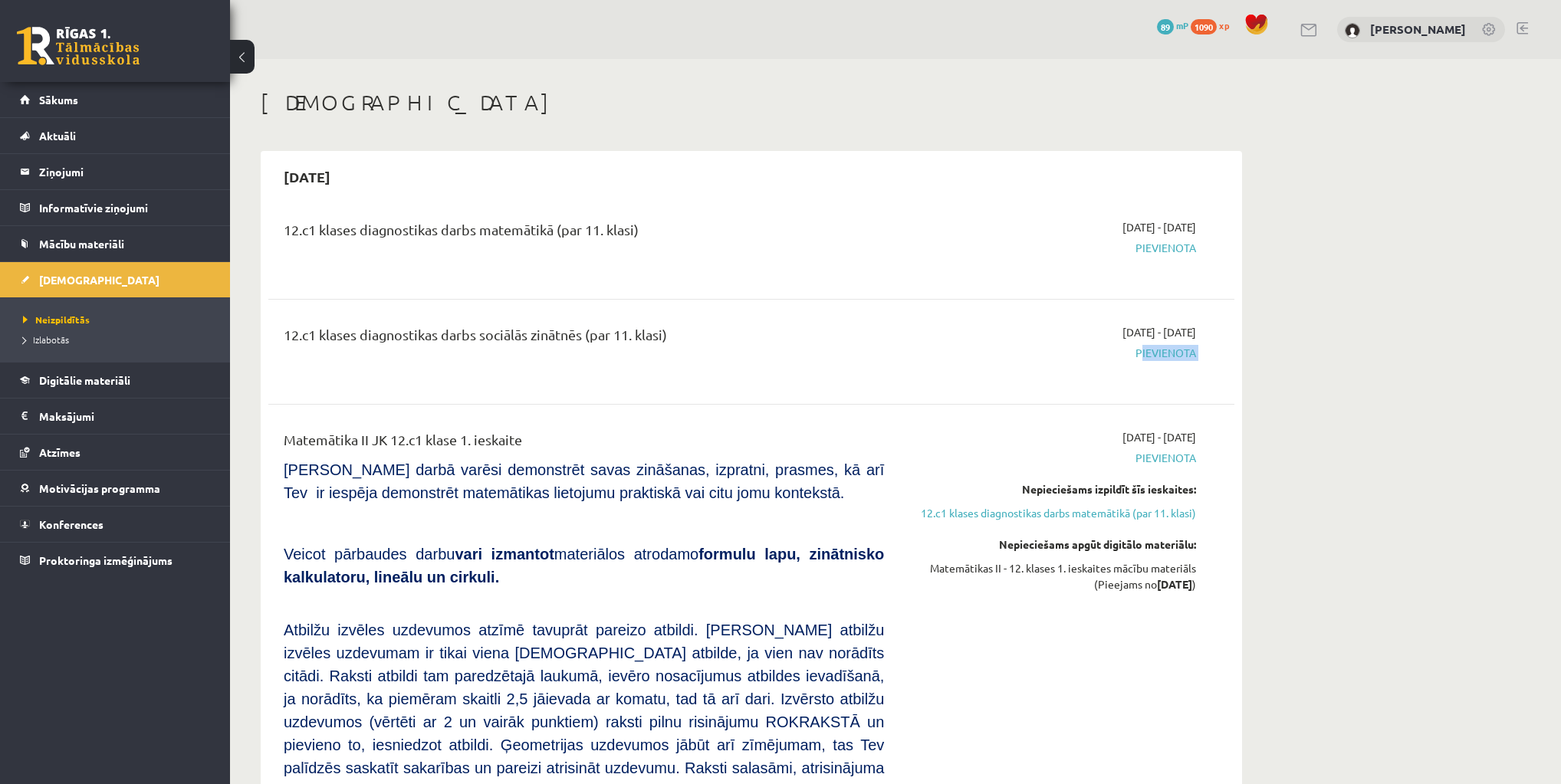
click at [1156, 356] on span "Pievienota" at bounding box center [1052, 352] width 289 height 16
click at [852, 382] on div "12.c1 klases diagnostikas darbs sociālās zinātnēs (par 11. klasi) [DATE] - [DAT…" at bounding box center [751, 352] width 966 height 86
click at [851, 382] on div "12.c1 klases diagnostikas darbs sociālās zinātnēs (par 11. klasi) [DATE] - [DAT…" at bounding box center [751, 352] width 966 height 86
click at [839, 384] on div "12.c1 klases diagnostikas darbs sociālās zinātnēs (par 11. klasi) [DATE] - [DAT…" at bounding box center [751, 352] width 966 height 86
click at [839, 383] on div "12.c1 klases diagnostikas darbs sociālās zinātnēs (par 11. klasi) [DATE] - [DAT…" at bounding box center [751, 352] width 966 height 86
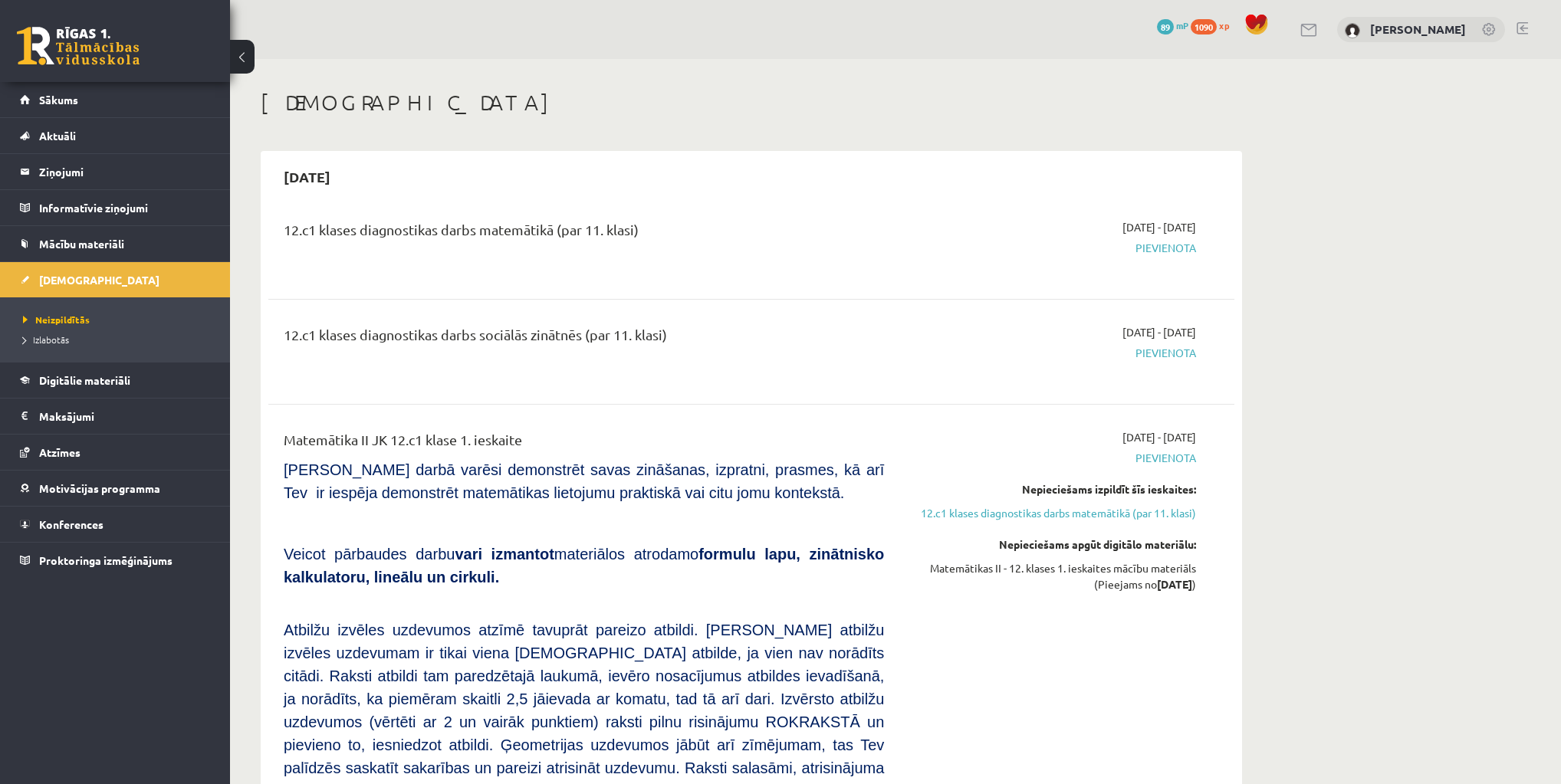
click at [740, 237] on div "12.c1 klases diagnostikas darbs matemātikā (par 11. klasi)" at bounding box center [584, 233] width 601 height 28
click at [741, 237] on div "12.c1 klases diagnostikas darbs matemātikā (par 11. klasi)" at bounding box center [584, 233] width 601 height 28
click at [746, 269] on div "12.c1 klases diagnostikas darbs matemātikā (par 11. klasi)" at bounding box center [583, 246] width 623 height 55
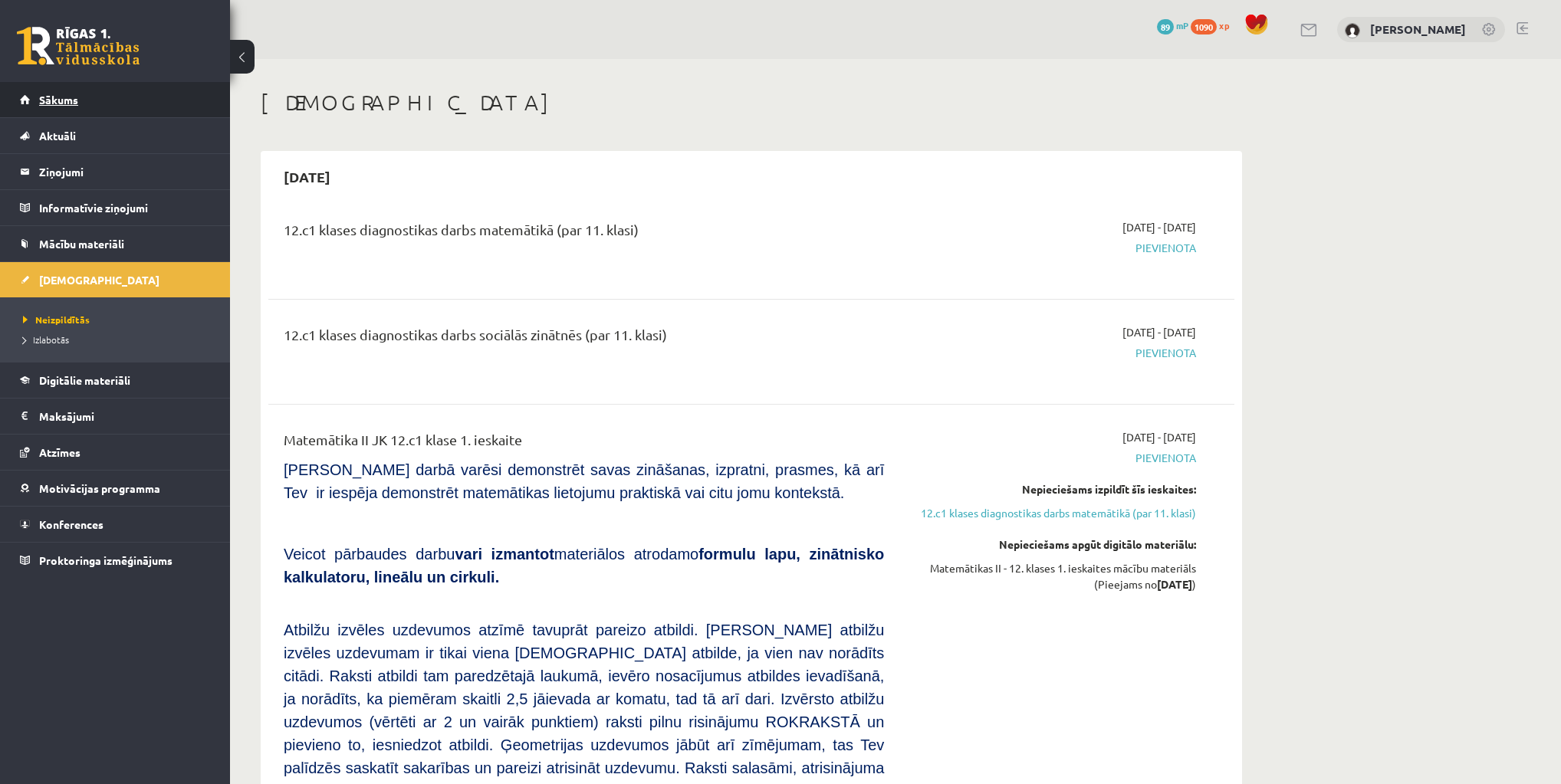
click at [57, 107] on link "Sākums" at bounding box center [115, 100] width 191 height 35
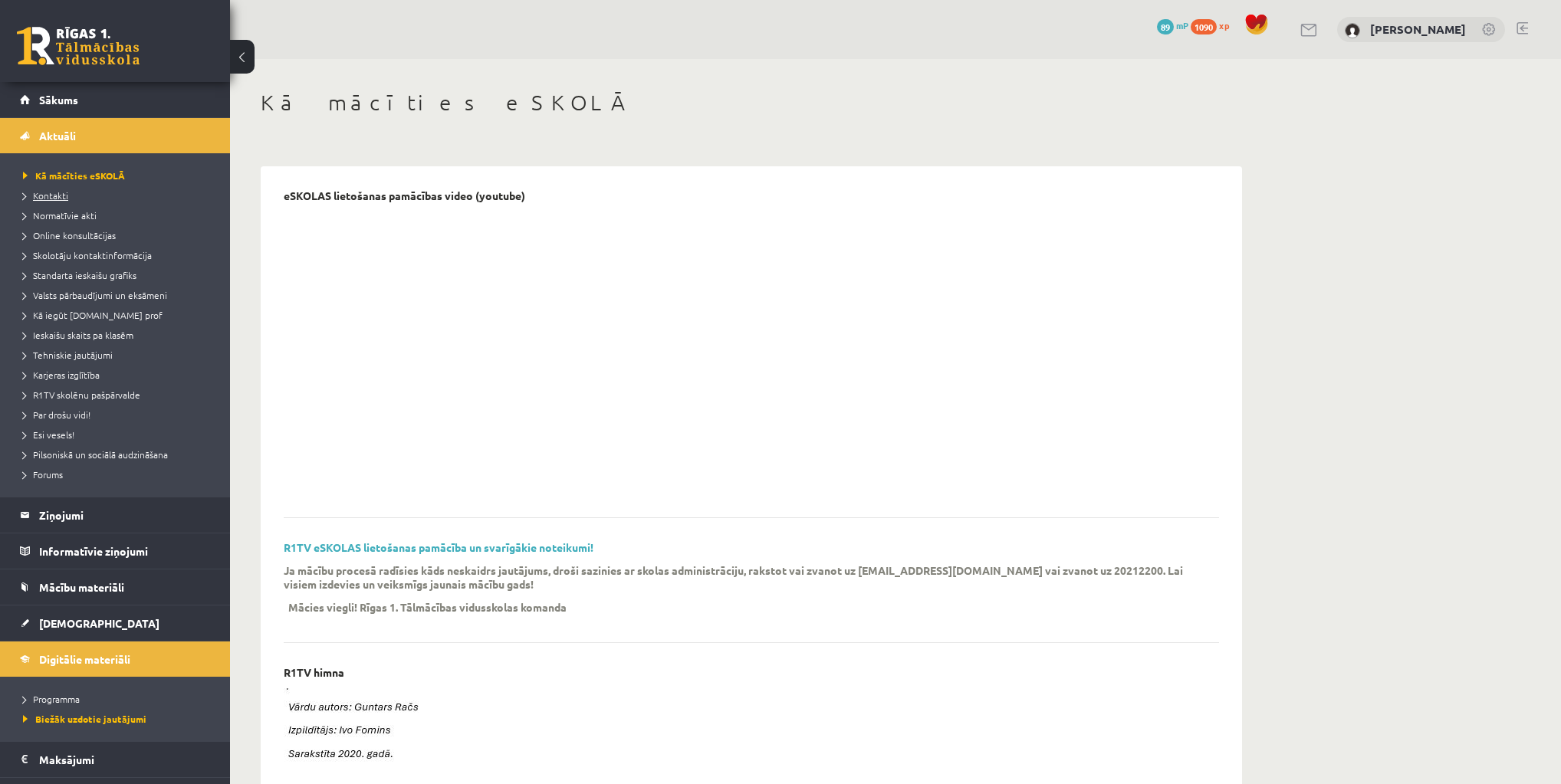
click at [51, 196] on span "Kontakti" at bounding box center [46, 195] width 46 height 12
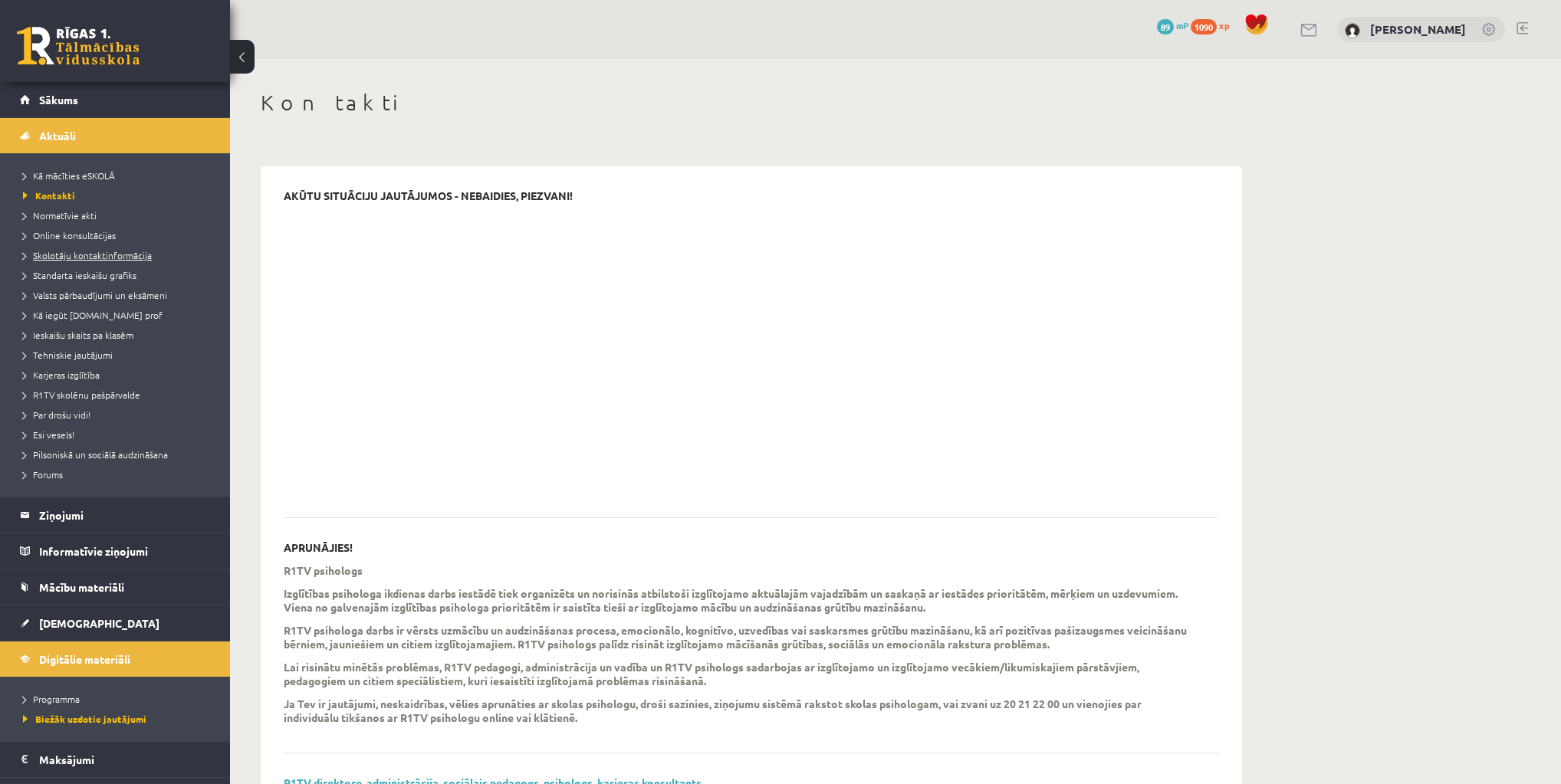
click at [64, 252] on span "Skolotāju kontaktinformācija" at bounding box center [88, 255] width 129 height 12
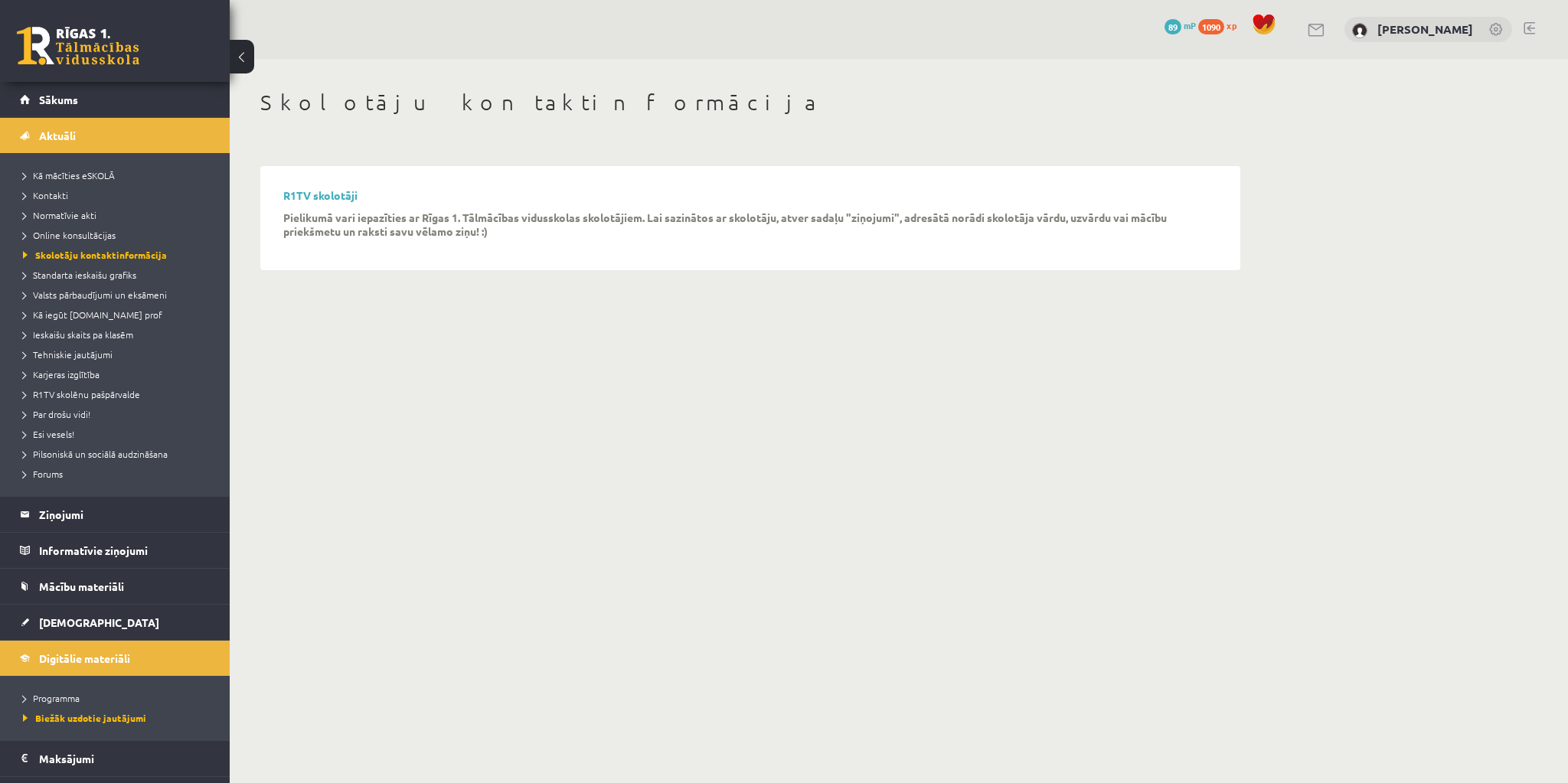
click at [312, 202] on div "R1TV skolotāji Pielikumā vari iepazīties ar Rīgas 1. Tālmācības vidusskolas sko…" at bounding box center [751, 218] width 934 height 59
click at [312, 199] on link "R1TV skolotāji" at bounding box center [321, 194] width 74 height 14
click at [41, 522] on legend "Ziņojumi 0" at bounding box center [125, 514] width 171 height 35
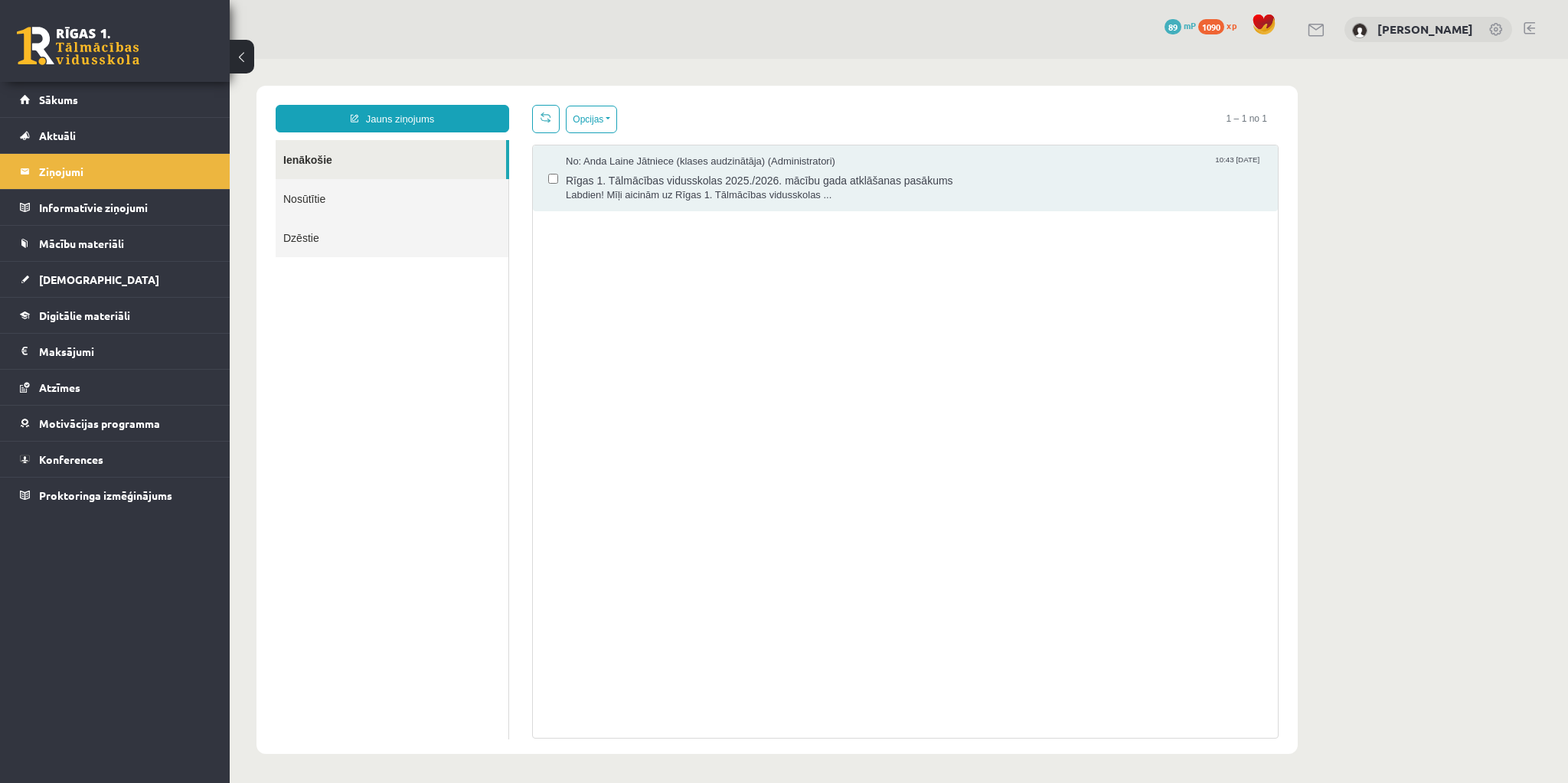
click at [407, 187] on link "Nosūtītie" at bounding box center [392, 199] width 233 height 39
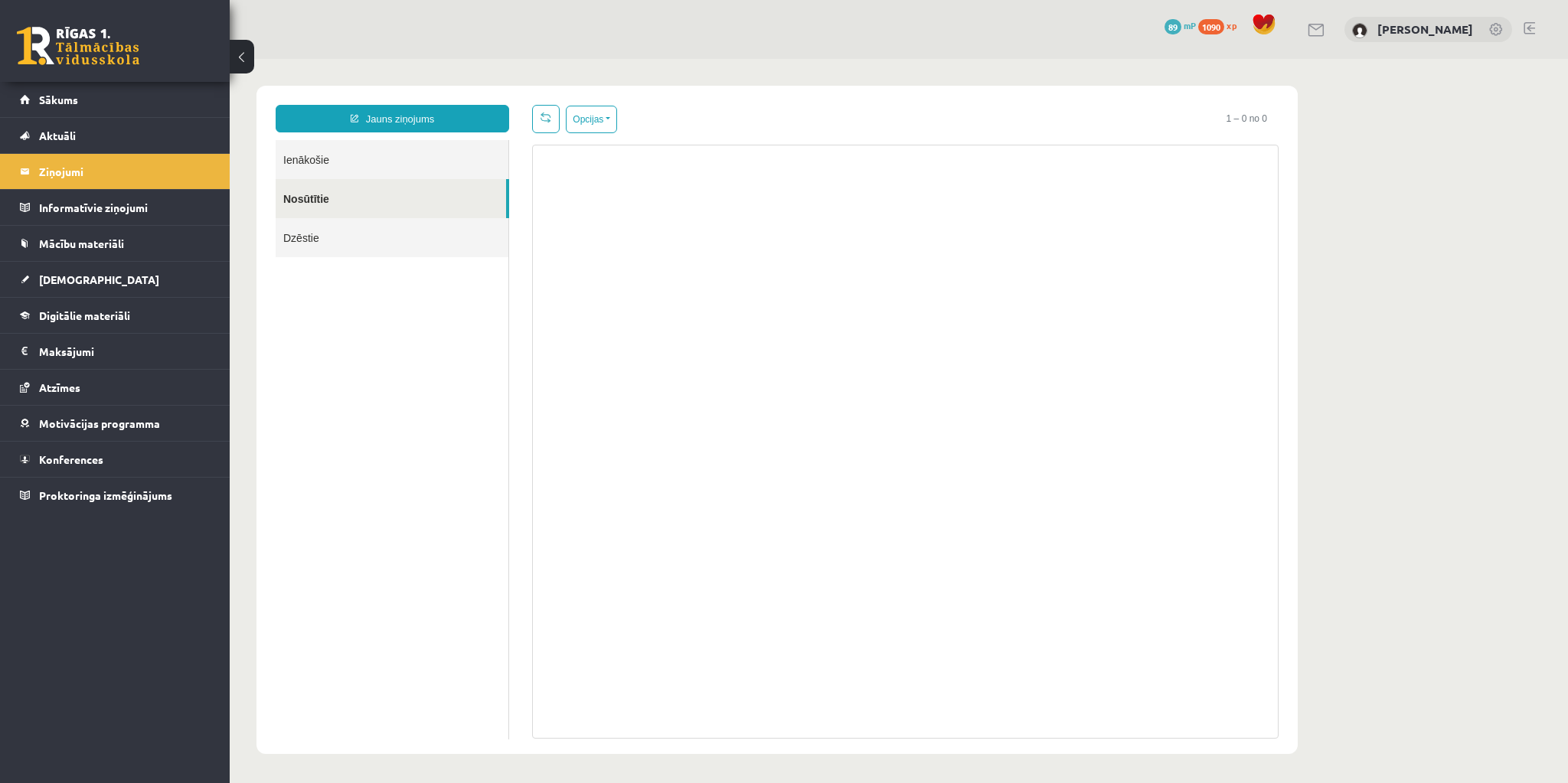
click at [373, 209] on link "Nosūtītie" at bounding box center [391, 199] width 231 height 39
click at [355, 245] on link "Dzēstie" at bounding box center [392, 238] width 233 height 39
click at [354, 163] on link "Ienākošie" at bounding box center [392, 160] width 233 height 39
